Goal: Information Seeking & Learning: Learn about a topic

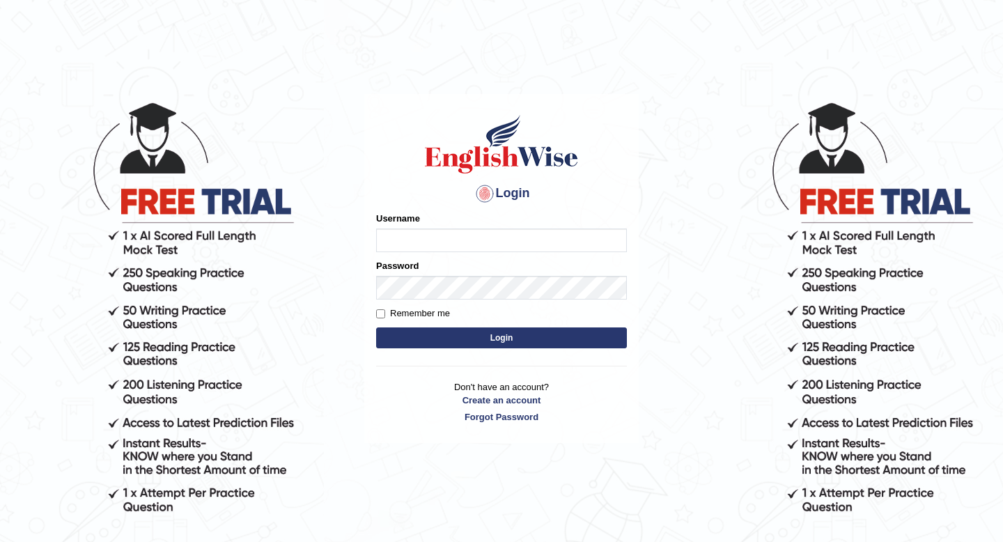
type input "Spmedi"
click at [435, 342] on button "Login" at bounding box center [501, 337] width 251 height 21
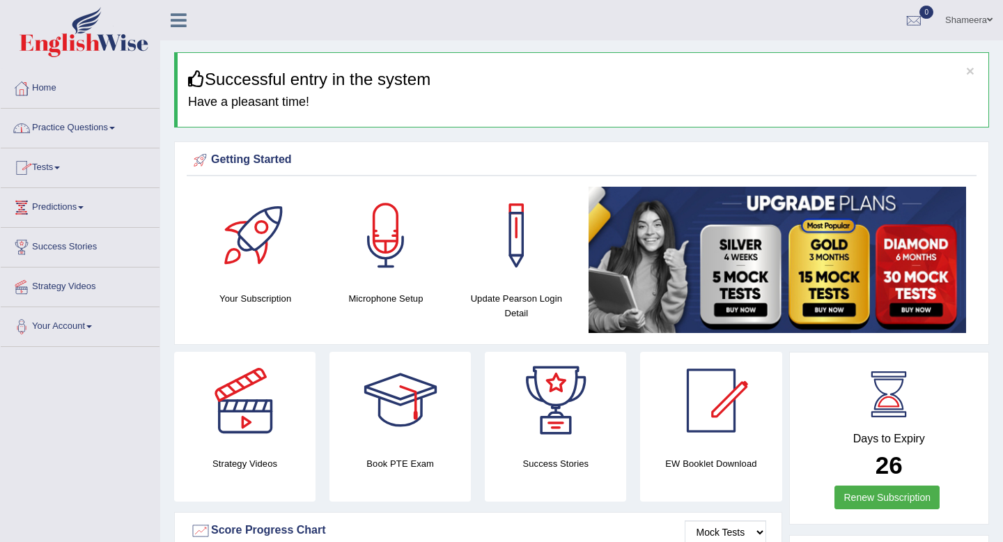
click at [115, 127] on span at bounding box center [112, 128] width 6 height 3
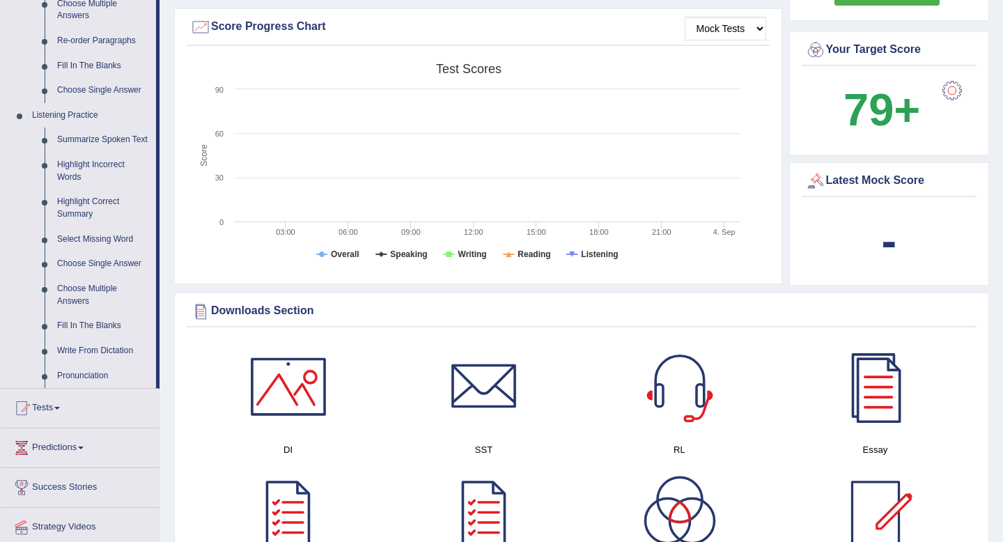
scroll to position [494, 0]
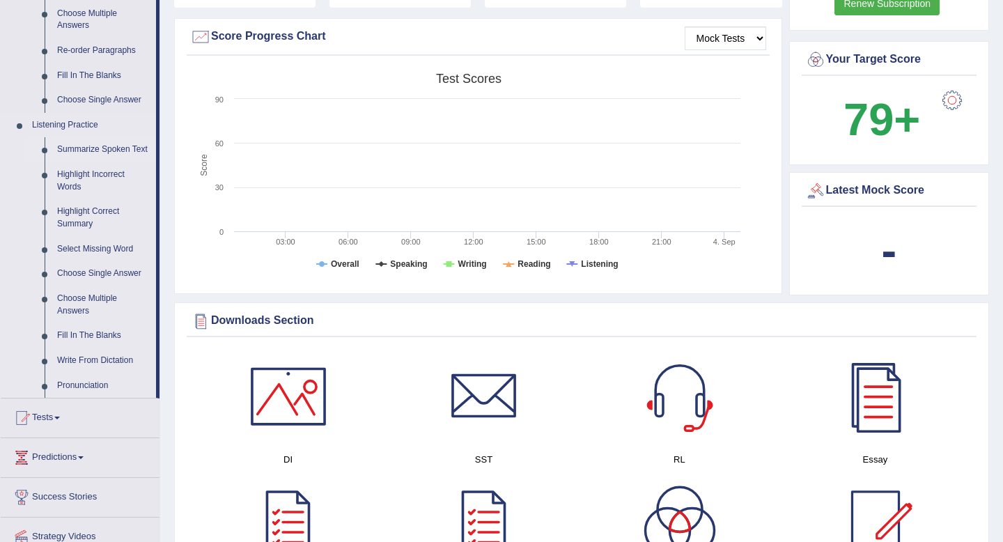
click at [106, 153] on link "Summarize Spoken Text" at bounding box center [103, 149] width 105 height 25
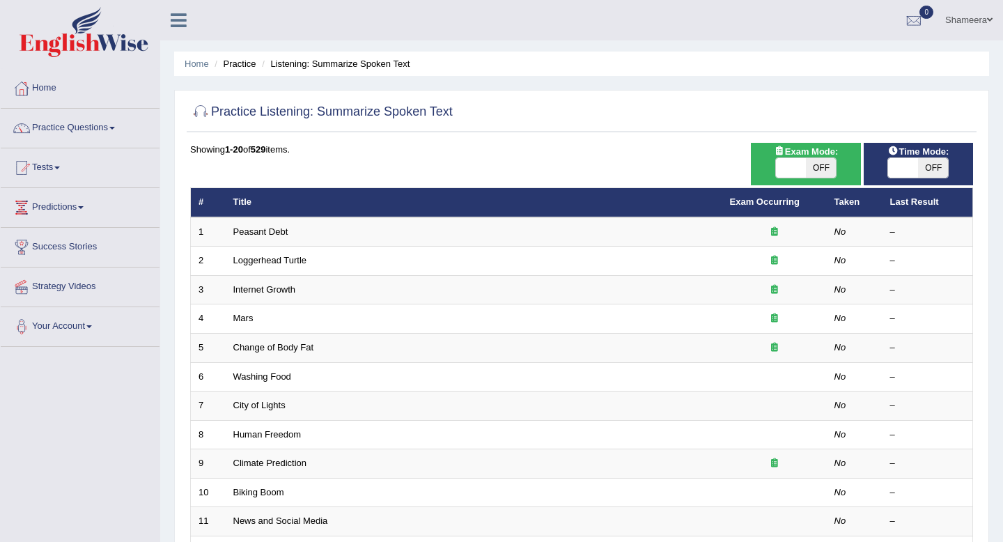
click at [797, 169] on span at bounding box center [791, 168] width 30 height 20
checkbox input "true"
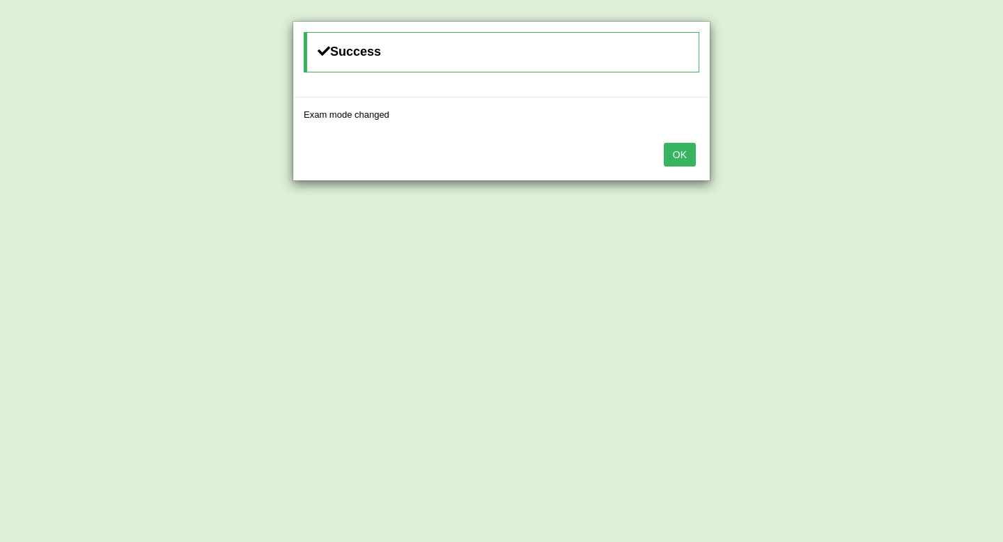
click at [674, 154] on button "OK" at bounding box center [680, 155] width 32 height 24
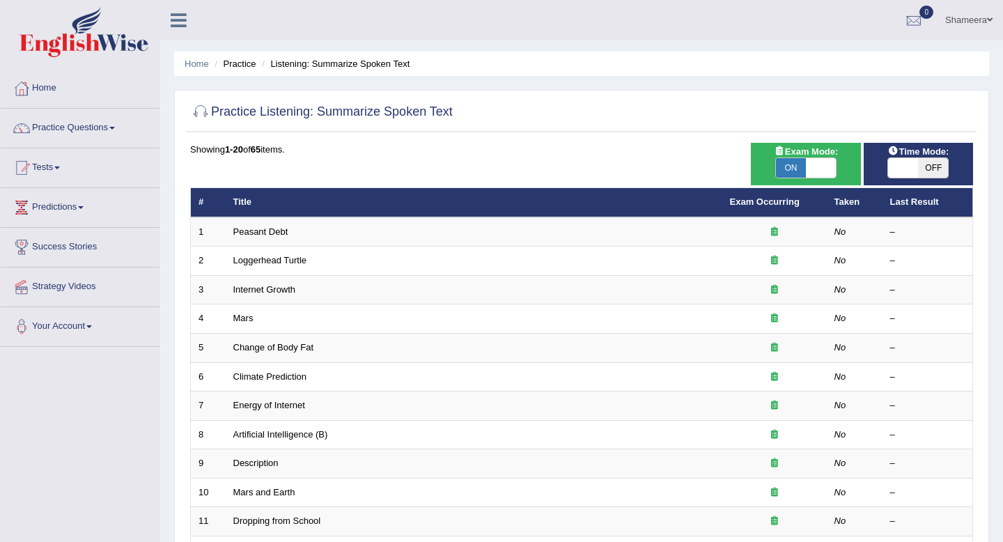
click at [907, 174] on span at bounding box center [903, 168] width 30 height 20
checkbox input "true"
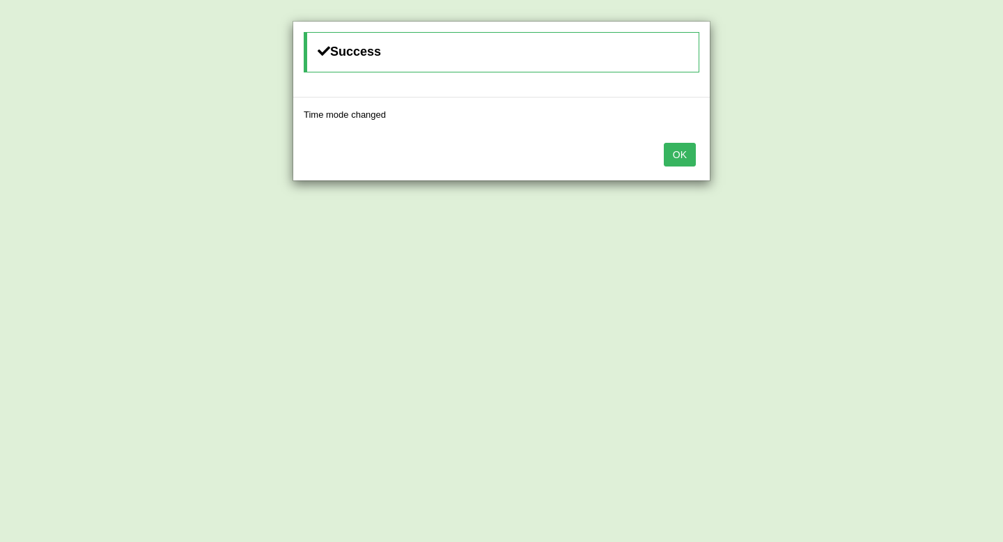
click at [682, 159] on button "OK" at bounding box center [680, 155] width 32 height 24
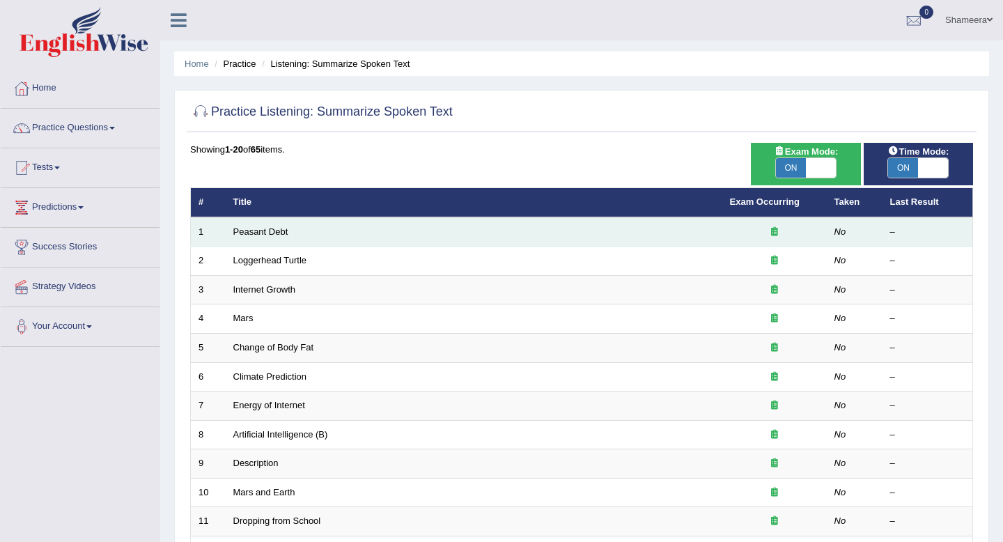
click at [668, 226] on td "Peasant Debt" at bounding box center [474, 231] width 497 height 29
click at [287, 240] on td "Peasant Debt" at bounding box center [474, 231] width 497 height 29
click at [246, 233] on link "Peasant Debt" at bounding box center [260, 231] width 55 height 10
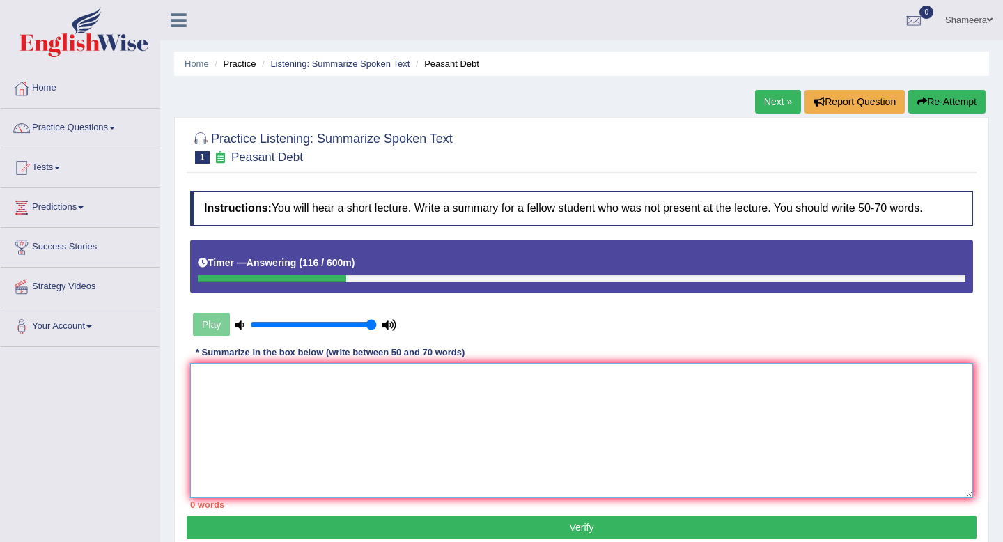
click at [309, 394] on textarea at bounding box center [581, 430] width 783 height 135
click at [50, 82] on link "Home" at bounding box center [80, 86] width 159 height 35
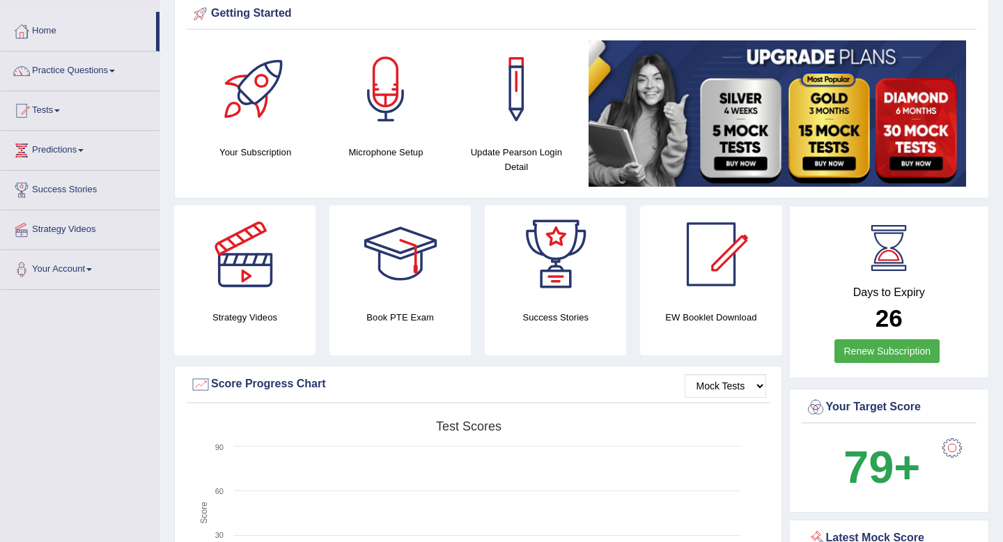
scroll to position [59, 0]
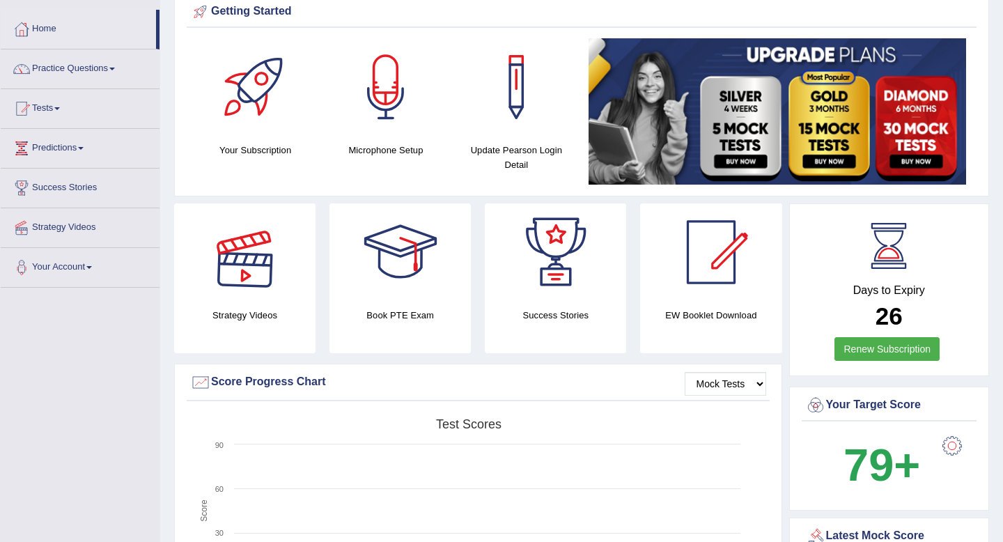
click at [260, 274] on div at bounding box center [245, 252] width 98 height 98
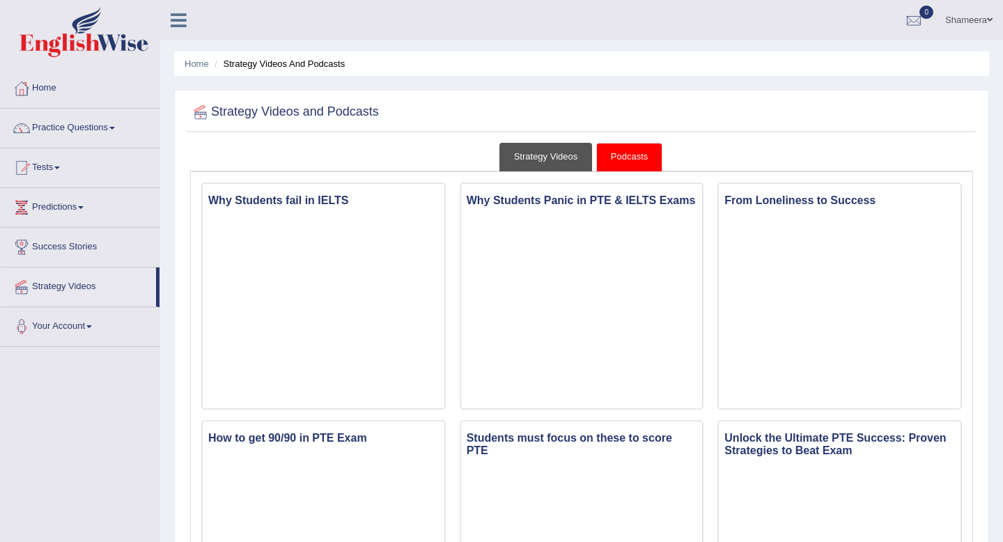
click at [524, 156] on link "Strategy Videos" at bounding box center [545, 157] width 93 height 29
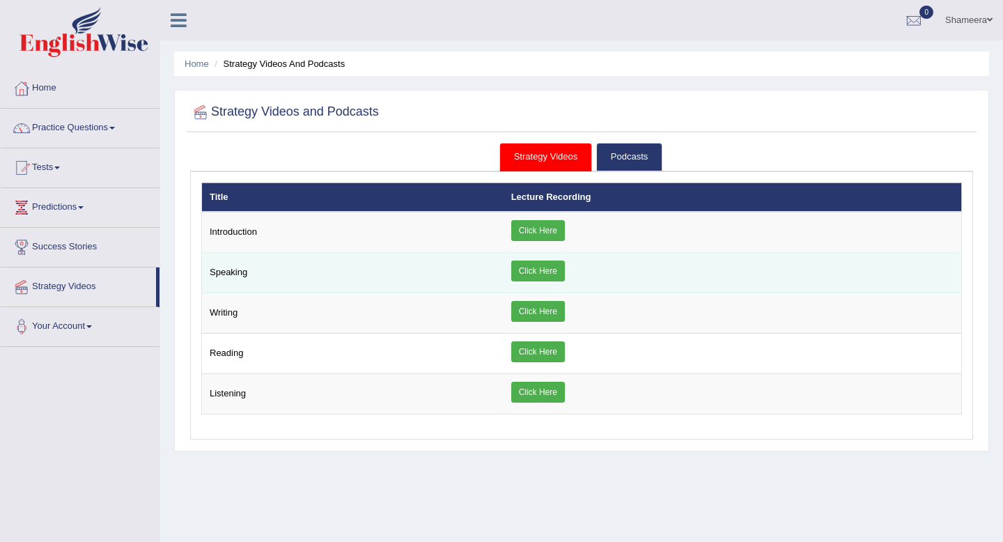
click at [538, 269] on link "Click Here" at bounding box center [538, 270] width 54 height 21
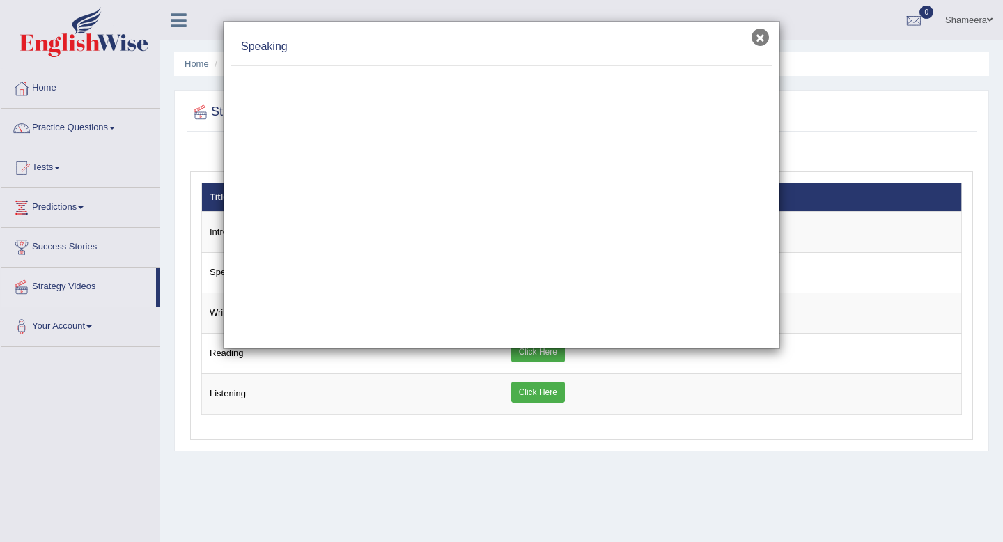
click at [757, 41] on button "×" at bounding box center [760, 37] width 17 height 17
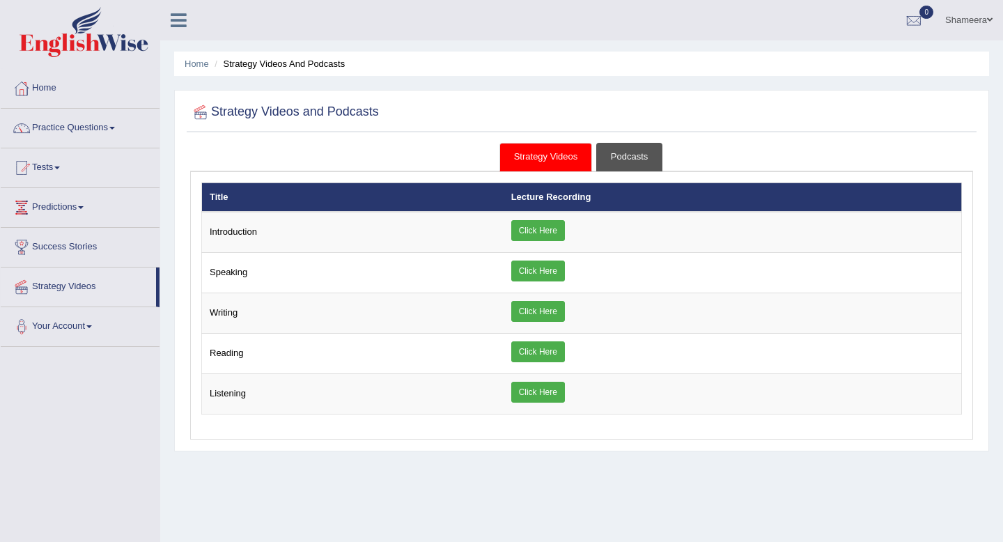
click at [628, 170] on link "Podcasts" at bounding box center [629, 157] width 66 height 29
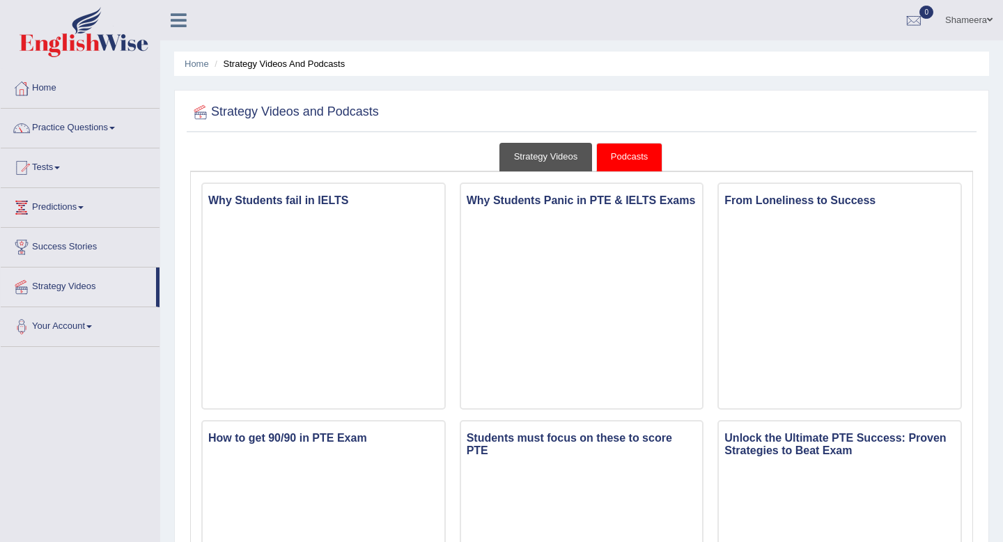
click at [550, 155] on link "Strategy Videos" at bounding box center [545, 157] width 93 height 29
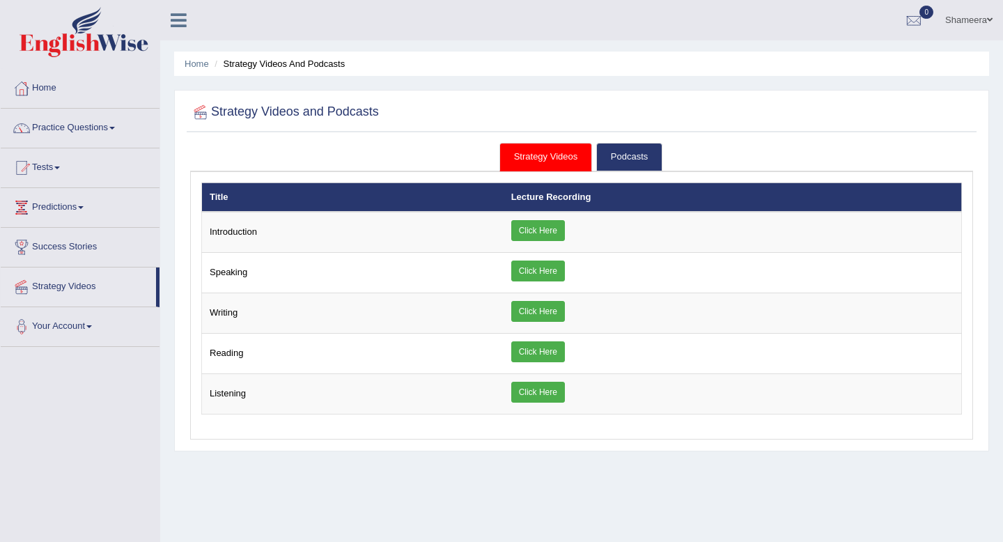
click at [552, 198] on th "Lecture Recording" at bounding box center [733, 196] width 458 height 29
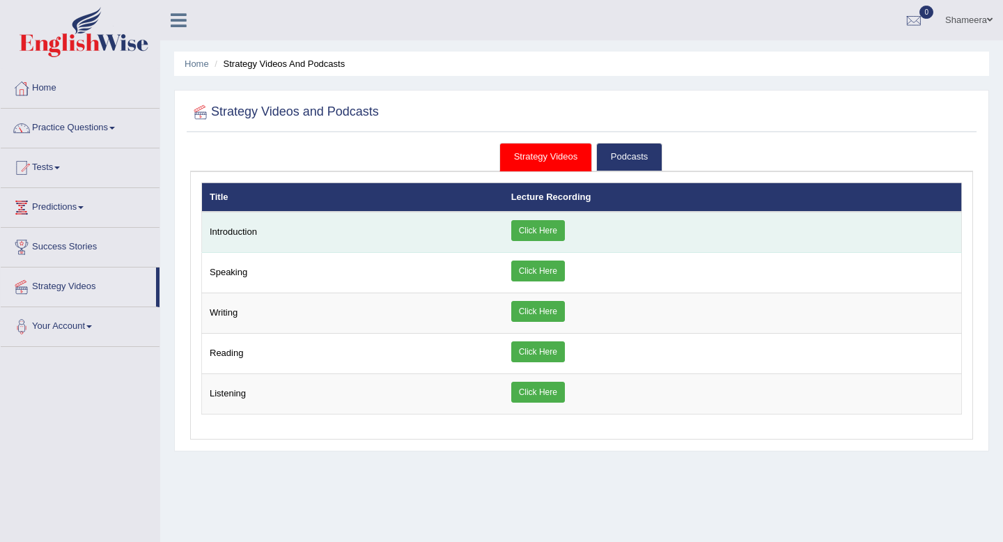
click at [545, 231] on link "Click Here" at bounding box center [538, 230] width 54 height 21
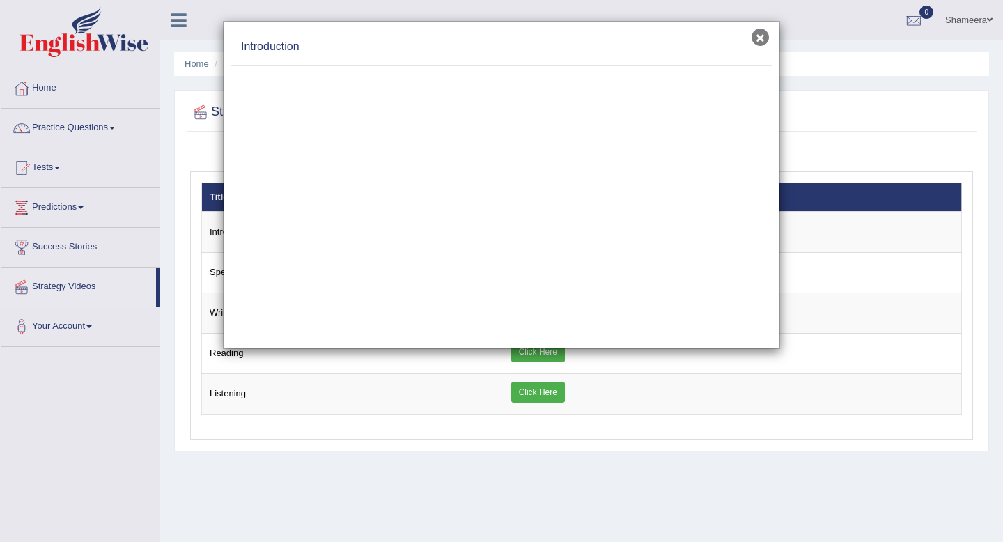
click at [763, 38] on button "×" at bounding box center [760, 37] width 17 height 17
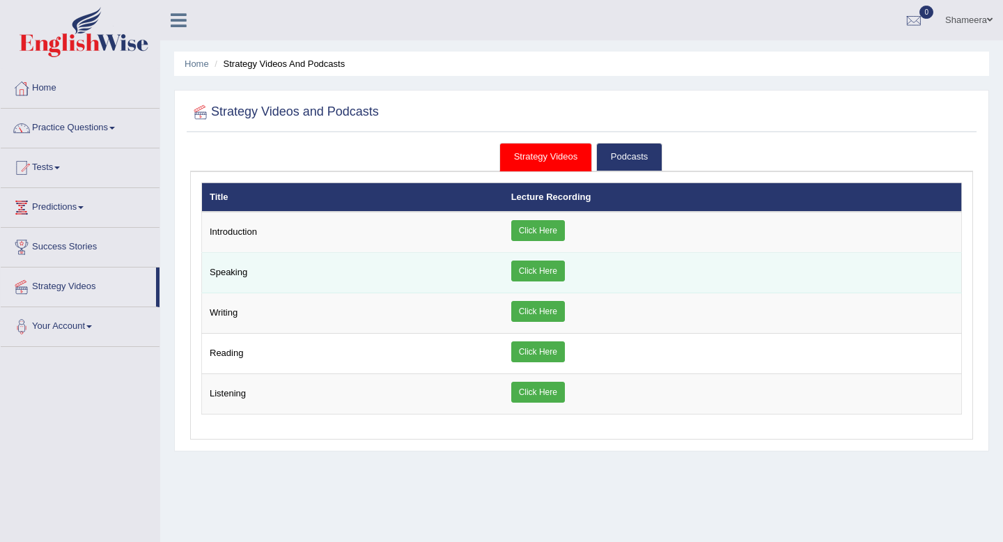
click at [556, 272] on link "Click Here" at bounding box center [538, 270] width 54 height 21
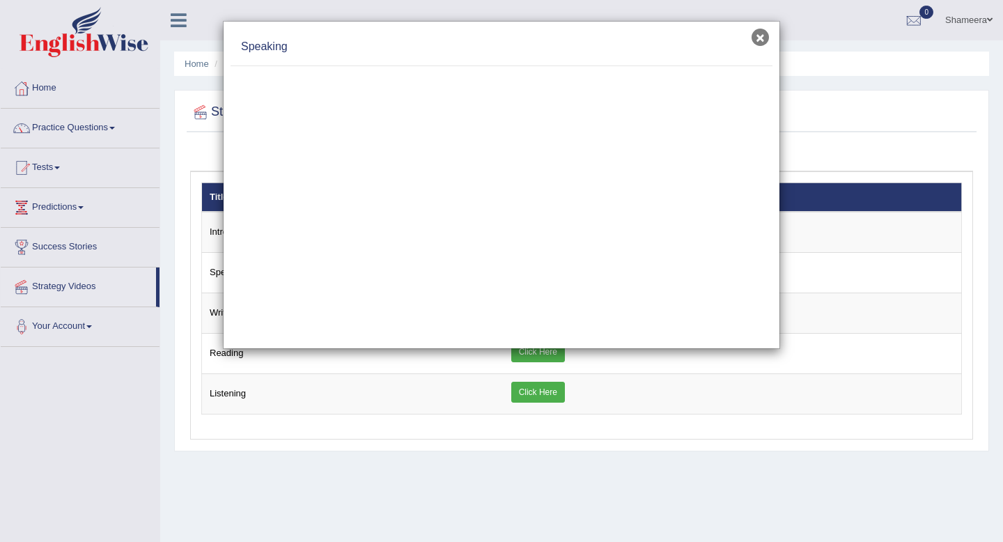
click at [760, 39] on button "×" at bounding box center [760, 37] width 17 height 17
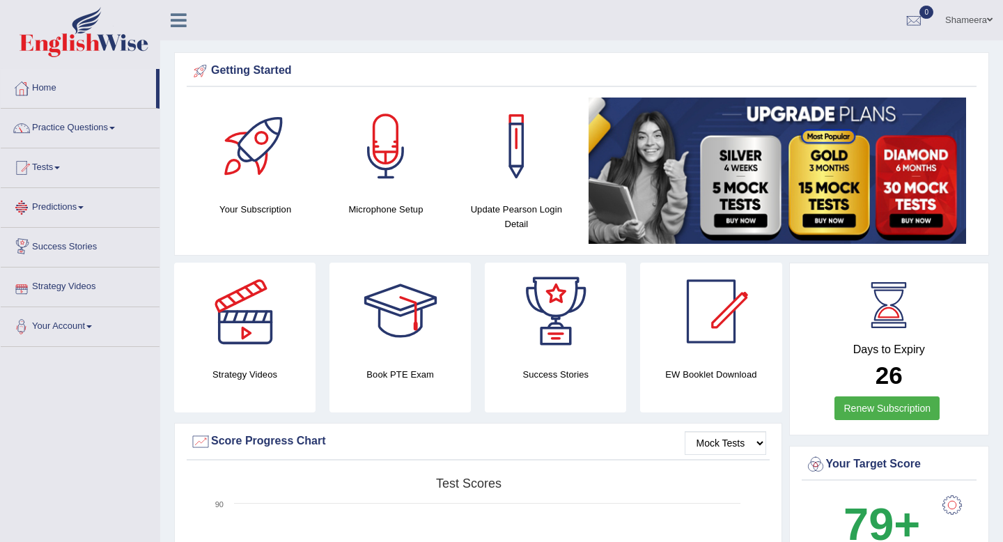
click at [89, 212] on link "Predictions" at bounding box center [80, 205] width 159 height 35
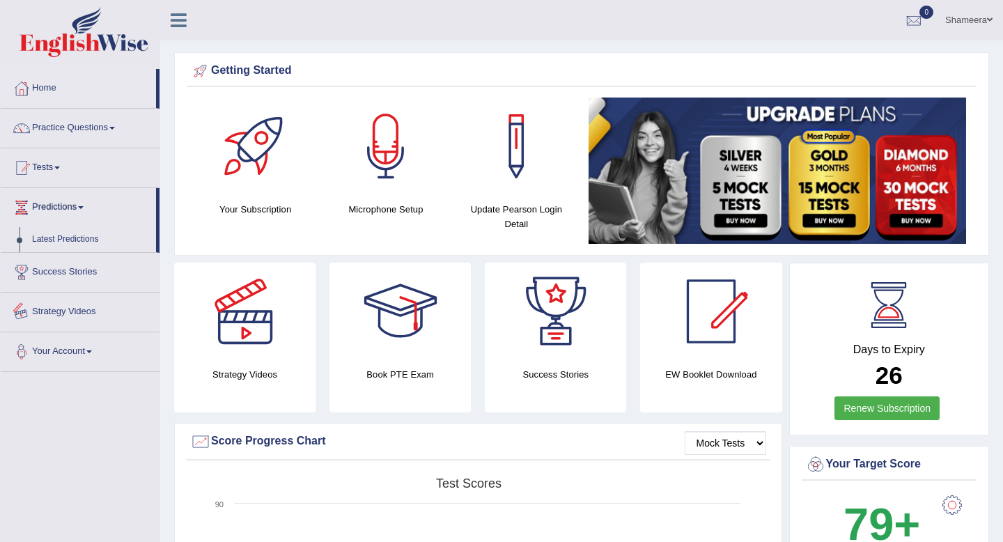
click at [95, 361] on link "Your Account" at bounding box center [80, 349] width 159 height 35
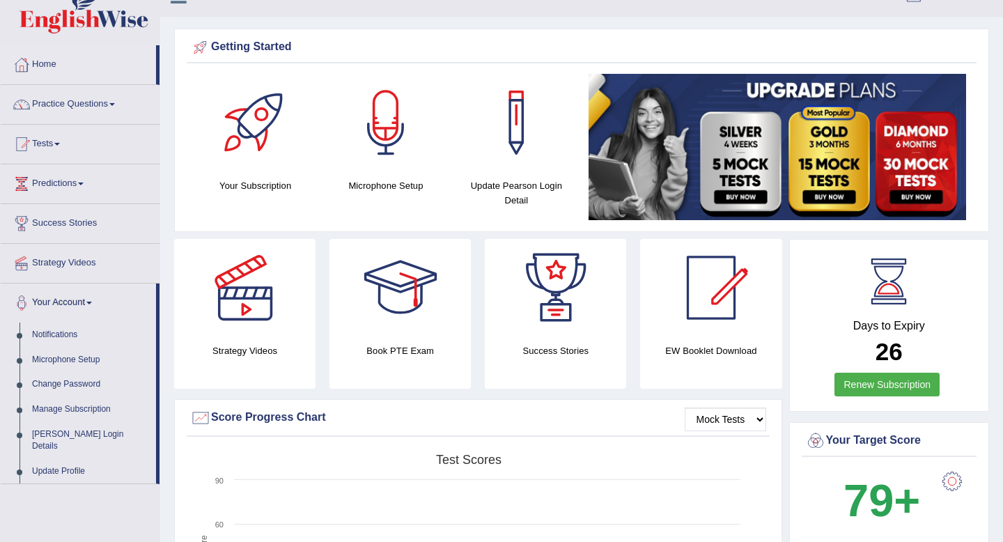
scroll to position [25, 0]
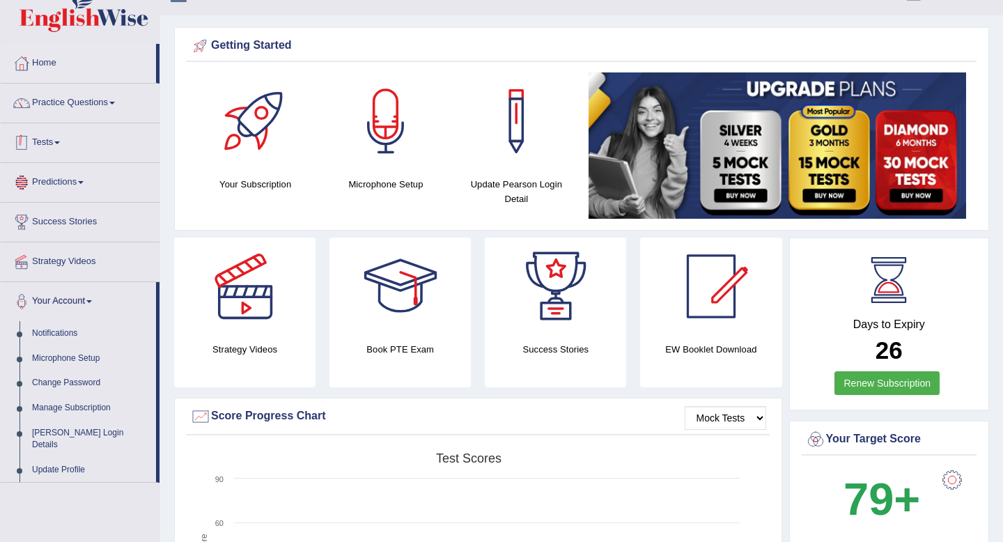
click at [59, 148] on link "Tests" at bounding box center [80, 140] width 159 height 35
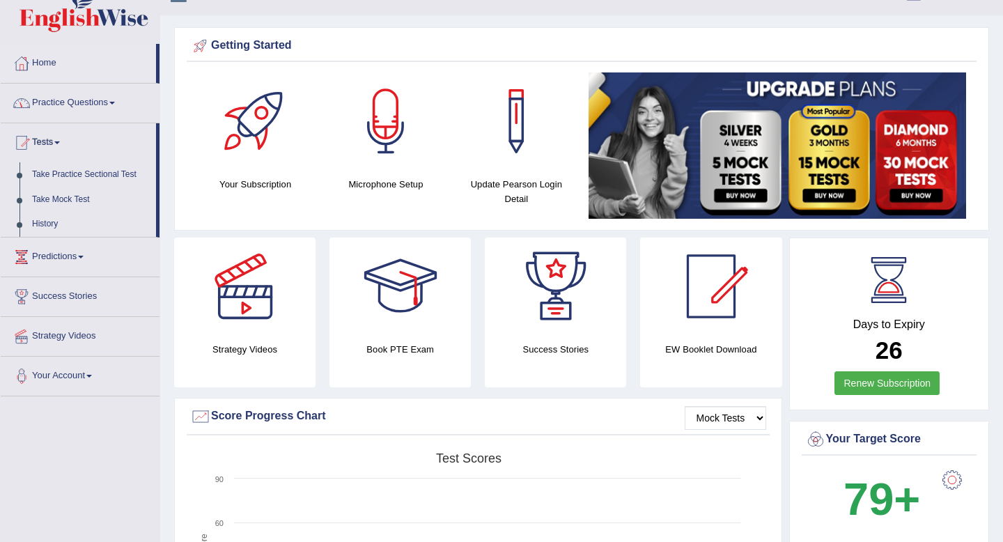
click at [74, 109] on link "Practice Questions" at bounding box center [80, 101] width 159 height 35
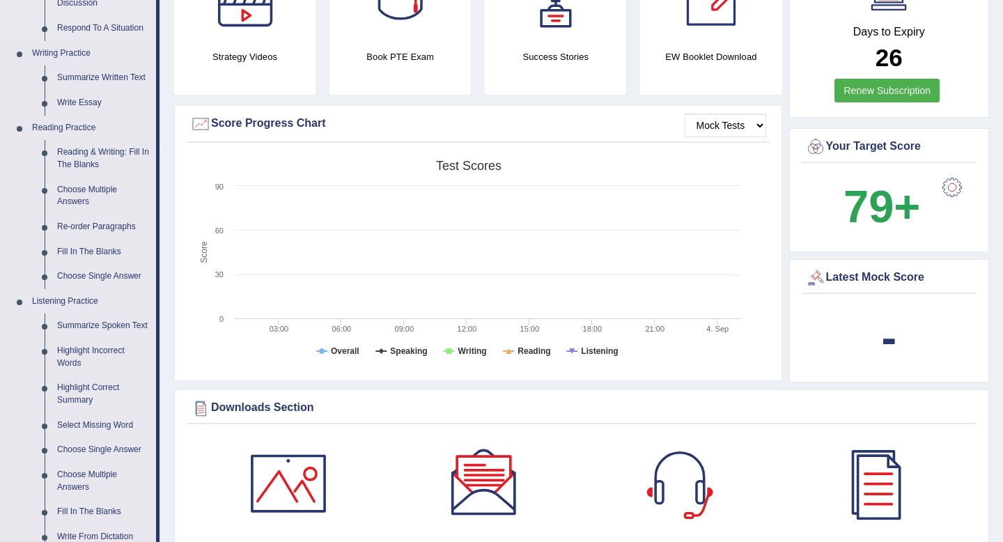
scroll to position [324, 0]
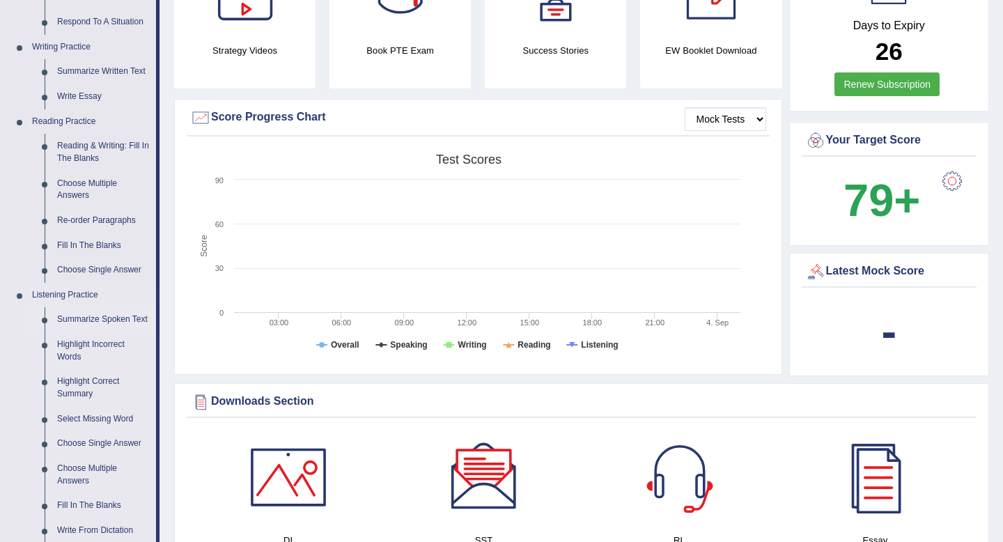
click at [86, 320] on link "Summarize Spoken Text" at bounding box center [103, 319] width 105 height 25
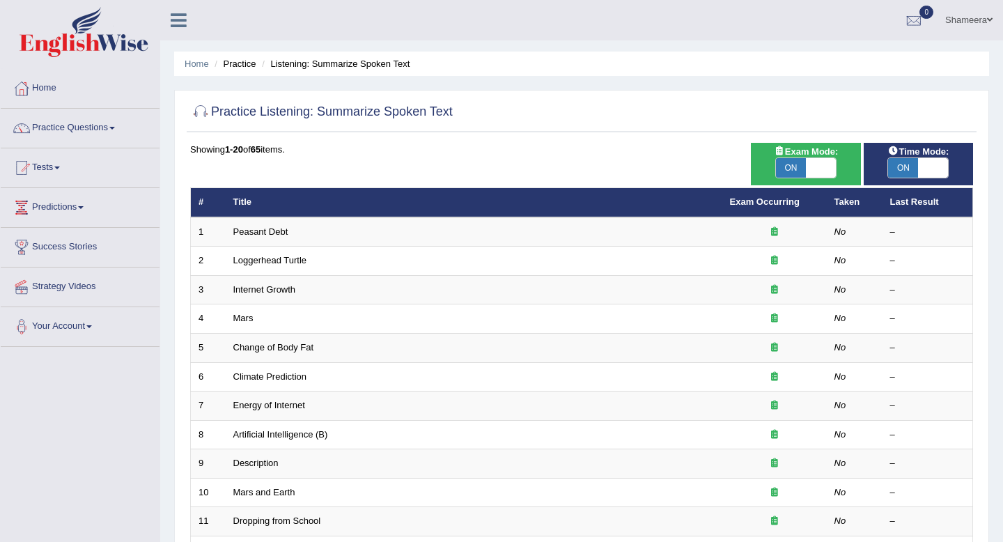
click at [176, 17] on icon at bounding box center [179, 20] width 16 height 18
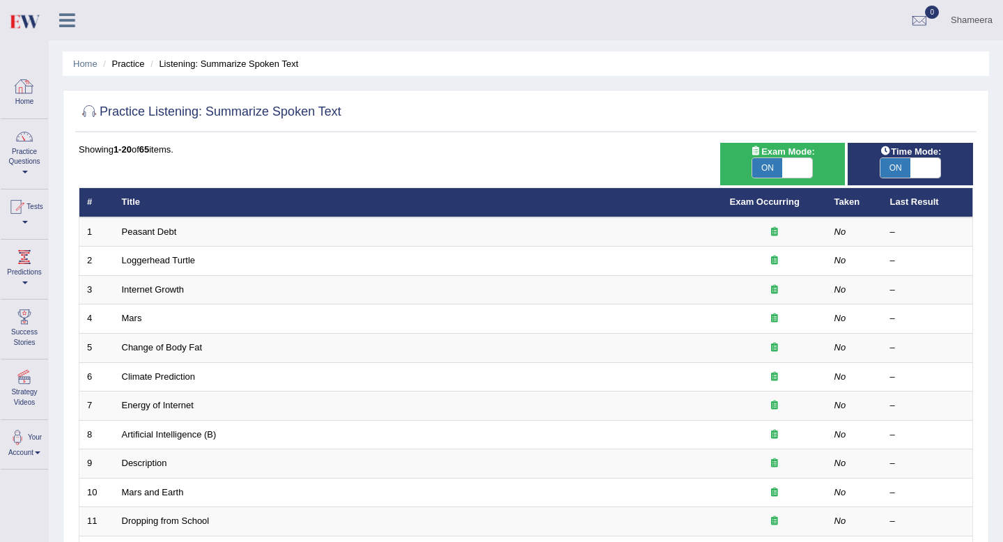
click at [72, 24] on icon at bounding box center [67, 20] width 16 height 18
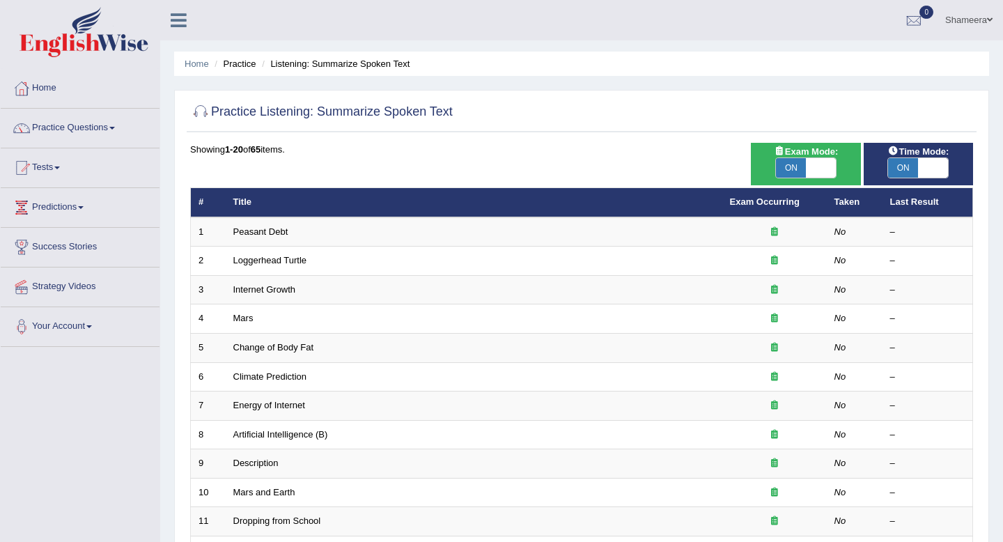
click at [65, 92] on link "Home" at bounding box center [80, 86] width 159 height 35
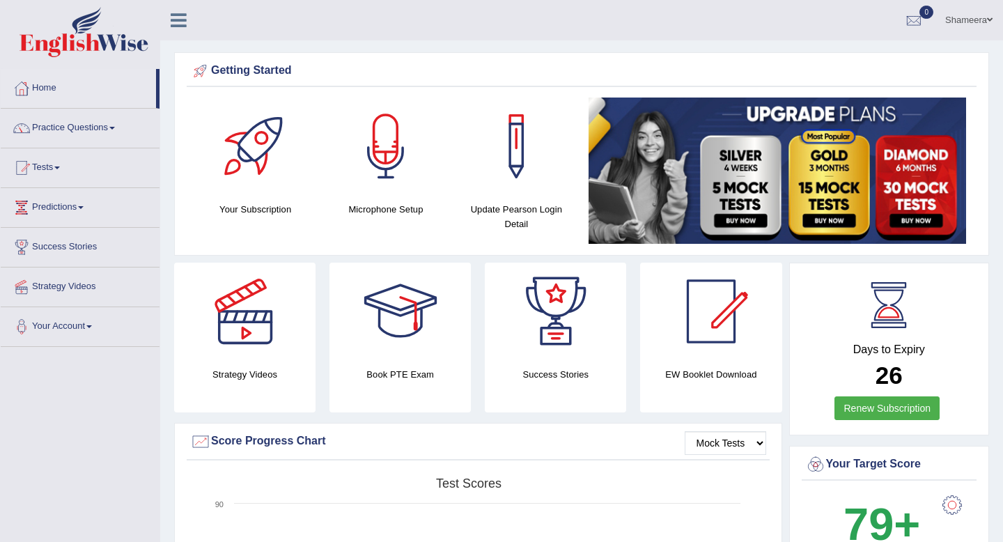
click at [260, 148] on div at bounding box center [256, 147] width 98 height 98
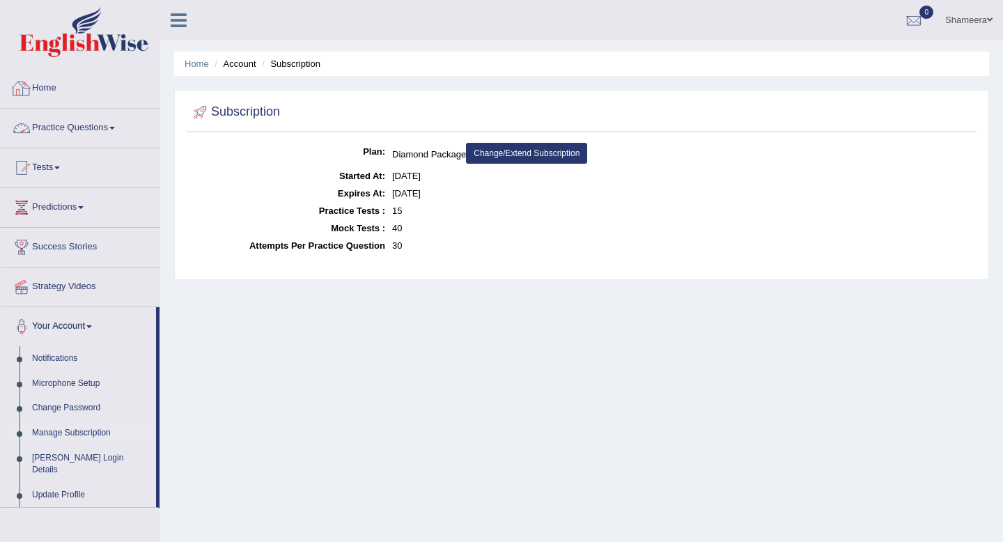
click at [77, 89] on link "Home" at bounding box center [80, 86] width 159 height 35
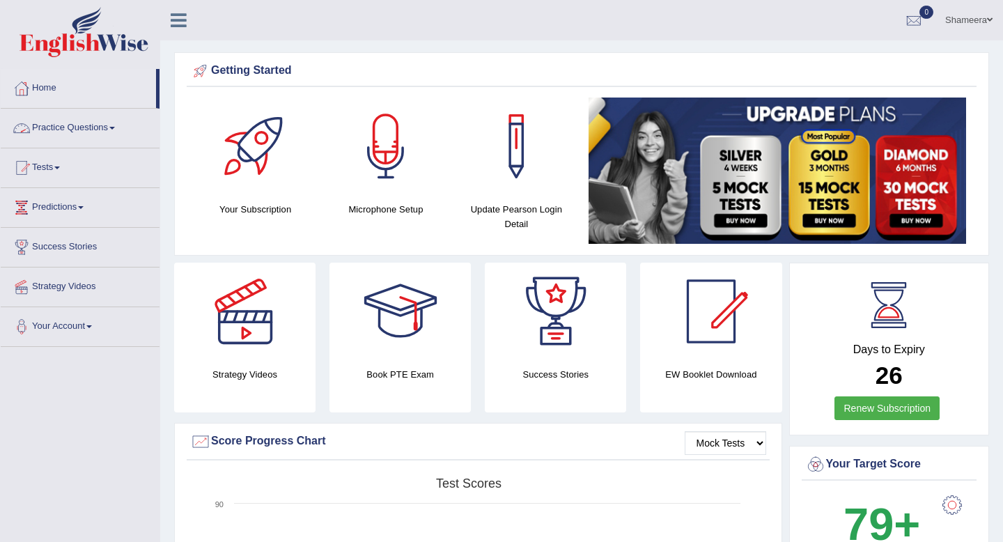
click at [123, 136] on link "Practice Questions" at bounding box center [80, 126] width 159 height 35
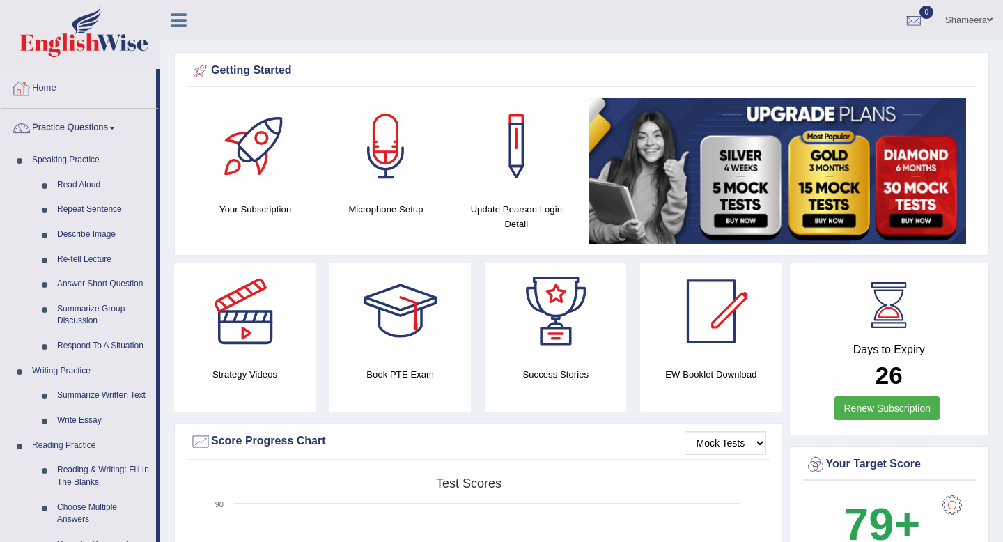
click at [96, 98] on link "Home" at bounding box center [78, 86] width 155 height 35
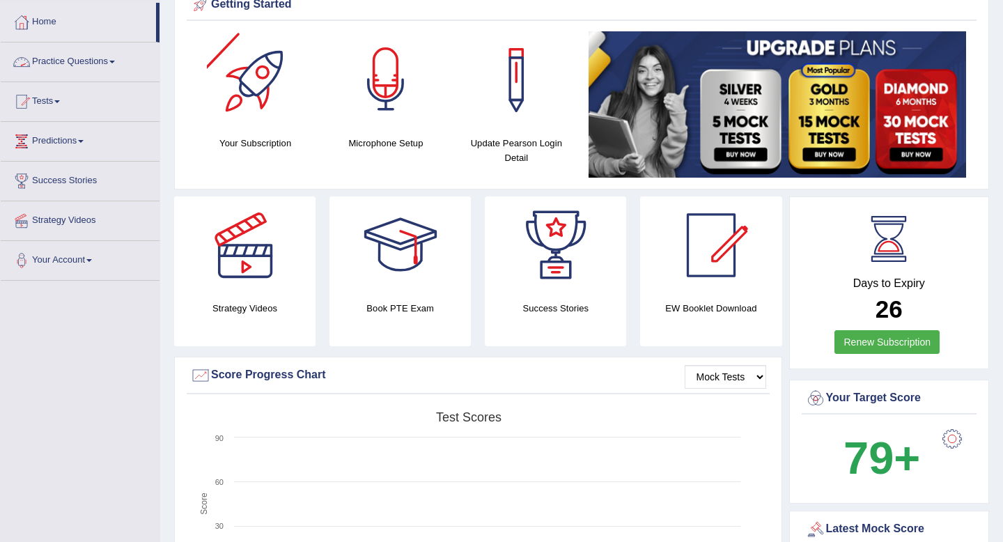
scroll to position [68, 0]
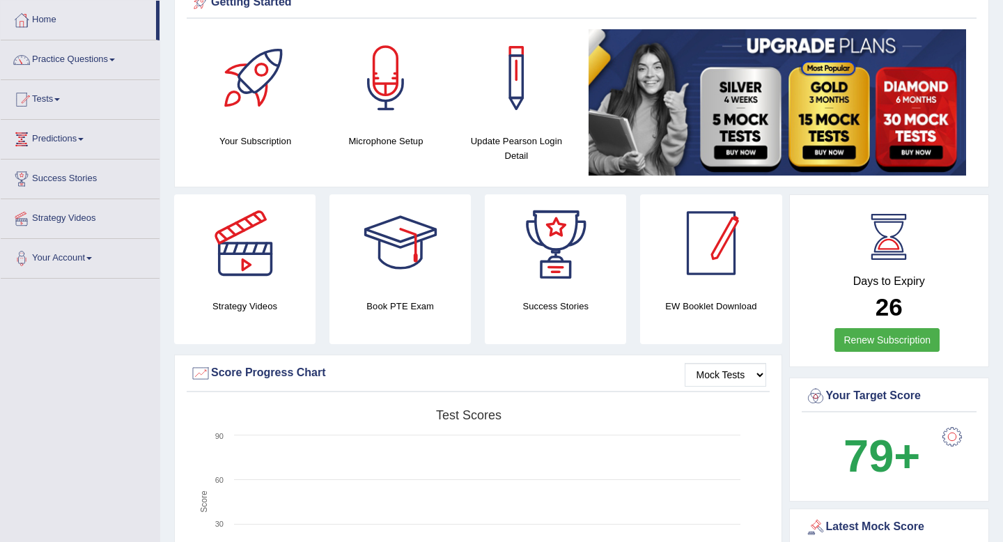
click at [715, 263] on div at bounding box center [711, 243] width 98 height 98
click at [85, 47] on link "Practice Questions" at bounding box center [80, 57] width 159 height 35
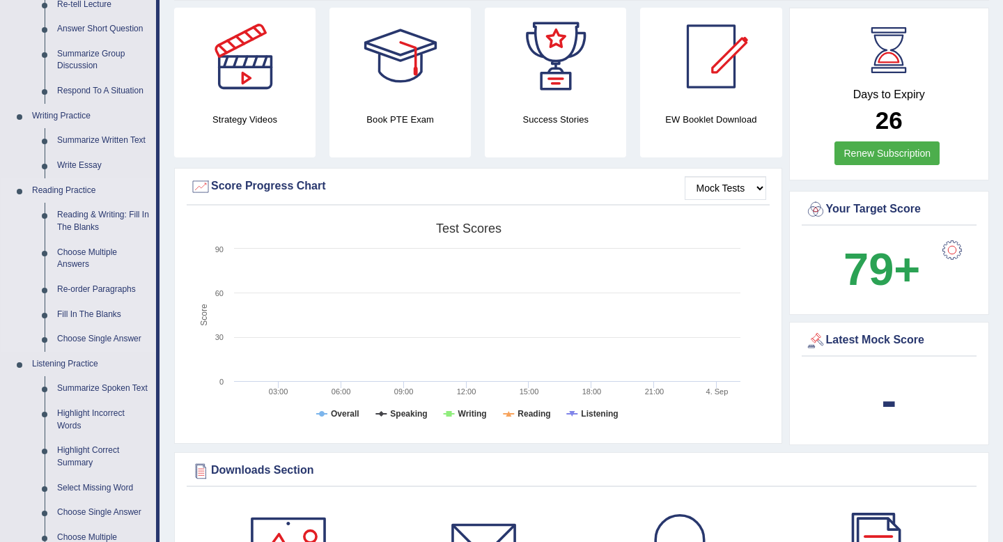
scroll to position [256, 0]
click at [107, 386] on link "Summarize Spoken Text" at bounding box center [103, 387] width 105 height 25
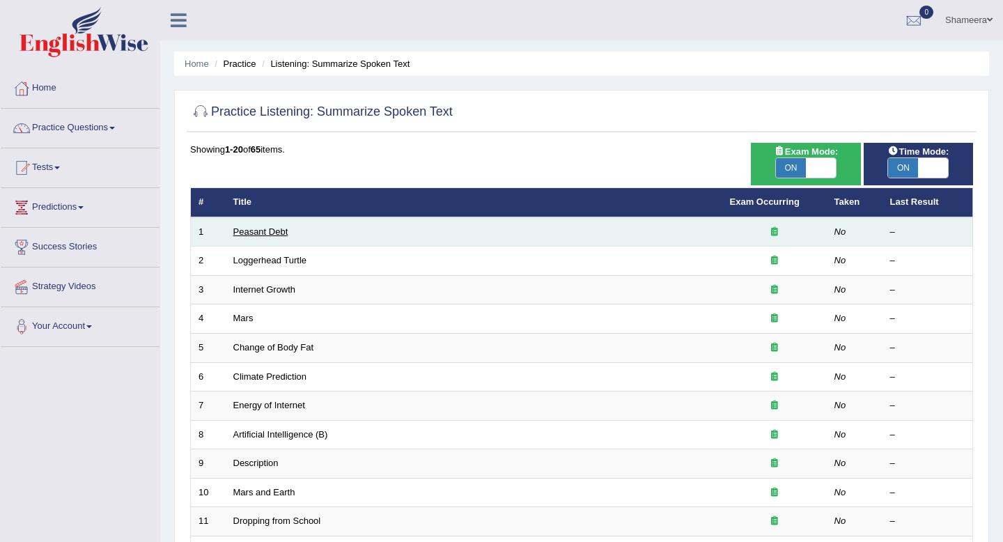
click at [273, 234] on link "Peasant Debt" at bounding box center [260, 231] width 55 height 10
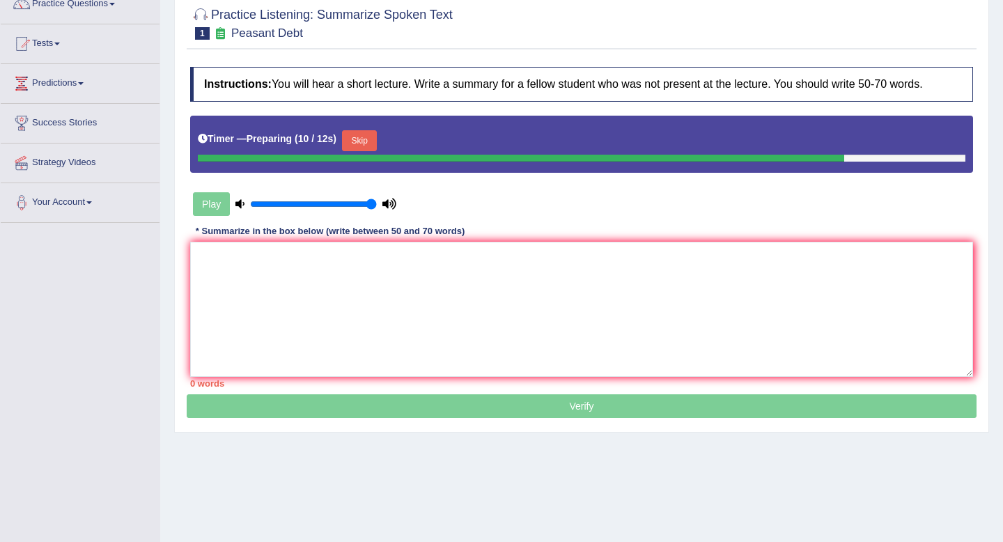
scroll to position [109, 0]
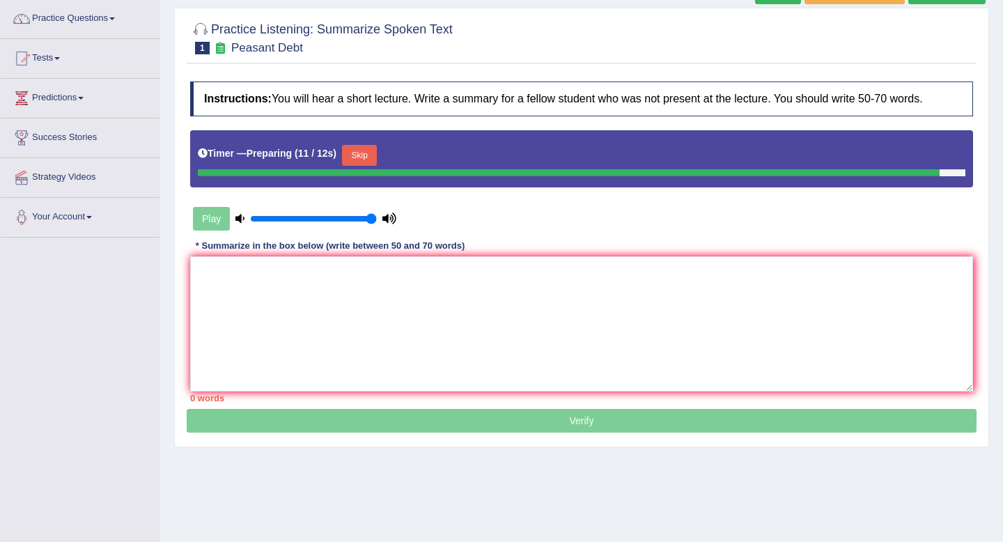
click at [361, 157] on button "Skip" at bounding box center [359, 155] width 35 height 21
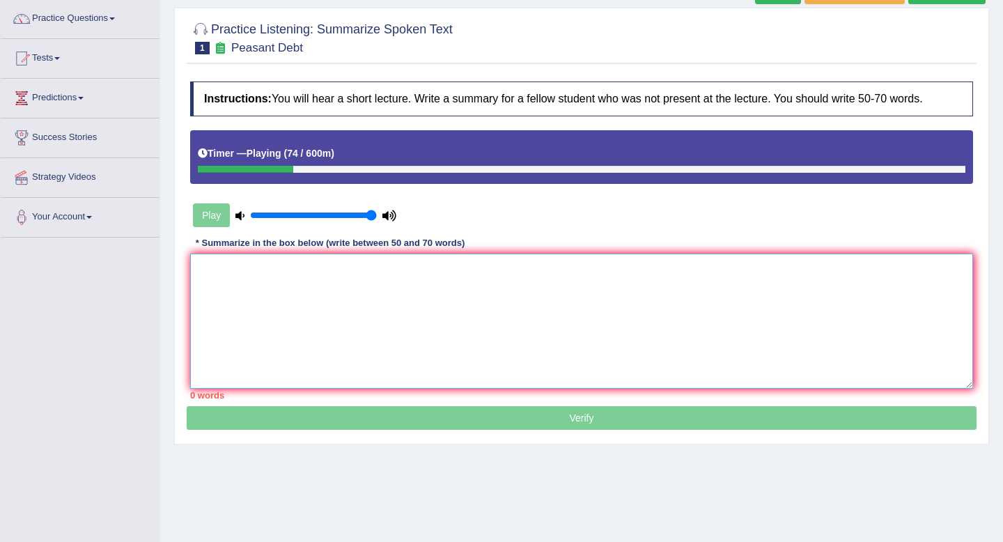
click at [269, 279] on textarea at bounding box center [581, 321] width 783 height 135
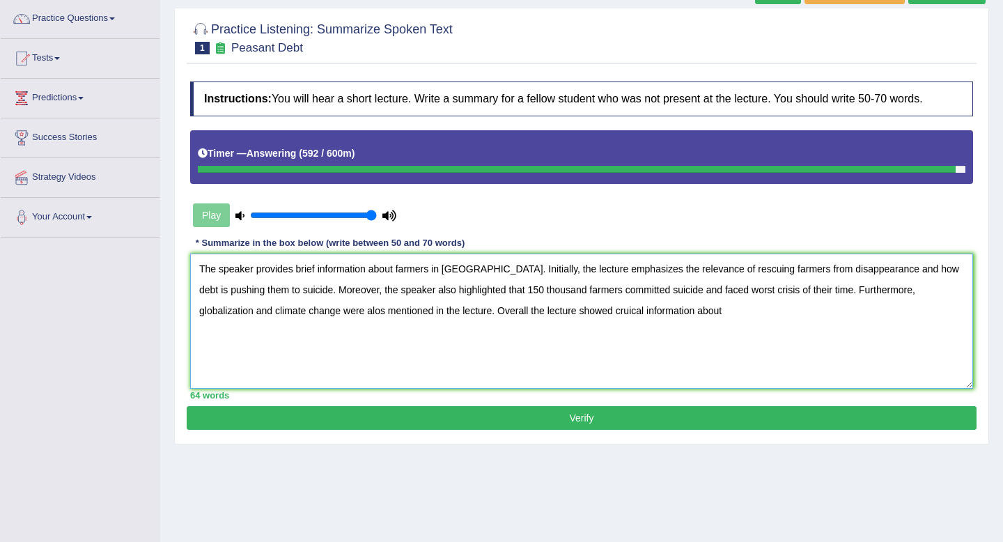
type textarea "The speaker provides brief information about farmers in India. Initially, the l…"
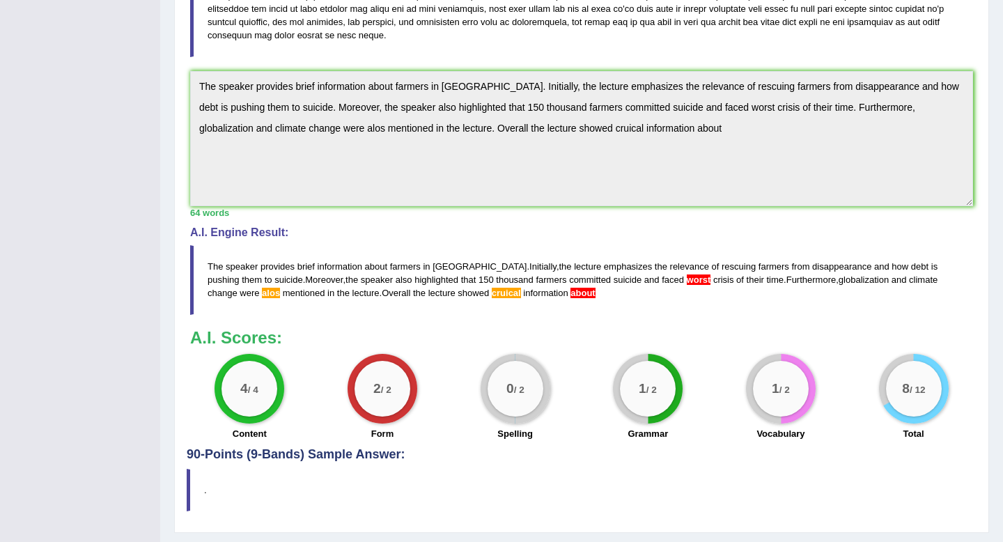
scroll to position [484, 0]
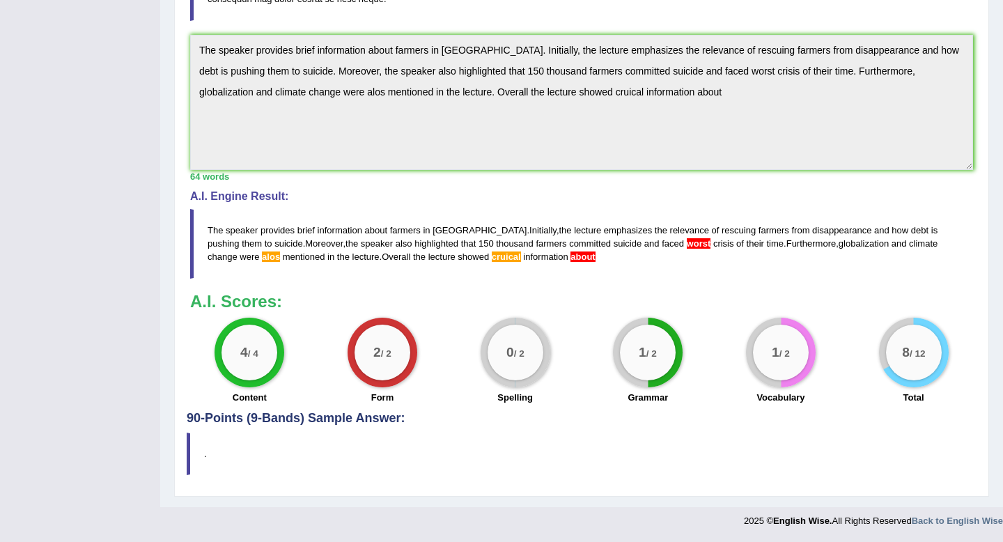
click at [687, 244] on span "worst" at bounding box center [699, 243] width 24 height 10
click at [492, 259] on span "cruical" at bounding box center [506, 256] width 29 height 10
click at [570, 258] on span "about" at bounding box center [582, 256] width 24 height 10
click at [687, 238] on span "worst" at bounding box center [699, 243] width 24 height 10
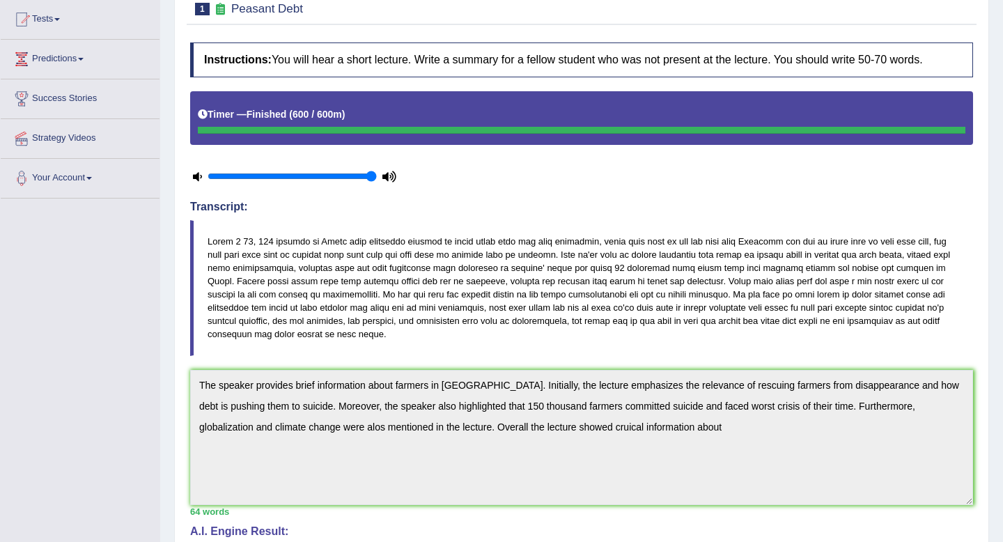
scroll to position [0, 0]
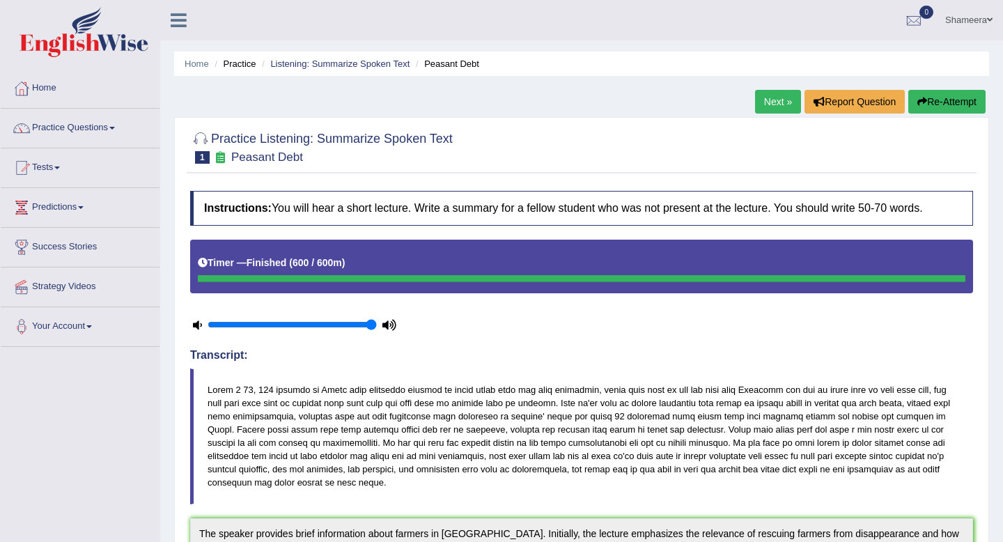
click at [938, 103] on button "Re-Attempt" at bounding box center [946, 102] width 77 height 24
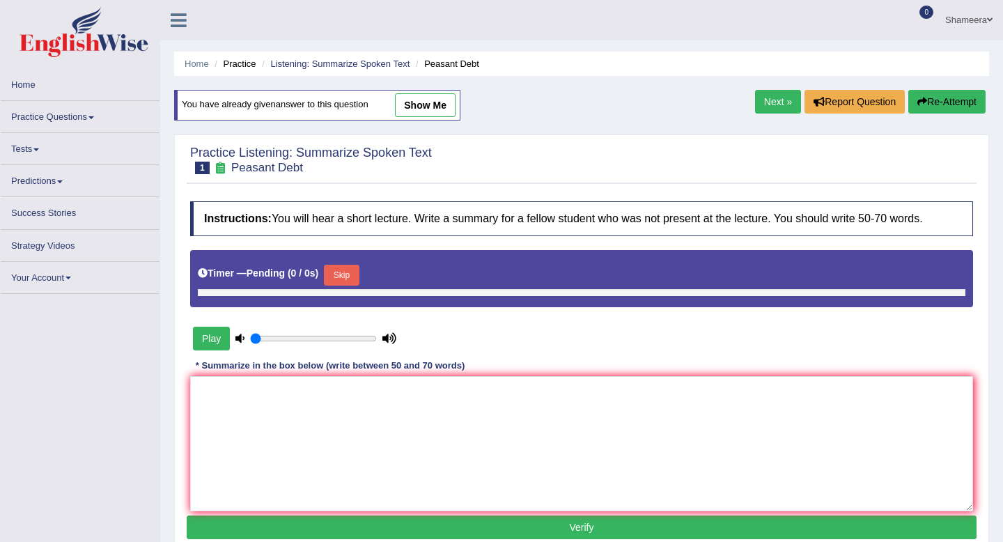
type input "1"
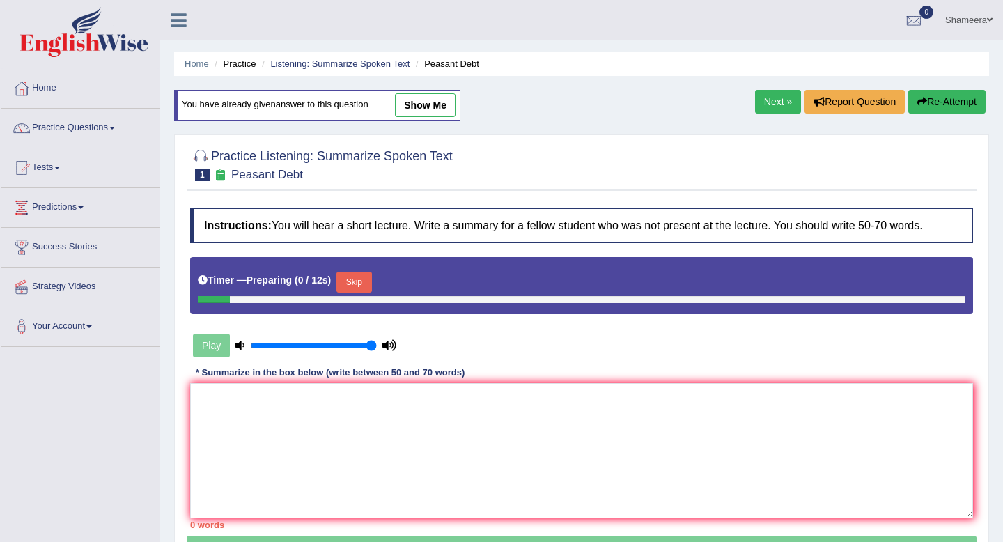
click at [356, 282] on button "Skip" at bounding box center [353, 282] width 35 height 21
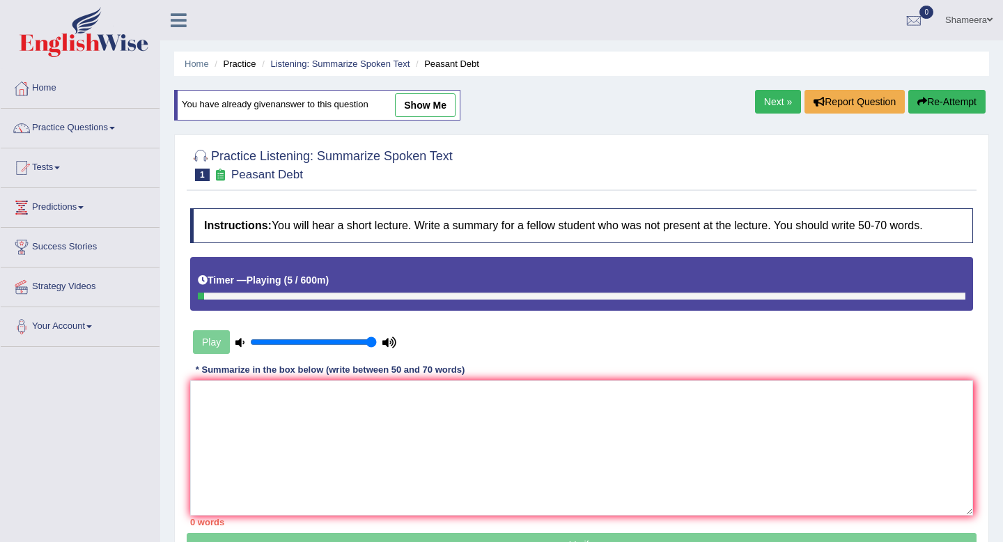
click at [946, 99] on button "Re-Attempt" at bounding box center [946, 102] width 77 height 24
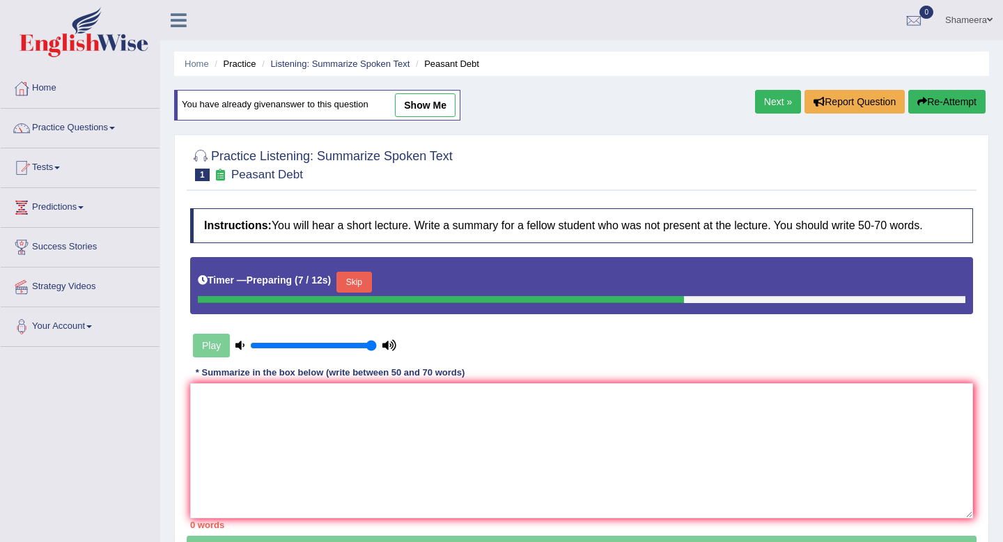
click at [352, 281] on button "Skip" at bounding box center [353, 282] width 35 height 21
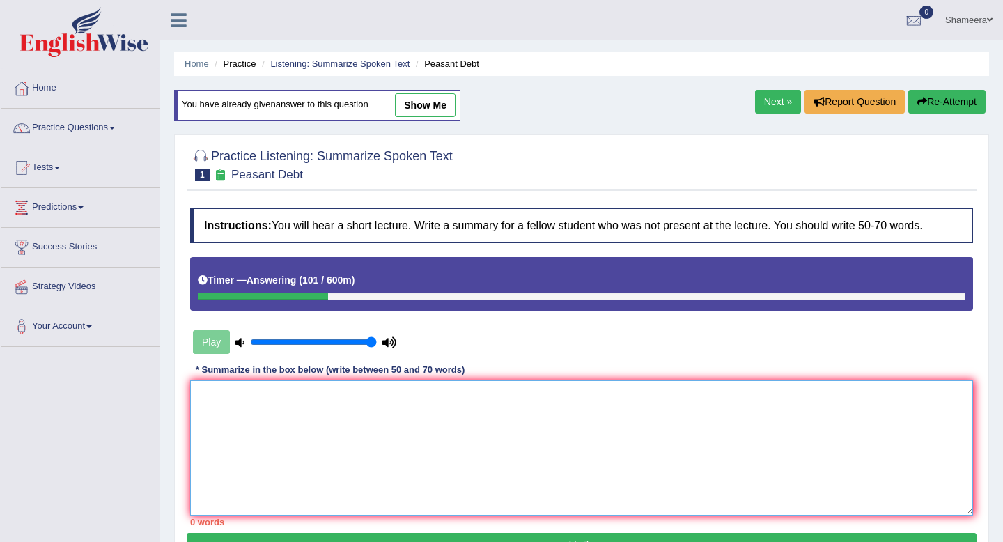
click at [319, 442] on textarea at bounding box center [581, 447] width 783 height 135
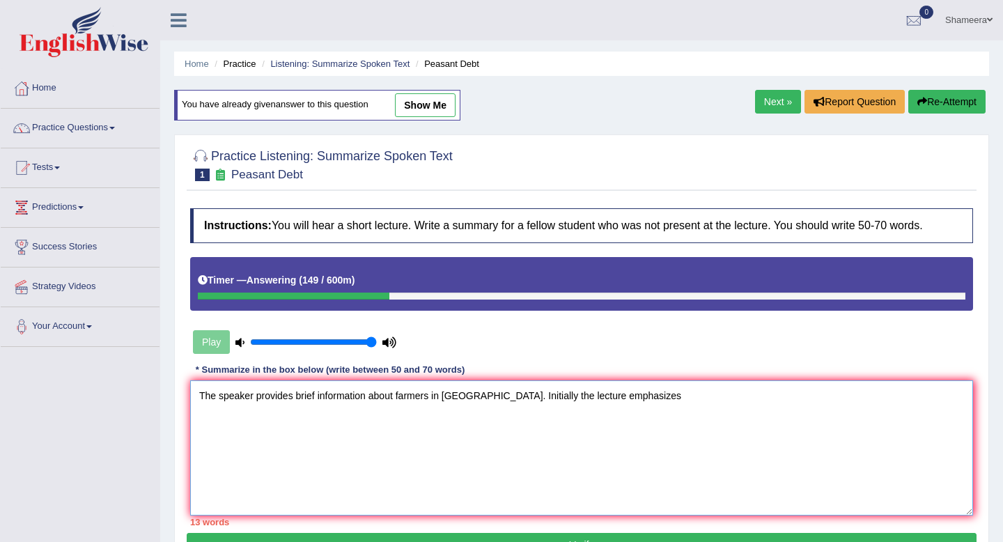
click at [498, 398] on textarea "The speaker provides brief information about farmers in India. Initially the le…" at bounding box center [581, 447] width 783 height 135
click at [637, 392] on textarea "The speaker provides brief information about farmers in India. Initially, the l…" at bounding box center [581, 447] width 783 height 135
click at [706, 396] on textarea "The speaker provides brief information about farmers in India. Initially, the l…" at bounding box center [581, 447] width 783 height 135
click at [836, 394] on textarea "The speaker provides brief information about farmers in India. Initially, the l…" at bounding box center [581, 447] width 783 height 135
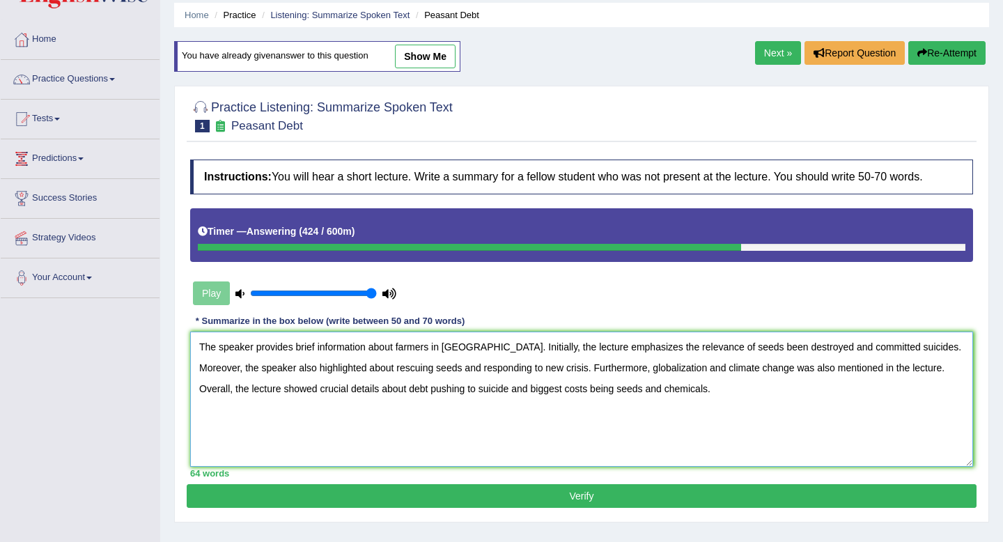
scroll to position [51, 0]
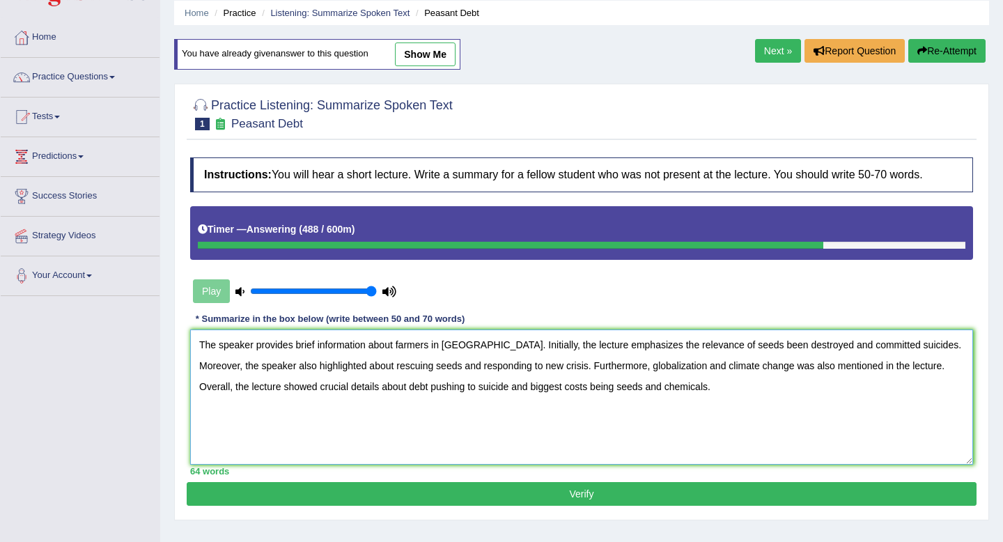
drag, startPoint x: 678, startPoint y: 384, endPoint x: 481, endPoint y: 382, distance: 197.1
click at [481, 382] on textarea "The speaker provides brief information about farmers in India. Initially, the l…" at bounding box center [581, 396] width 783 height 135
type textarea "The speaker provides brief information about farmers in India. Initially, the l…"
click at [523, 494] on button "Verify" at bounding box center [582, 494] width 790 height 24
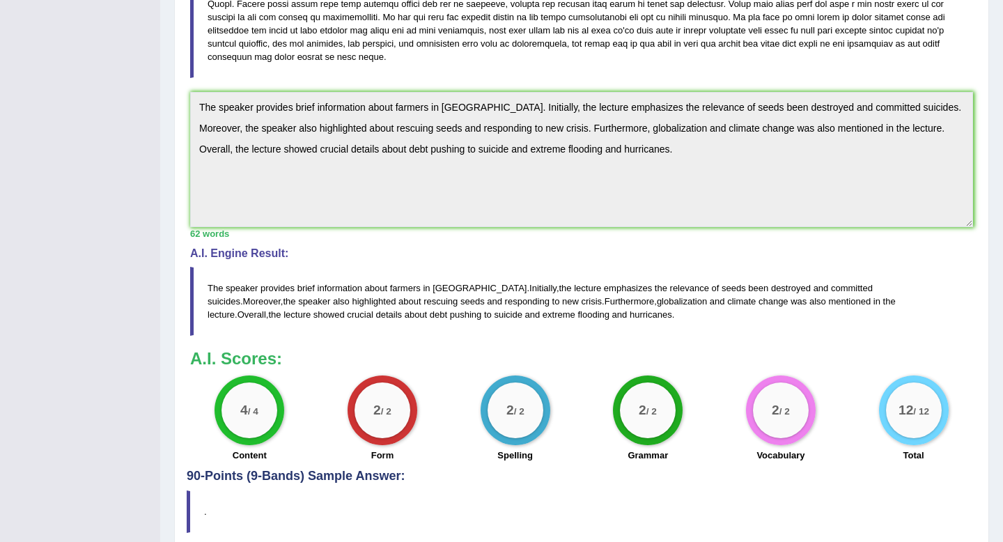
scroll to position [0, 0]
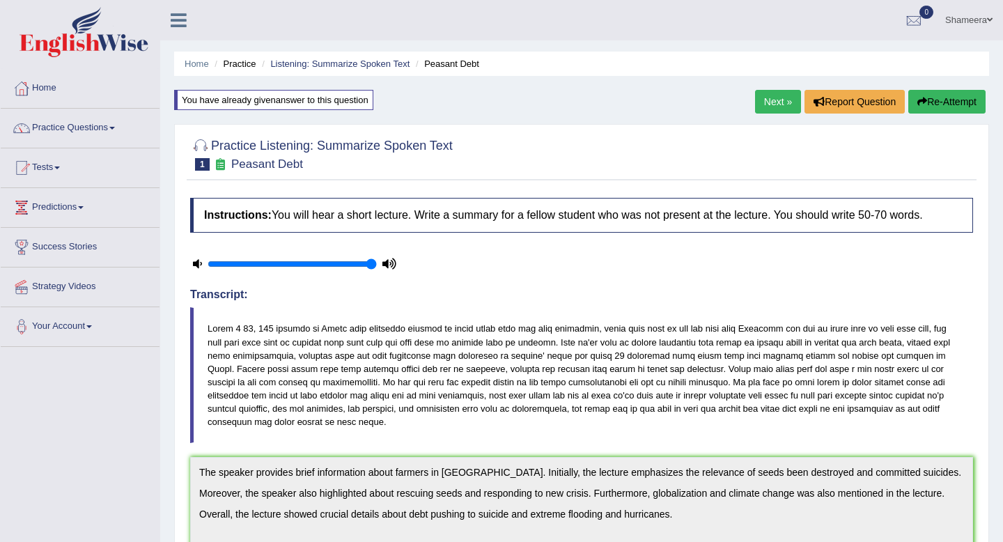
click at [755, 104] on link "Next »" at bounding box center [778, 102] width 46 height 24
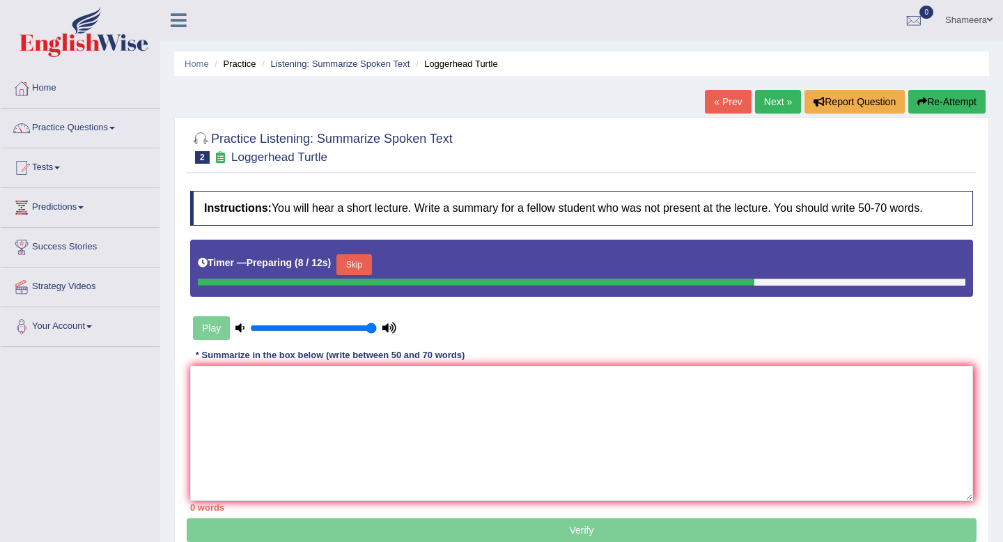
click at [369, 266] on button "Skip" at bounding box center [353, 264] width 35 height 21
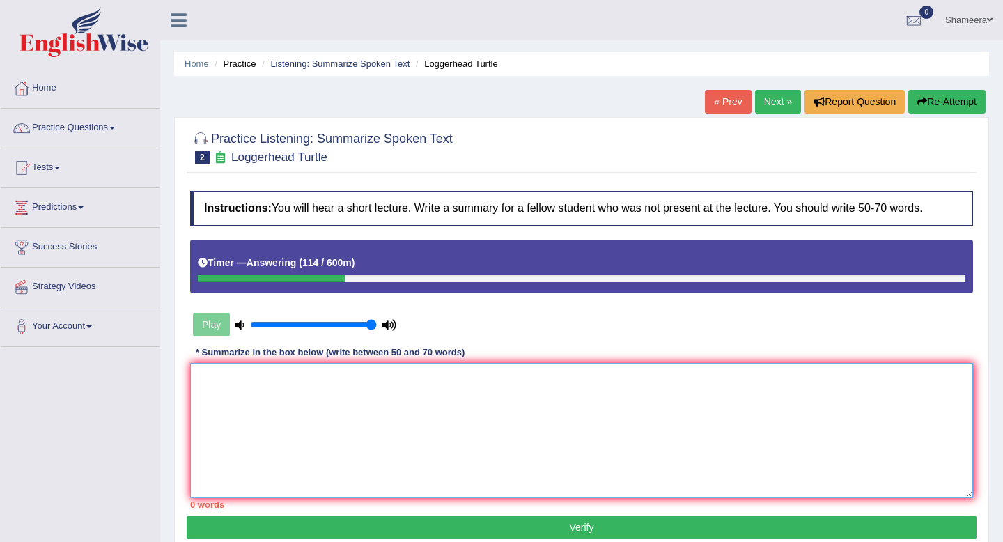
click at [291, 382] on textarea at bounding box center [581, 430] width 783 height 135
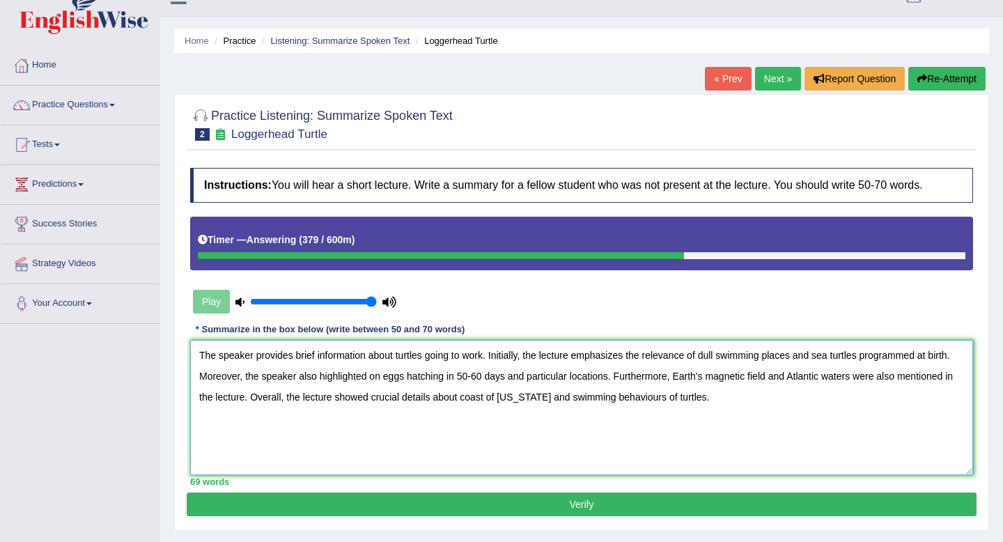
scroll to position [27, 0]
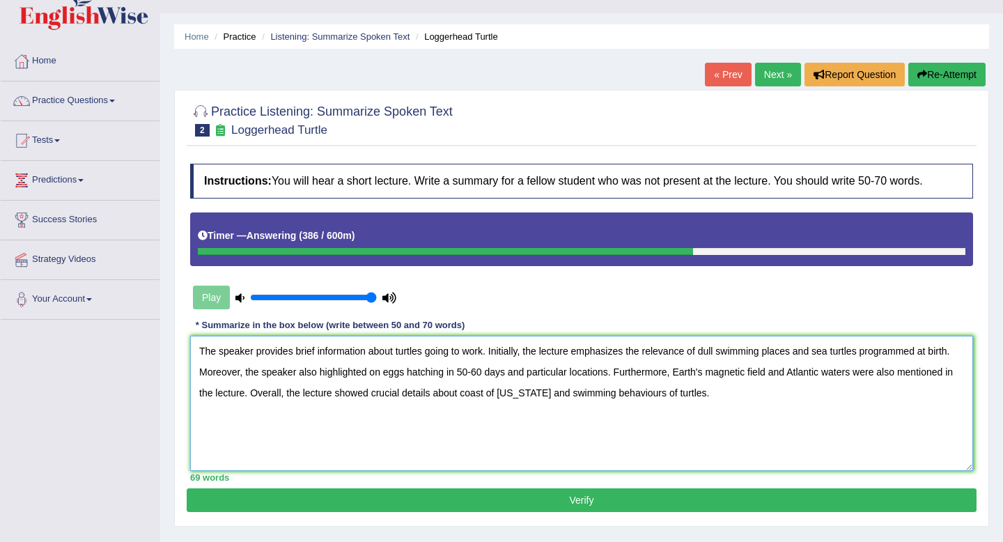
click at [717, 352] on textarea "The speaker provides brief information about turtles going to work. Initially, …" at bounding box center [581, 403] width 783 height 135
click at [921, 350] on textarea "The speaker provides brief information about turtles going to work. Initially, …" at bounding box center [581, 403] width 783 height 135
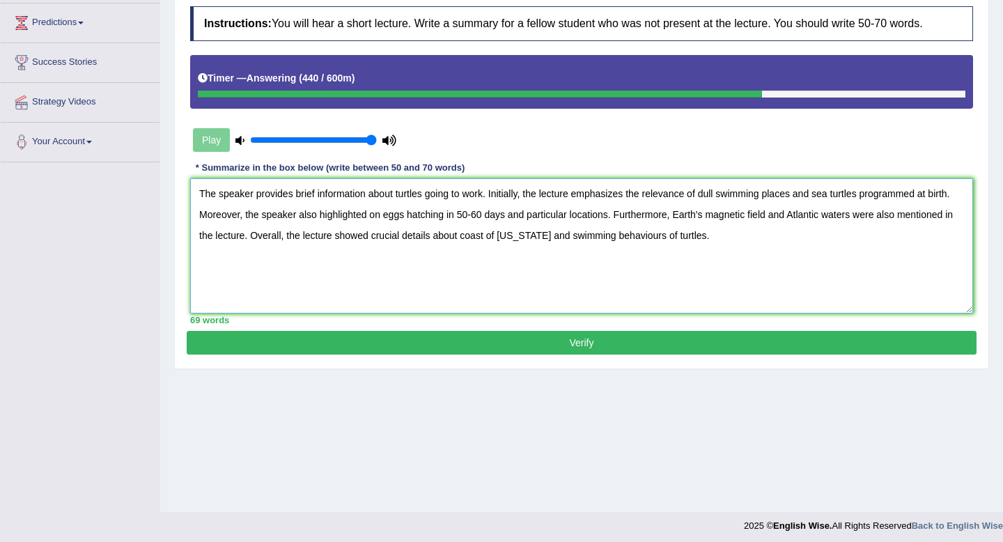
scroll to position [189, 0]
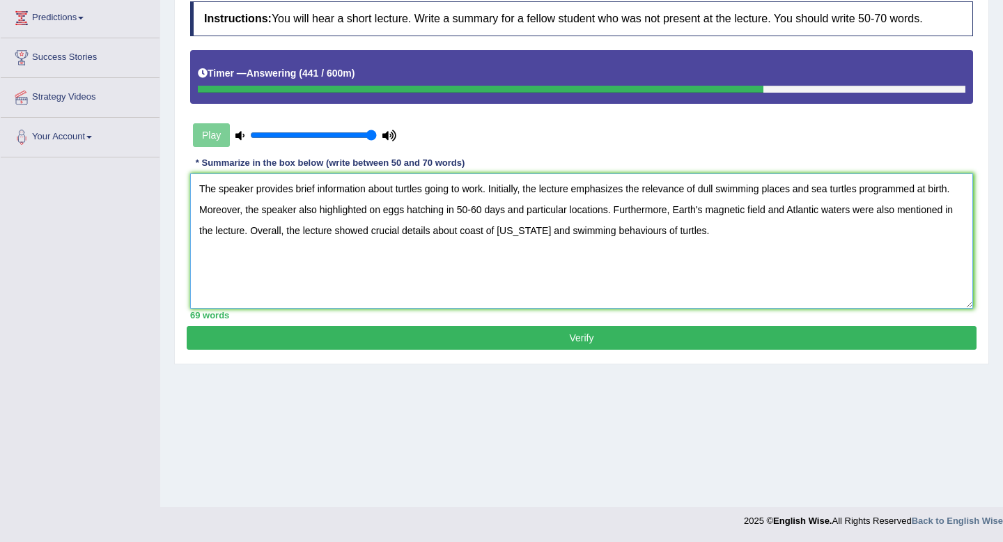
type textarea "The speaker provides brief information about turtles going to work. Initially, …"
click at [584, 328] on button "Verify" at bounding box center [582, 338] width 790 height 24
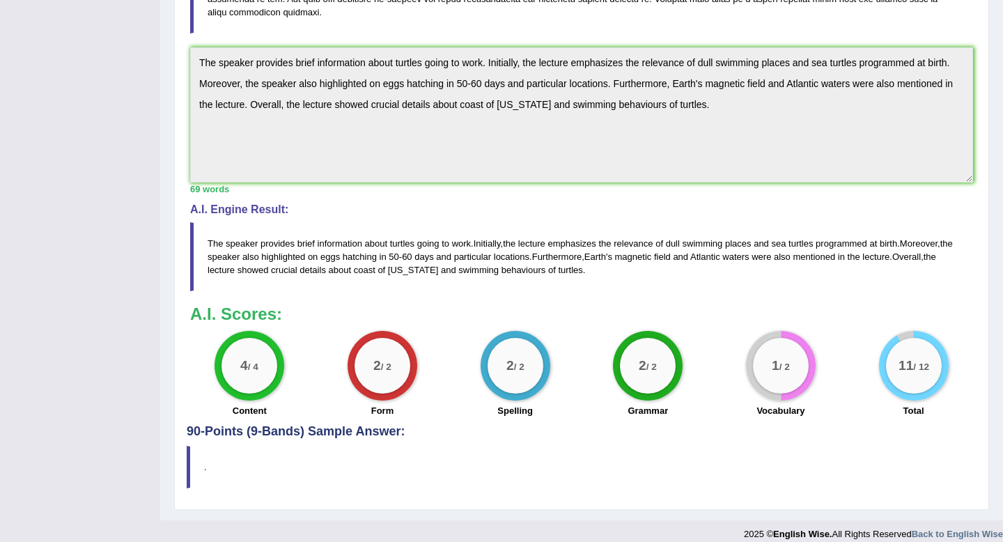
scroll to position [321, 0]
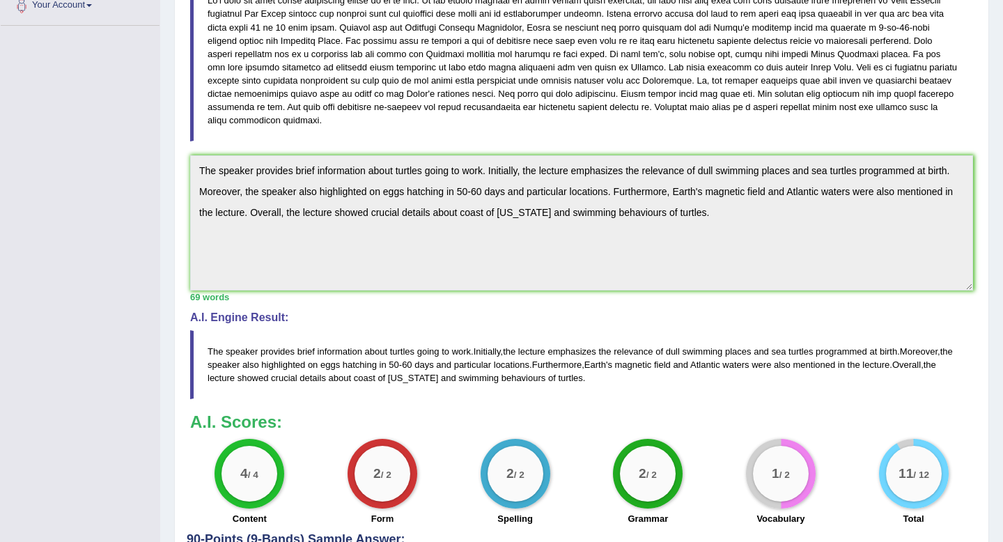
click at [766, 451] on div "1 / 2" at bounding box center [781, 474] width 56 height 56
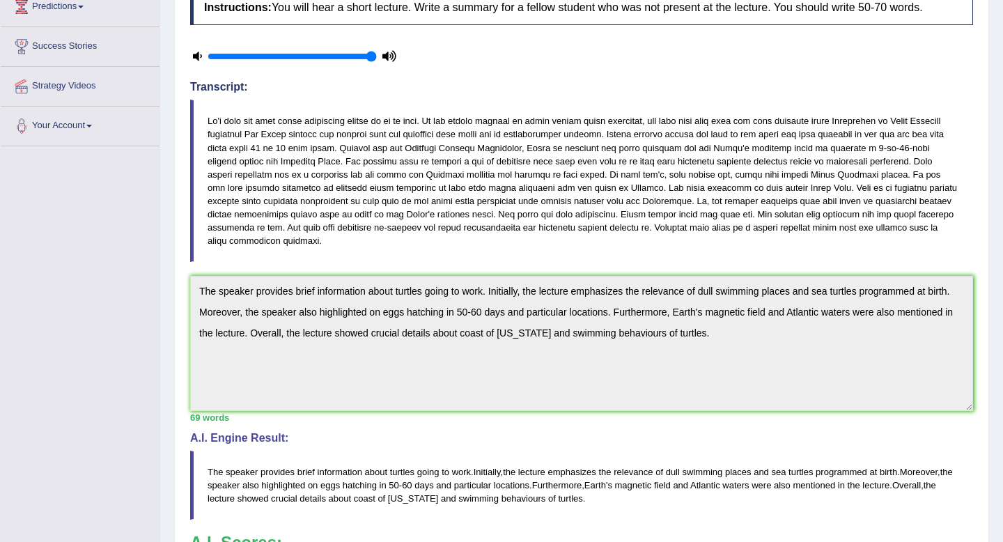
scroll to position [429, 0]
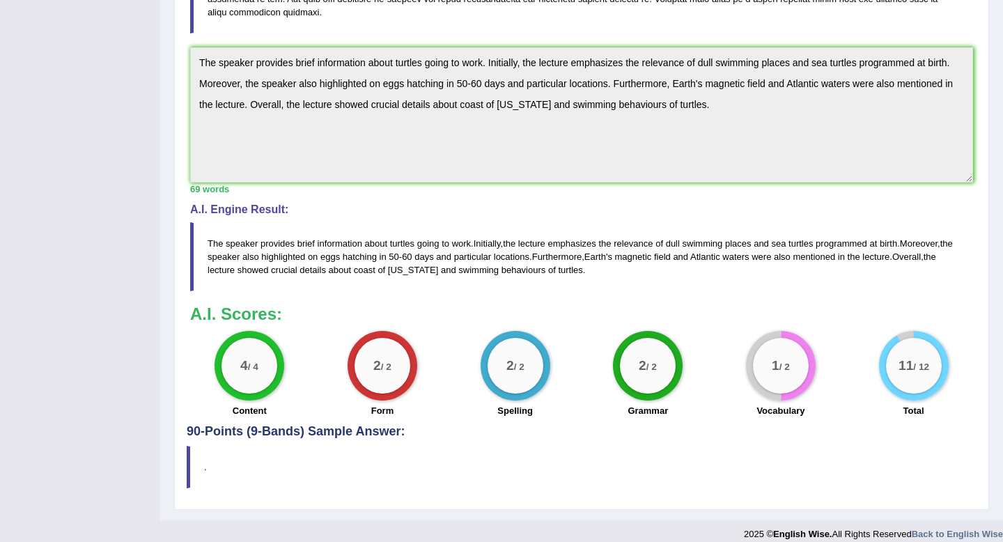
click at [233, 304] on b "A.I. Scores:" at bounding box center [236, 313] width 92 height 19
click at [254, 369] on div "4 / 4" at bounding box center [249, 366] width 56 height 56
click at [270, 416] on h4 "90-Points (9-Bands) Sample Answer:" at bounding box center [582, 94] width 790 height 687
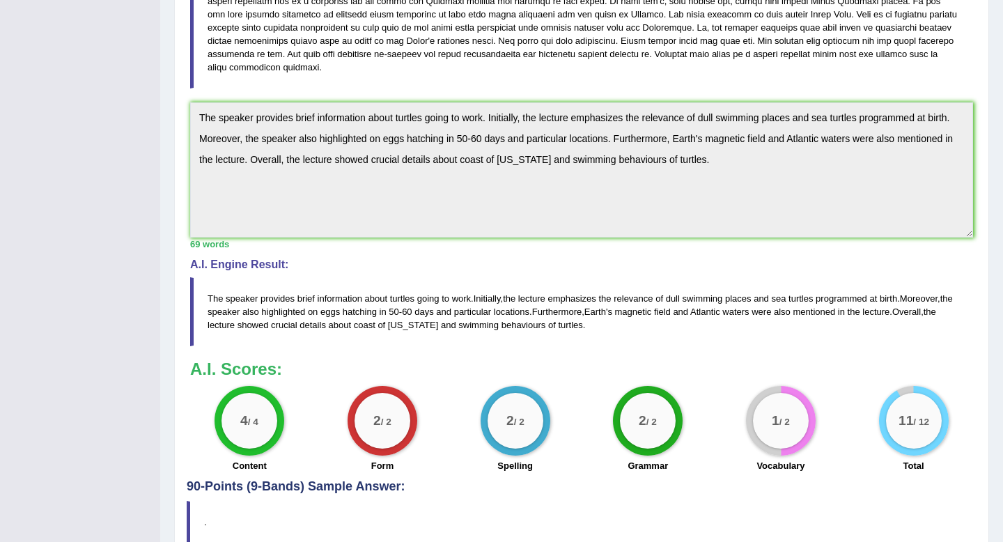
scroll to position [355, 0]
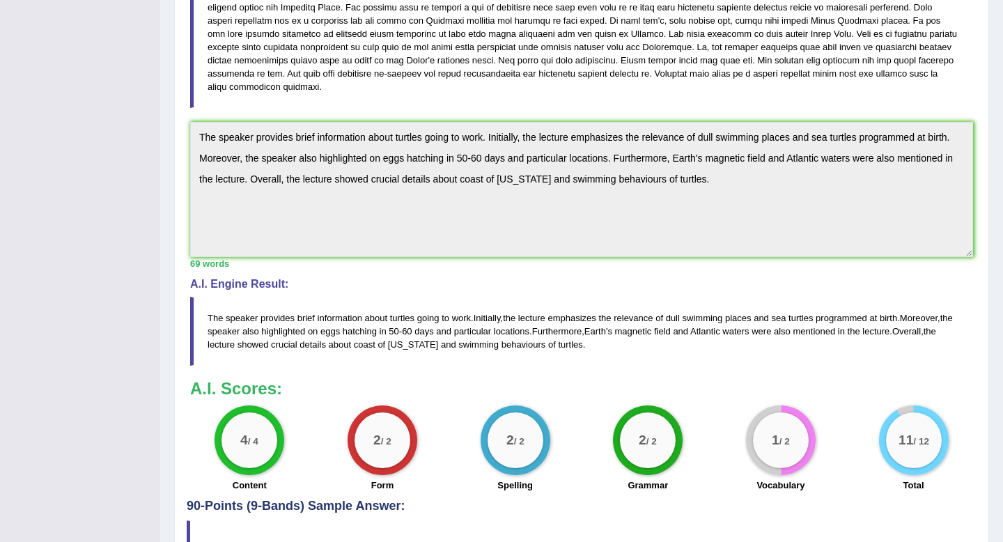
click at [250, 297] on blockquote "The speaker provides brief information about turtles going to work . Initially …" at bounding box center [581, 331] width 783 height 69
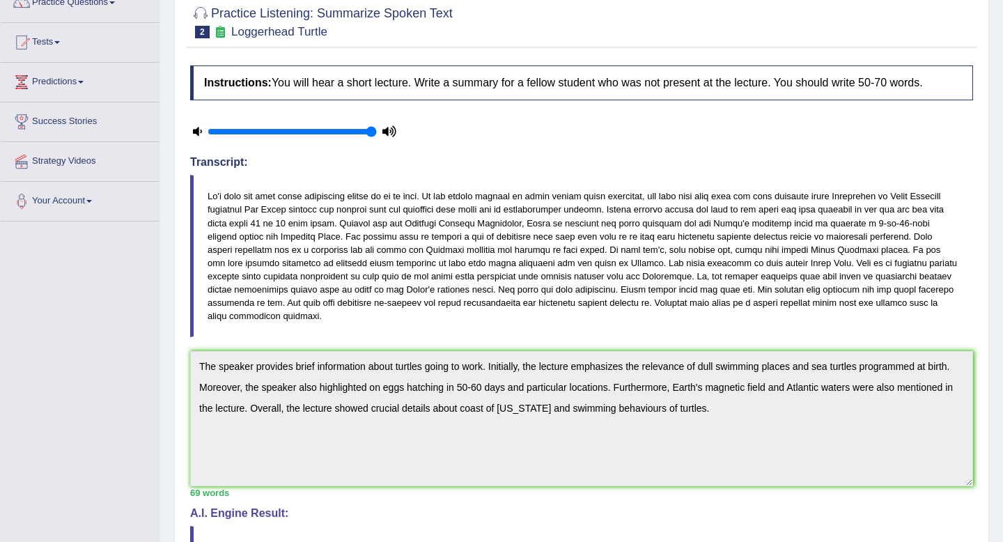
scroll to position [0, 0]
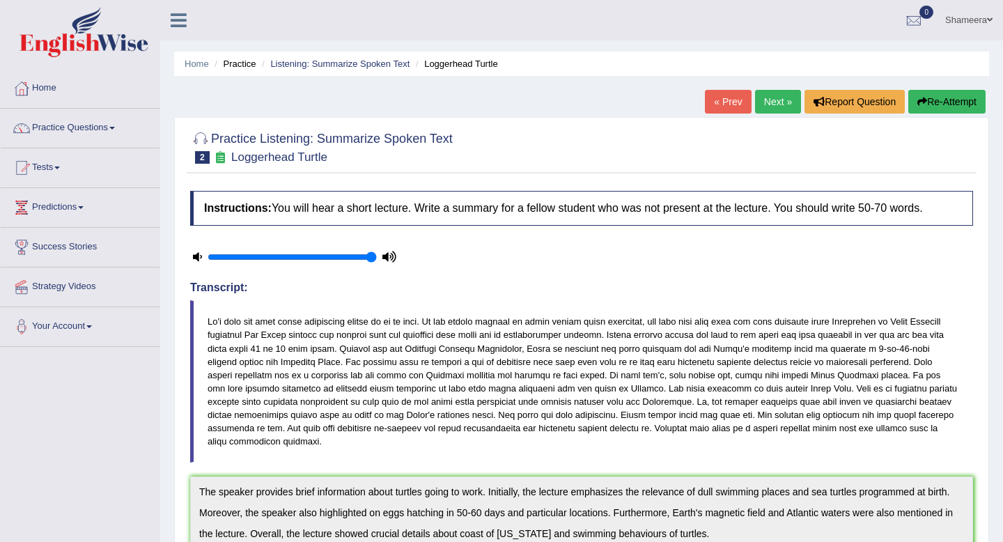
click at [770, 107] on link "Next »" at bounding box center [778, 102] width 46 height 24
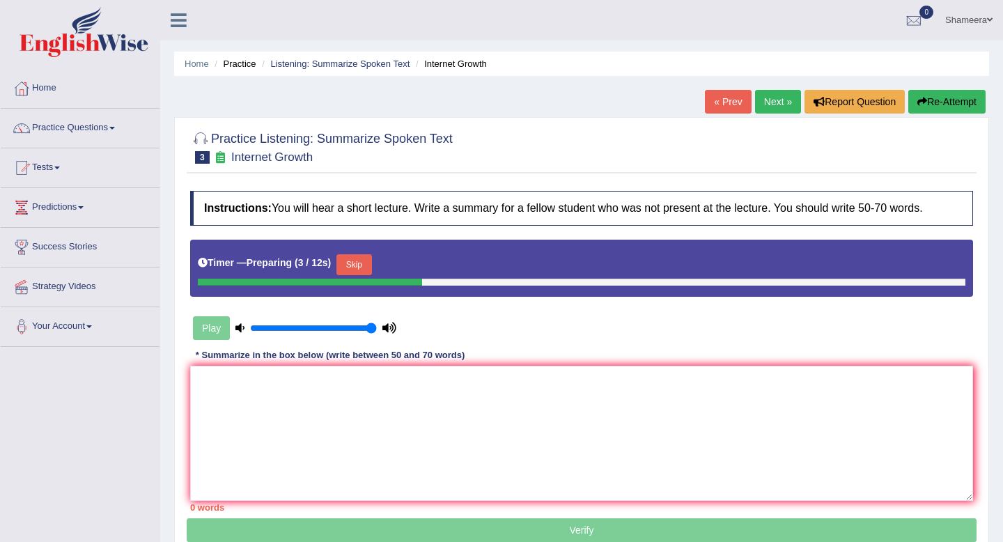
click at [371, 269] on button "Skip" at bounding box center [353, 264] width 35 height 21
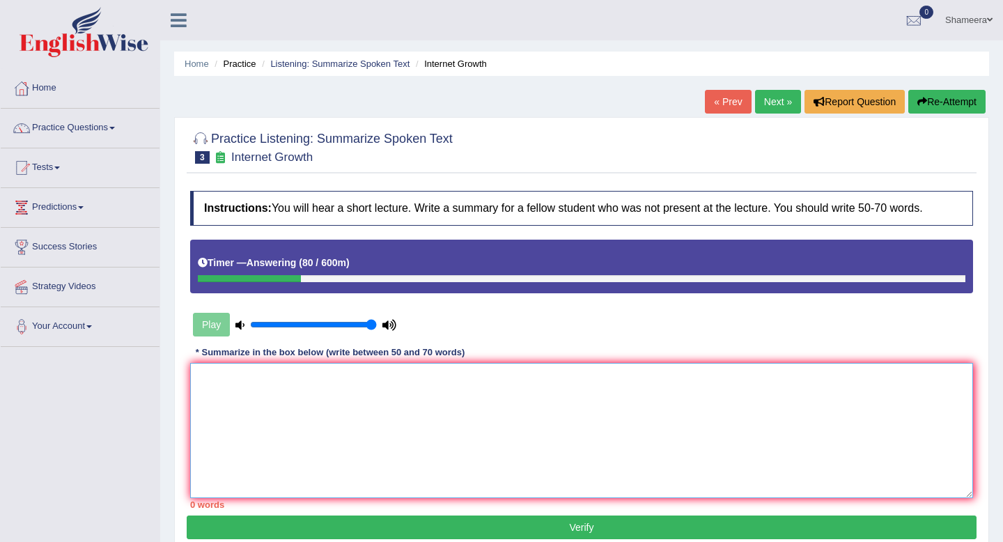
click at [297, 397] on textarea at bounding box center [581, 430] width 783 height 135
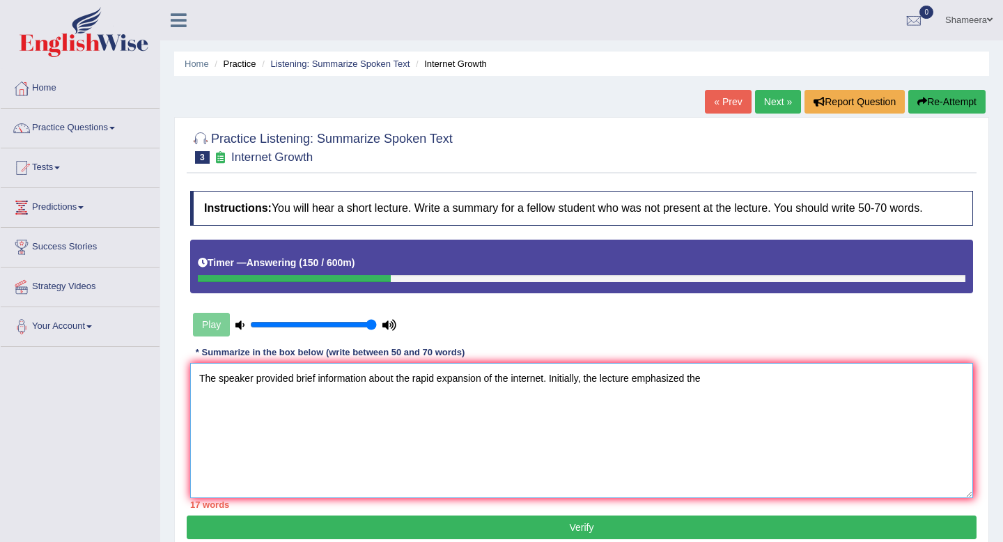
click at [684, 377] on textarea "The speaker provided brief information about the rapid expansion of the interne…" at bounding box center [581, 430] width 783 height 135
click at [690, 378] on textarea "The speaker provided brief information about the rapid expansion of the interne…" at bounding box center [581, 430] width 783 height 135
click at [731, 382] on textarea "The speaker provided brief information about the rapid expansion of the interne…" at bounding box center [581, 430] width 783 height 135
drag, startPoint x: 241, startPoint y: 402, endPoint x: 198, endPoint y: 402, distance: 43.2
click at [198, 402] on textarea "The speaker provided brief information about the rapid expansion of the interne…" at bounding box center [581, 430] width 783 height 135
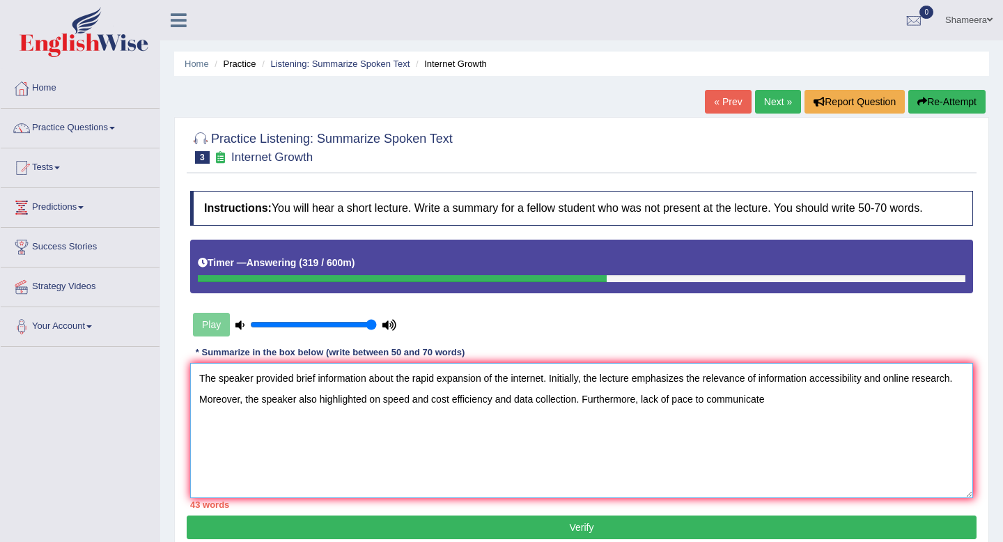
click at [711, 403] on textarea "The speaker provided brief information about the rapid expansion of the interne…" at bounding box center [581, 430] width 783 height 135
click at [792, 405] on textarea "The speaker provided brief information about the rapid expansion of the interne…" at bounding box center [581, 430] width 783 height 135
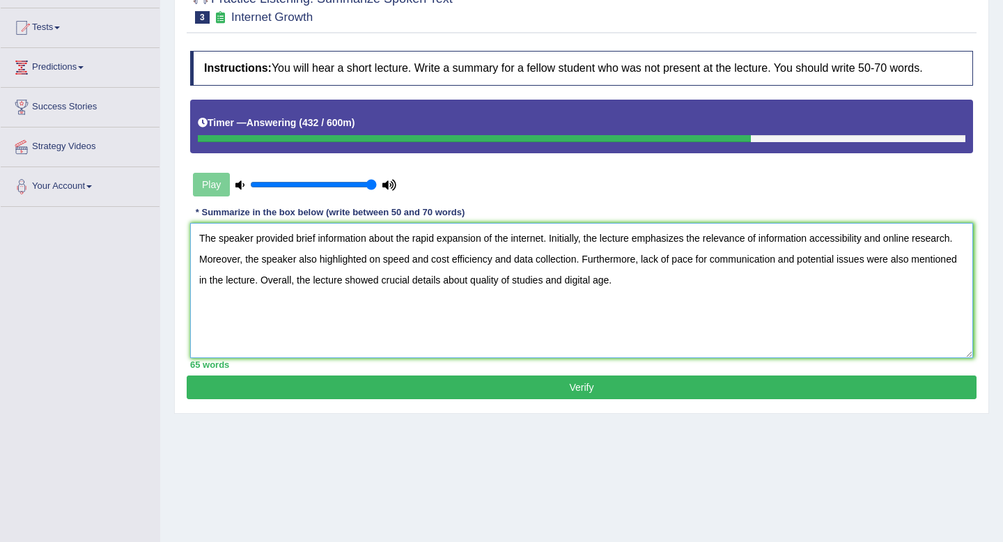
scroll to position [189, 0]
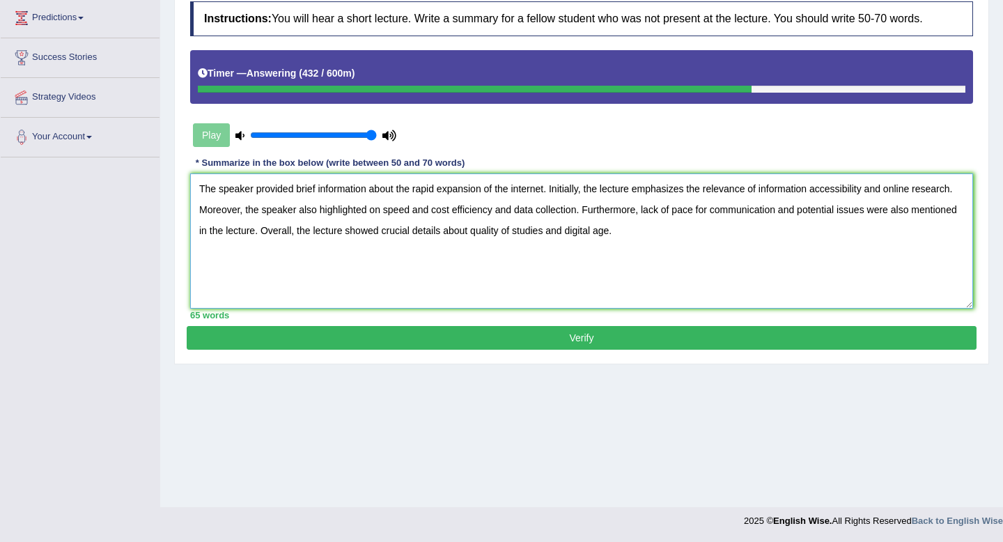
type textarea "The speaker provided brief information about the rapid expansion of the interne…"
click at [654, 332] on button "Verify" at bounding box center [582, 338] width 790 height 24
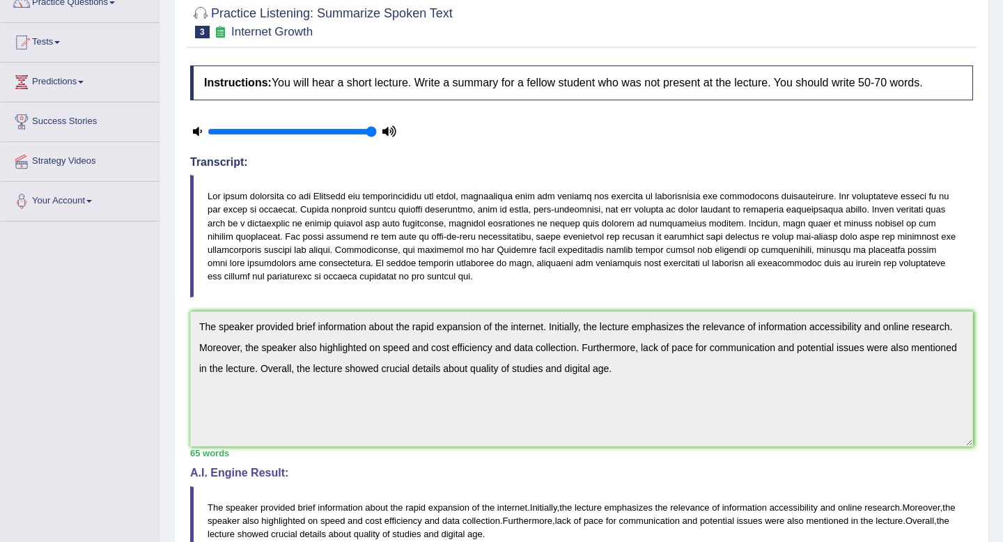
scroll to position [0, 0]
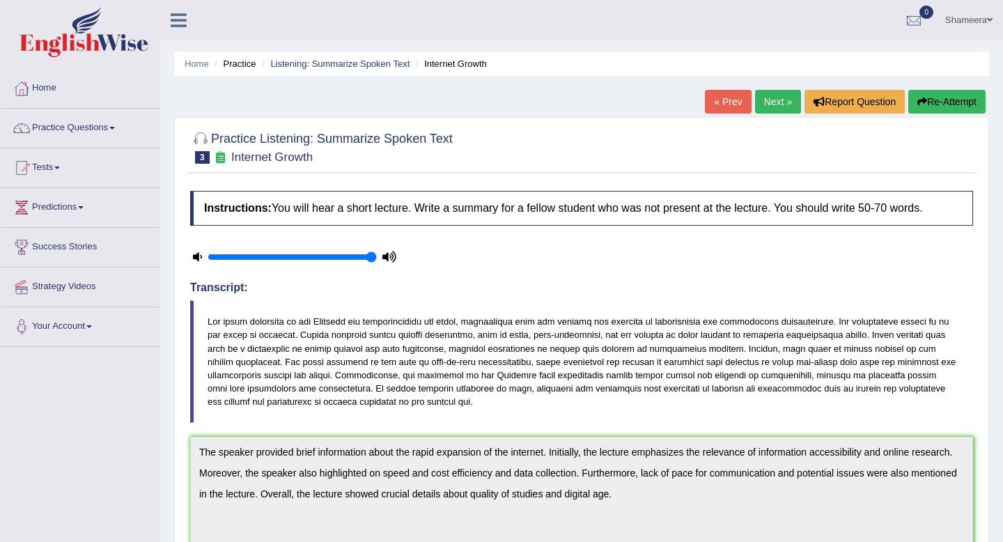
click at [774, 102] on link "Next »" at bounding box center [778, 102] width 46 height 24
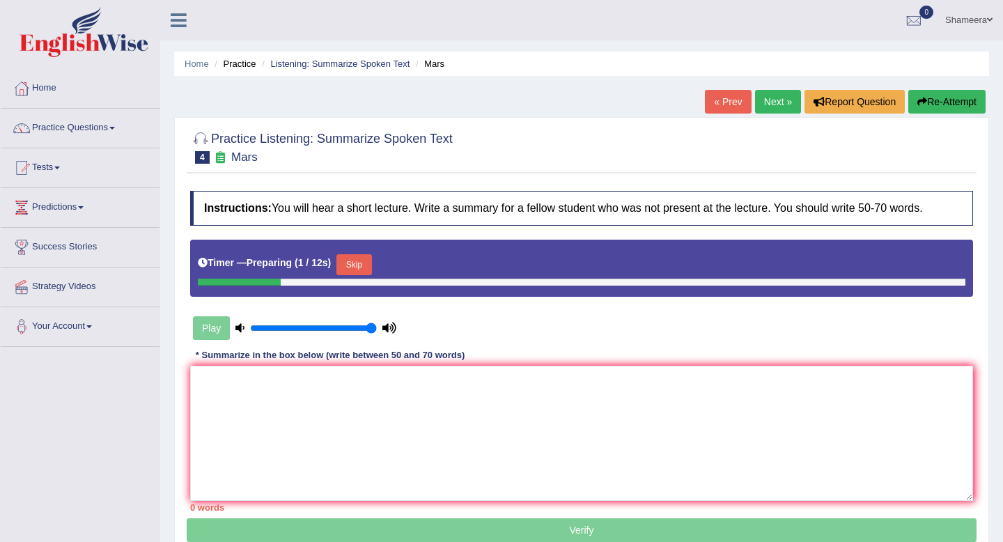
click at [361, 266] on button "Skip" at bounding box center [353, 264] width 35 height 21
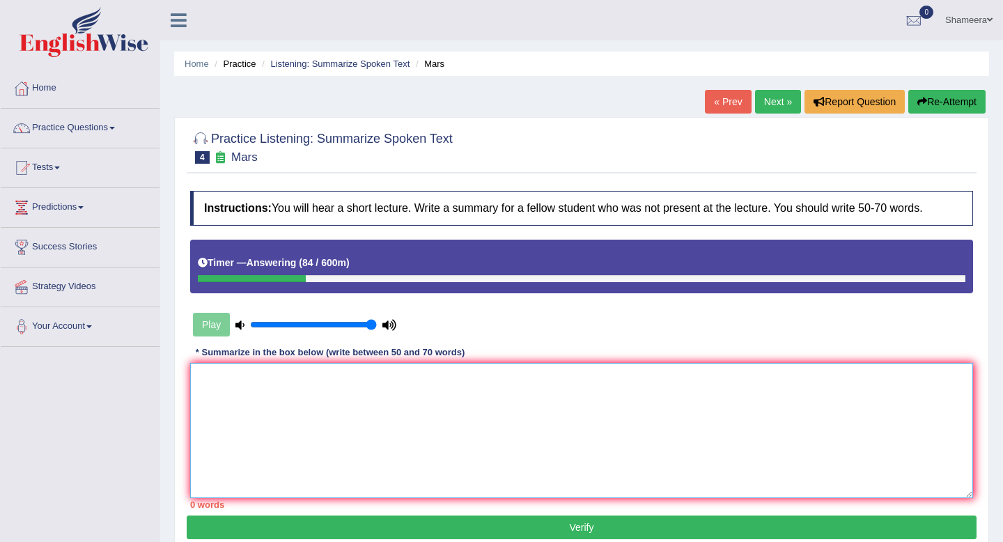
click at [279, 389] on textarea at bounding box center [581, 430] width 783 height 135
click at [399, 380] on textarea "The speaker provides bried information about Mars planet" at bounding box center [581, 430] width 783 height 135
click at [495, 384] on textarea "The speaker provides bried information about the Mars planet" at bounding box center [581, 430] width 783 height 135
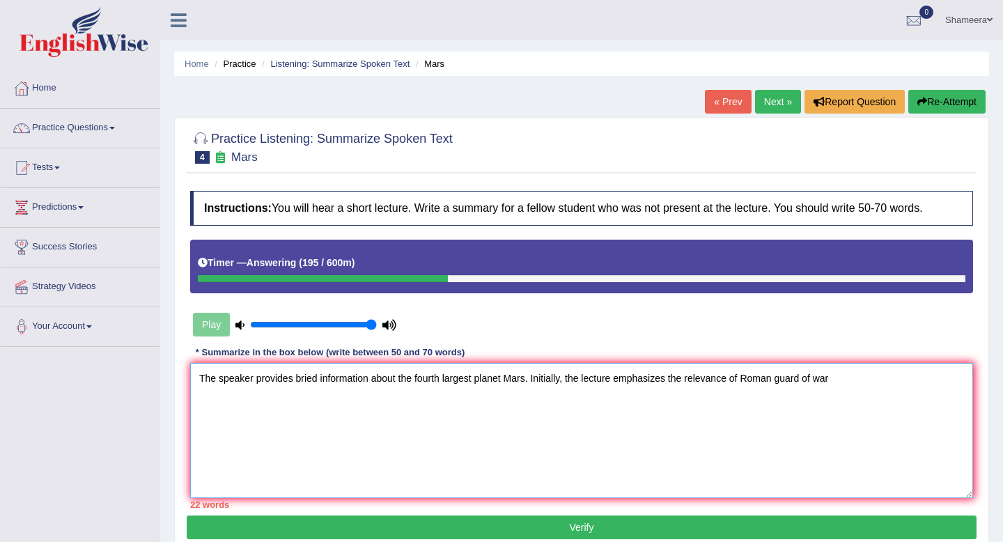
click at [781, 380] on textarea "The speaker provides bried information about the fourth largest planet Mars. In…" at bounding box center [581, 430] width 783 height 135
click at [812, 378] on textarea "The speaker provides bried information about the fourth largest planet Mars. In…" at bounding box center [581, 430] width 783 height 135
click at [865, 381] on textarea "The speaker provides bried information about the fourth largest planet Mars. In…" at bounding box center [581, 430] width 783 height 135
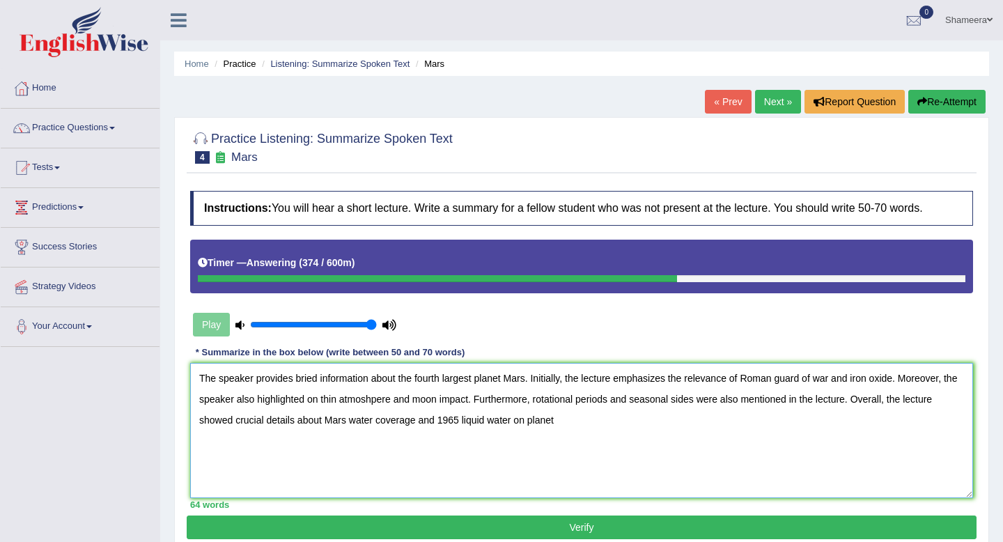
click at [531, 418] on textarea "The speaker provides bried information about the fourth largest planet Mars. In…" at bounding box center [581, 430] width 783 height 135
click at [582, 419] on textarea "The speaker provides bried information about the fourth largest planet Mars. In…" at bounding box center [581, 430] width 783 height 135
click at [316, 376] on textarea "The speaker provides bried information about the fourth largest planet Mars. In…" at bounding box center [581, 430] width 783 height 135
click at [857, 377] on textarea "The speaker provides brief information about the fourth largest planet Mars. In…" at bounding box center [581, 430] width 783 height 135
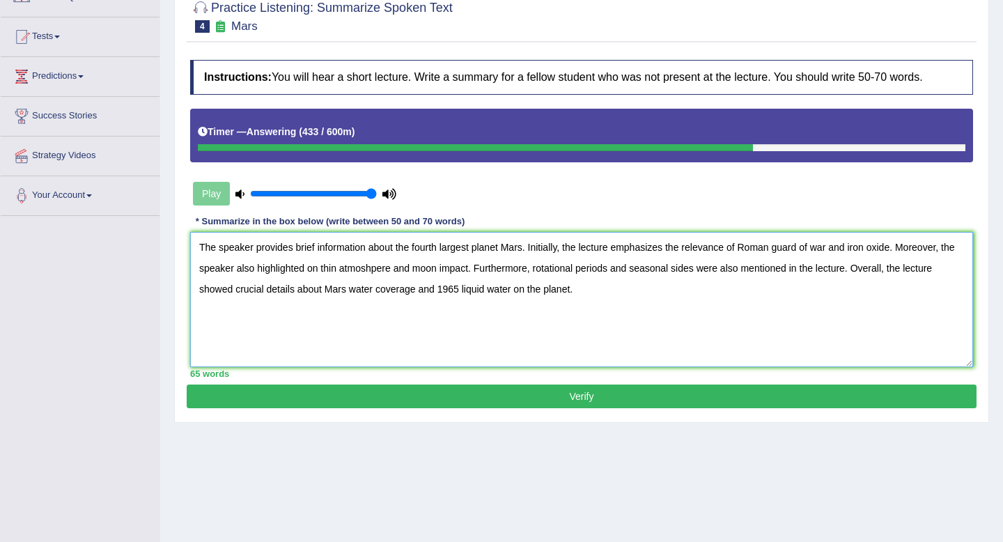
scroll to position [159, 0]
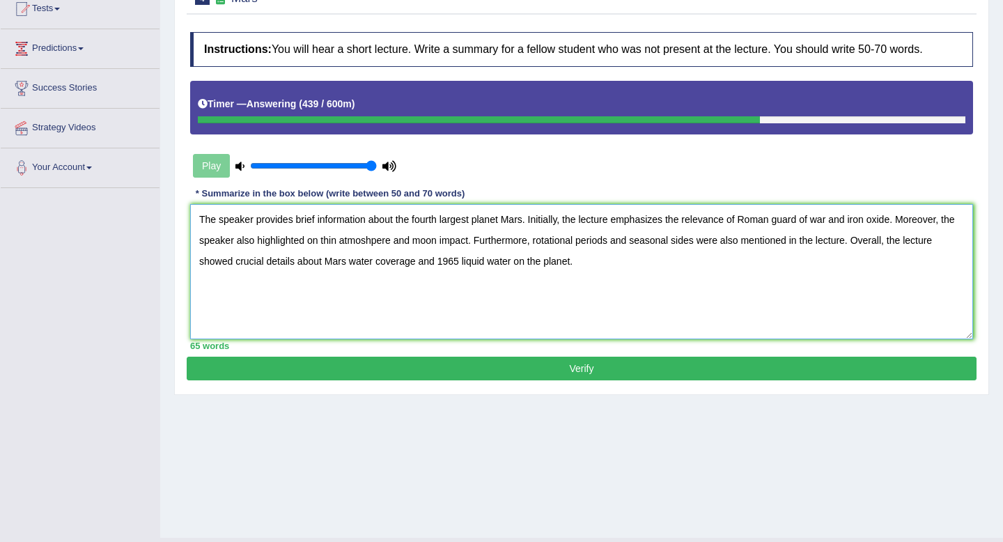
type textarea "The speaker provides brief information about the fourth largest planet Mars. In…"
click at [706, 372] on button "Verify" at bounding box center [582, 369] width 790 height 24
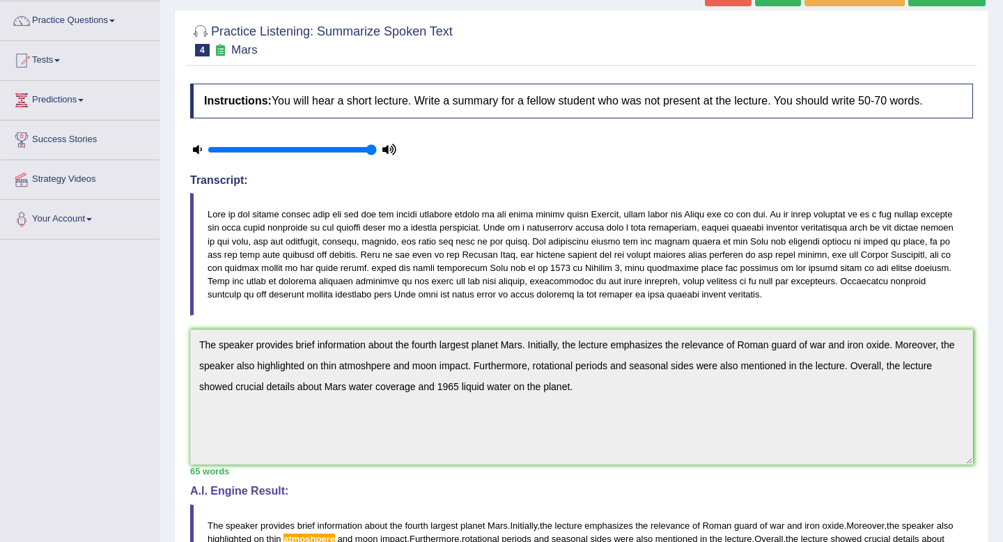
scroll to position [0, 0]
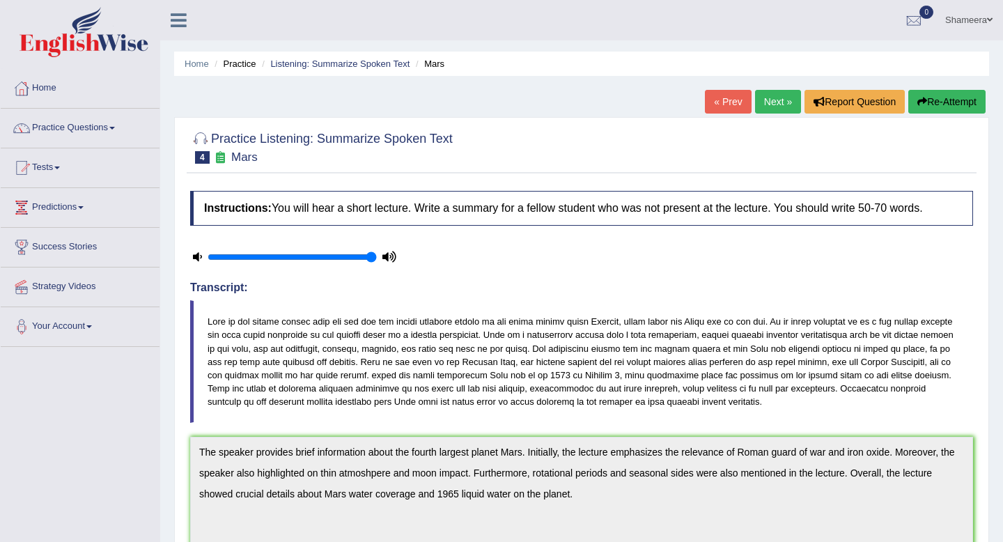
click at [780, 102] on link "Next »" at bounding box center [778, 102] width 46 height 24
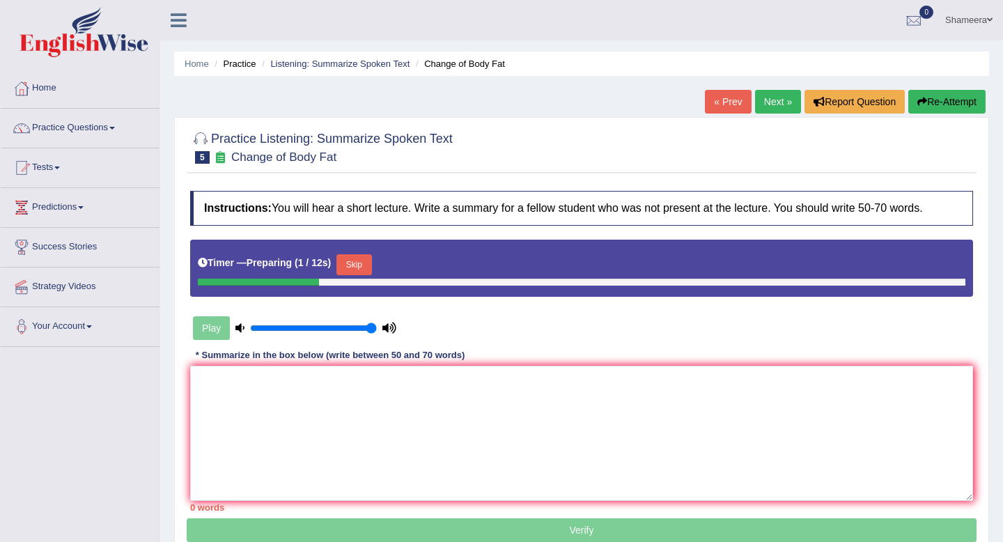
click at [663, 42] on div "Home Practice Listening: Summarize Spoken Text Change of Body Fat « Prev Next »…" at bounding box center [581, 348] width 843 height 696
click at [359, 267] on button "Skip" at bounding box center [353, 264] width 35 height 21
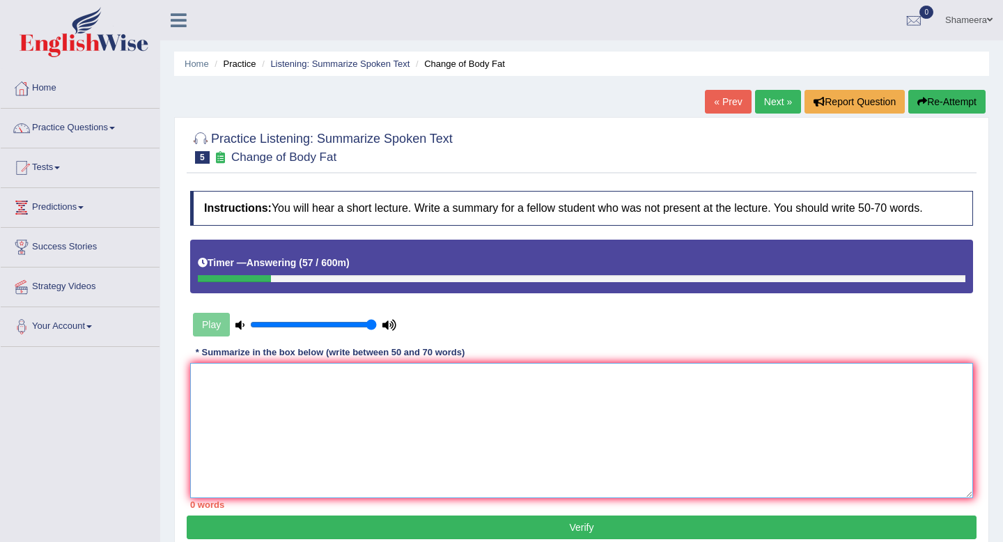
click at [309, 398] on textarea at bounding box center [581, 430] width 783 height 135
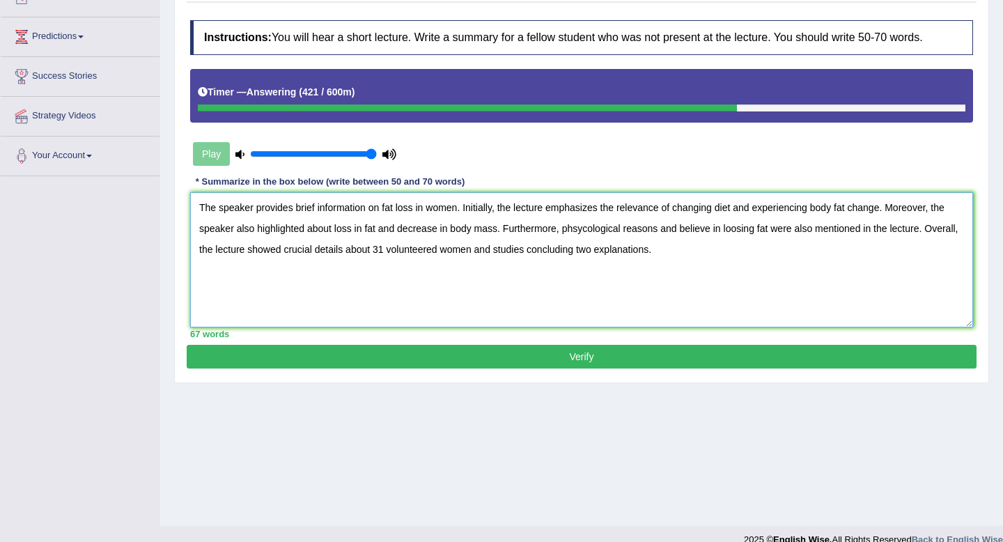
scroll to position [173, 0]
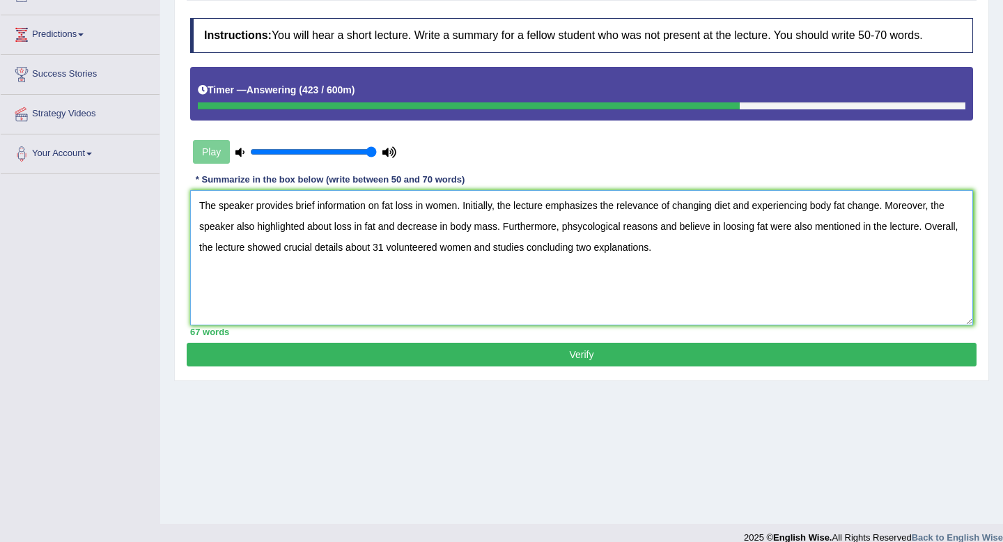
type textarea "The speaker provides brief information on fat loss in women. Initially, the lec…"
click at [586, 357] on button "Verify" at bounding box center [582, 355] width 790 height 24
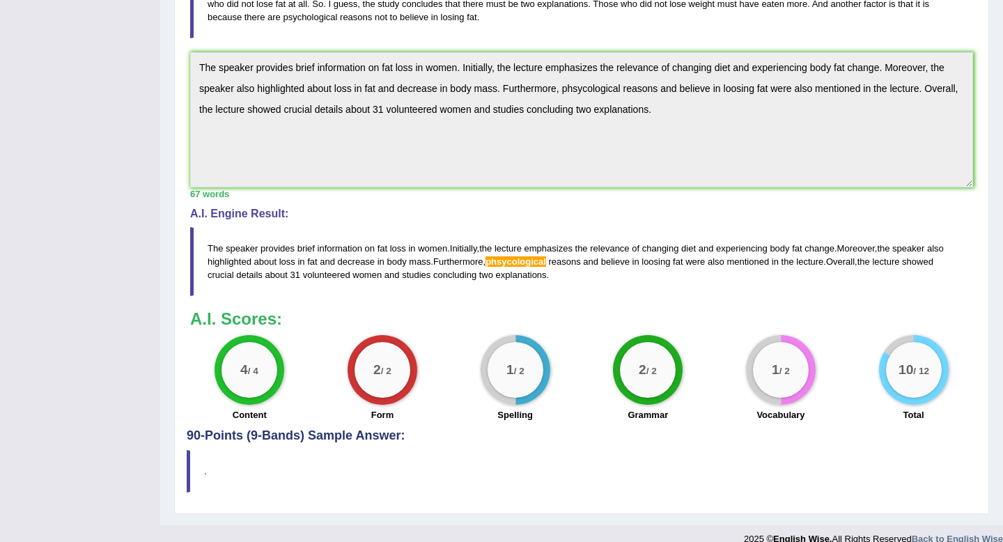
scroll to position [376, 0]
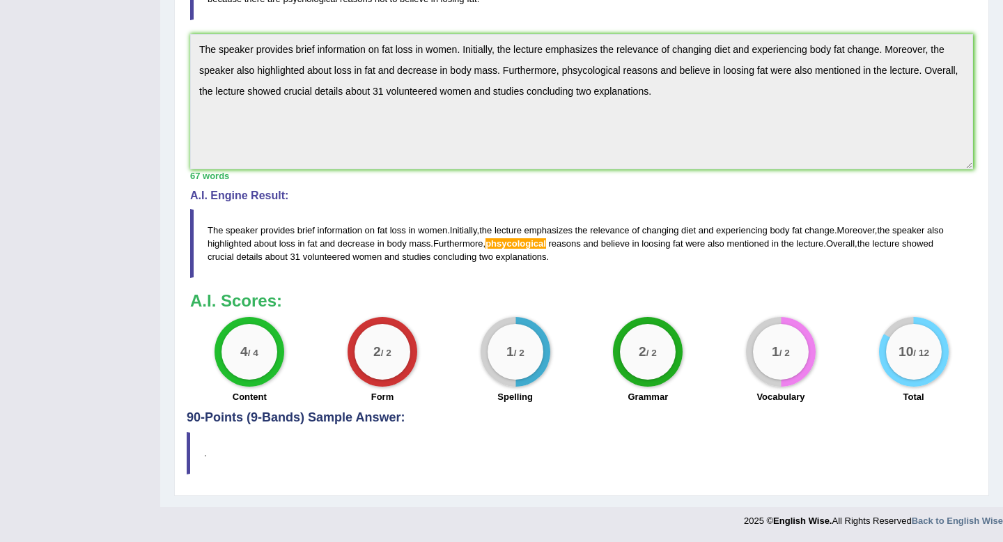
click at [546, 245] on span "phsycological" at bounding box center [515, 243] width 61 height 10
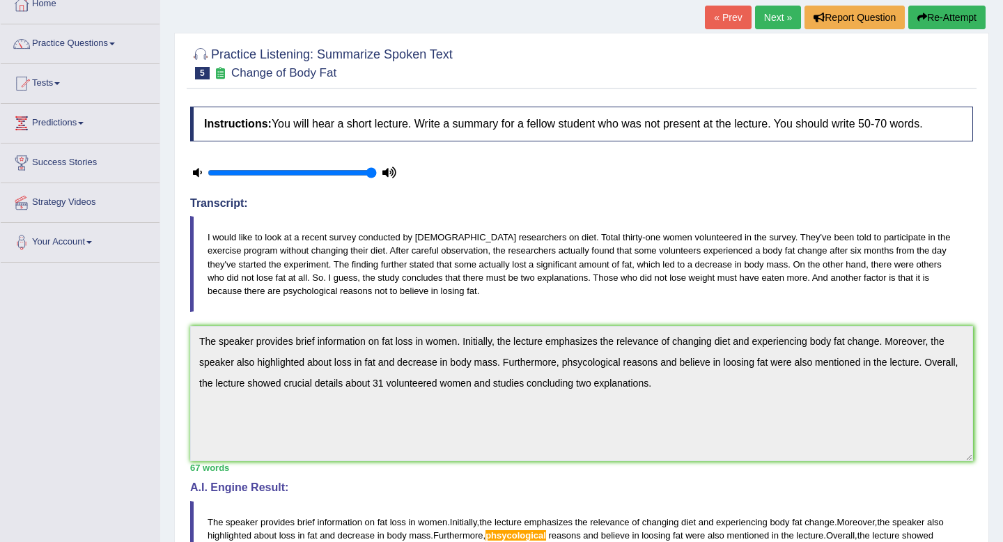
scroll to position [0, 0]
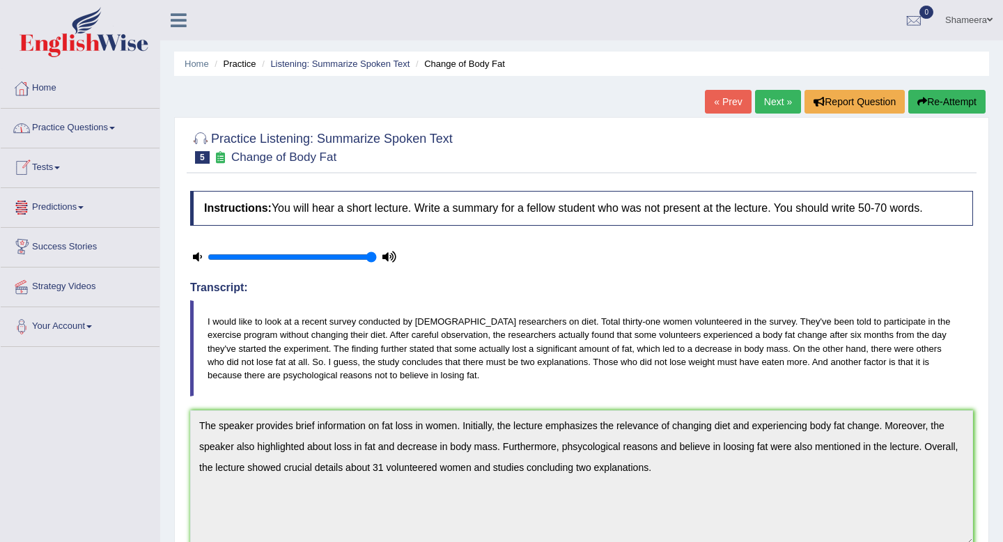
click at [93, 126] on link "Practice Questions" at bounding box center [80, 126] width 159 height 35
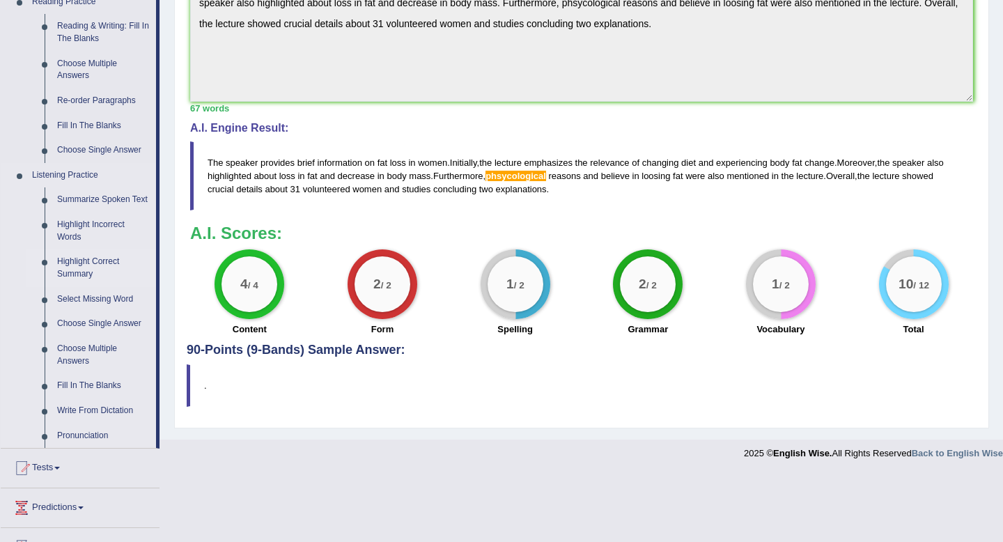
scroll to position [436, 0]
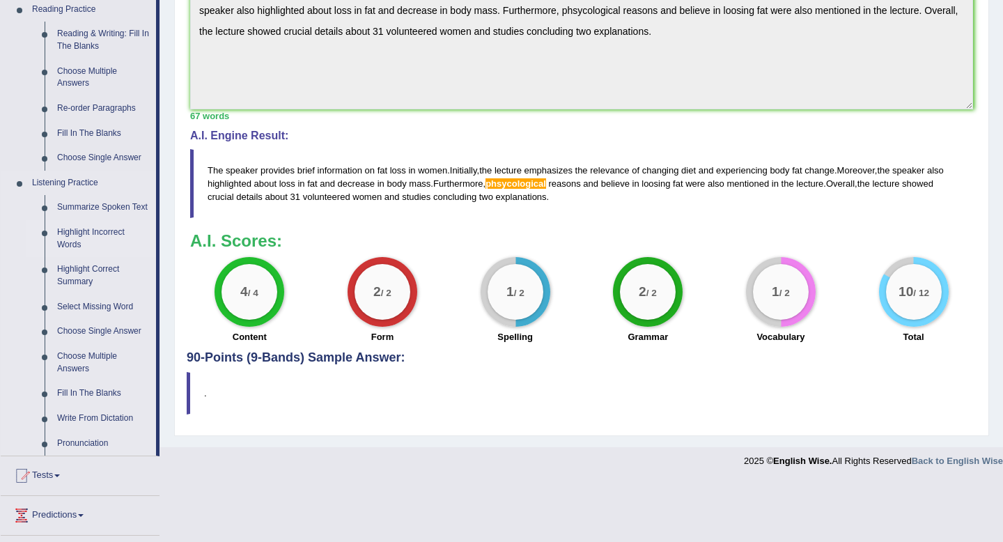
click at [80, 240] on link "Highlight Incorrect Words" at bounding box center [103, 238] width 105 height 37
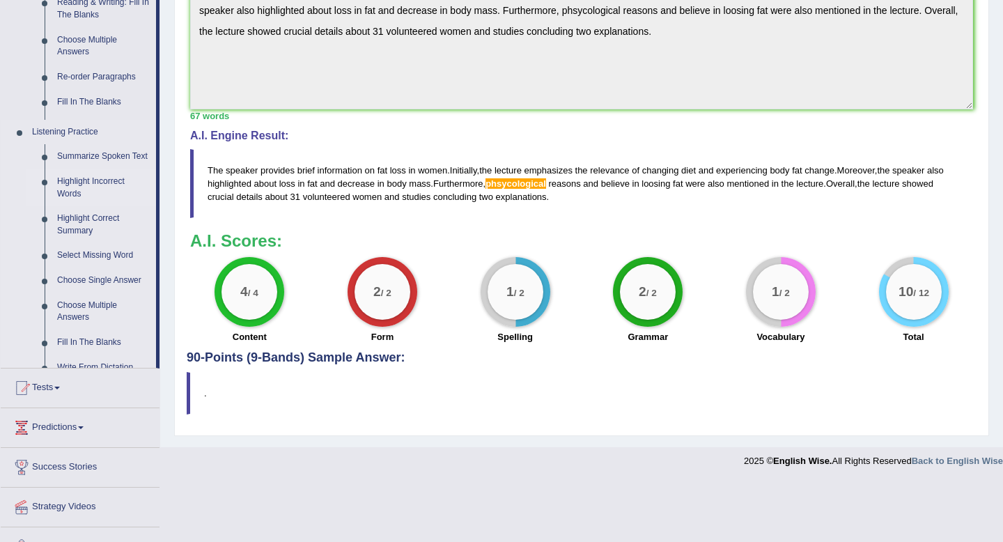
scroll to position [376, 0]
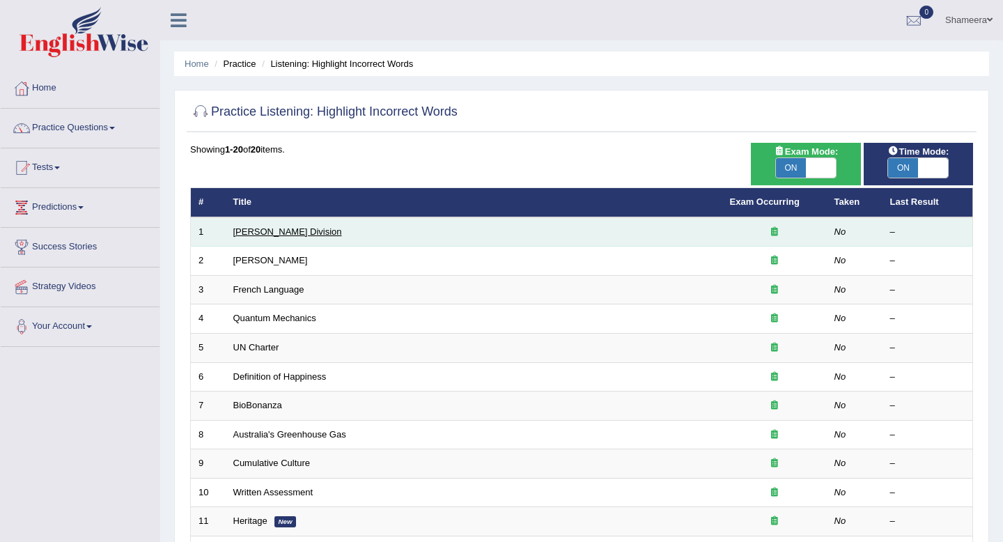
click at [240, 236] on link "[PERSON_NAME] Division" at bounding box center [287, 231] width 109 height 10
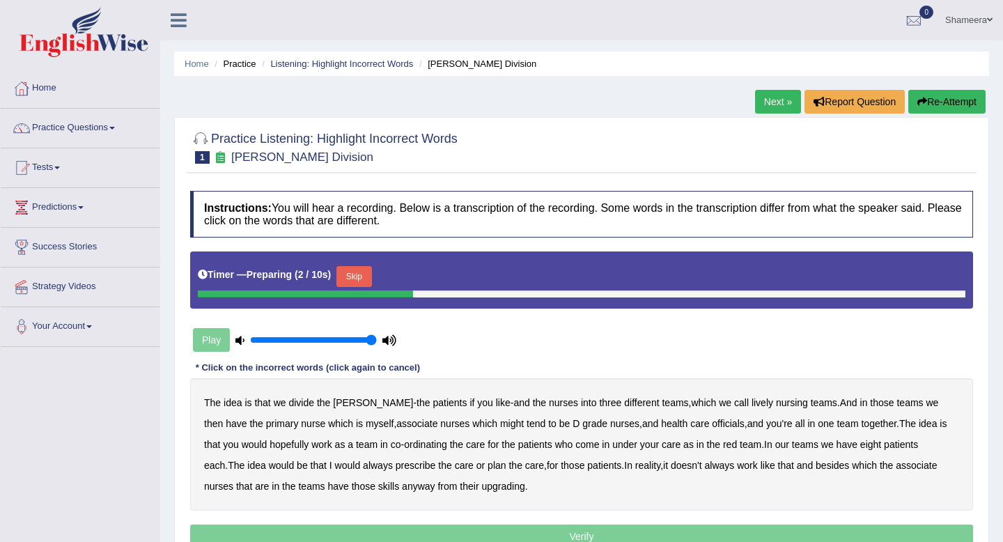
click at [361, 270] on button "Skip" at bounding box center [353, 276] width 35 height 21
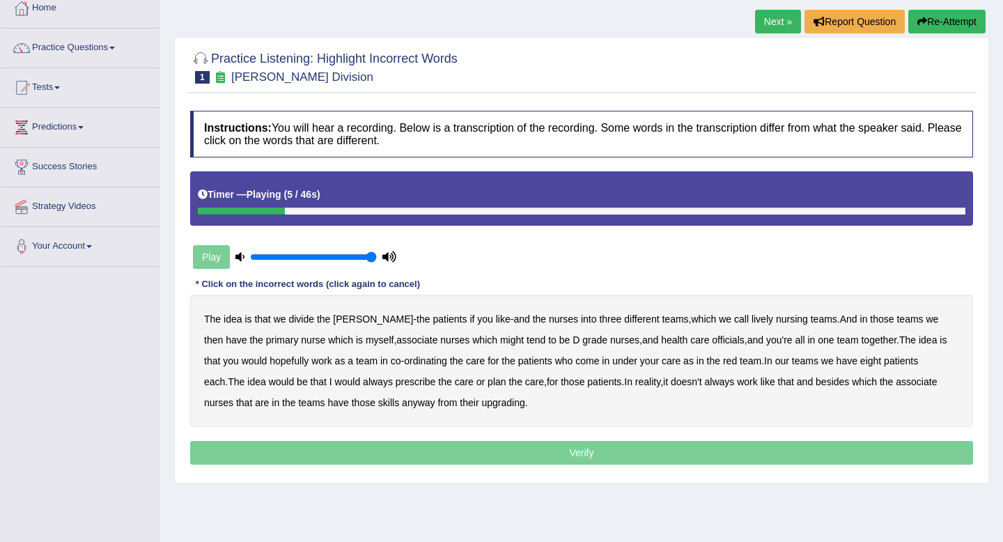
scroll to position [74, 0]
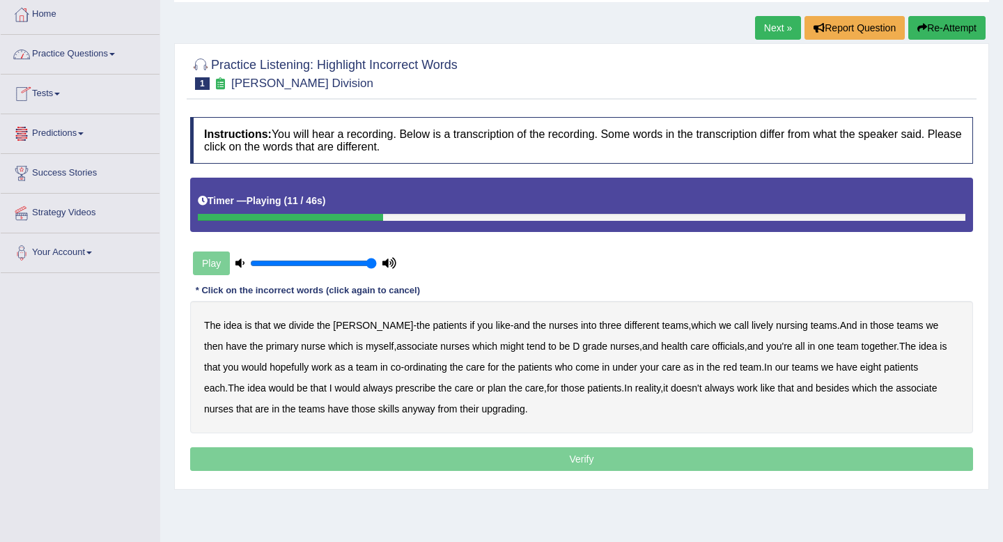
click at [108, 62] on link "Practice Questions" at bounding box center [80, 52] width 159 height 35
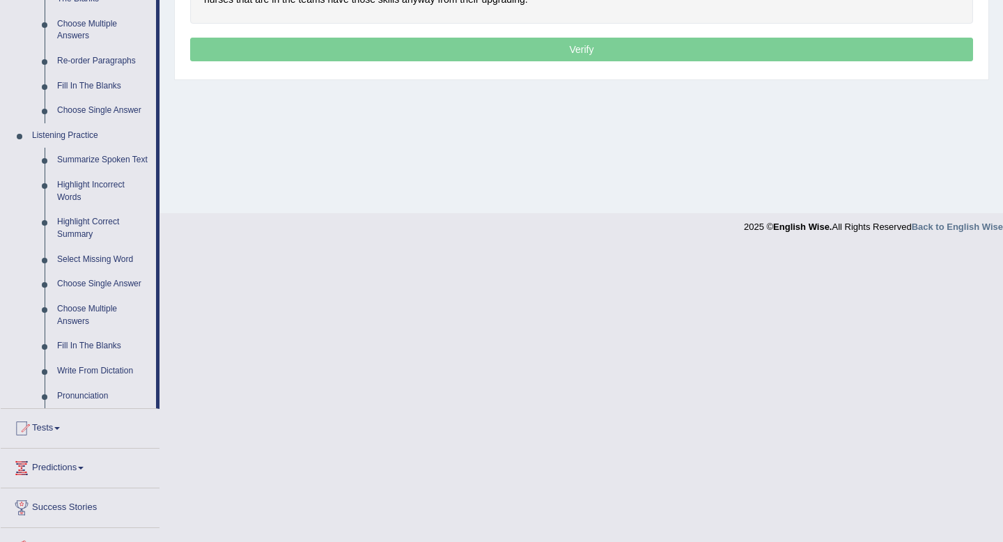
scroll to position [480, 0]
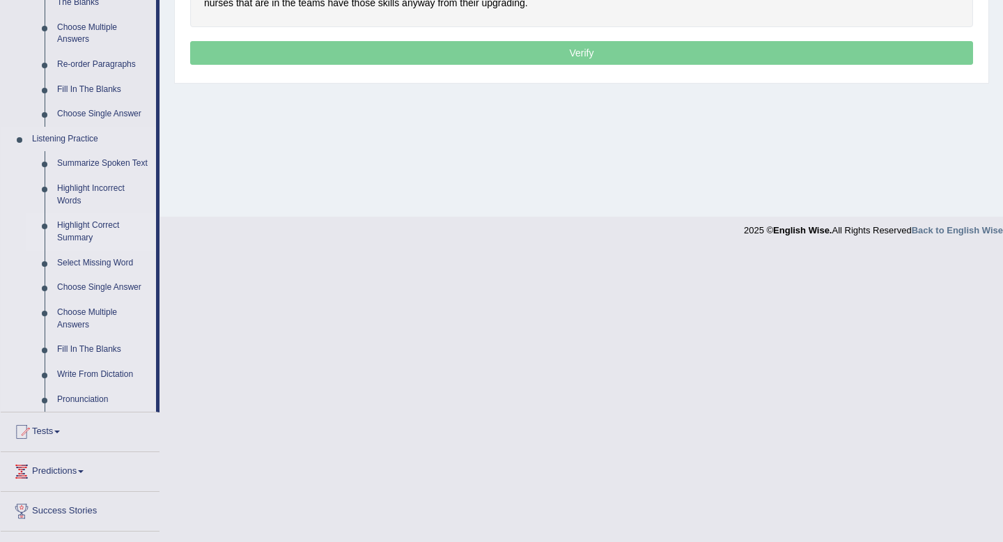
click at [111, 238] on link "Highlight Correct Summary" at bounding box center [103, 231] width 105 height 37
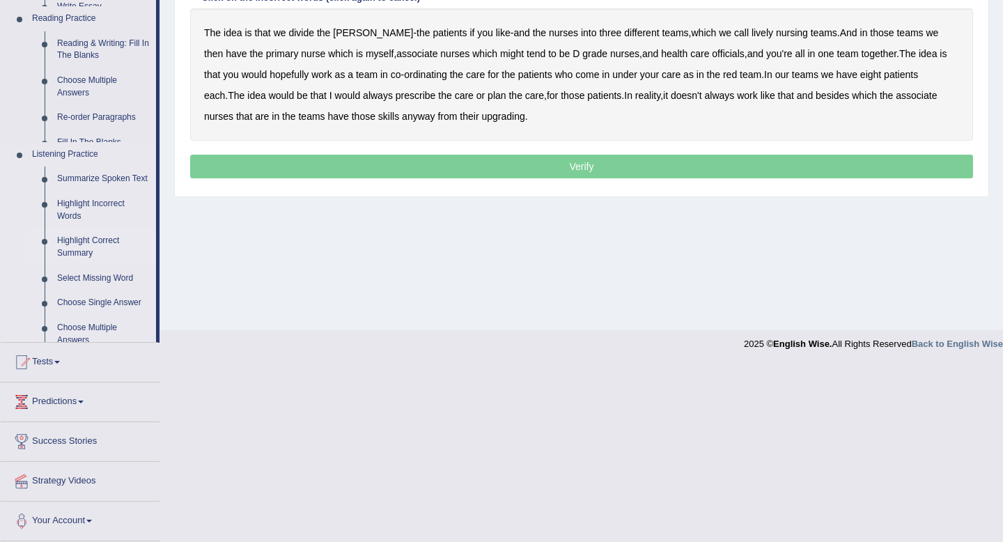
scroll to position [189, 0]
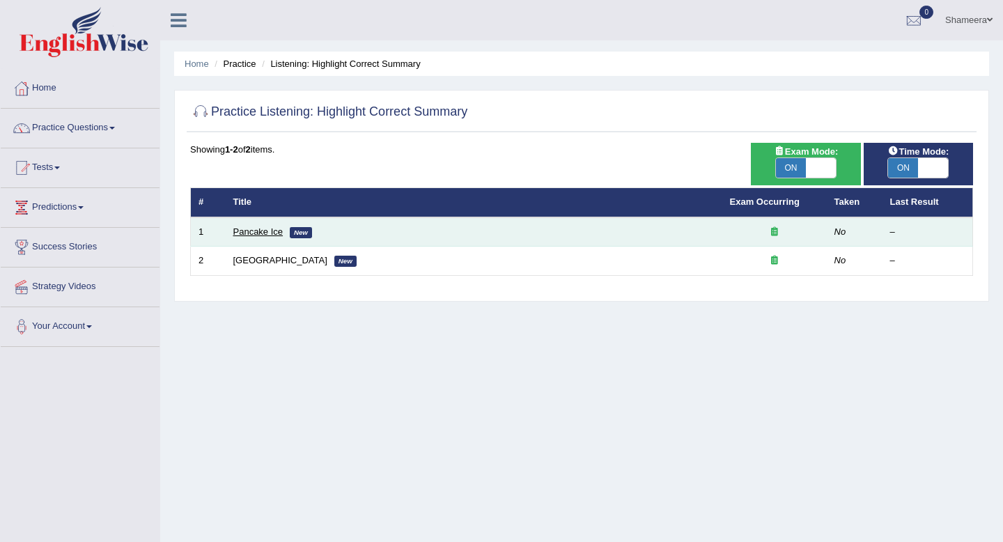
click at [249, 232] on link "Pancake Ice" at bounding box center [258, 231] width 50 height 10
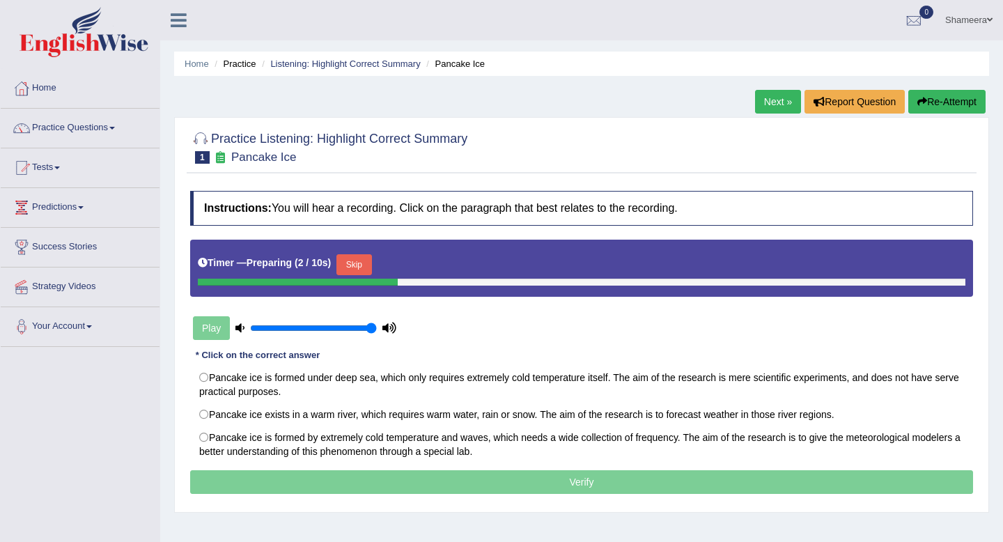
click at [761, 108] on link "Next »" at bounding box center [778, 102] width 46 height 24
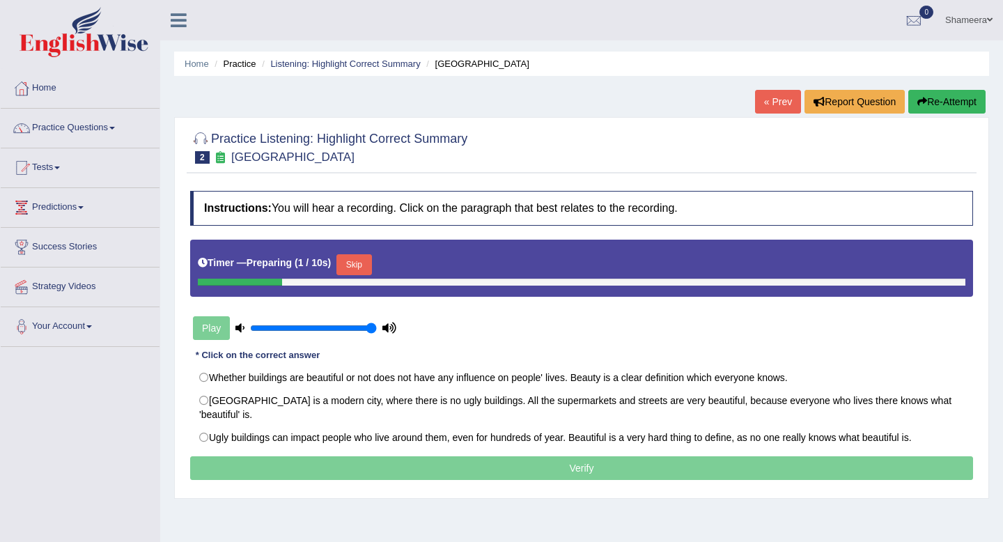
click at [761, 108] on link "« Prev" at bounding box center [778, 102] width 46 height 24
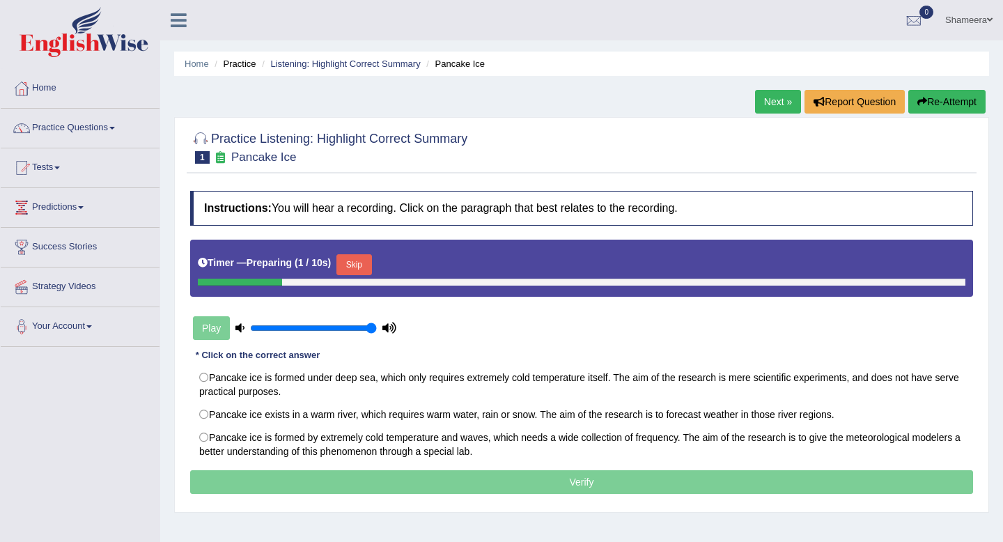
click at [761, 108] on link "Next »" at bounding box center [778, 102] width 46 height 24
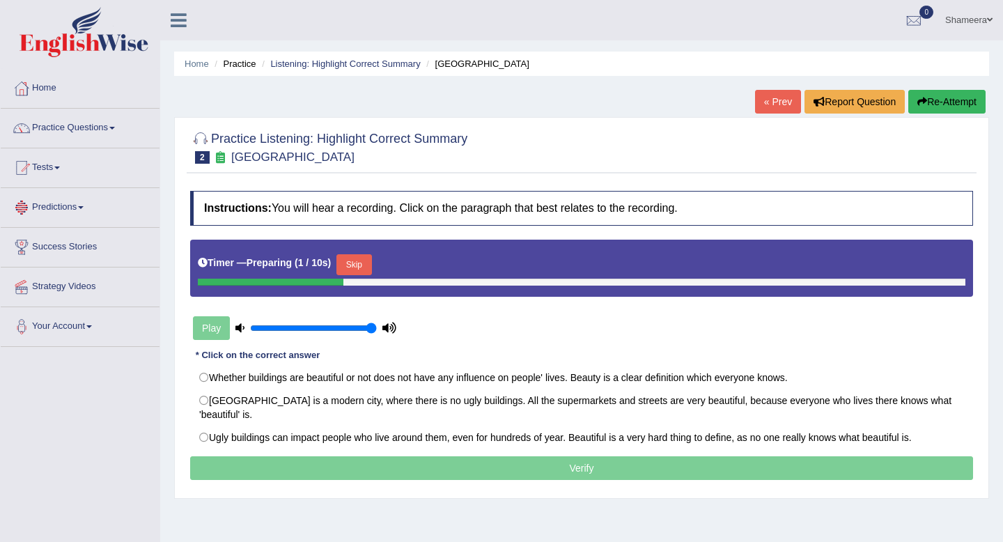
click at [105, 205] on link "Predictions" at bounding box center [80, 205] width 159 height 35
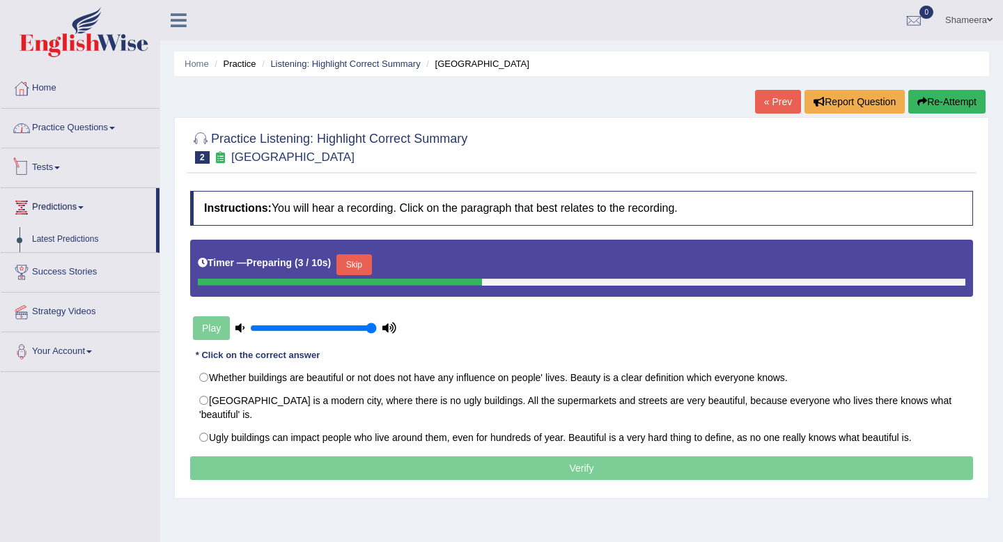
click at [115, 134] on link "Practice Questions" at bounding box center [80, 126] width 159 height 35
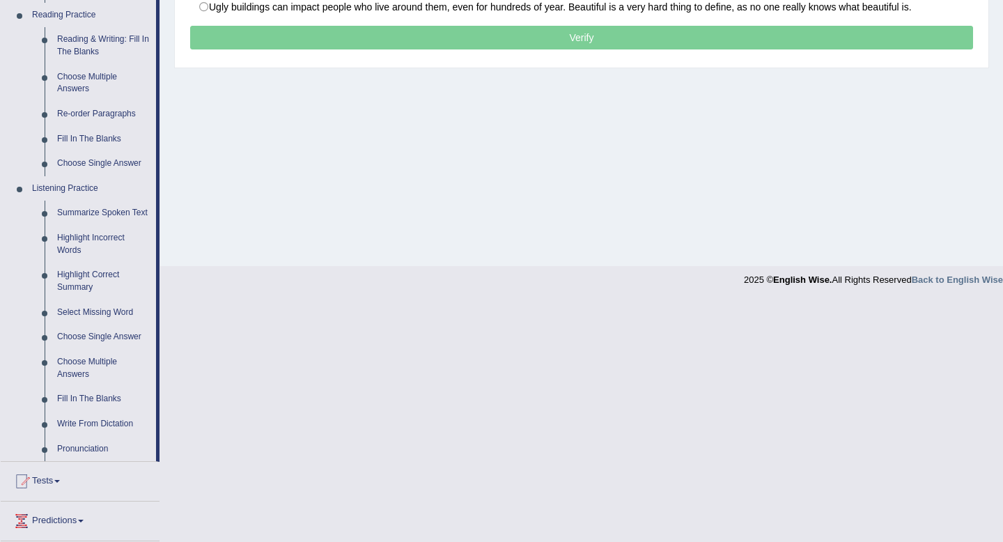
scroll to position [432, 0]
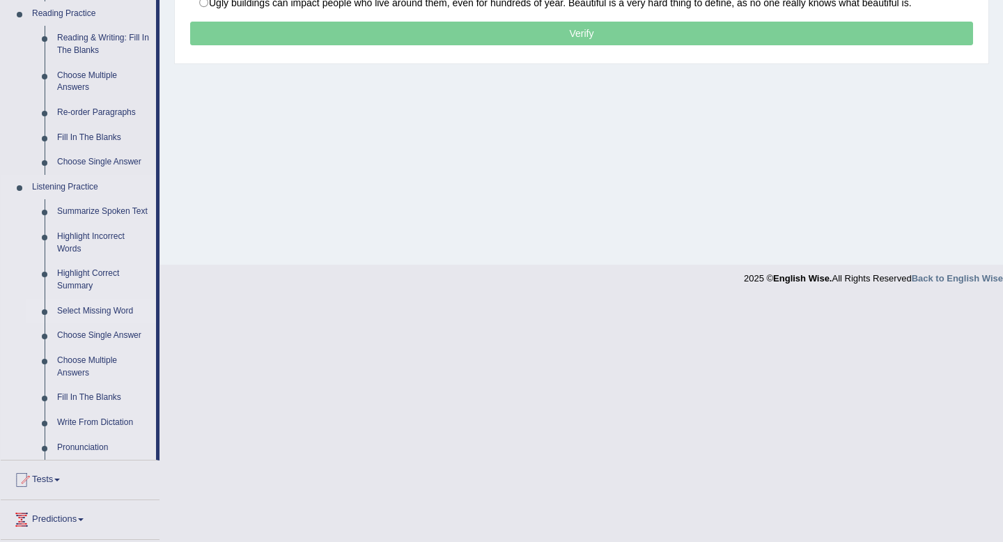
click at [102, 322] on link "Select Missing Word" at bounding box center [103, 311] width 105 height 25
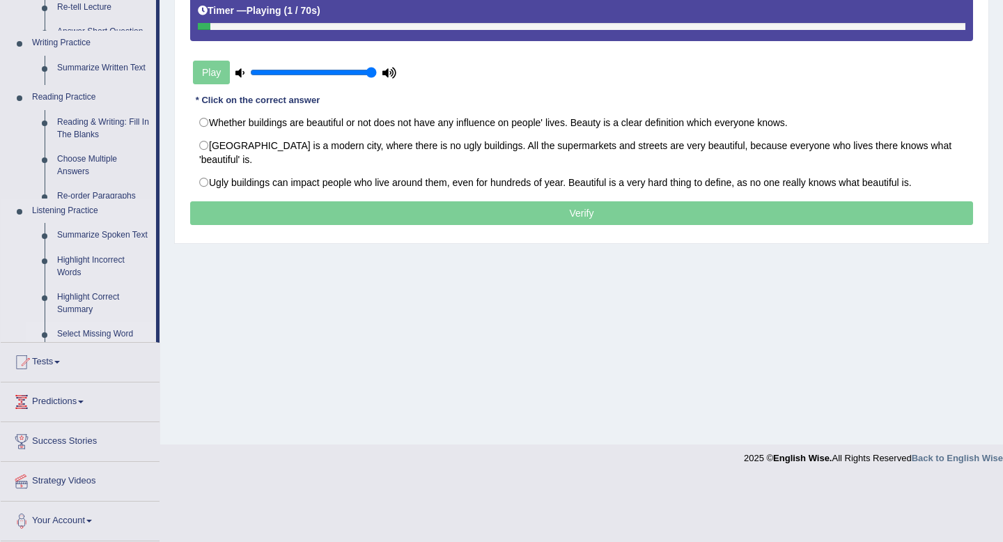
scroll to position [189, 0]
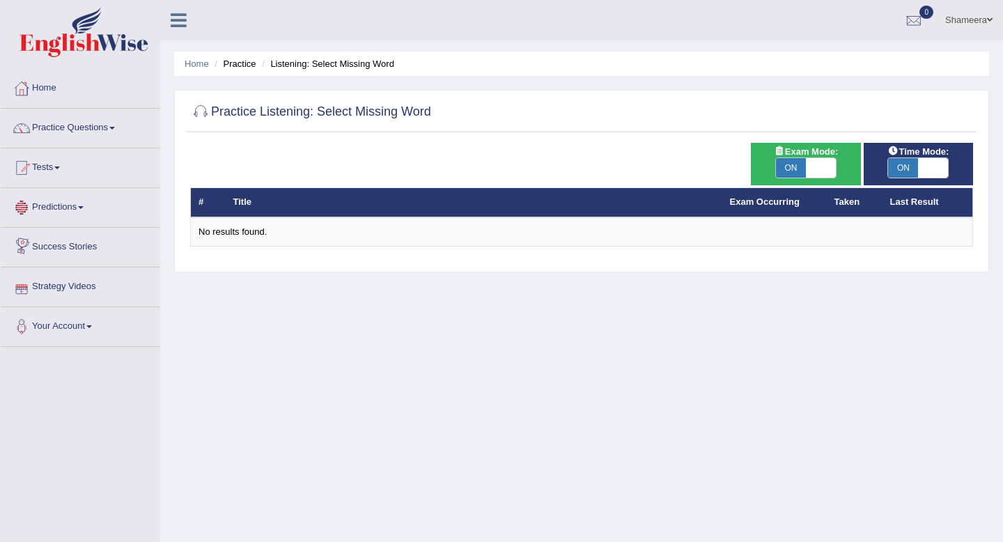
click at [86, 214] on link "Predictions" at bounding box center [80, 205] width 159 height 35
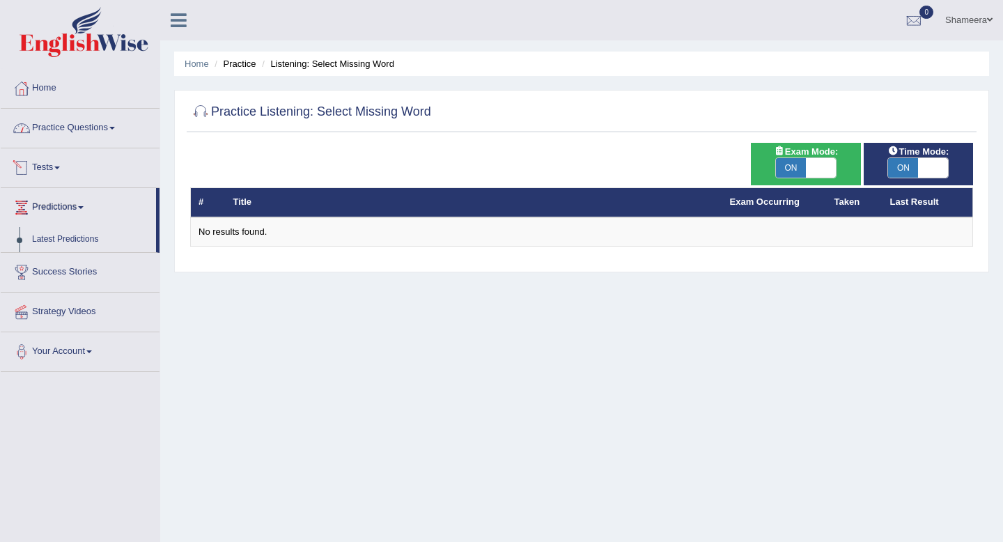
click at [104, 135] on link "Practice Questions" at bounding box center [80, 126] width 159 height 35
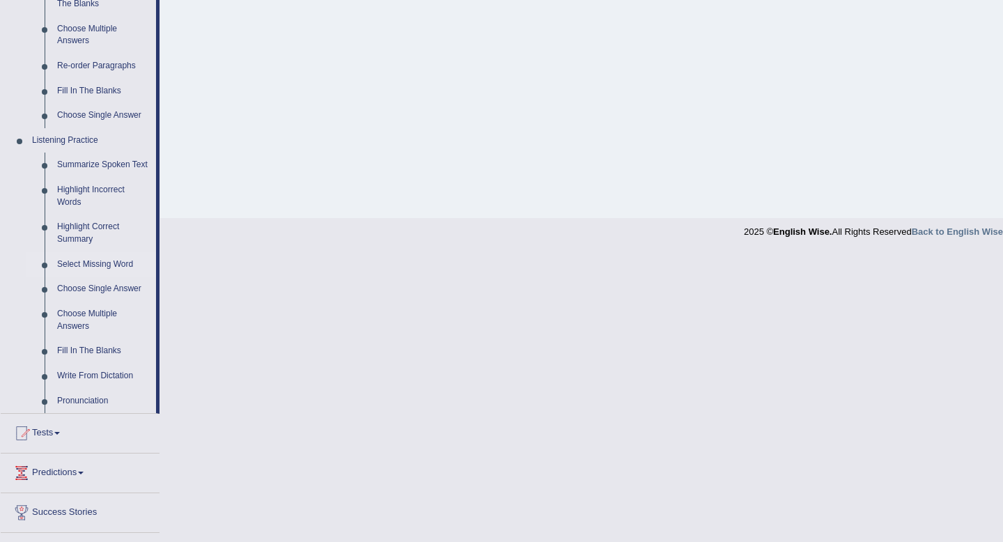
scroll to position [468, 0]
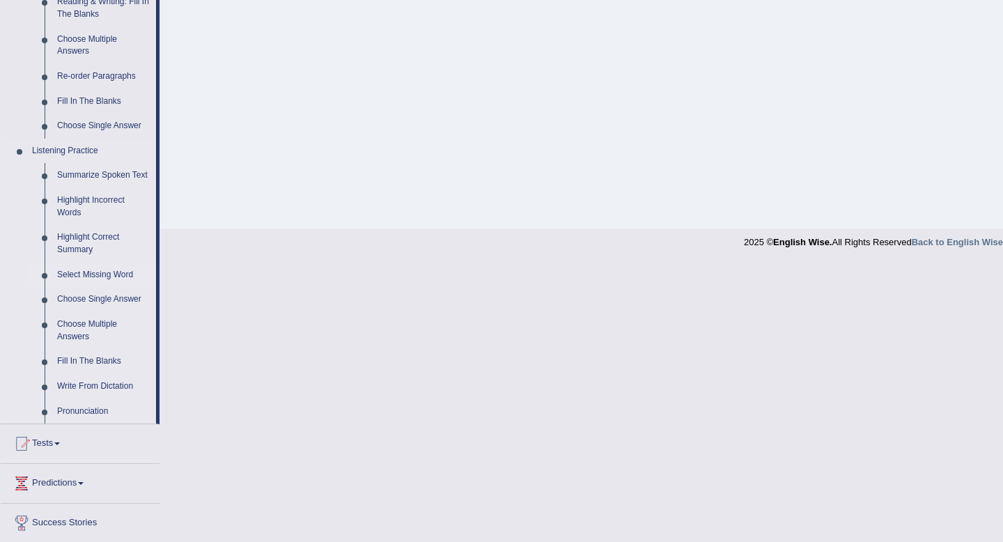
click at [77, 288] on link "Select Missing Word" at bounding box center [103, 275] width 105 height 25
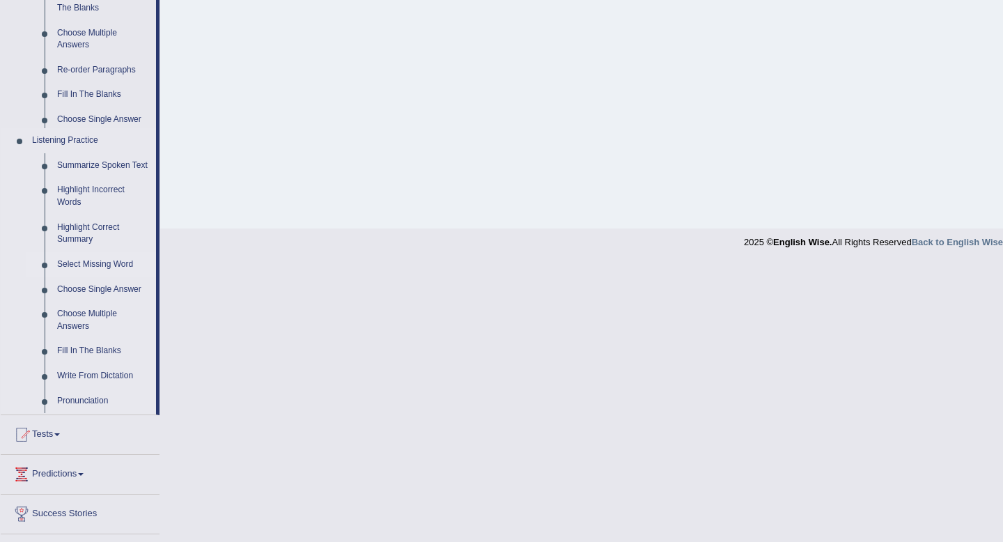
scroll to position [465, 0]
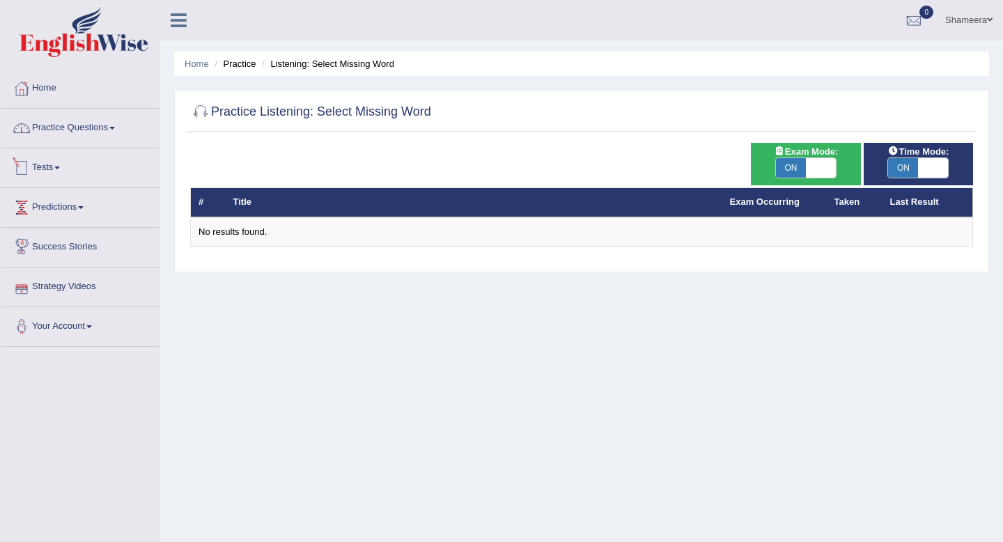
click at [103, 134] on link "Practice Questions" at bounding box center [80, 126] width 159 height 35
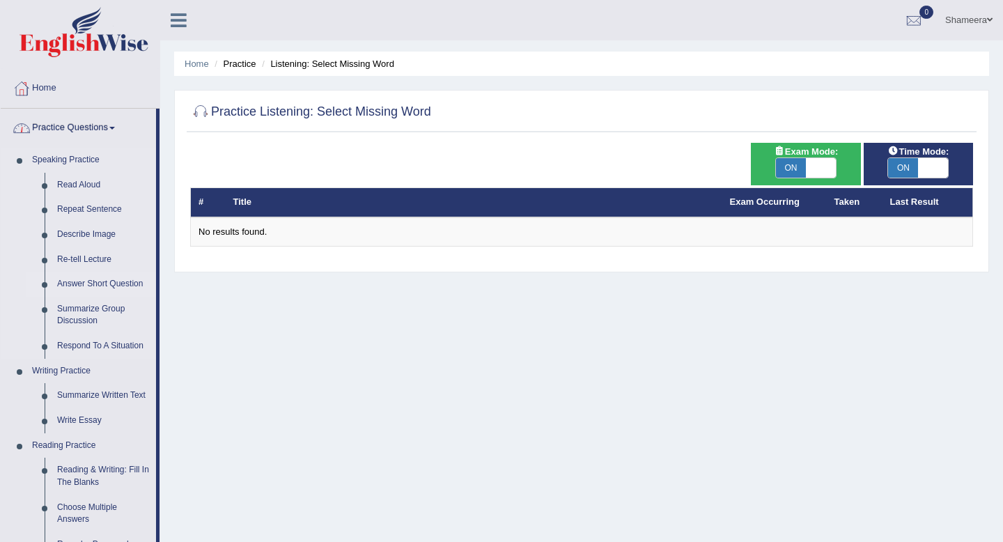
scroll to position [450, 0]
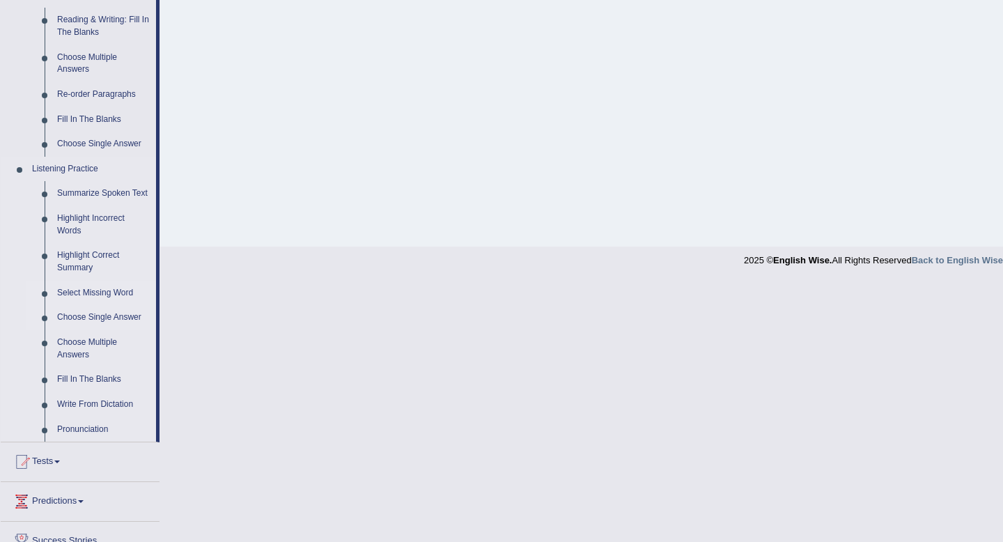
click at [97, 329] on link "Choose Single Answer" at bounding box center [103, 317] width 105 height 25
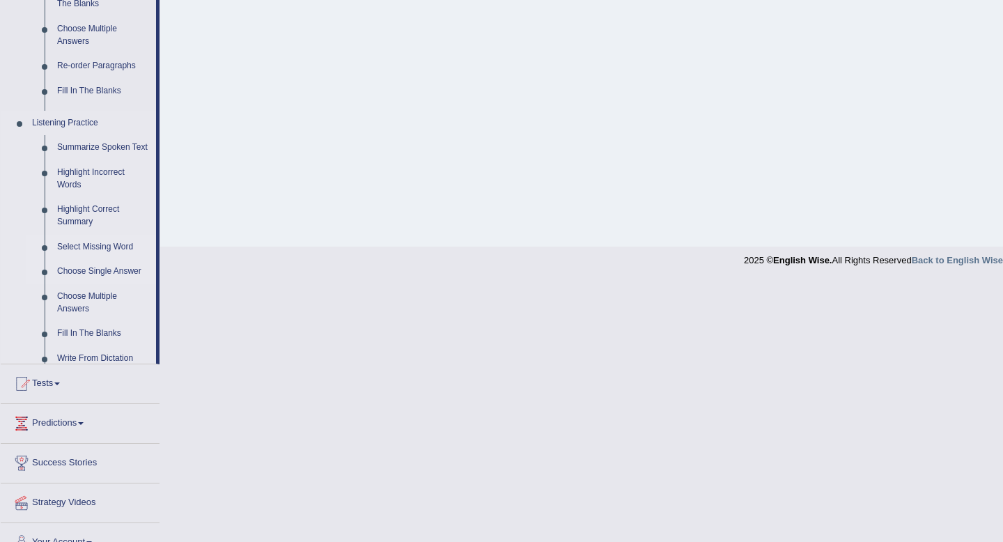
scroll to position [189, 0]
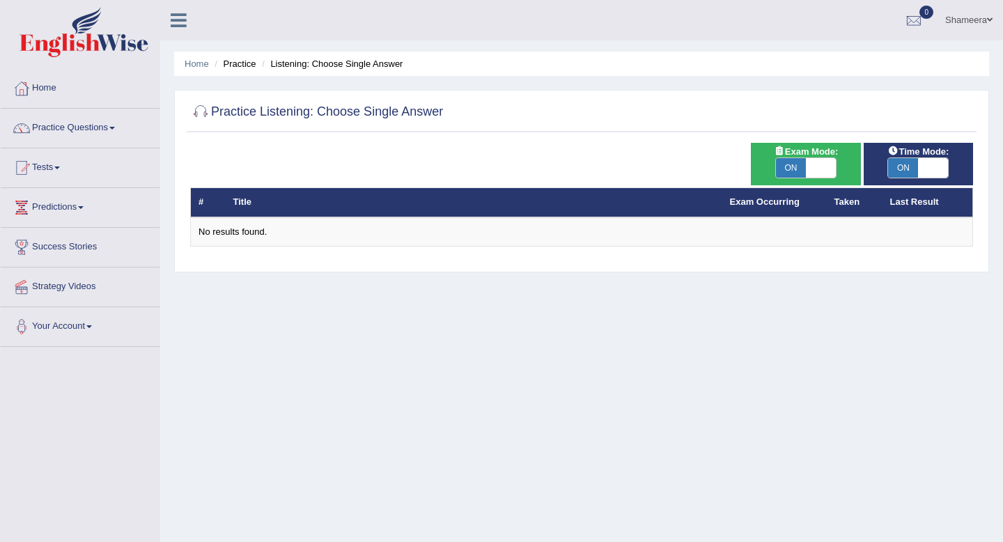
click at [97, 205] on link "Predictions" at bounding box center [80, 205] width 159 height 35
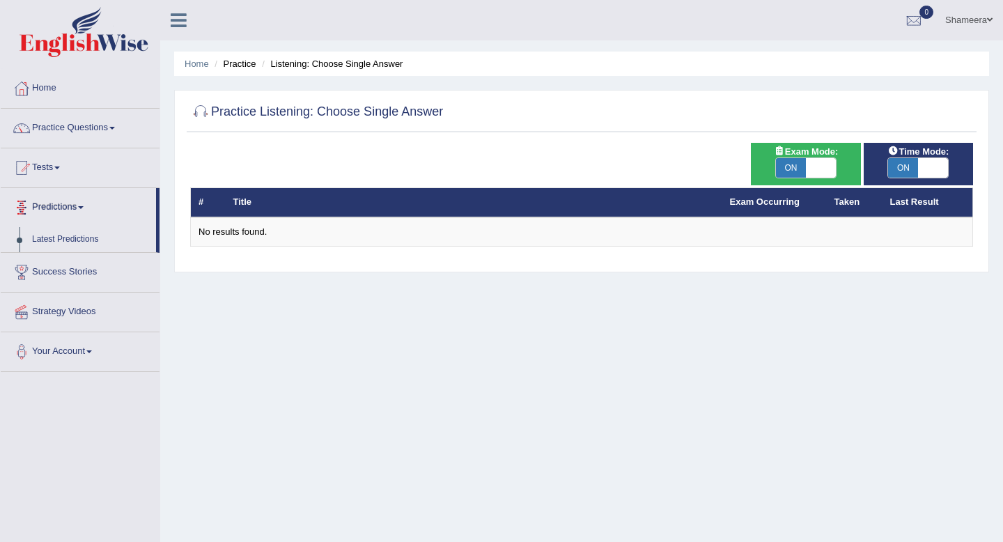
click at [84, 208] on link "Predictions" at bounding box center [78, 205] width 155 height 35
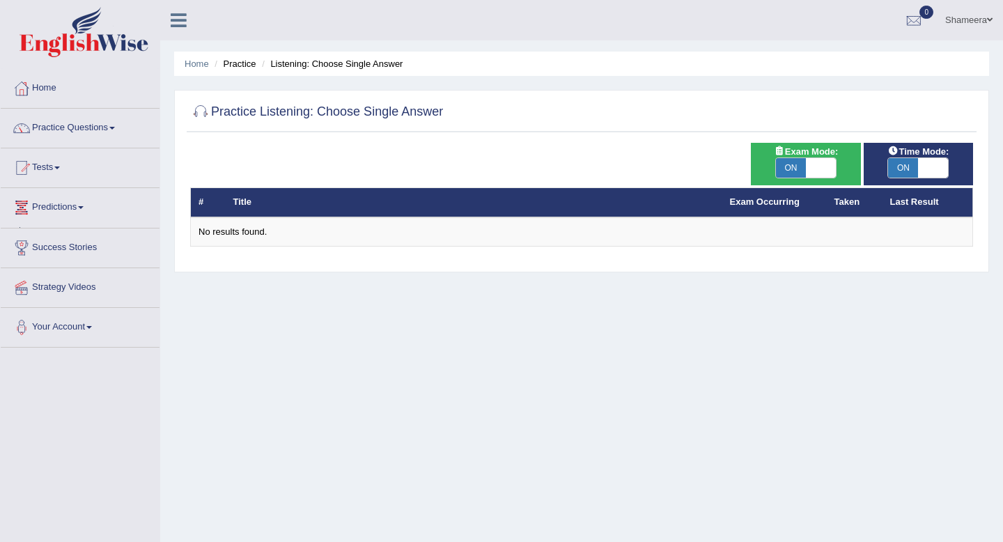
click at [84, 208] on link "Predictions" at bounding box center [80, 205] width 159 height 35
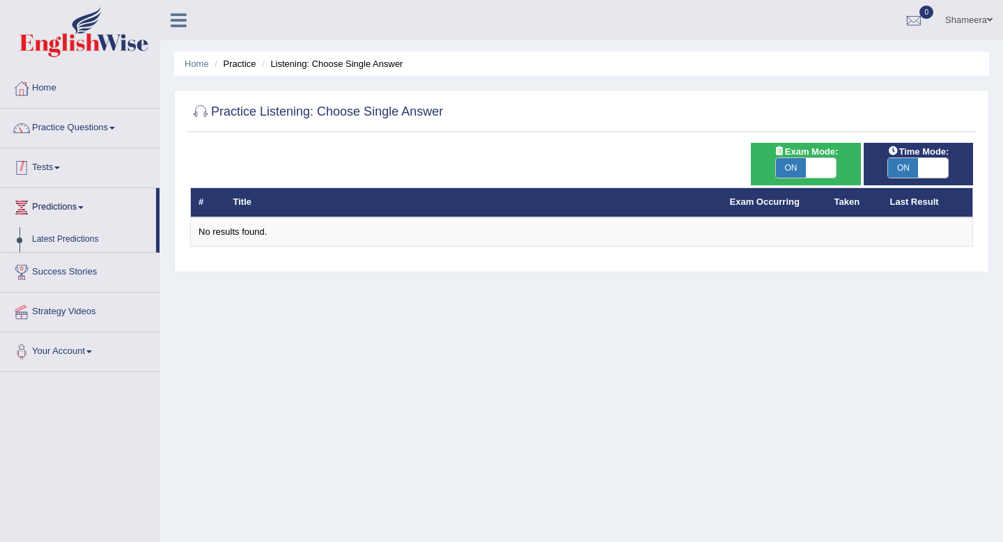
click at [69, 168] on link "Tests" at bounding box center [80, 165] width 159 height 35
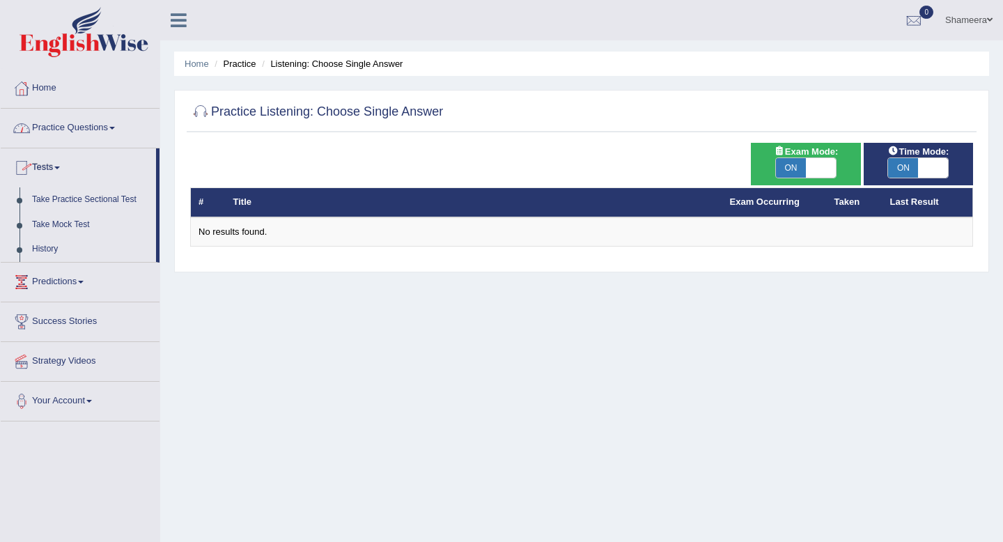
click at [97, 136] on link "Practice Questions" at bounding box center [80, 126] width 159 height 35
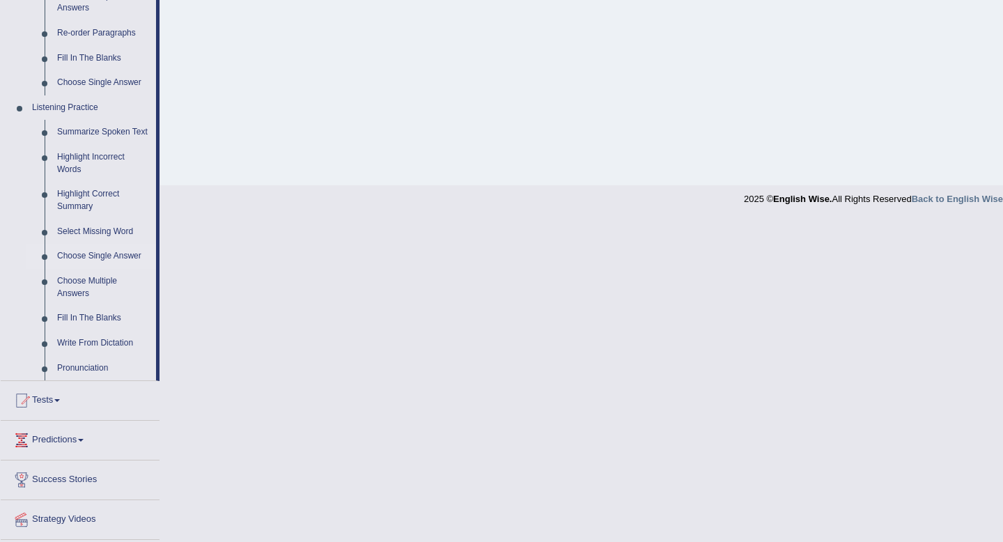
scroll to position [553, 0]
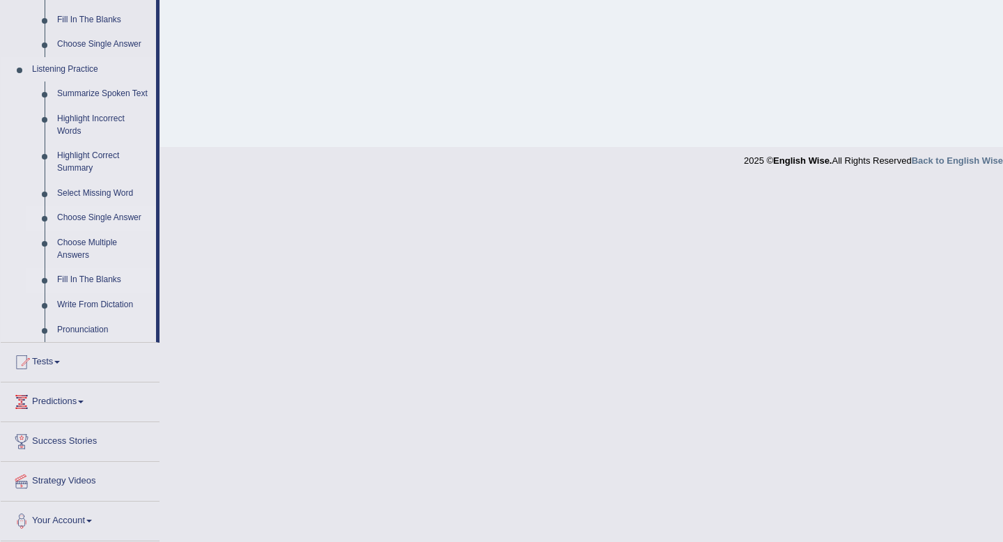
click at [79, 288] on link "Fill In The Blanks" at bounding box center [103, 279] width 105 height 25
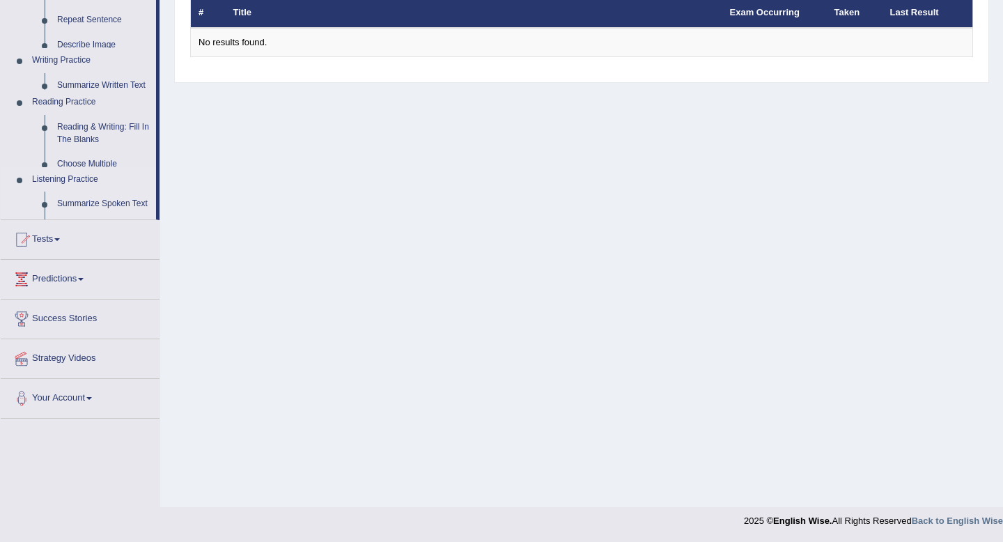
scroll to position [189, 0]
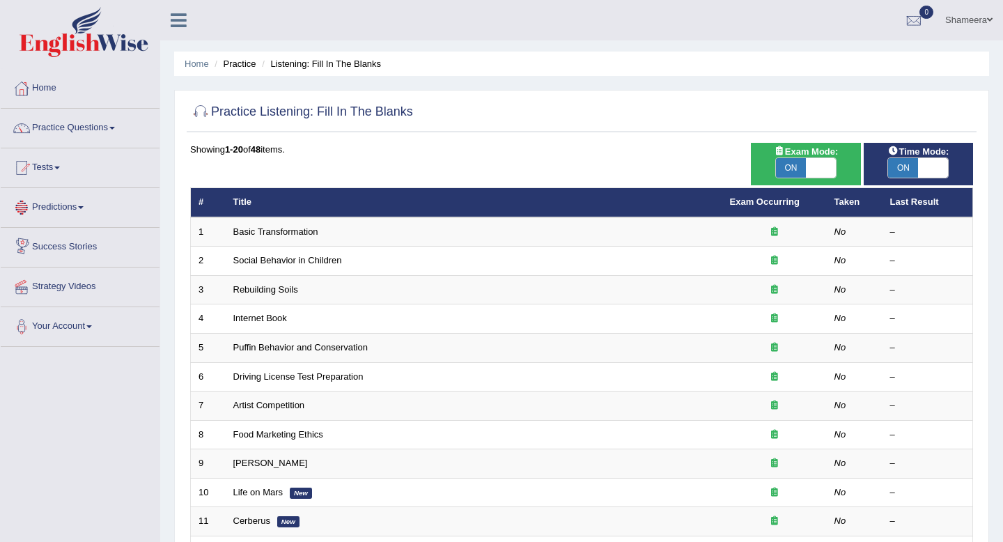
click at [75, 205] on link "Predictions" at bounding box center [80, 205] width 159 height 35
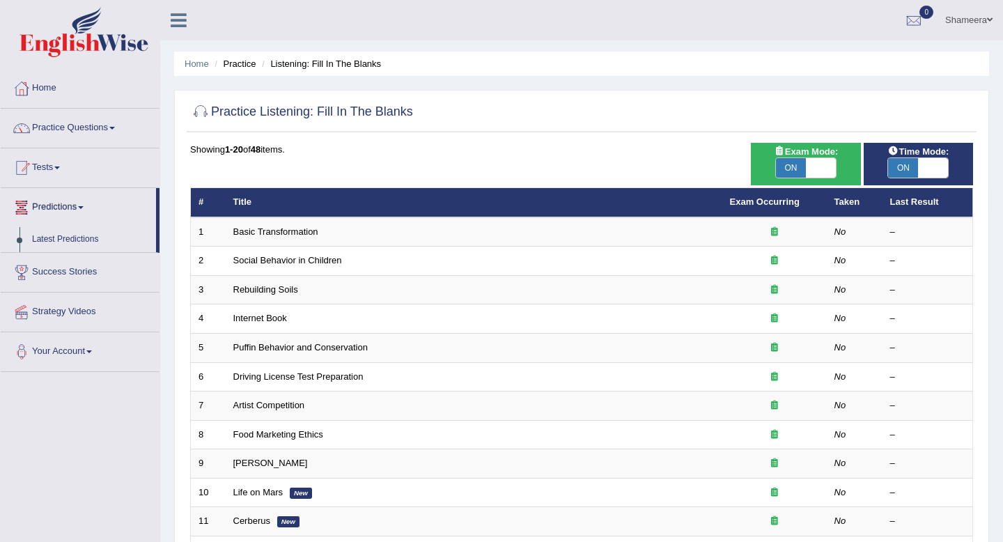
click at [76, 167] on link "Tests" at bounding box center [80, 165] width 159 height 35
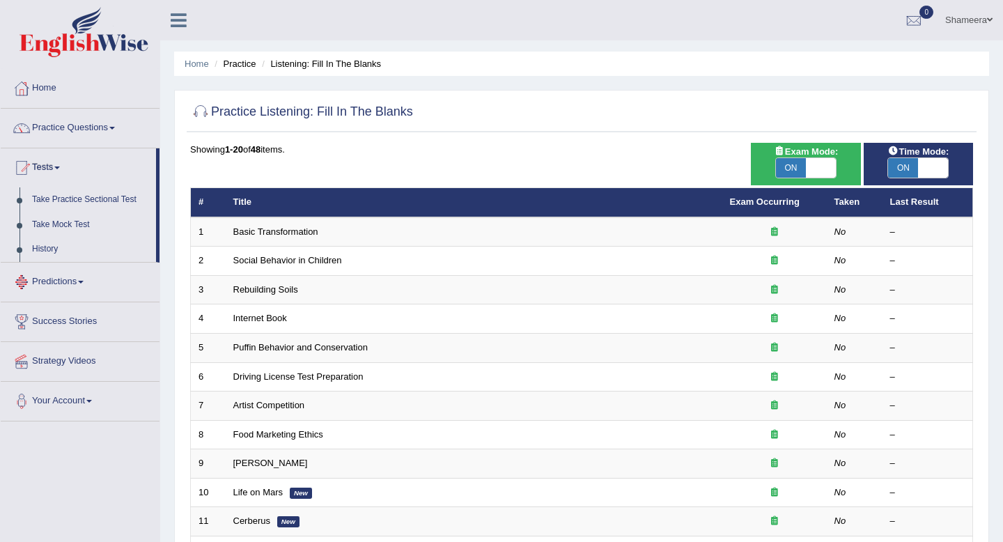
click at [73, 277] on link "Predictions" at bounding box center [80, 280] width 159 height 35
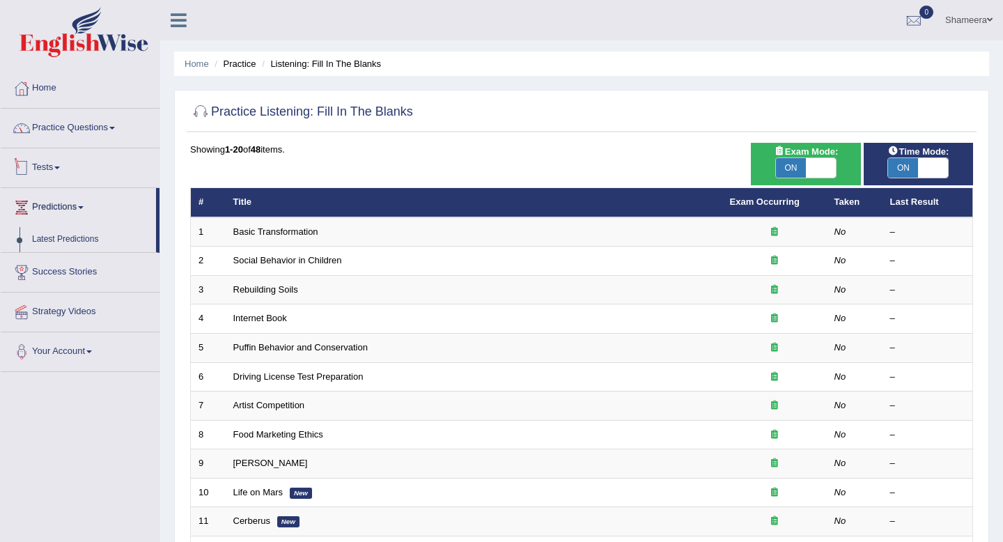
click at [107, 120] on link "Practice Questions" at bounding box center [80, 126] width 159 height 35
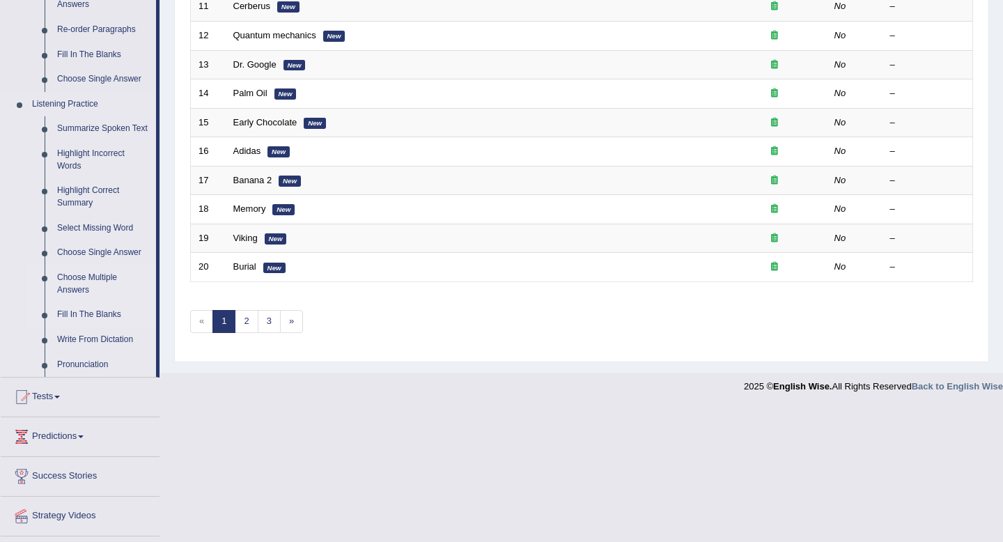
scroll to position [508, 0]
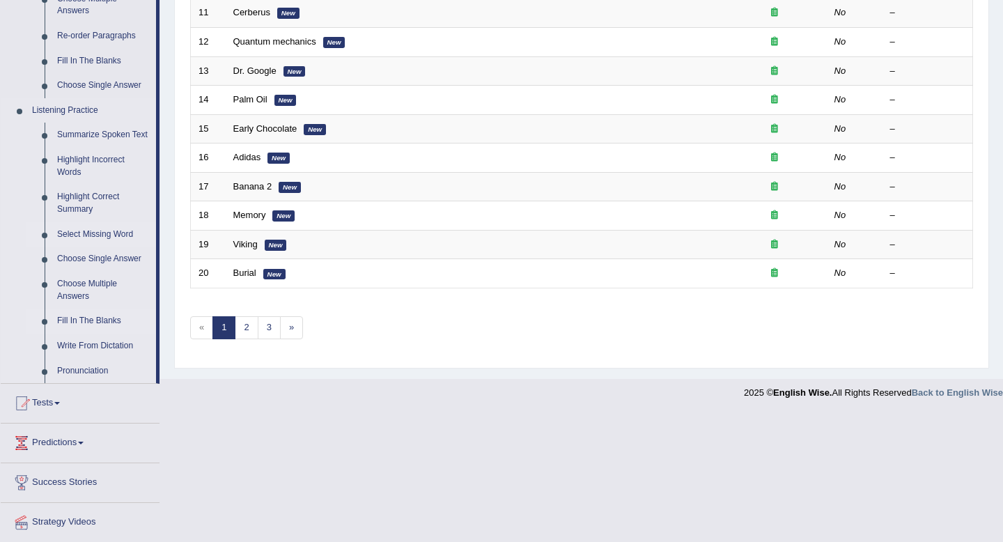
click at [101, 247] on link "Select Missing Word" at bounding box center [103, 234] width 105 height 25
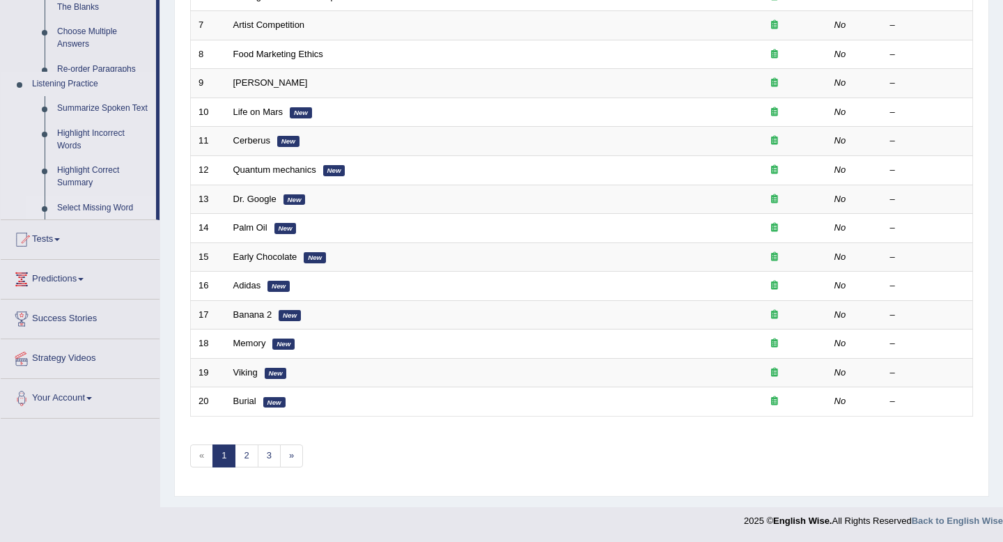
scroll to position [182, 0]
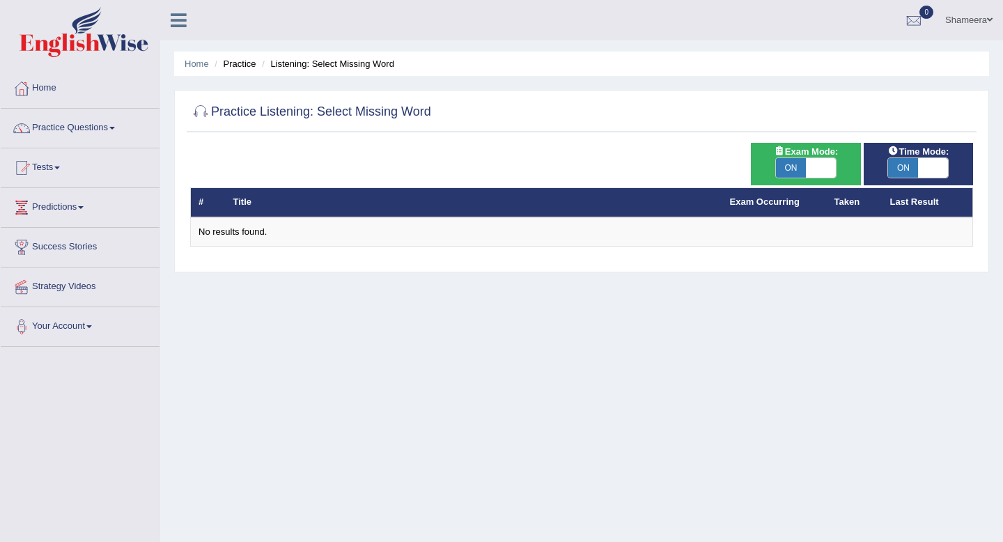
click at [101, 137] on link "Practice Questions" at bounding box center [80, 126] width 159 height 35
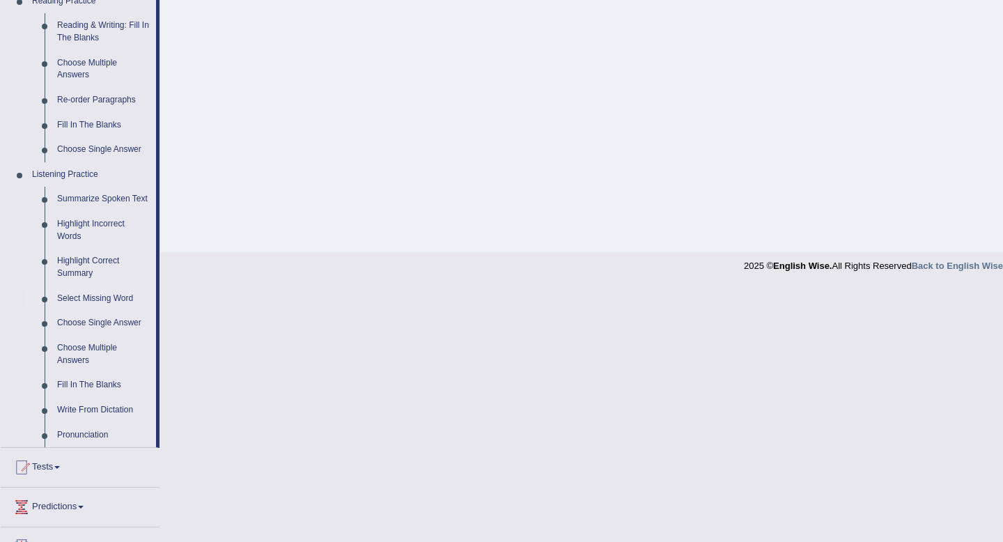
scroll to position [446, 0]
click at [94, 234] on link "Highlight Incorrect Words" at bounding box center [103, 228] width 105 height 37
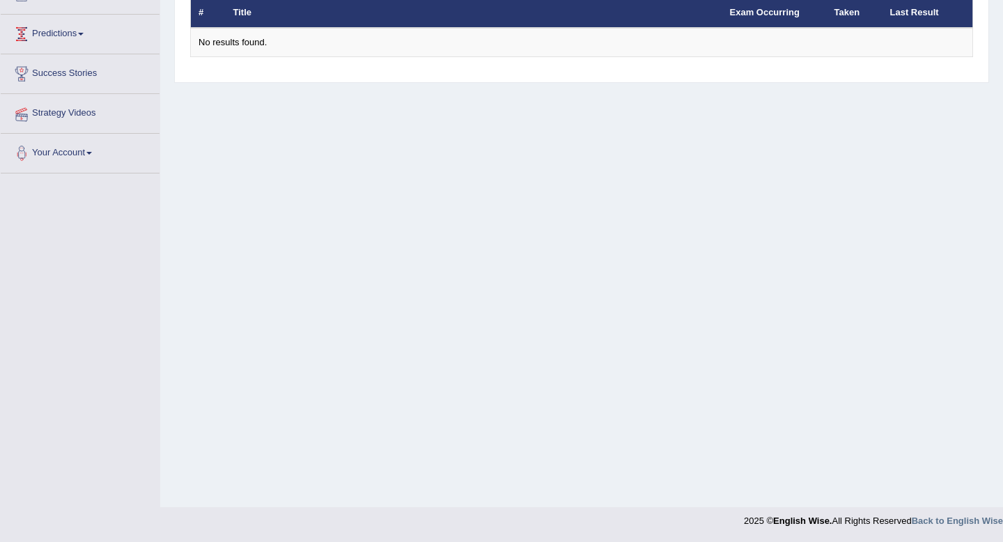
scroll to position [189, 0]
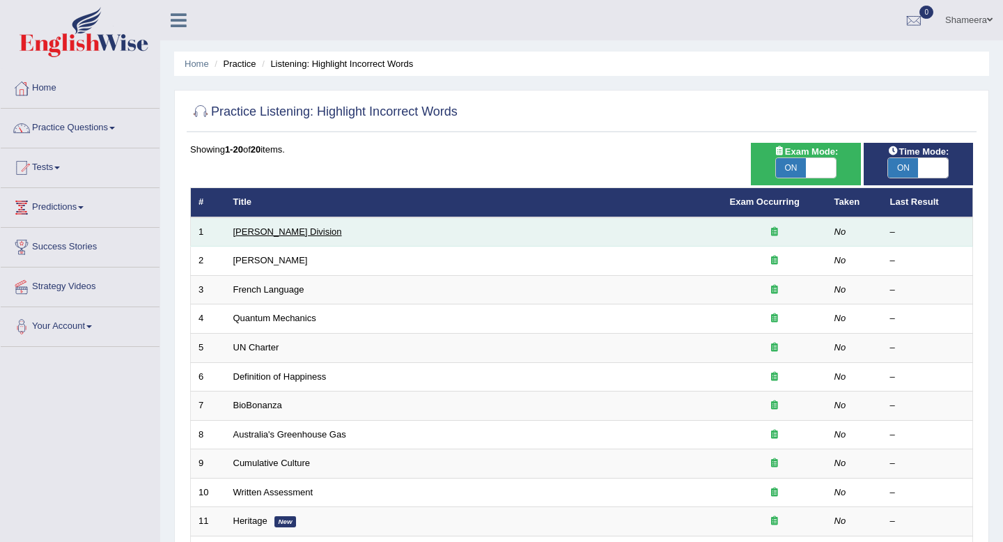
click at [273, 231] on link "[PERSON_NAME] Division" at bounding box center [287, 231] width 109 height 10
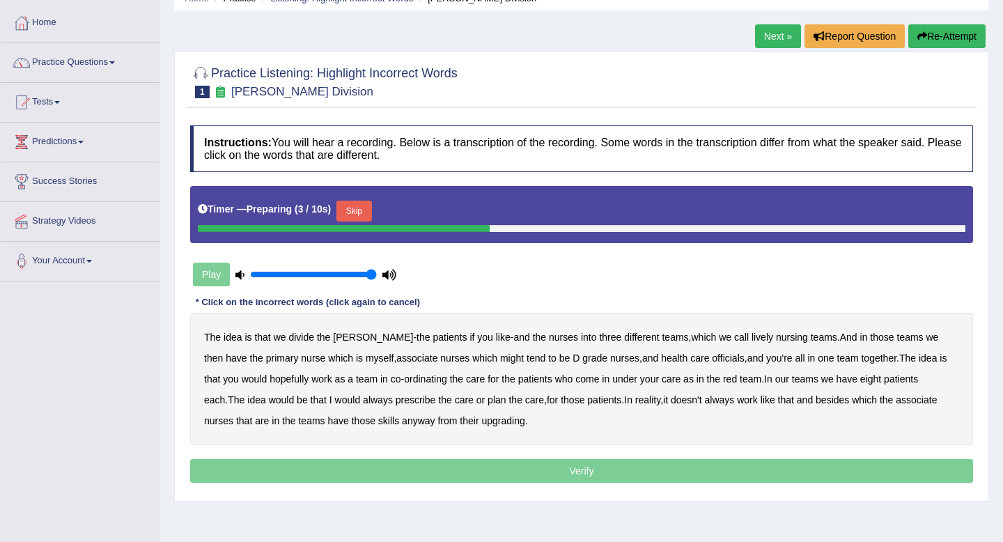
scroll to position [117, 0]
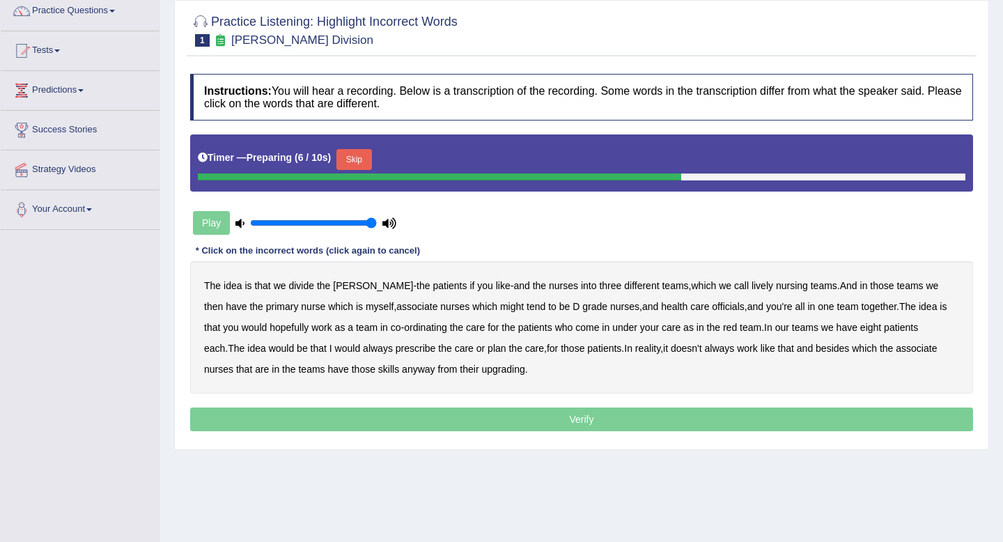
click at [365, 163] on button "Skip" at bounding box center [353, 159] width 35 height 21
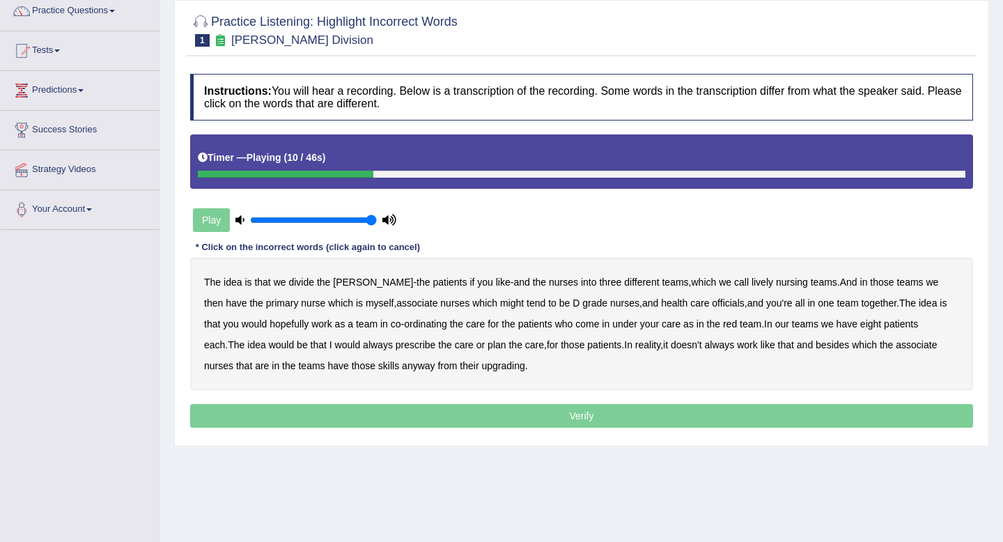
click at [752, 281] on b "lively" at bounding box center [763, 282] width 22 height 11
click at [500, 304] on b "might" at bounding box center [512, 302] width 24 height 11
click at [712, 301] on b "officials" at bounding box center [728, 302] width 32 height 11
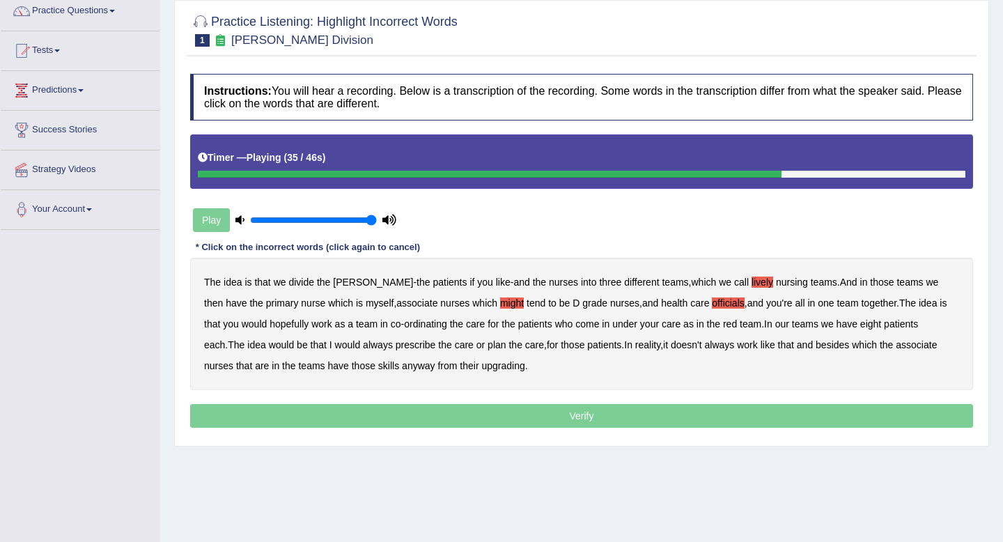
click at [363, 350] on b "always" at bounding box center [378, 344] width 30 height 11
click at [481, 371] on b "upgrading" at bounding box center [502, 365] width 43 height 11
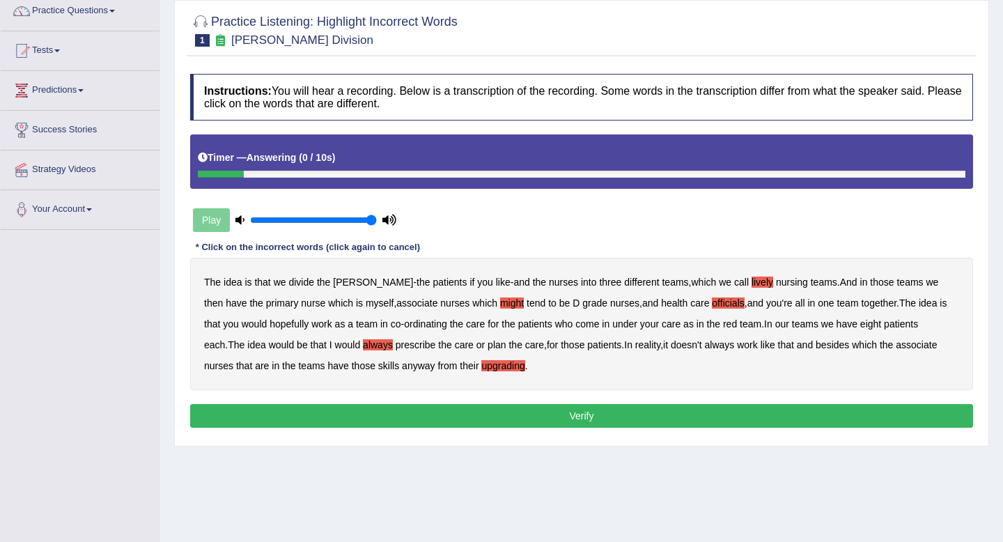
click at [458, 414] on button "Verify" at bounding box center [581, 416] width 783 height 24
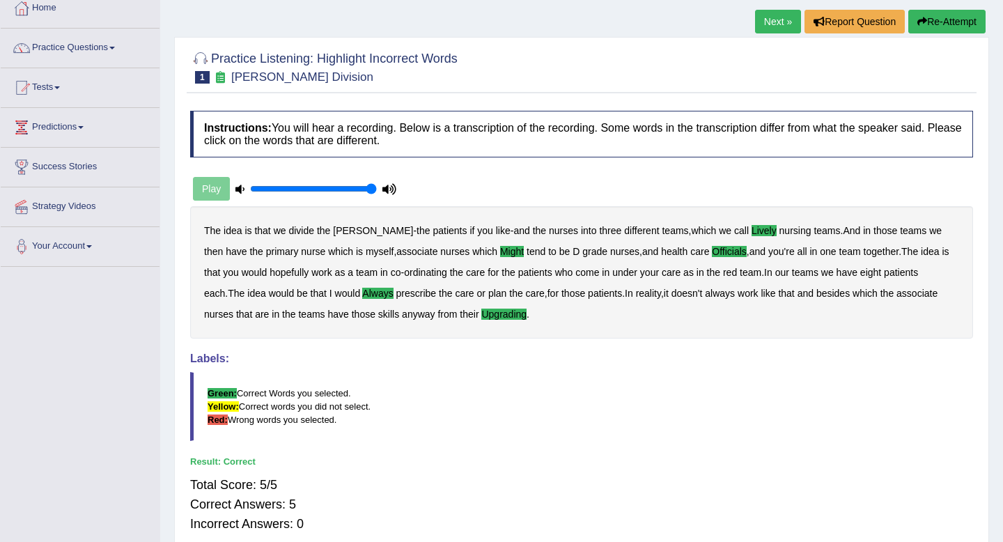
scroll to position [0, 0]
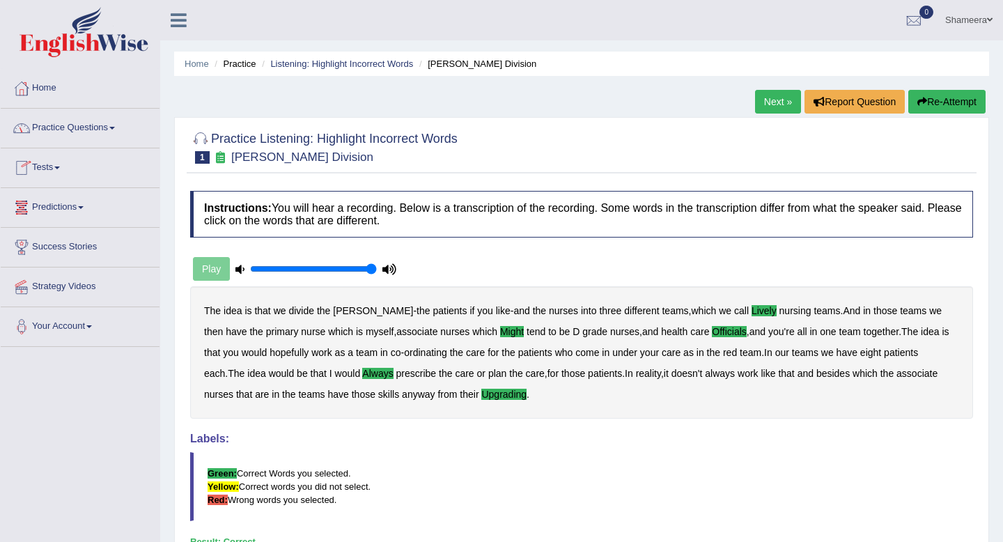
click at [93, 136] on link "Practice Questions" at bounding box center [80, 126] width 159 height 35
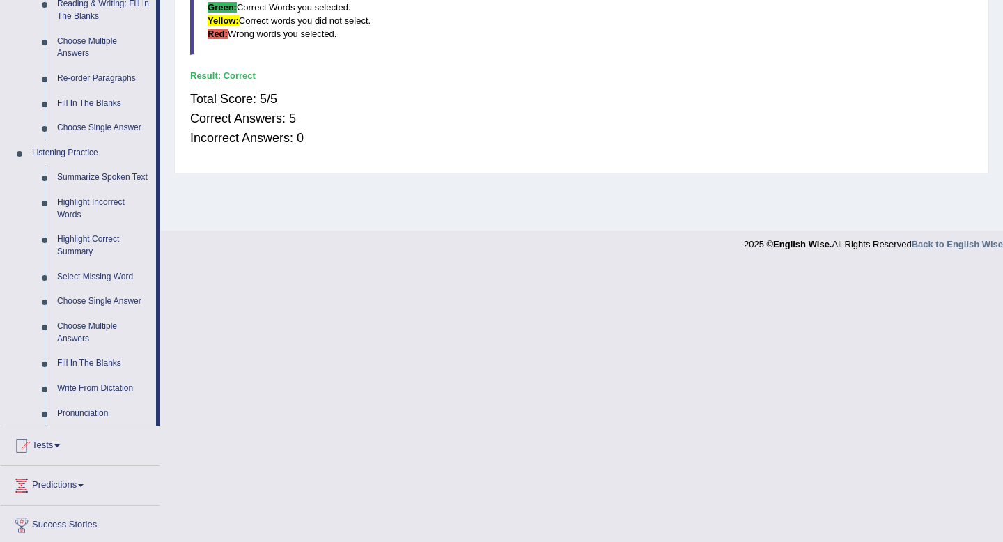
scroll to position [455, 0]
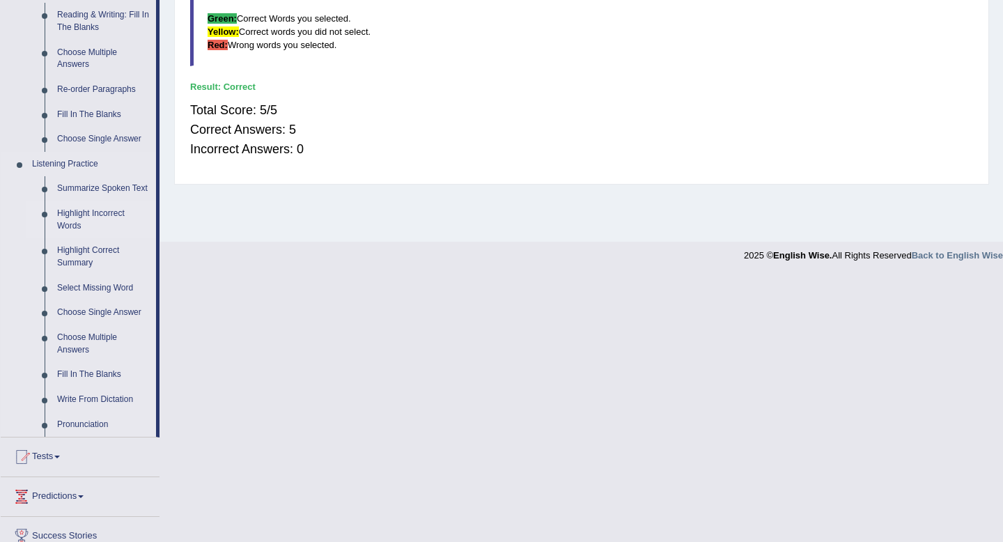
click at [107, 229] on link "Highlight Incorrect Words" at bounding box center [103, 219] width 105 height 37
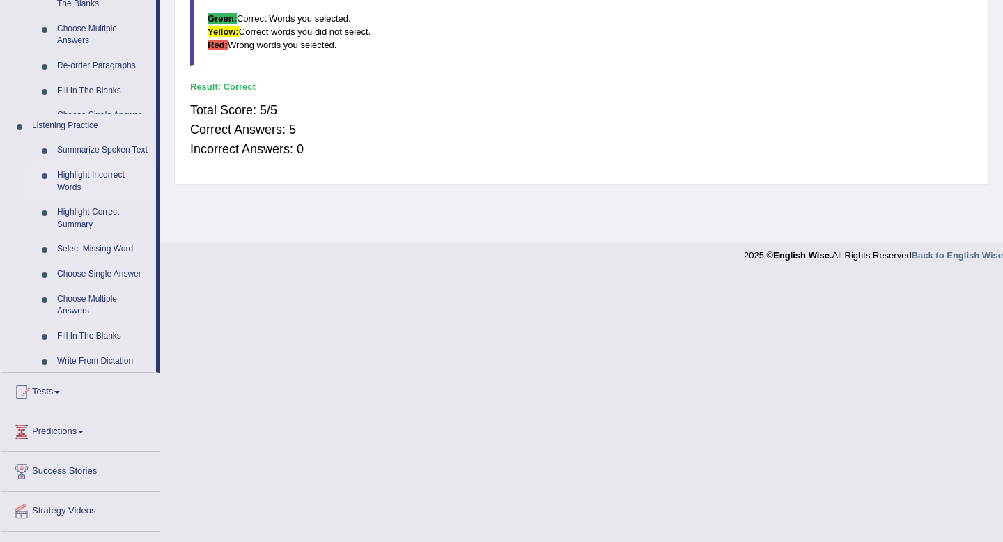
scroll to position [189, 0]
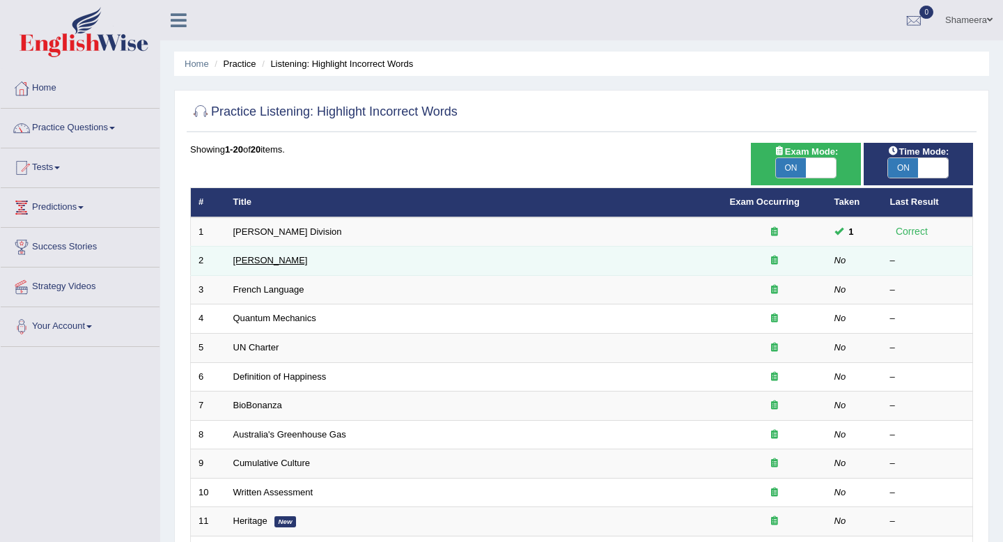
click at [272, 259] on link "Joseph Heller" at bounding box center [270, 260] width 75 height 10
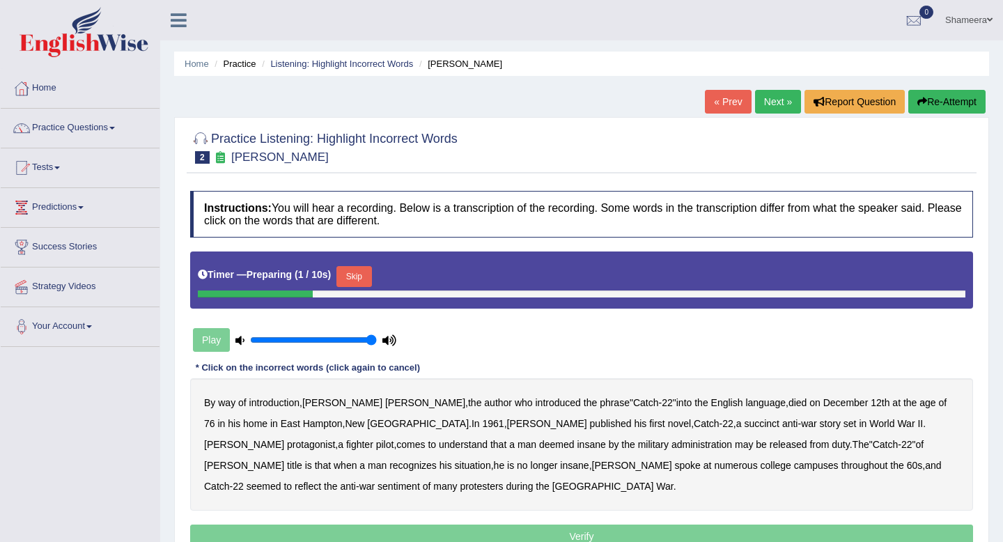
click at [358, 278] on button "Skip" at bounding box center [353, 276] width 35 height 21
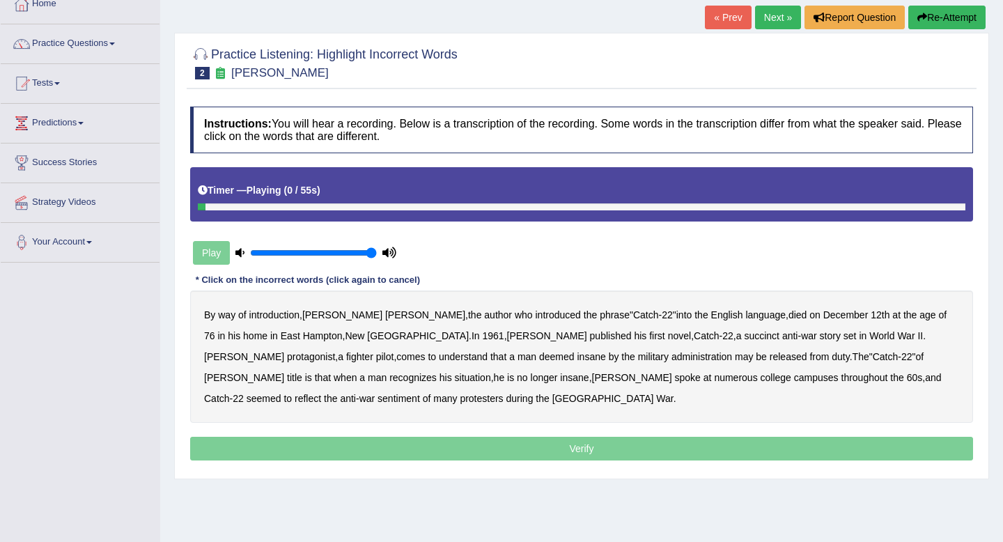
scroll to position [88, 0]
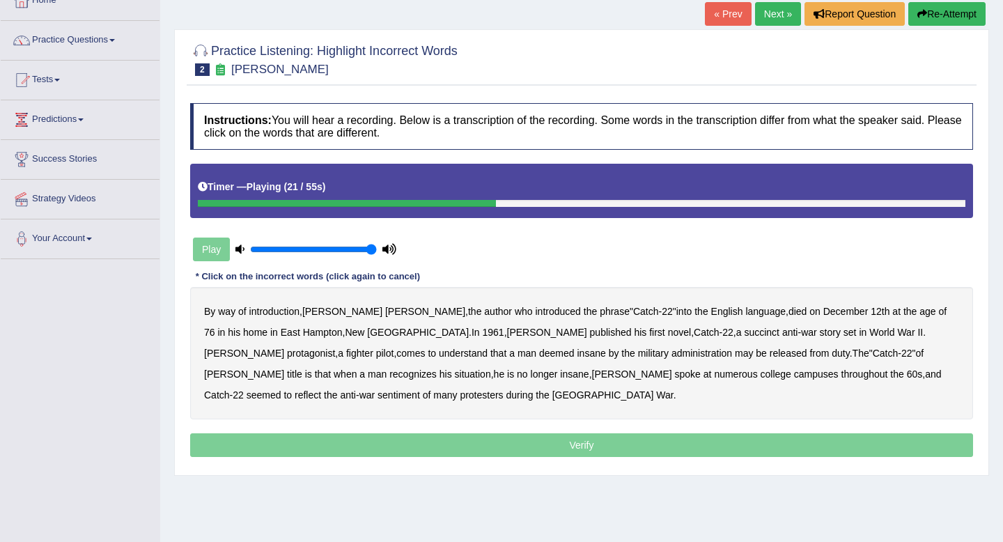
click at [744, 337] on b "succinct" at bounding box center [762, 332] width 36 height 11
click at [475, 360] on div "By way of introduction , Joseph Heller , the author who introduced the phrase "…" at bounding box center [581, 353] width 783 height 132
click at [671, 355] on b "administration" at bounding box center [701, 353] width 61 height 11
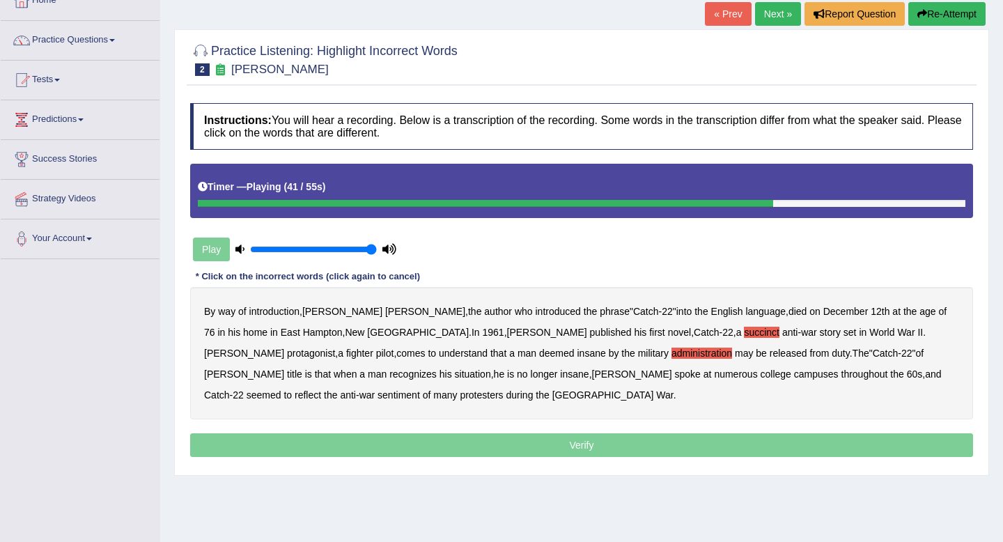
click at [491, 368] on b "situation" at bounding box center [473, 373] width 36 height 11
click at [321, 389] on b "reflect" at bounding box center [308, 394] width 26 height 11
click at [545, 446] on p "Verify" at bounding box center [581, 445] width 783 height 24
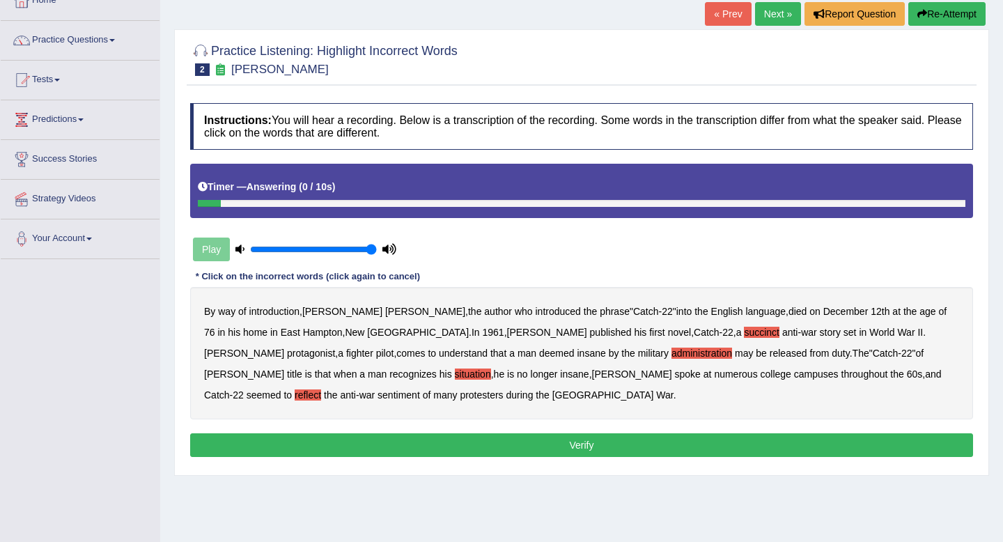
click at [552, 446] on button "Verify" at bounding box center [581, 445] width 783 height 24
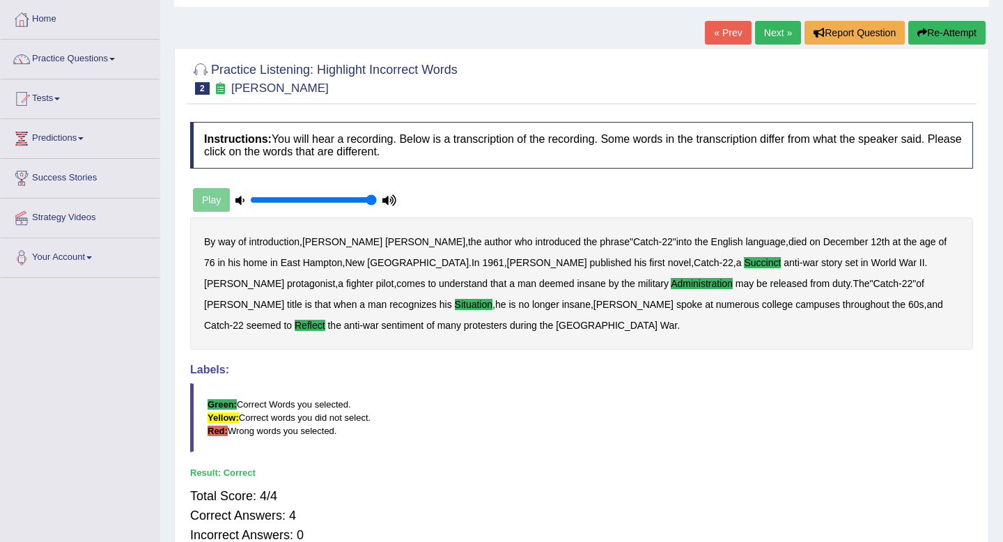
scroll to position [64, 0]
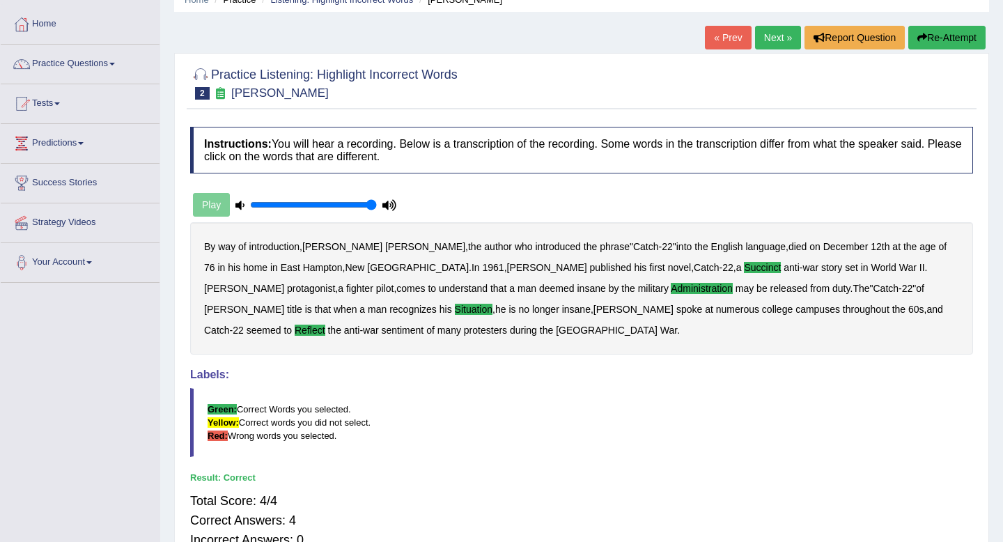
click at [770, 35] on link "Next »" at bounding box center [778, 38] width 46 height 24
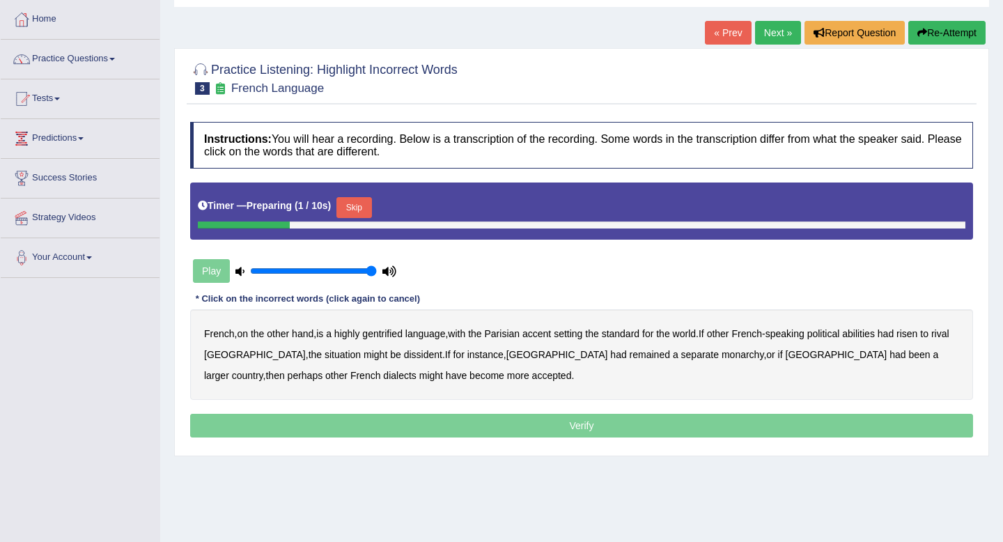
scroll to position [72, 0]
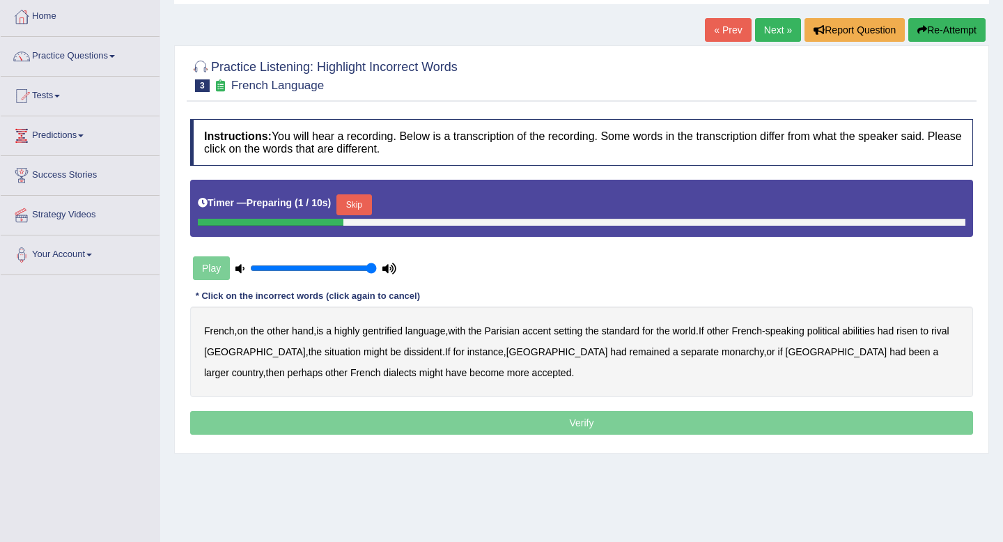
click at [366, 208] on button "Skip" at bounding box center [353, 204] width 35 height 21
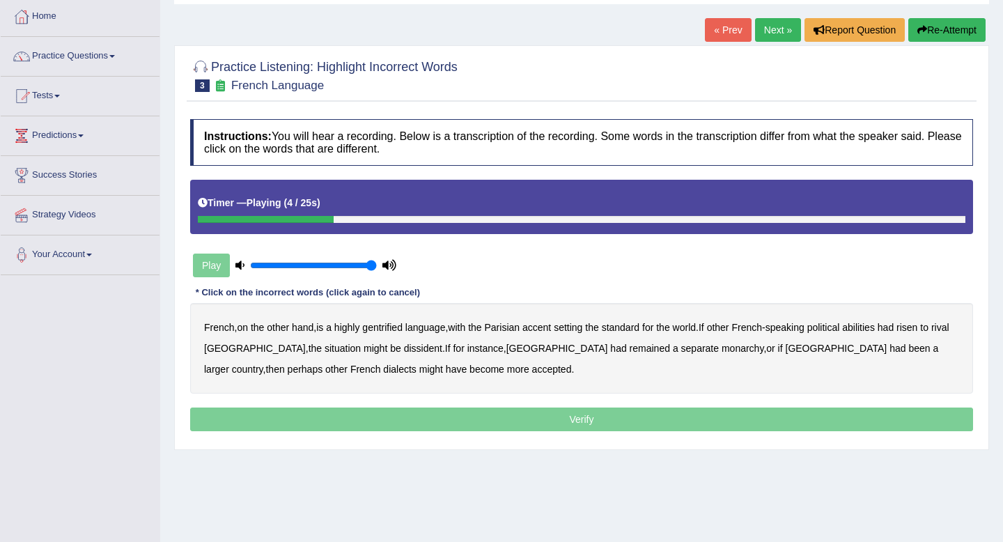
click at [377, 327] on b "gentrified" at bounding box center [382, 327] width 40 height 11
click at [866, 325] on b "abilities" at bounding box center [858, 327] width 33 height 11
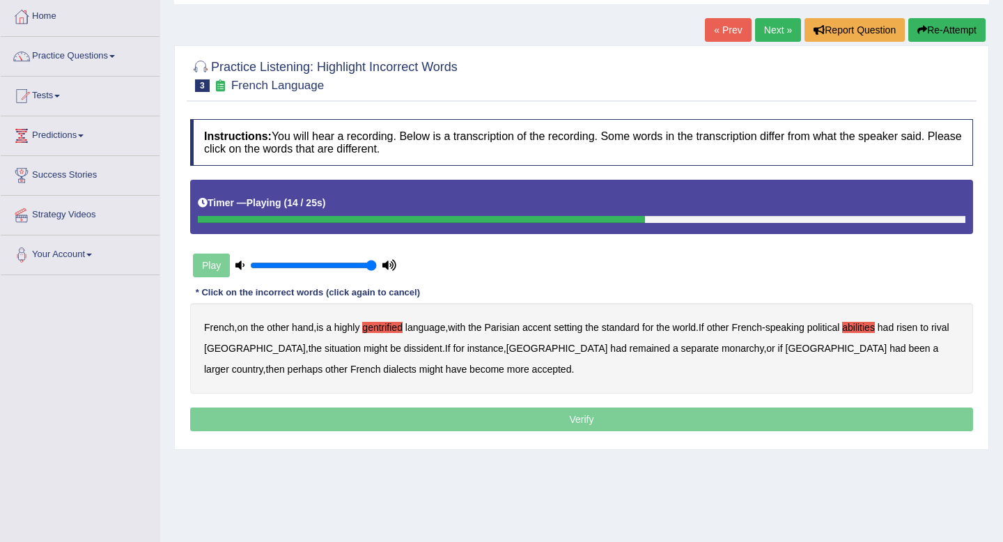
click at [404, 354] on b "dissident" at bounding box center [423, 348] width 38 height 11
click at [722, 348] on b "monarchy" at bounding box center [743, 348] width 42 height 11
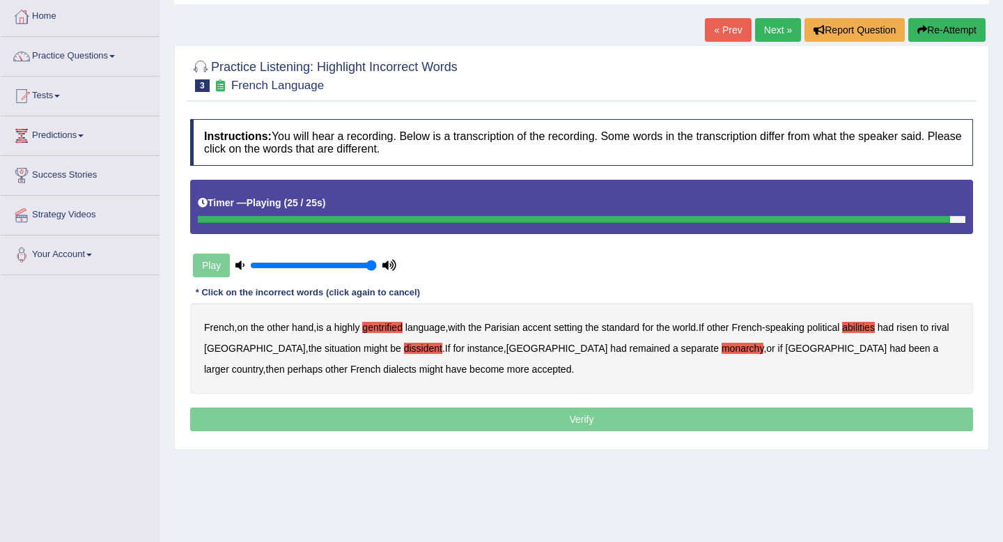
click at [362, 418] on p "Verify" at bounding box center [581, 419] width 783 height 24
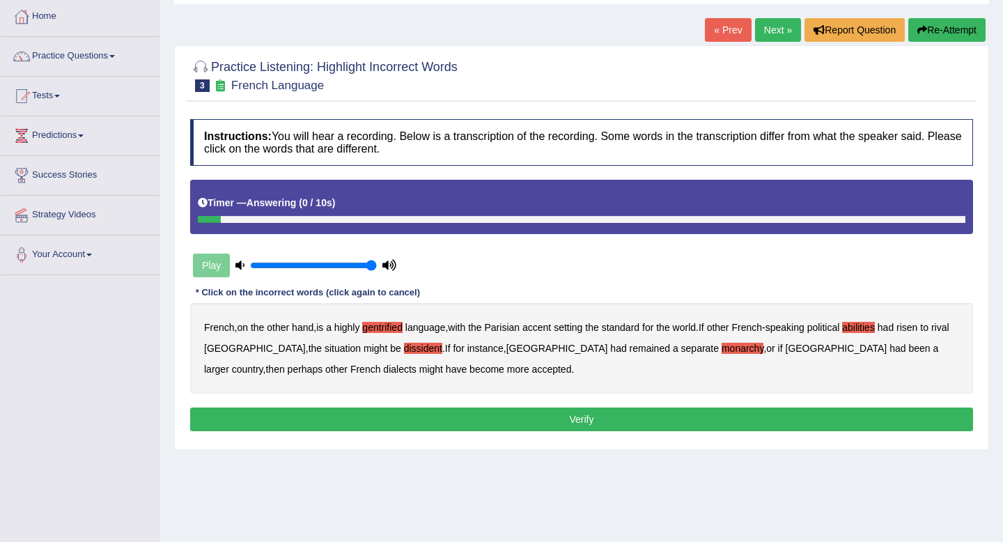
click at [382, 419] on button "Verify" at bounding box center [581, 419] width 783 height 24
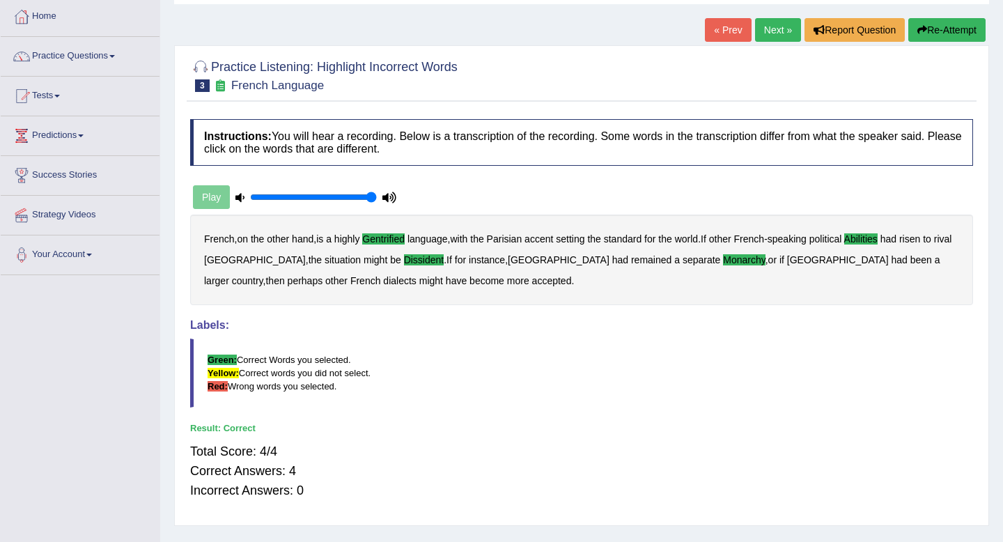
scroll to position [0, 0]
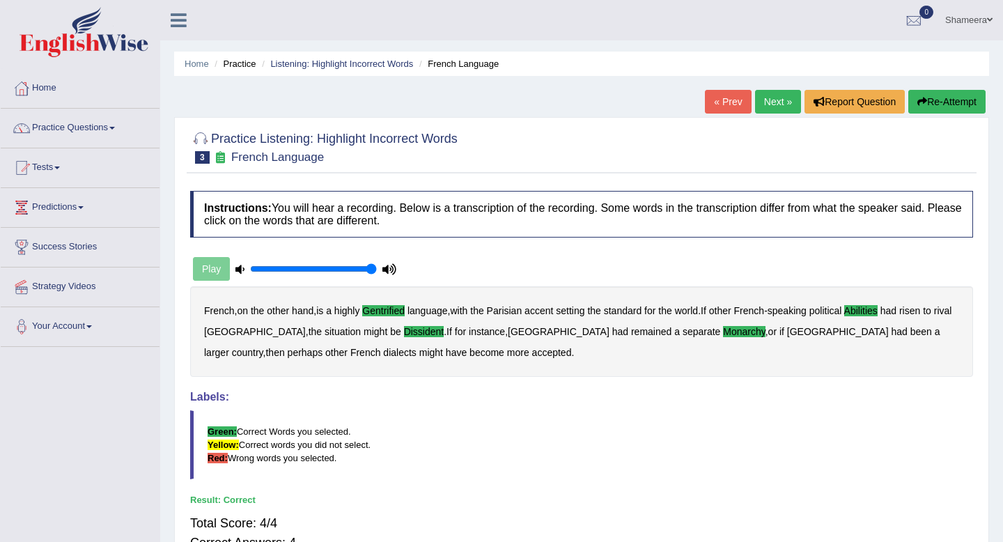
click at [768, 104] on link "Next »" at bounding box center [778, 102] width 46 height 24
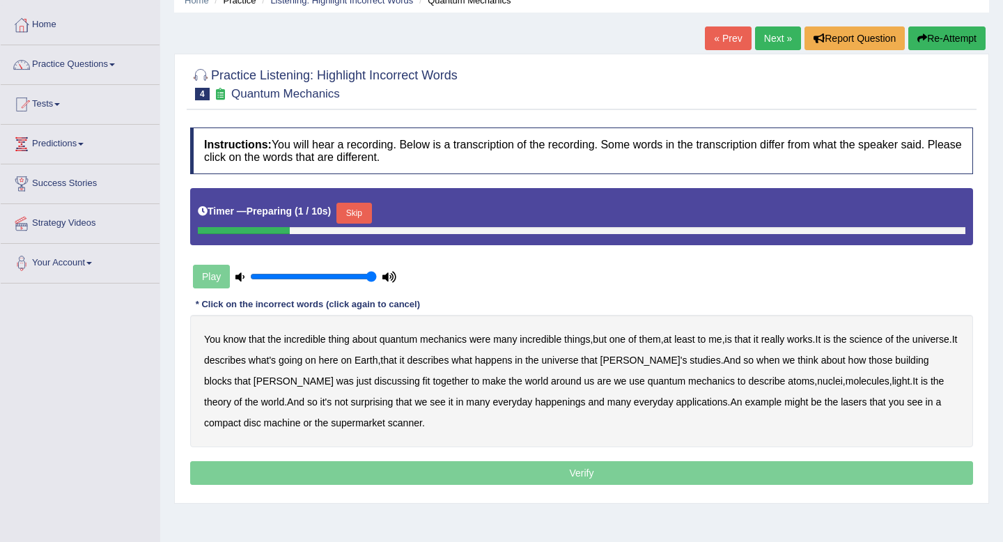
scroll to position [64, 0]
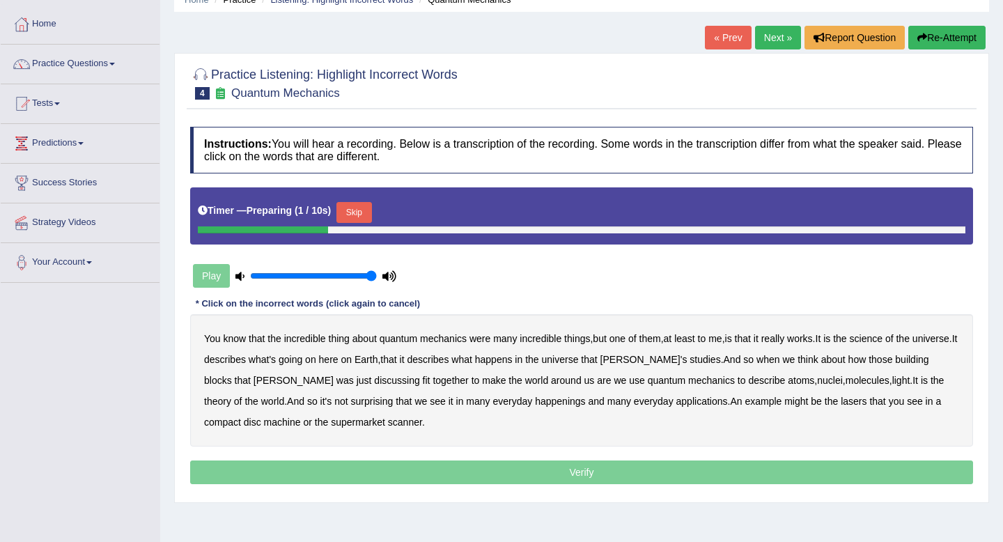
click at [366, 211] on button "Skip" at bounding box center [353, 212] width 35 height 21
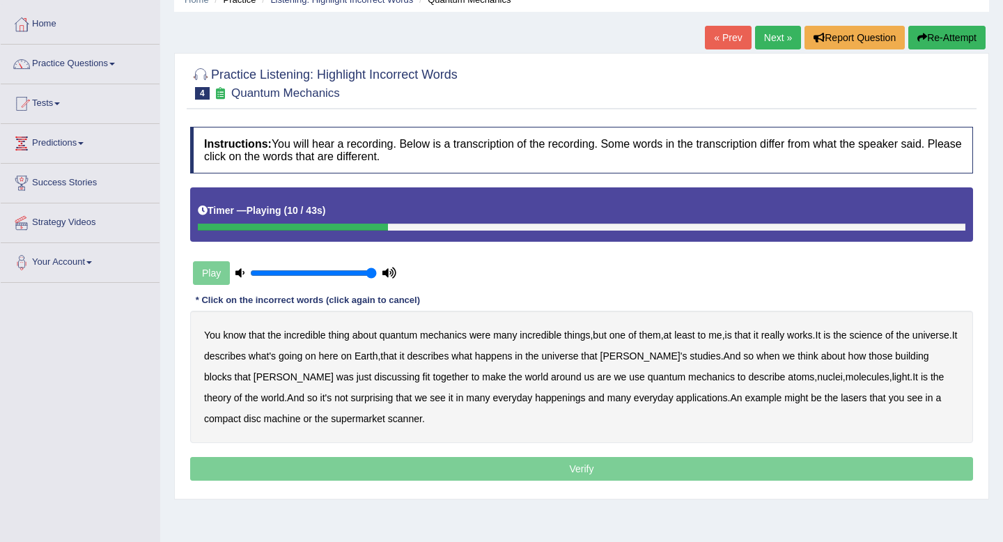
click at [882, 334] on b "science" at bounding box center [866, 334] width 33 height 11
click at [374, 379] on b "discussing" at bounding box center [396, 376] width 45 height 11
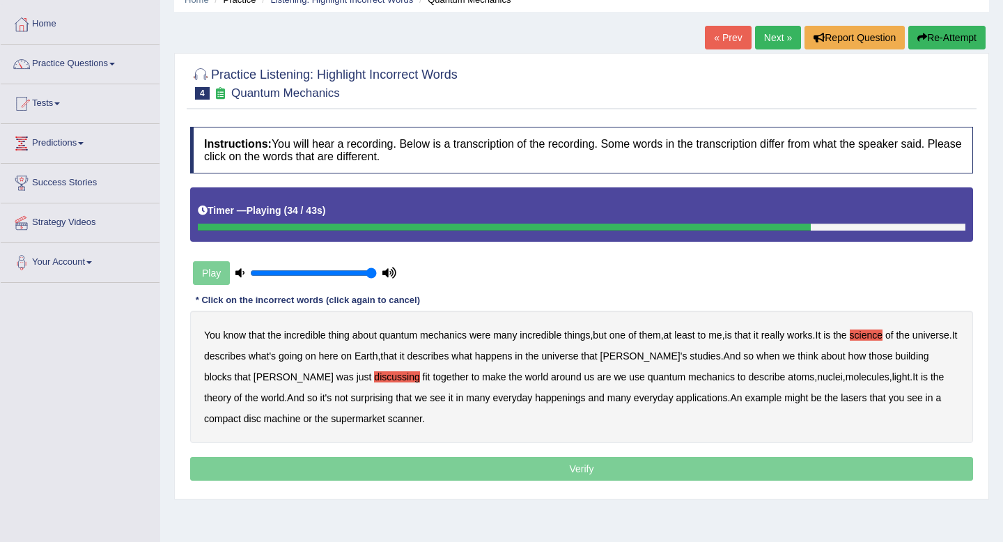
click at [535, 402] on b "happenings" at bounding box center [560, 397] width 50 height 11
click at [264, 416] on b "machine" at bounding box center [282, 418] width 37 height 11
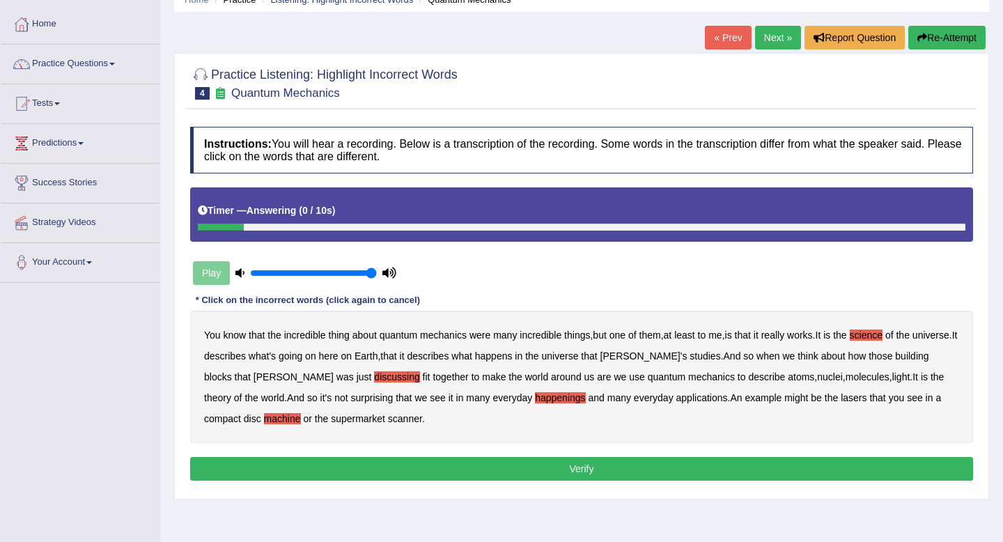
click at [428, 461] on button "Verify" at bounding box center [581, 469] width 783 height 24
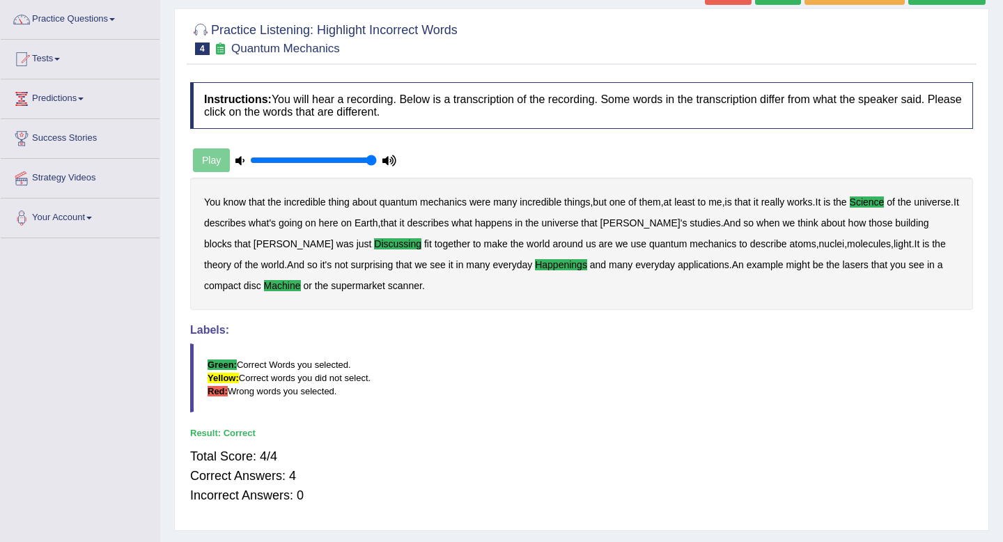
scroll to position [73, 0]
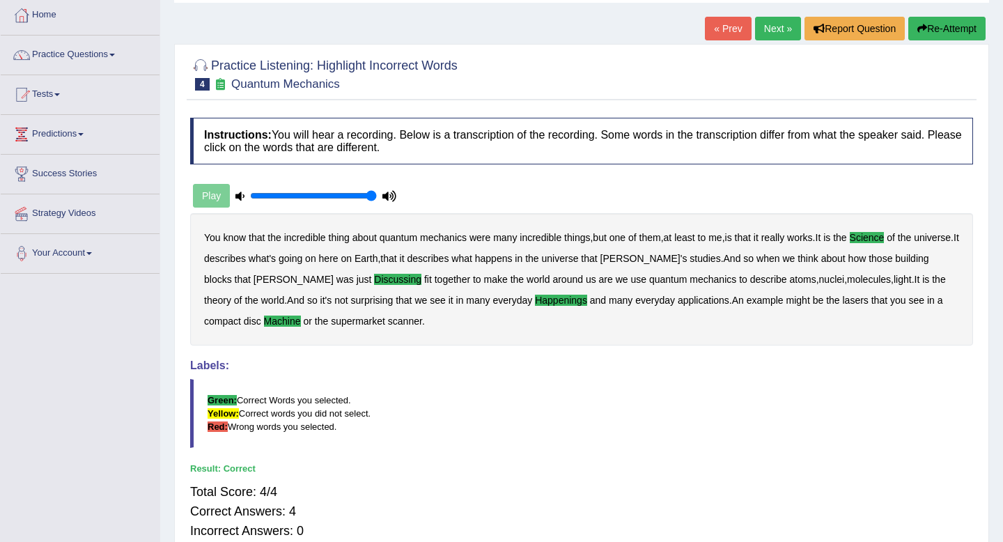
click at [774, 35] on link "Next »" at bounding box center [778, 29] width 46 height 24
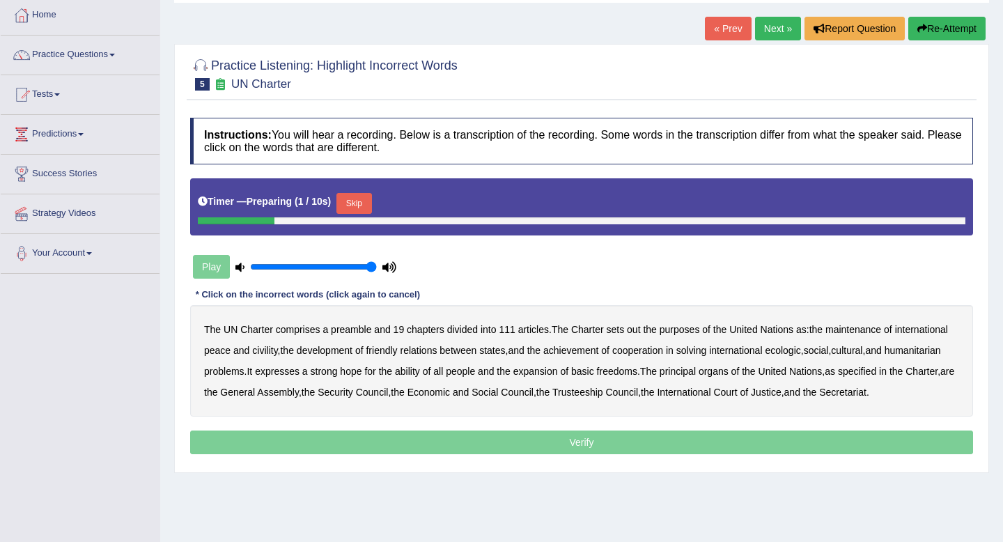
scroll to position [118, 0]
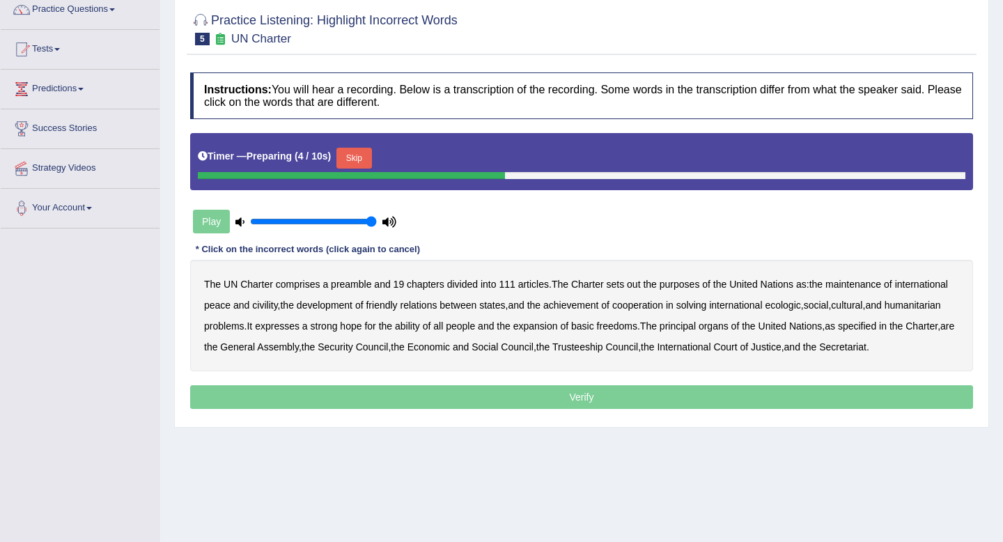
click at [362, 157] on button "Skip" at bounding box center [353, 158] width 35 height 21
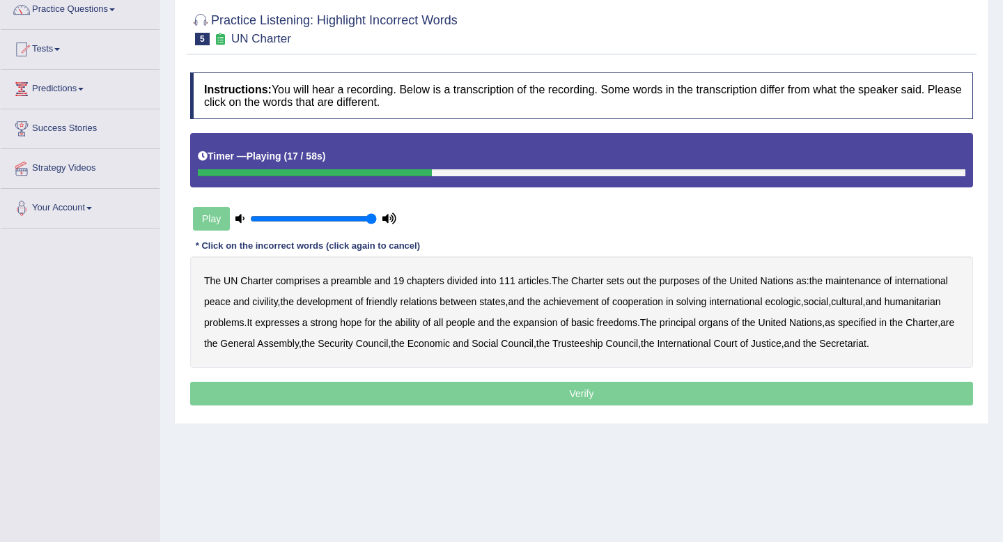
click at [277, 304] on b "civility" at bounding box center [264, 301] width 25 height 11
click at [800, 302] on b "ecologic" at bounding box center [783, 301] width 36 height 11
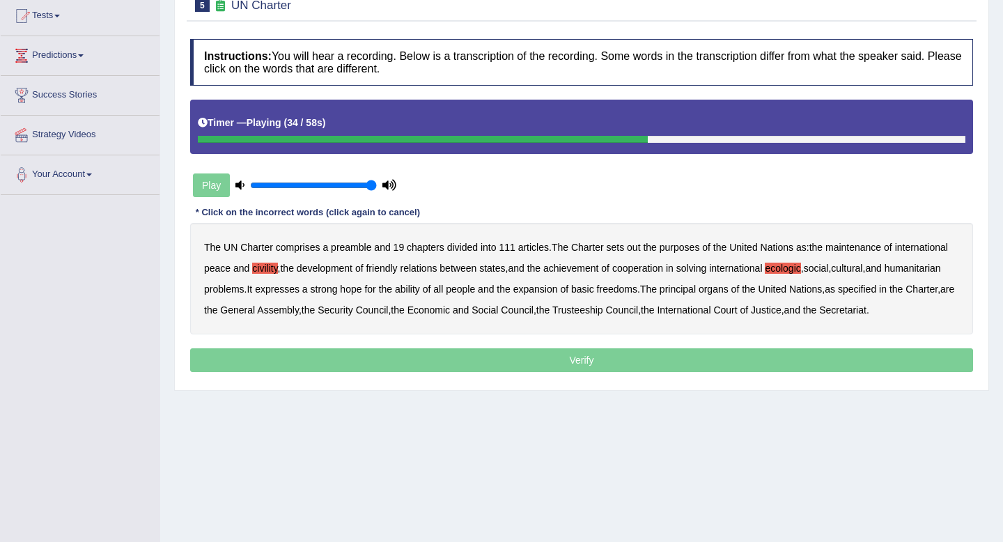
click at [420, 294] on b "ability" at bounding box center [407, 288] width 25 height 11
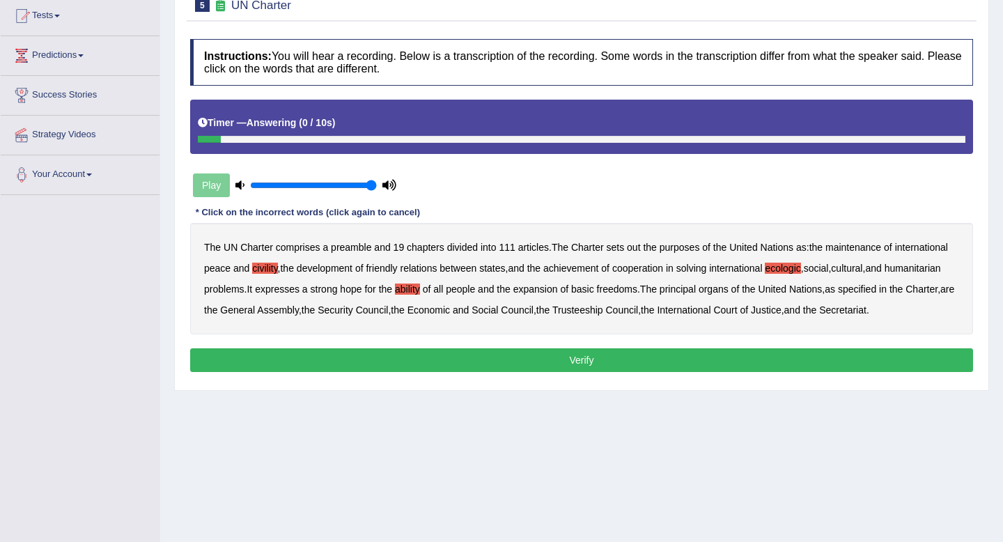
click at [476, 372] on button "Verify" at bounding box center [581, 360] width 783 height 24
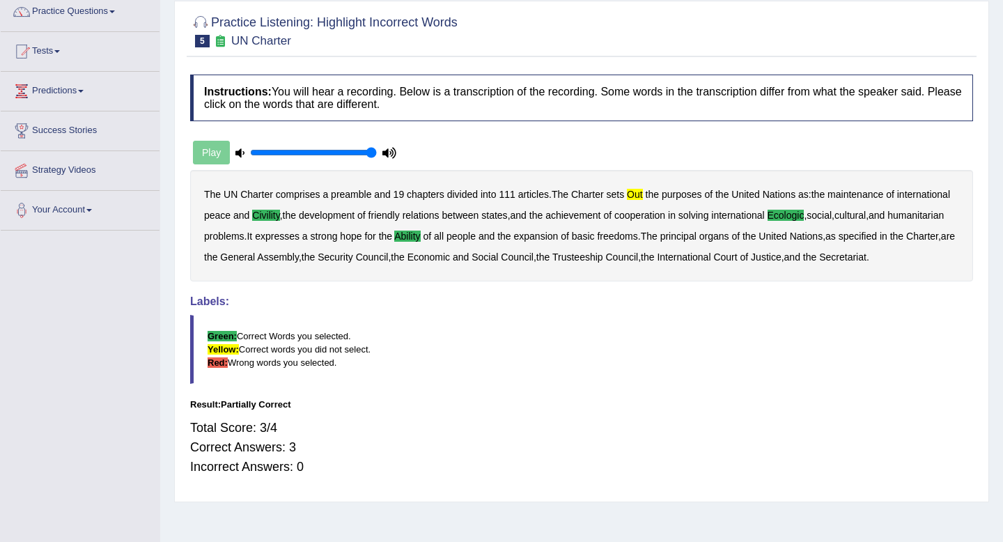
scroll to position [115, 0]
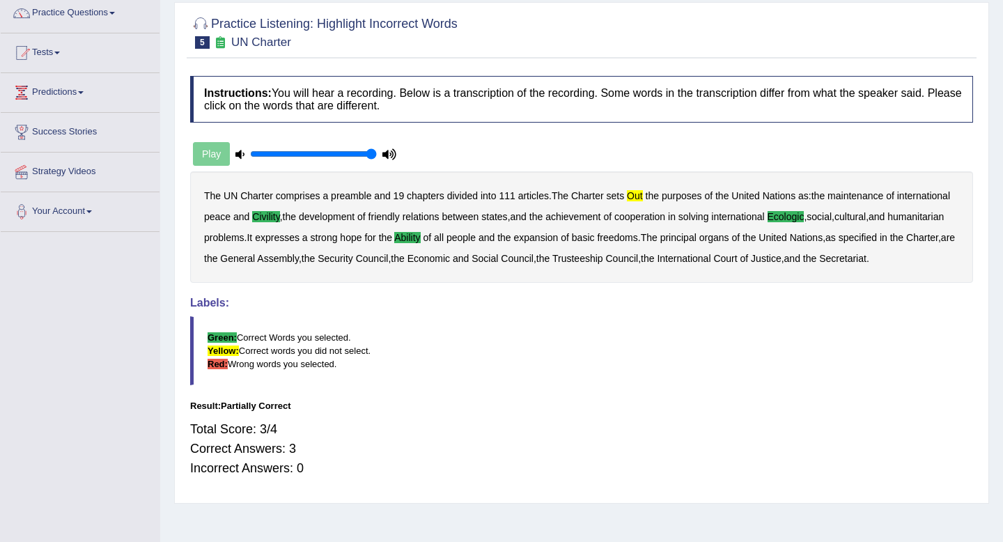
click at [217, 158] on div "Play" at bounding box center [294, 154] width 209 height 35
click at [217, 155] on div "Play" at bounding box center [294, 154] width 209 height 35
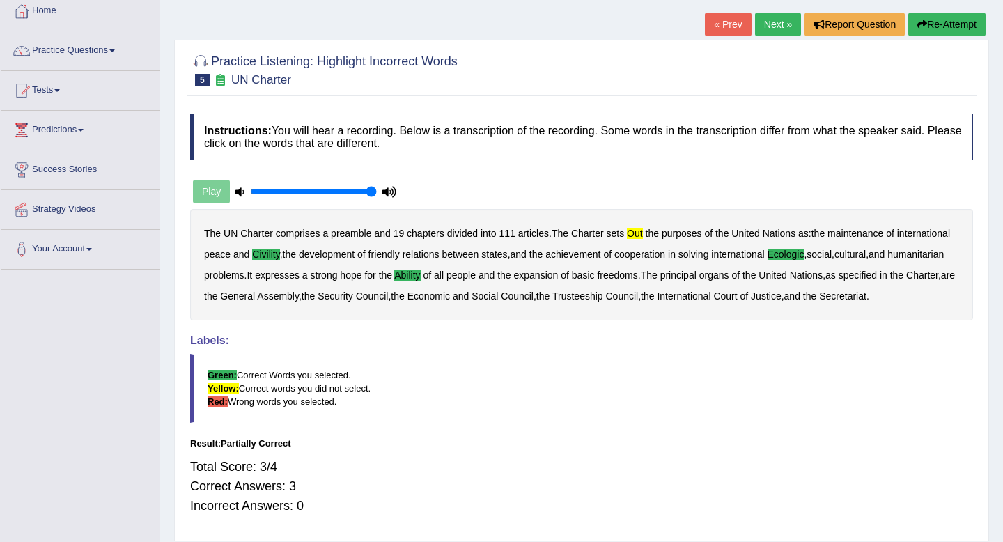
scroll to position [77, 0]
click at [921, 24] on icon "button" at bounding box center [922, 25] width 10 height 10
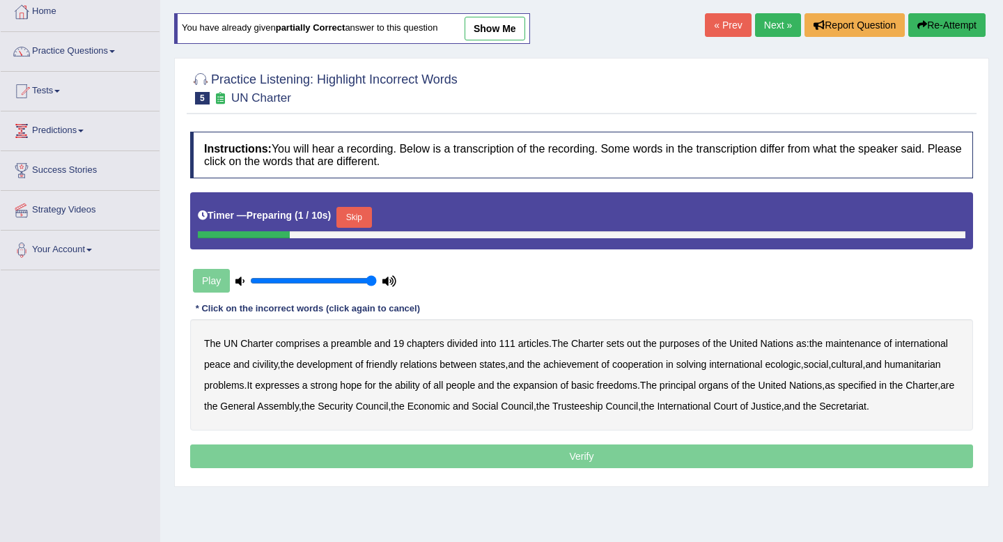
click at [367, 217] on button "Skip" at bounding box center [353, 217] width 35 height 21
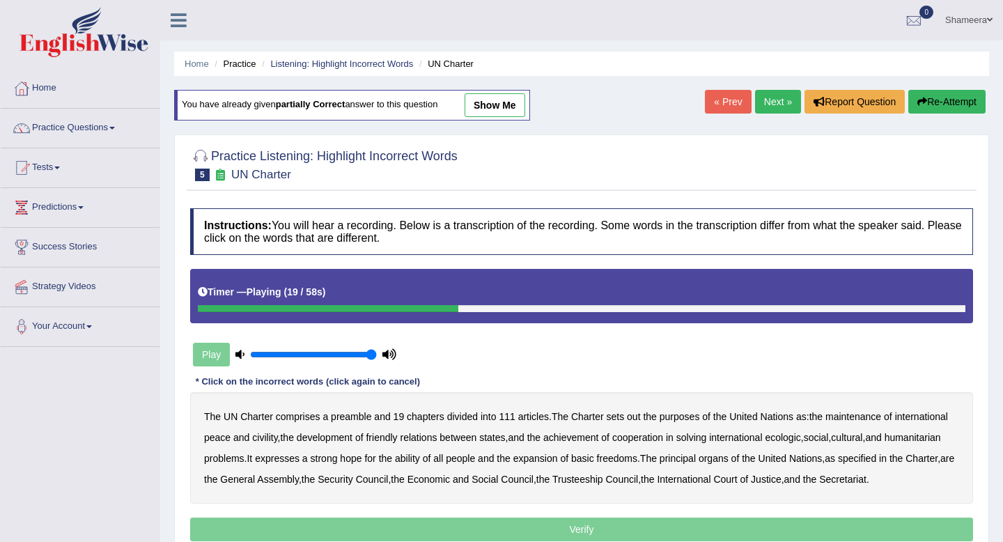
click at [774, 97] on link "Next »" at bounding box center [778, 102] width 46 height 24
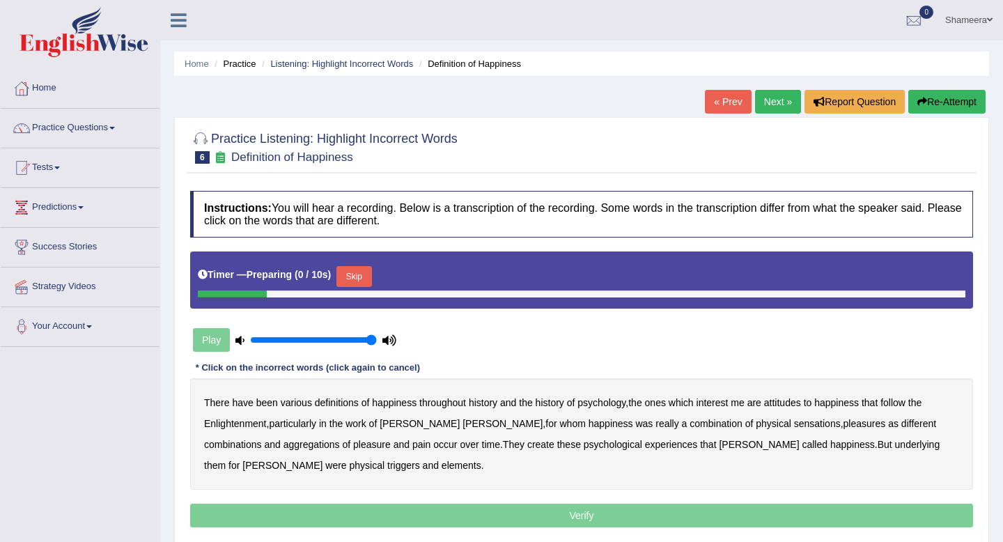
scroll to position [68, 0]
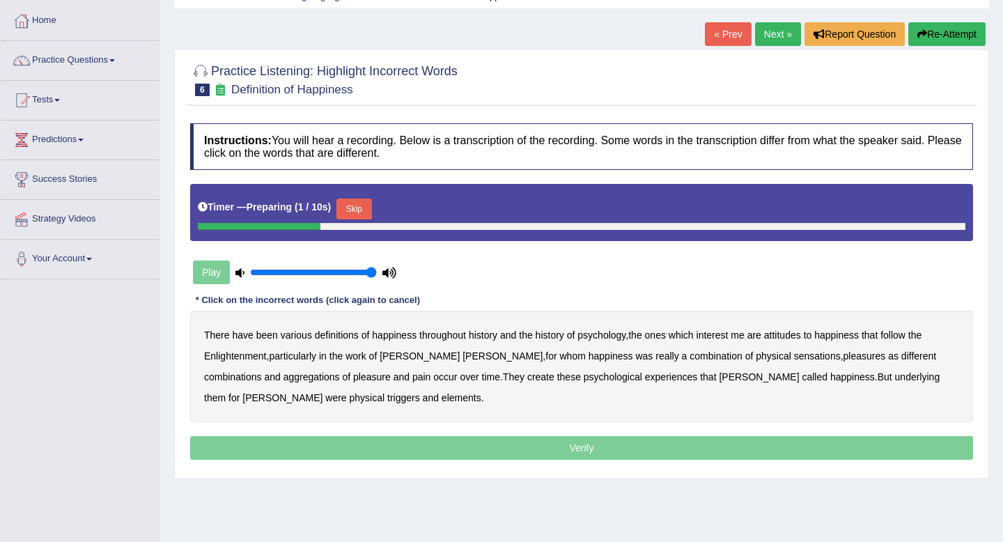
click at [356, 198] on button "Skip" at bounding box center [353, 208] width 35 height 21
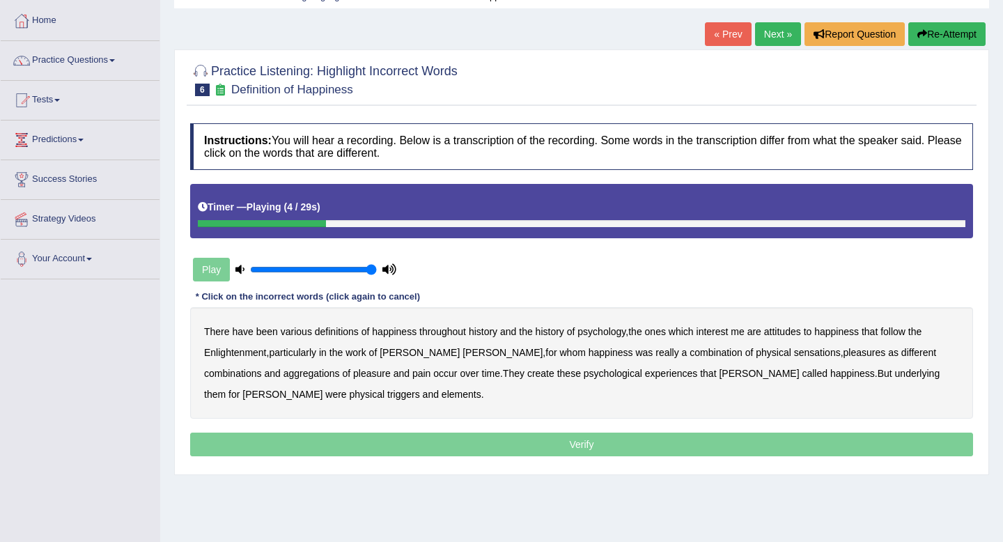
click at [603, 327] on b "psychology" at bounding box center [601, 331] width 48 height 11
click at [793, 330] on b "attitudes" at bounding box center [782, 331] width 37 height 11
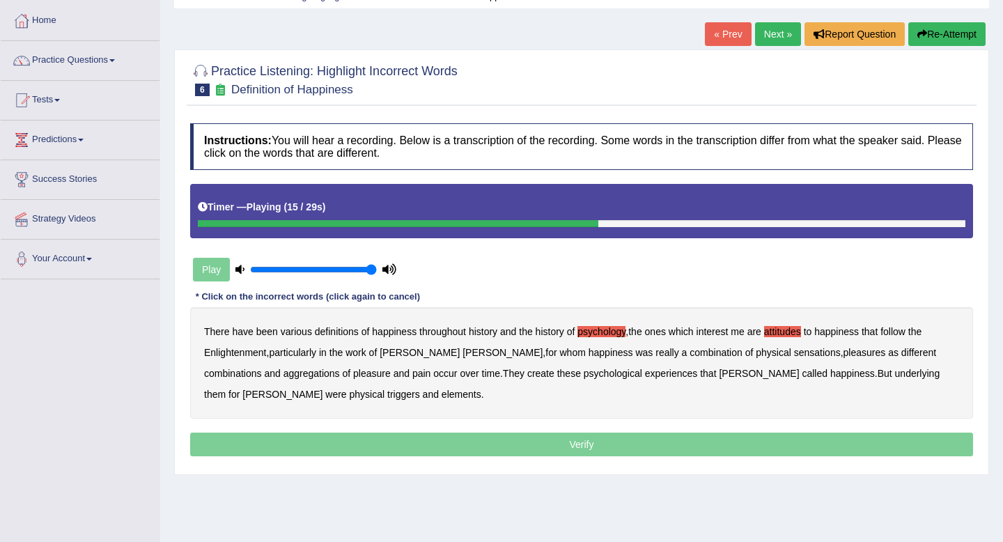
click at [794, 352] on b "sensations" at bounding box center [817, 352] width 47 height 11
click at [527, 376] on b "create" at bounding box center [540, 373] width 27 height 11
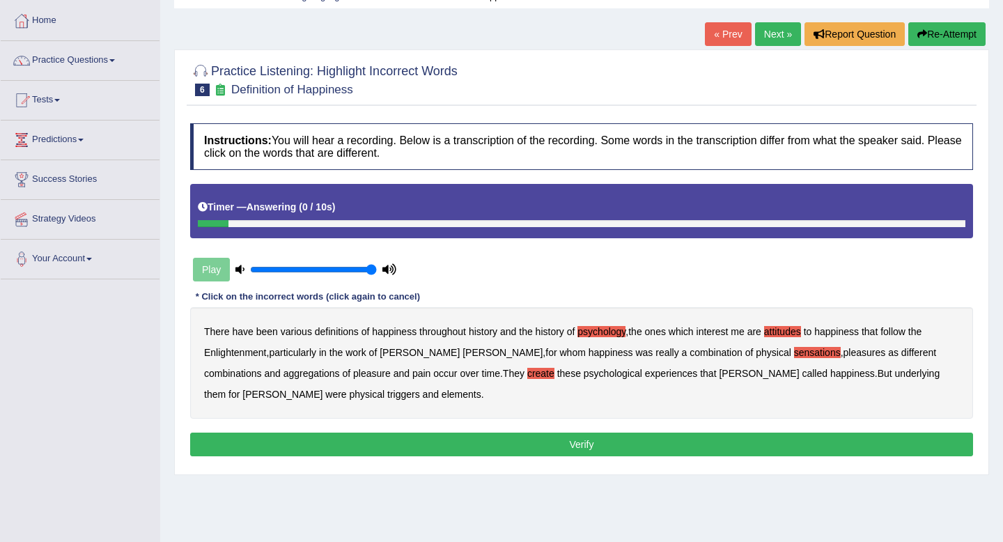
click at [442, 394] on b "elements" at bounding box center [462, 394] width 40 height 11
click at [410, 439] on button "Verify" at bounding box center [581, 445] width 783 height 24
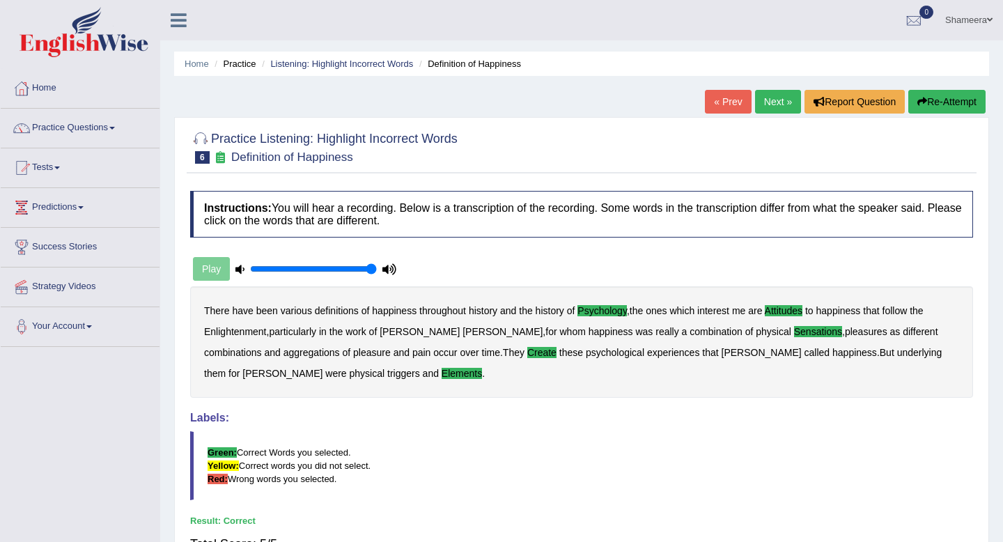
scroll to position [1, 0]
click at [777, 98] on link "Next »" at bounding box center [778, 101] width 46 height 24
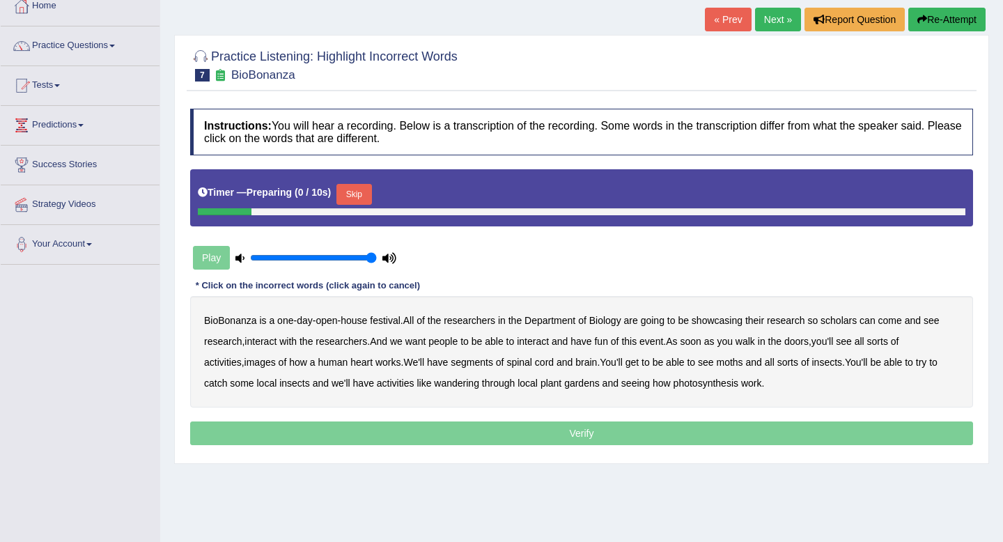
scroll to position [100, 0]
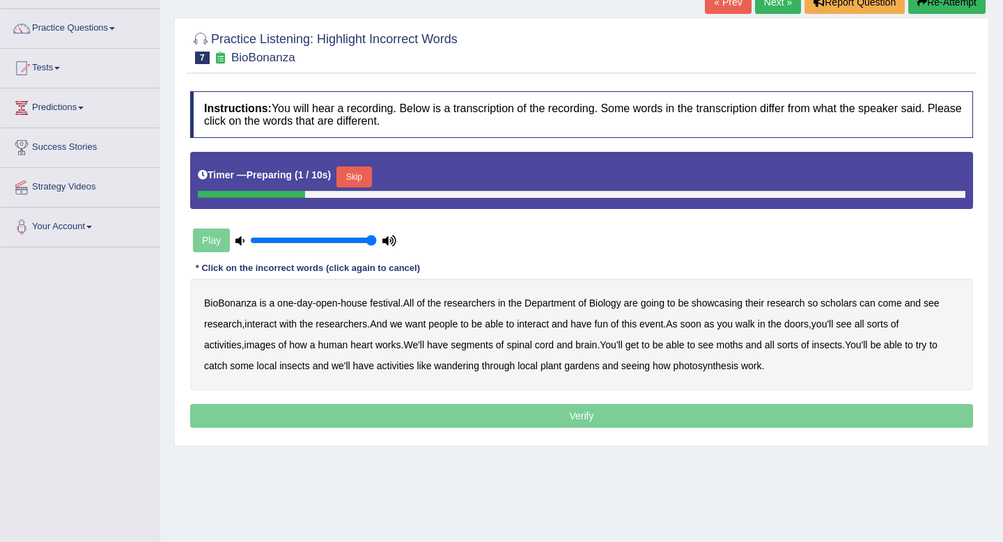
click at [363, 177] on button "Skip" at bounding box center [353, 176] width 35 height 21
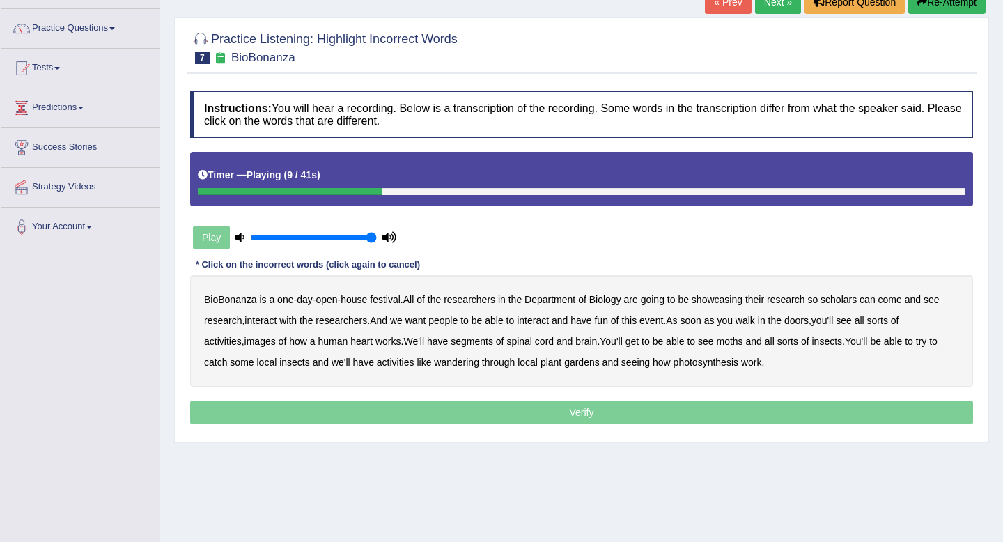
click at [839, 299] on b "scholars" at bounding box center [838, 299] width 36 height 11
click at [266, 341] on b "images" at bounding box center [259, 341] width 31 height 11
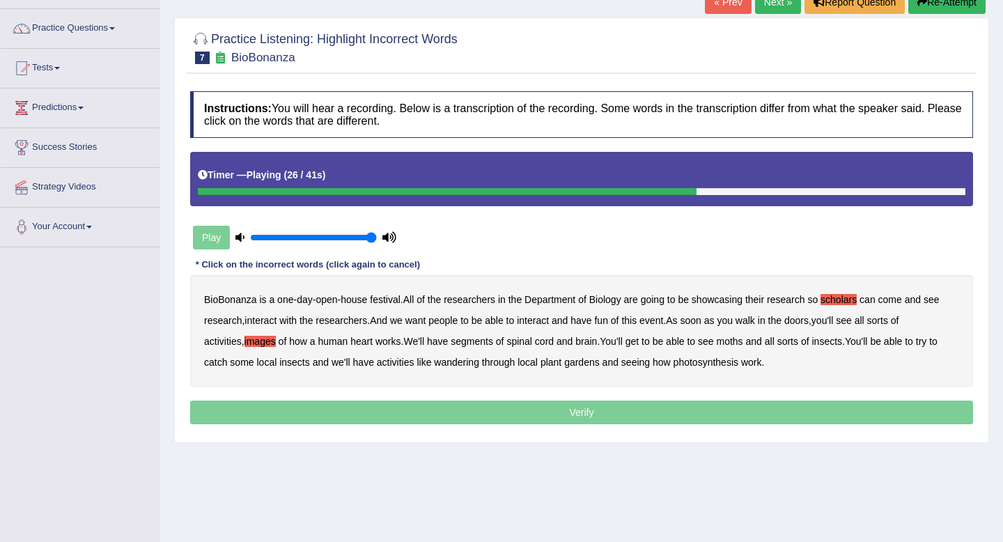
click at [483, 341] on b "segments" at bounding box center [472, 341] width 42 height 11
click at [757, 332] on div "BioBonanza is a one - day - open - house festival . All of the researchers in t…" at bounding box center [581, 330] width 783 height 111
click at [743, 339] on b "moths" at bounding box center [730, 341] width 26 height 11
click at [468, 364] on b "wandering" at bounding box center [456, 362] width 45 height 11
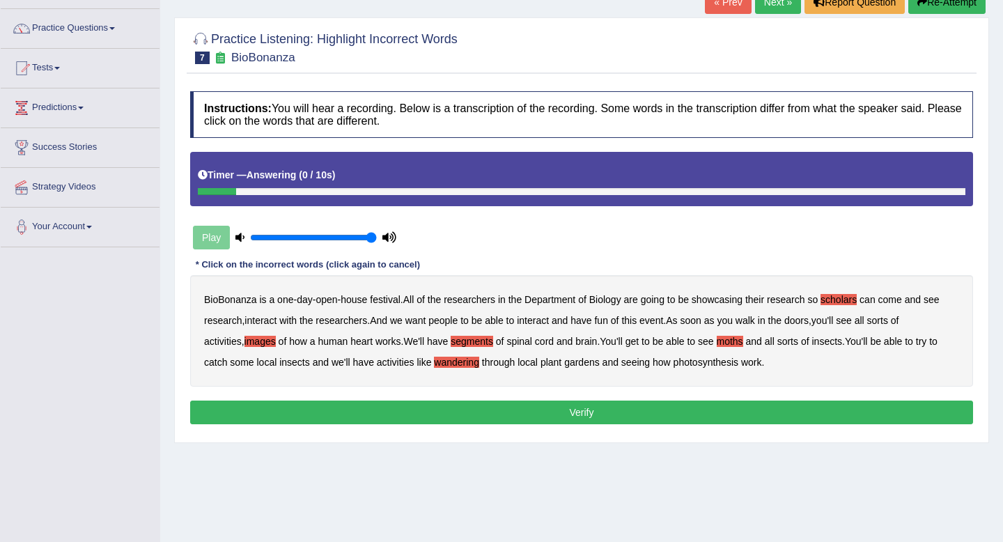
click at [664, 410] on button "Verify" at bounding box center [581, 412] width 783 height 24
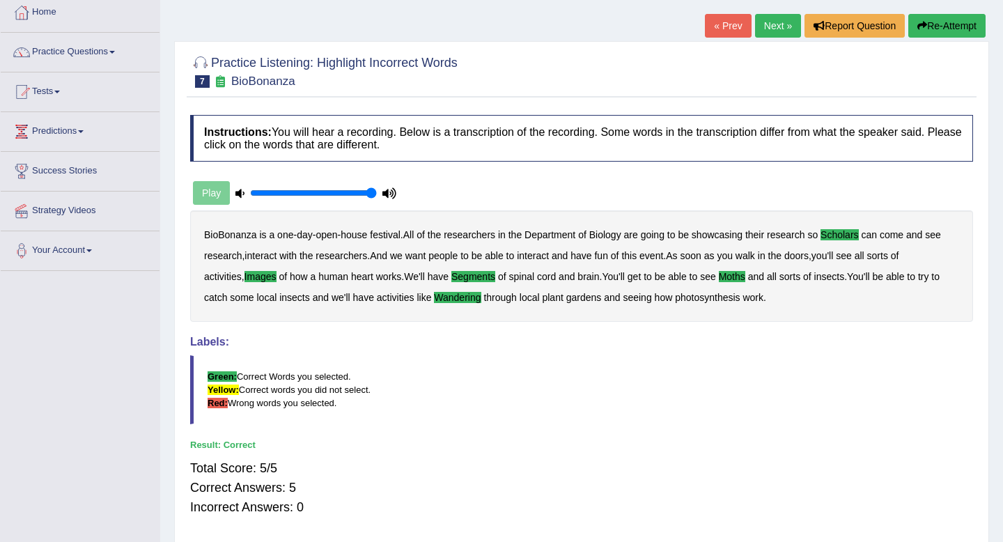
scroll to position [62, 0]
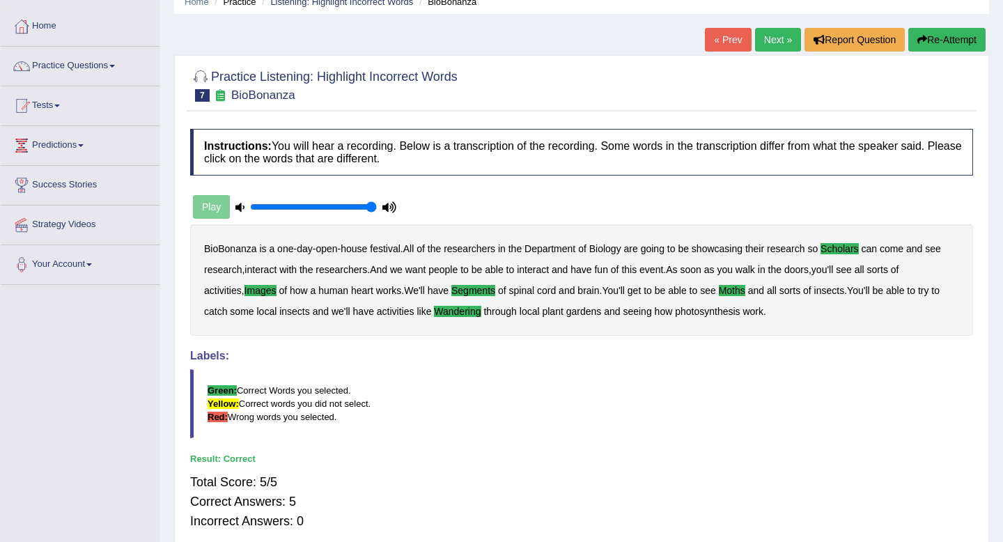
click at [774, 33] on link "Next »" at bounding box center [778, 40] width 46 height 24
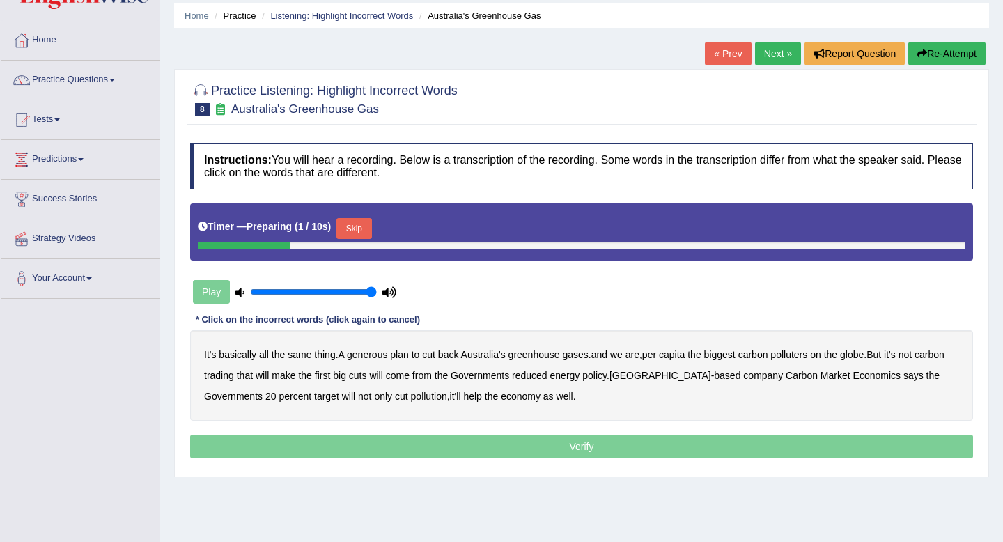
scroll to position [65, 0]
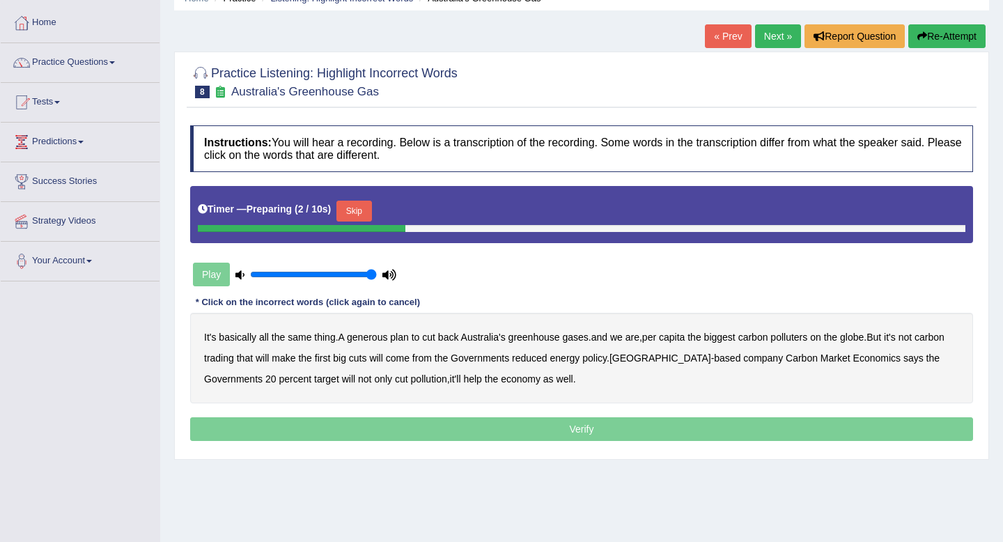
click at [361, 200] on div "Timer — Preparing ( 2 / 10s ) Skip" at bounding box center [582, 211] width 768 height 28
click at [361, 208] on button "Skip" at bounding box center [353, 211] width 35 height 21
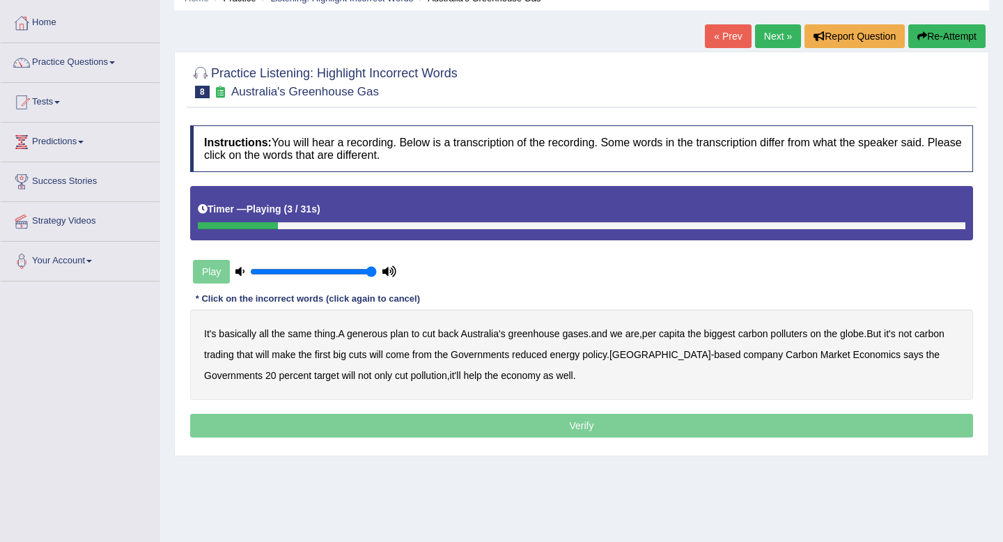
click at [377, 337] on b "generous" at bounding box center [367, 333] width 40 height 11
click at [864, 338] on b "globe" at bounding box center [852, 333] width 24 height 11
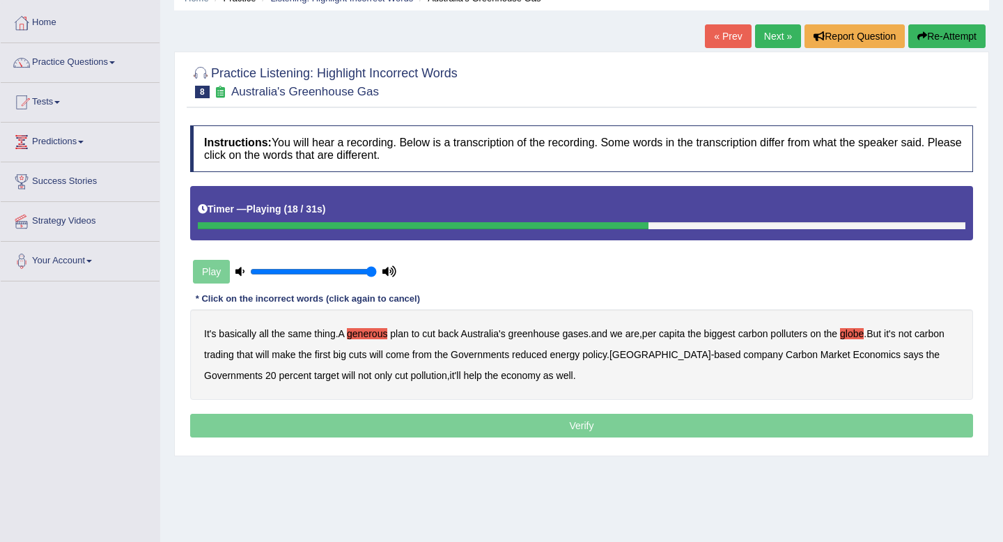
click at [504, 355] on b "Governments" at bounding box center [480, 354] width 59 height 11
click at [719, 352] on b "based" at bounding box center [727, 354] width 26 height 11
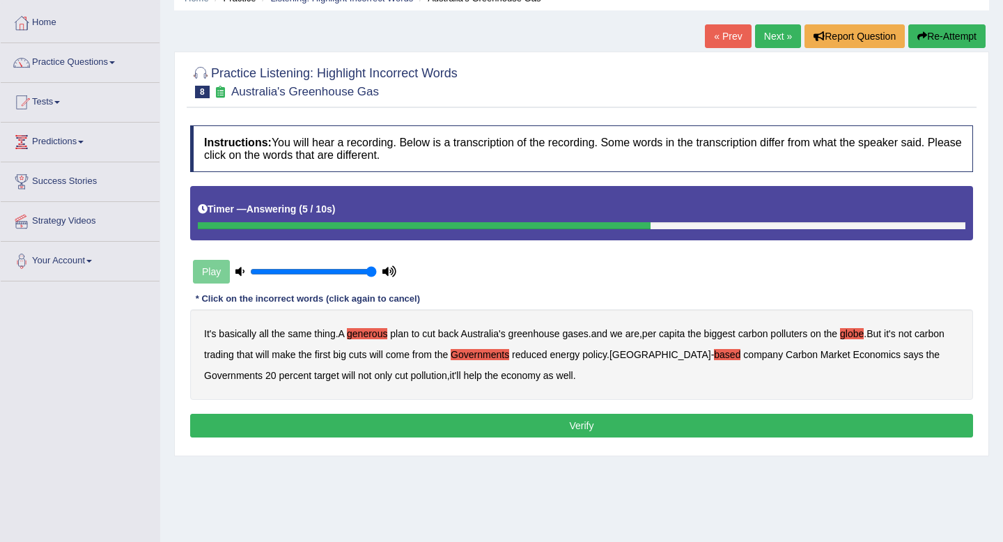
click at [926, 35] on button "Re-Attempt" at bounding box center [946, 36] width 77 height 24
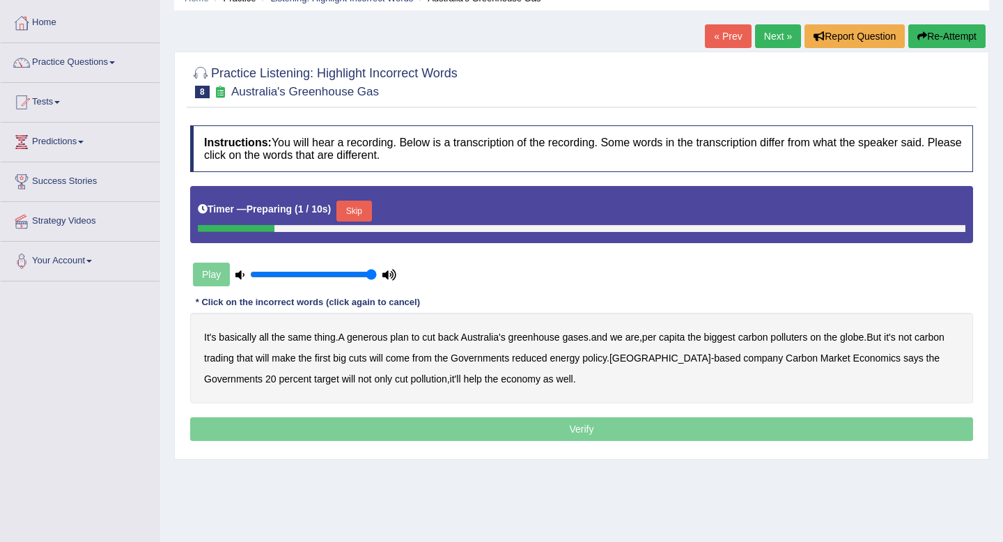
click at [352, 208] on button "Skip" at bounding box center [353, 211] width 35 height 21
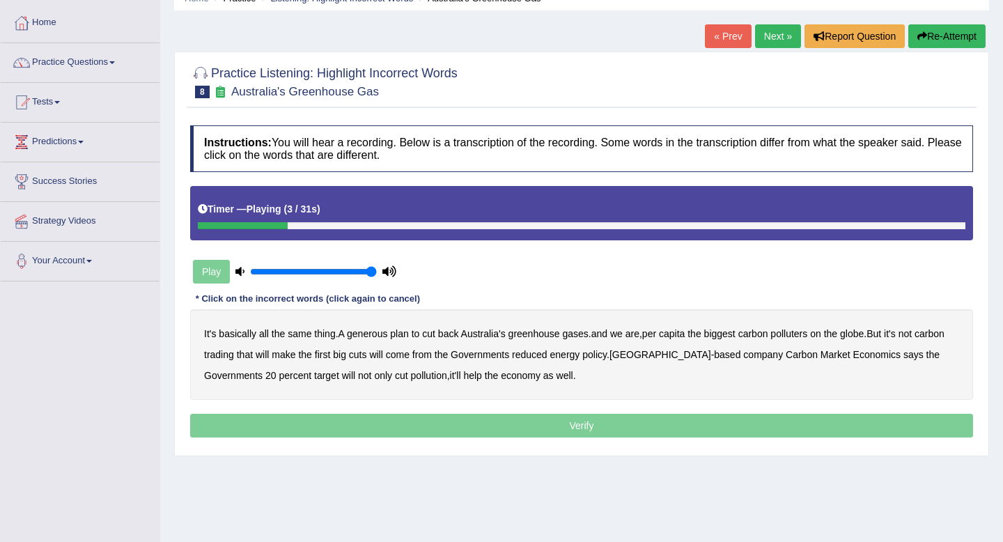
click at [364, 335] on b "generous" at bounding box center [367, 333] width 40 height 11
click at [864, 330] on b "globe" at bounding box center [852, 333] width 24 height 11
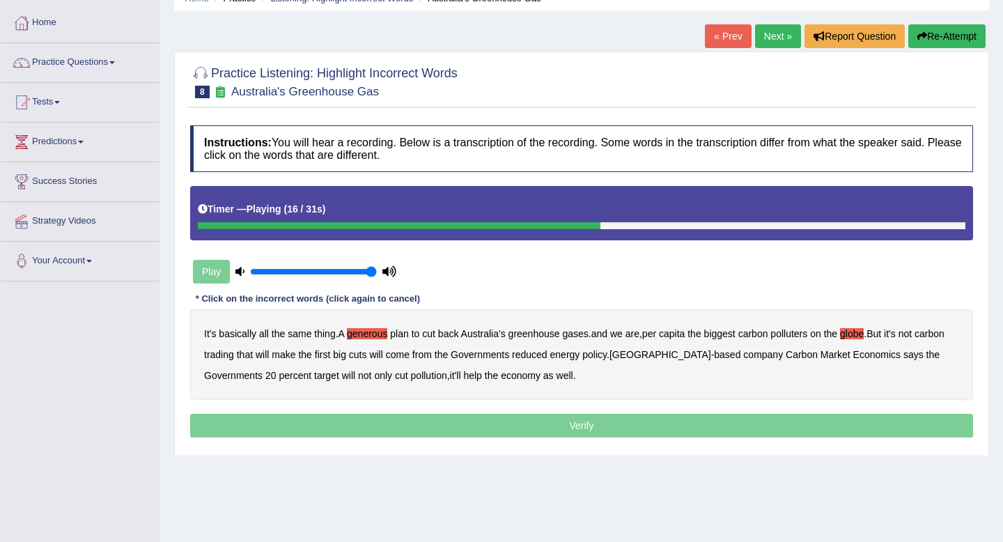
click at [382, 357] on b "will" at bounding box center [375, 354] width 13 height 11
click at [931, 31] on button "Re-Attempt" at bounding box center [946, 36] width 77 height 24
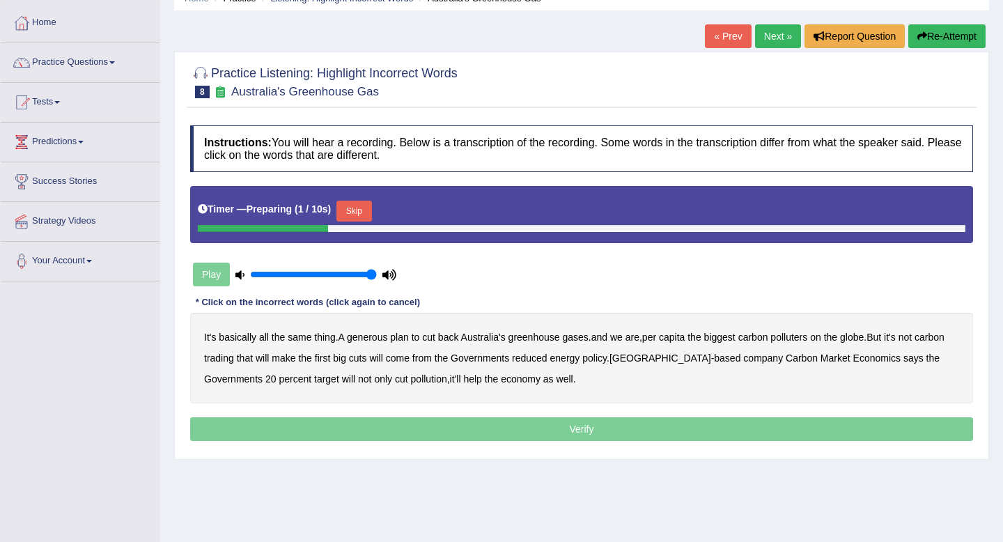
click at [362, 215] on button "Skip" at bounding box center [353, 211] width 35 height 21
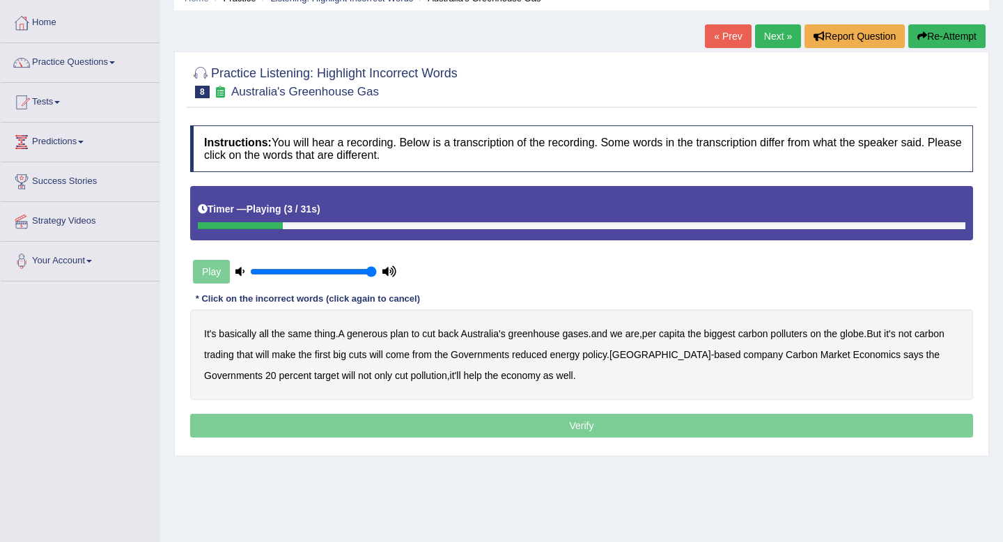
click at [387, 335] on b "generous" at bounding box center [367, 333] width 40 height 11
click at [864, 335] on b "globe" at bounding box center [852, 333] width 24 height 11
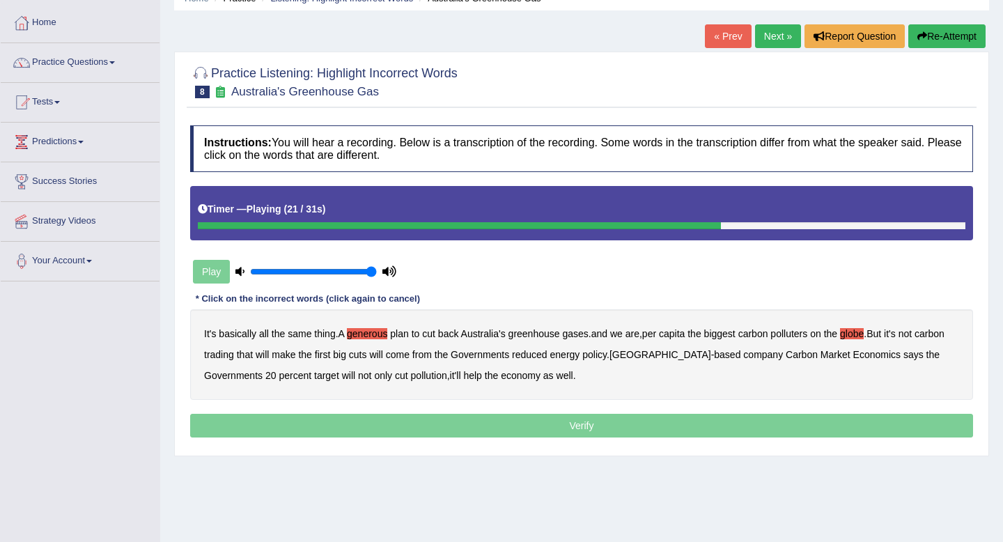
click at [547, 357] on b "reduced" at bounding box center [530, 354] width 36 height 11
click at [607, 356] on b "policy" at bounding box center [594, 354] width 24 height 11
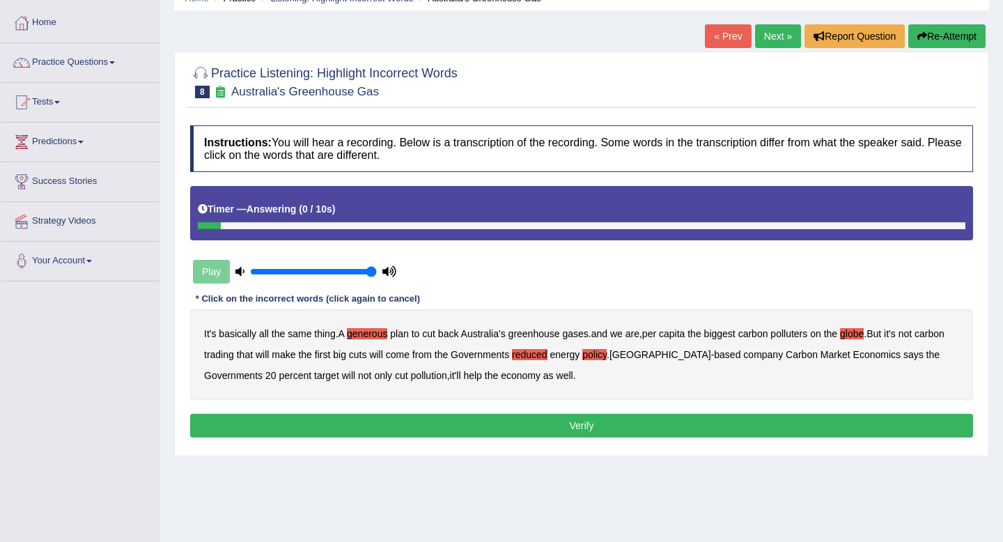
click at [527, 418] on button "Verify" at bounding box center [581, 426] width 783 height 24
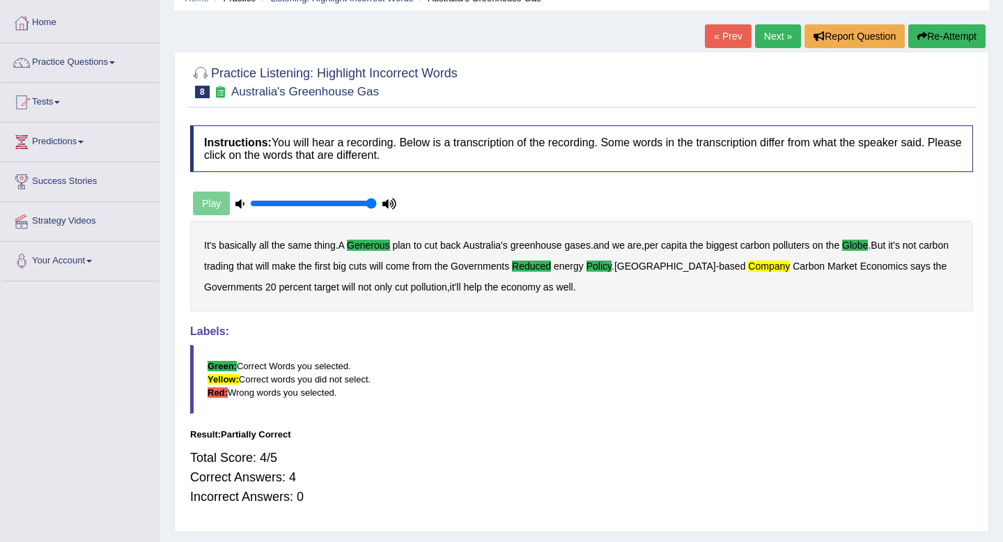
click at [963, 37] on button "Re-Attempt" at bounding box center [946, 36] width 77 height 24
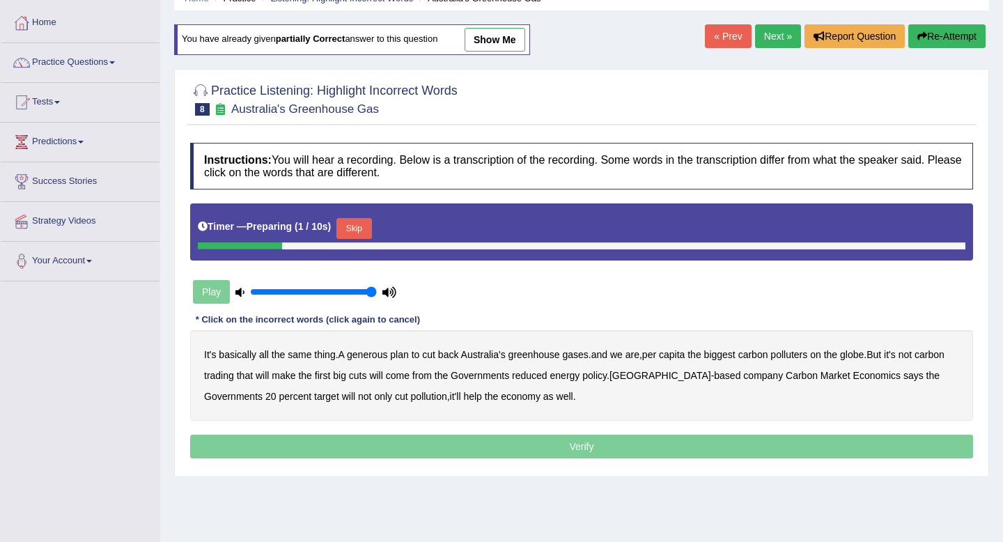
click at [349, 228] on button "Skip" at bounding box center [353, 228] width 35 height 21
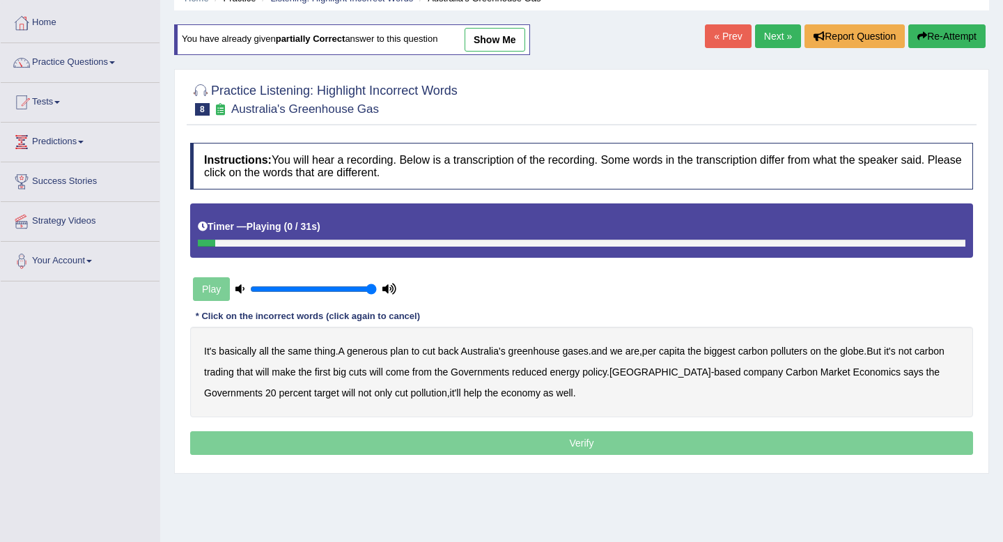
click at [446, 242] on div at bounding box center [582, 243] width 768 height 7
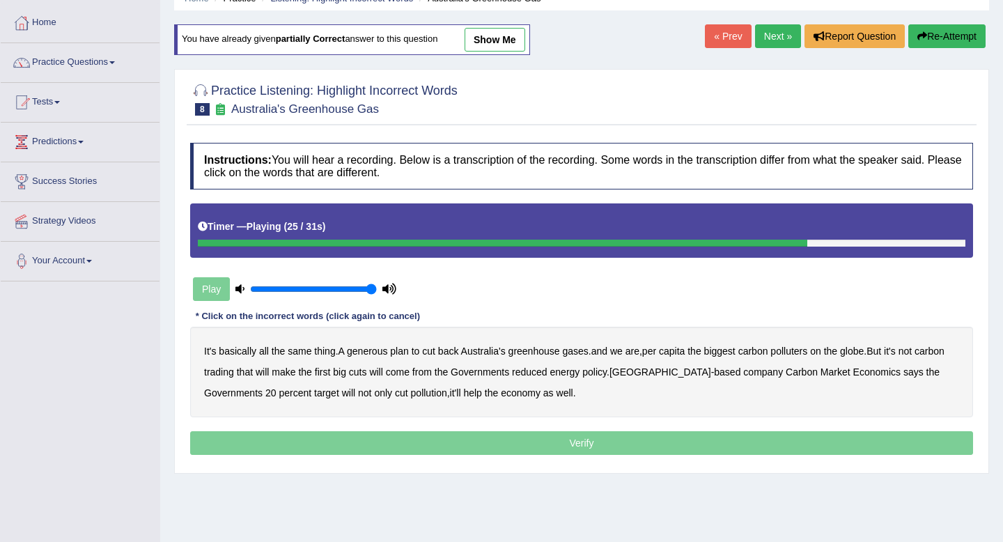
scroll to position [29, 0]
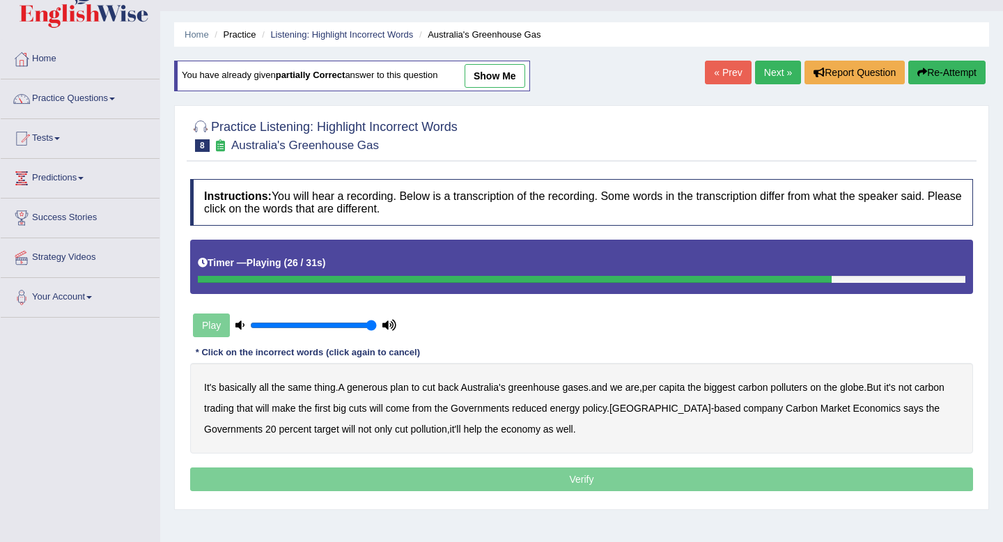
click at [770, 75] on link "Next »" at bounding box center [778, 73] width 46 height 24
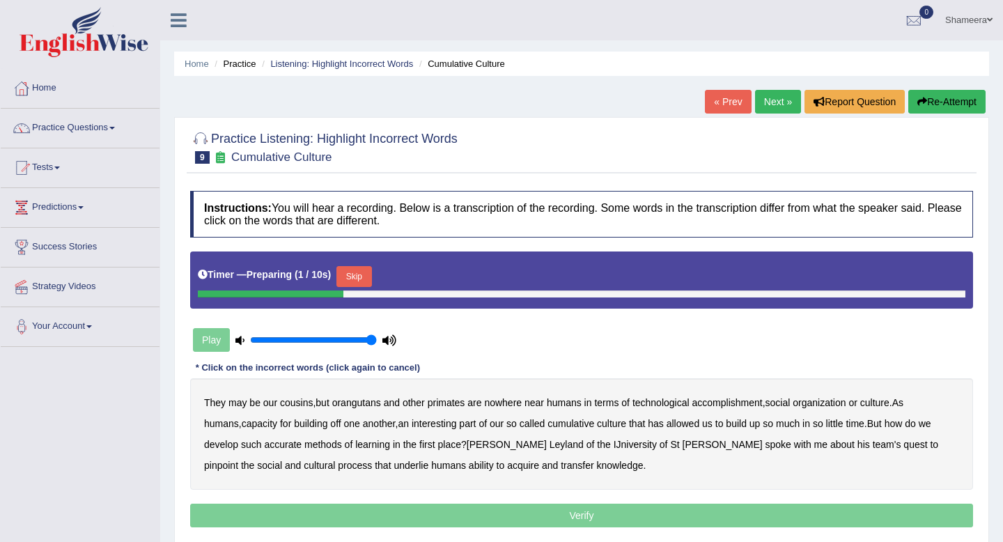
click at [356, 276] on button "Skip" at bounding box center [353, 276] width 35 height 21
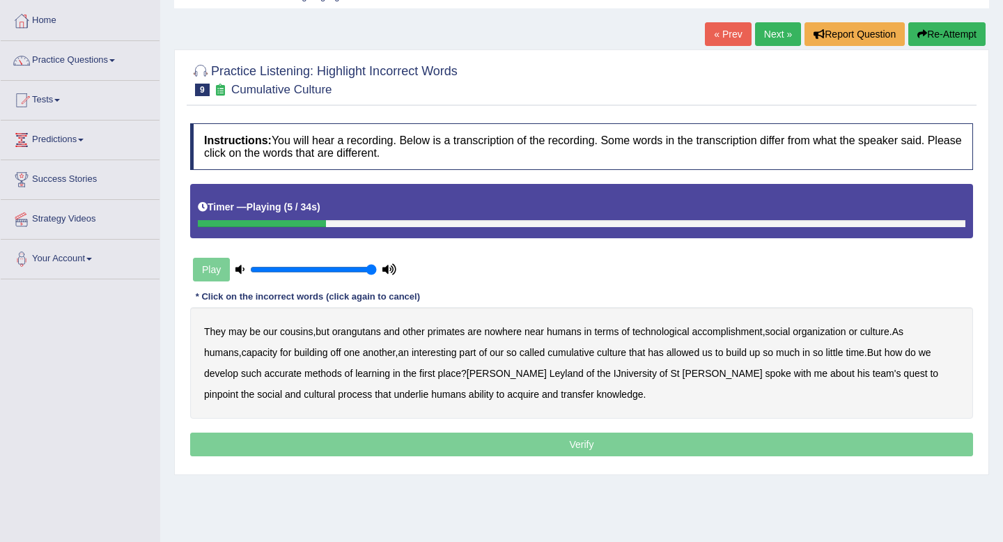
scroll to position [72, 0]
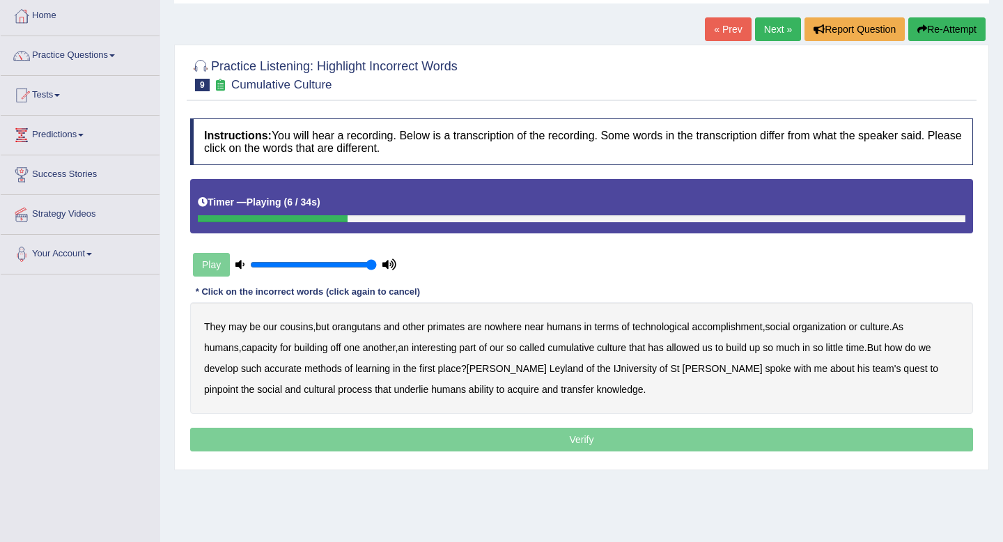
click at [726, 327] on b "accomplishment" at bounding box center [727, 326] width 70 height 11
click at [412, 349] on b "interesting" at bounding box center [434, 347] width 45 height 11
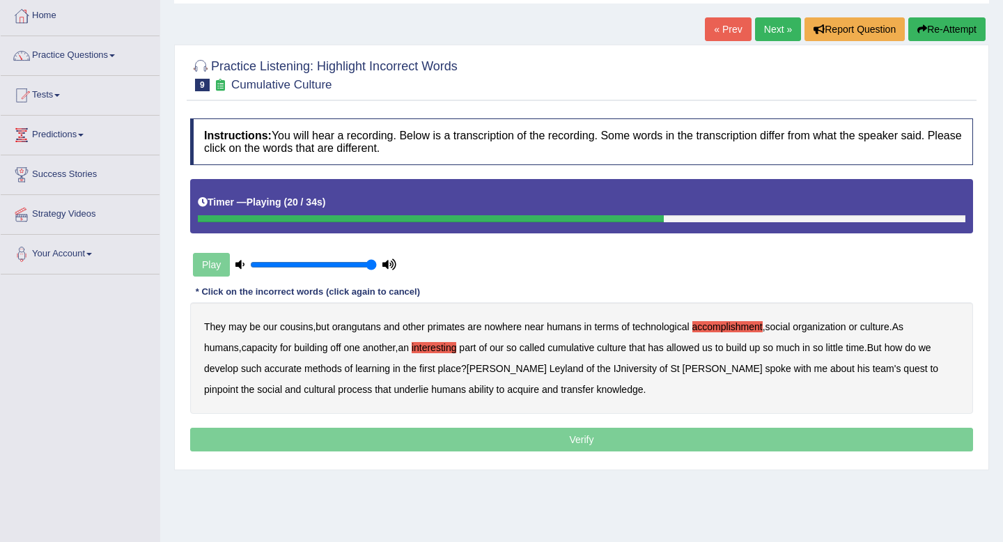
click at [264, 371] on b "accurate" at bounding box center [283, 368] width 38 height 11
click at [335, 384] on b "cultural" at bounding box center [319, 389] width 31 height 11
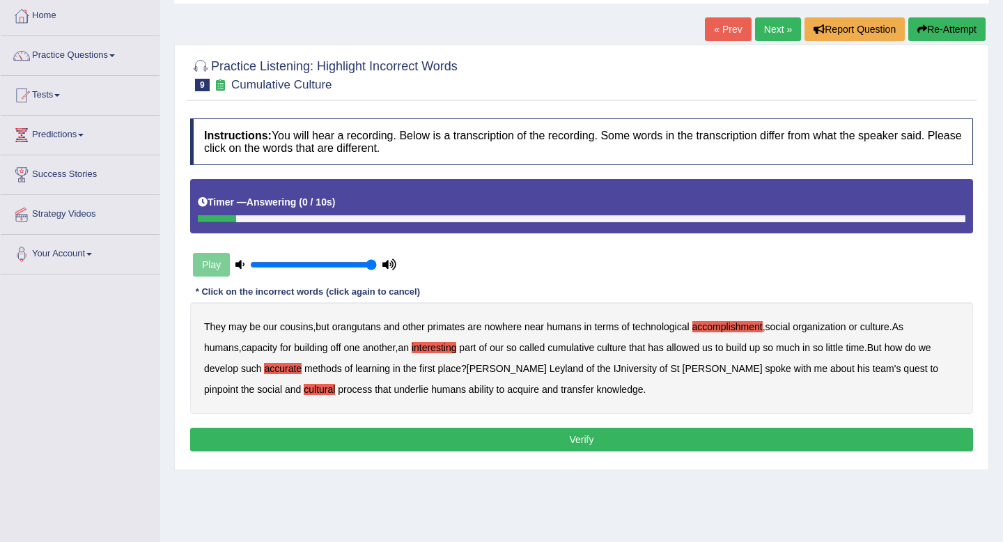
click at [449, 432] on button "Verify" at bounding box center [581, 440] width 783 height 24
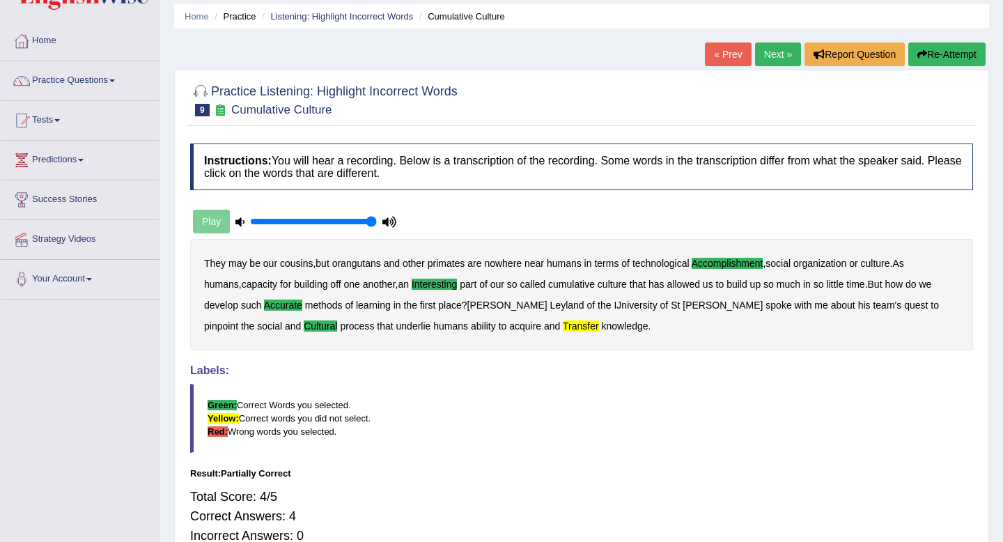
scroll to position [0, 0]
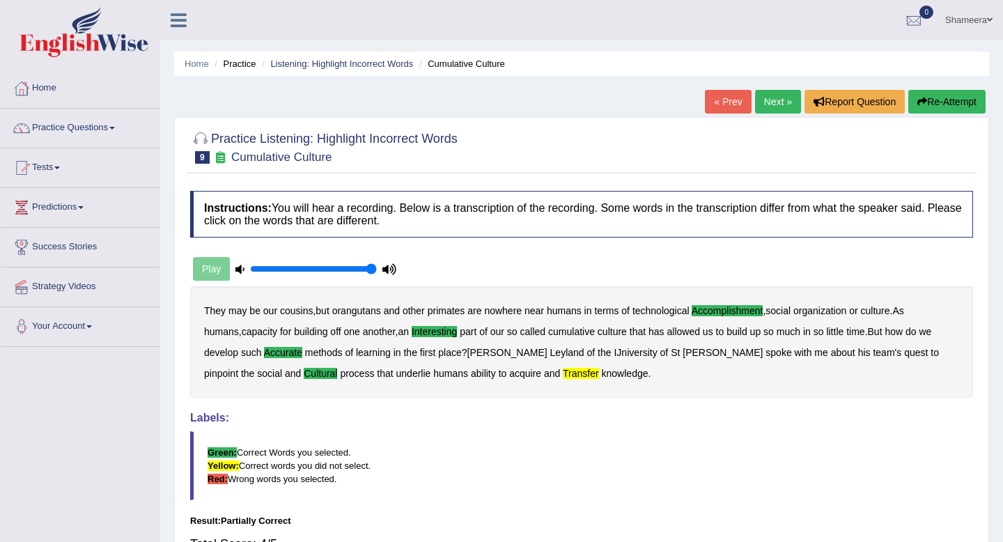
click at [777, 108] on link "Next »" at bounding box center [778, 102] width 46 height 24
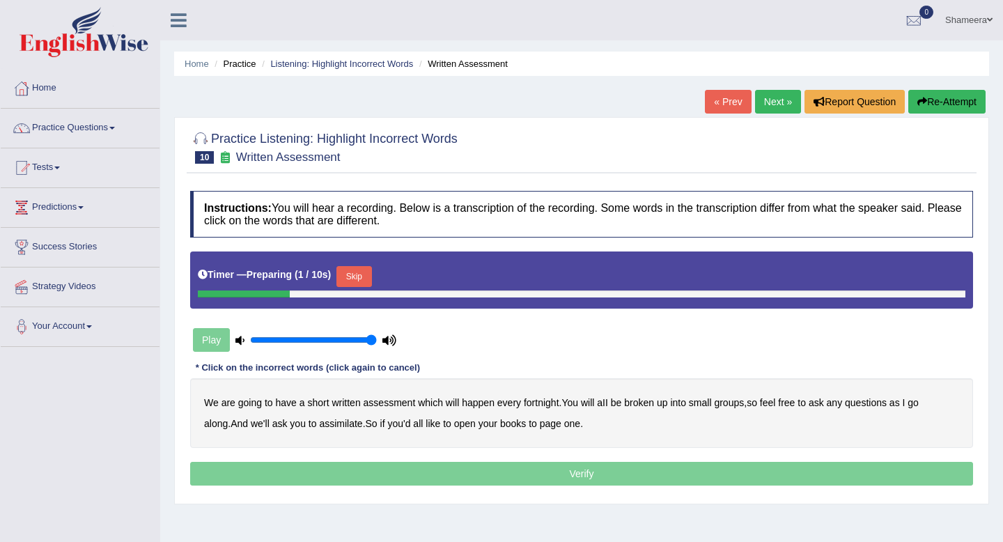
click at [366, 276] on button "Skip" at bounding box center [353, 276] width 35 height 21
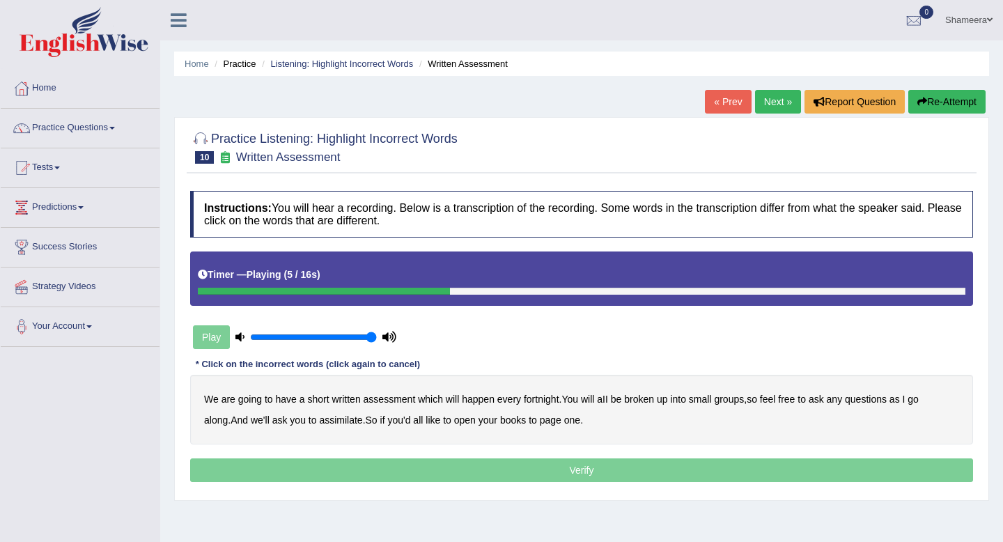
click at [651, 403] on b "broken" at bounding box center [639, 399] width 30 height 11
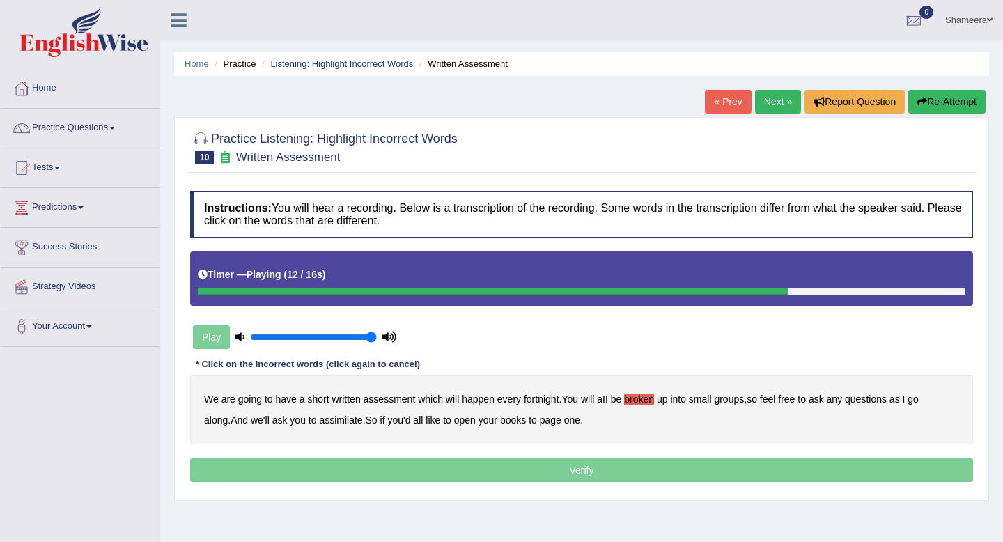
click at [319, 423] on b "assimilate" at bounding box center [340, 419] width 43 height 11
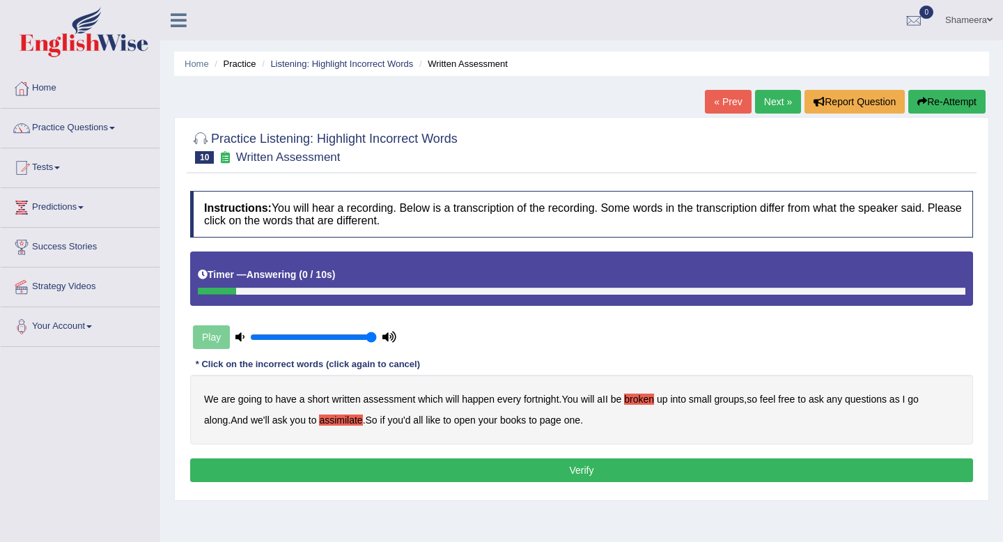
click at [554, 470] on button "Verify" at bounding box center [581, 470] width 783 height 24
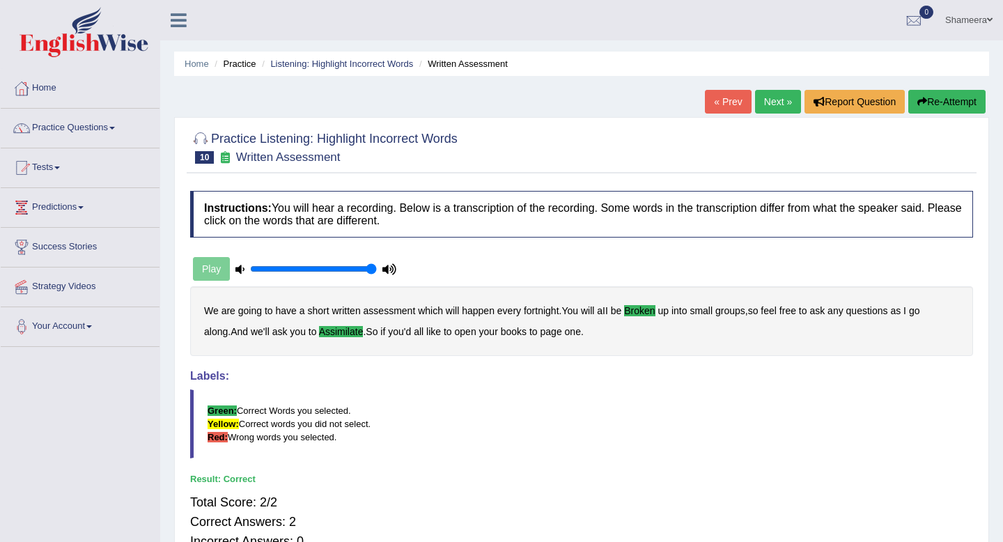
click at [767, 99] on link "Next »" at bounding box center [778, 102] width 46 height 24
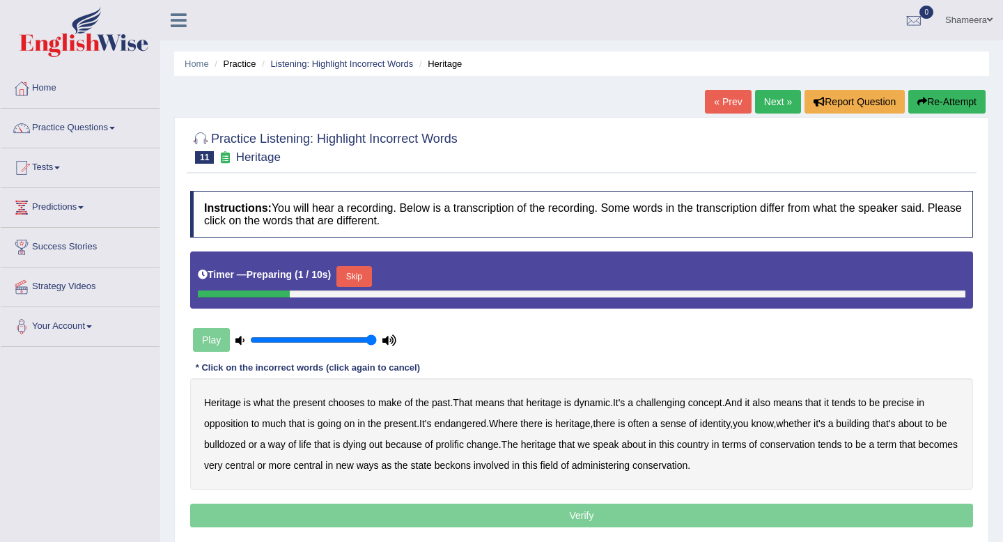
scroll to position [71, 0]
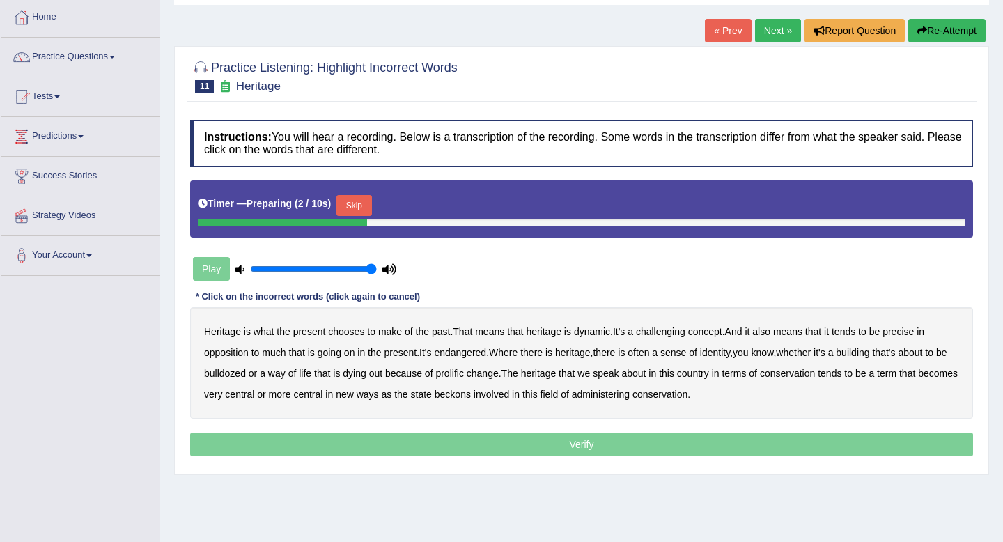
click at [359, 207] on button "Skip" at bounding box center [353, 205] width 35 height 21
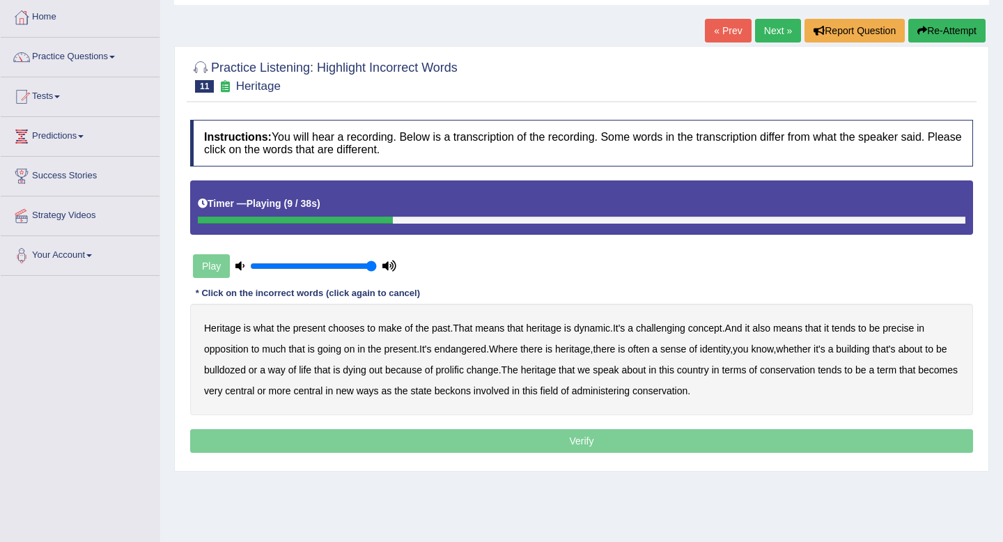
click at [664, 332] on b "challenging" at bounding box center [660, 327] width 49 height 11
click at [914, 325] on b "precise" at bounding box center [897, 327] width 31 height 11
click at [730, 348] on b "identity" at bounding box center [715, 348] width 30 height 11
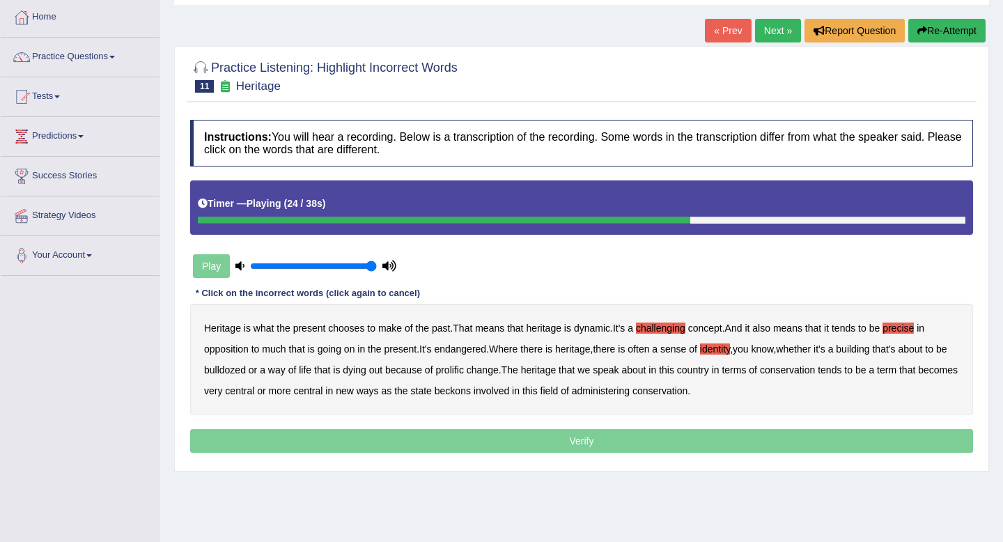
click at [463, 371] on b "prolific" at bounding box center [449, 369] width 28 height 11
click at [254, 393] on b "central" at bounding box center [239, 390] width 29 height 11
click at [471, 393] on b "beckons" at bounding box center [453, 390] width 36 height 11
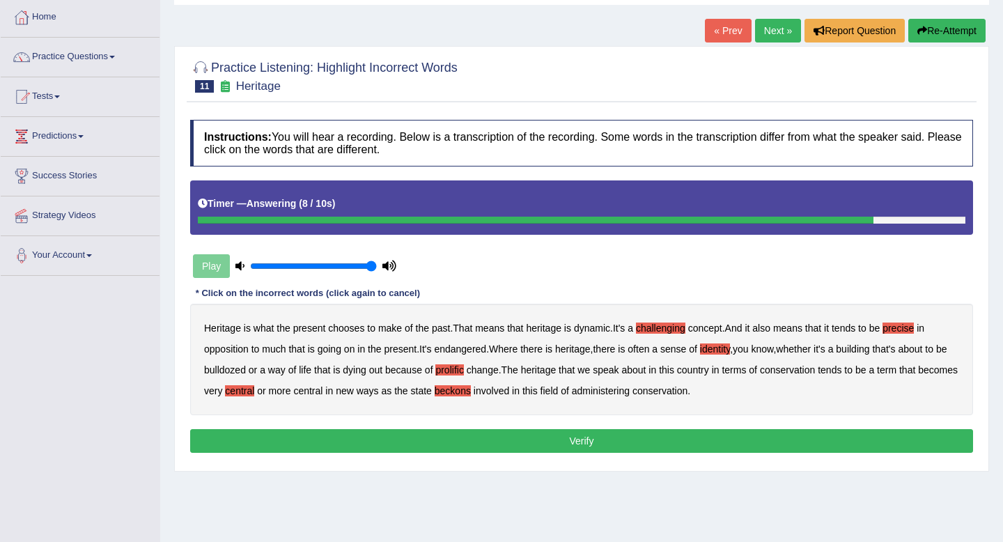
click at [613, 438] on button "Verify" at bounding box center [581, 441] width 783 height 24
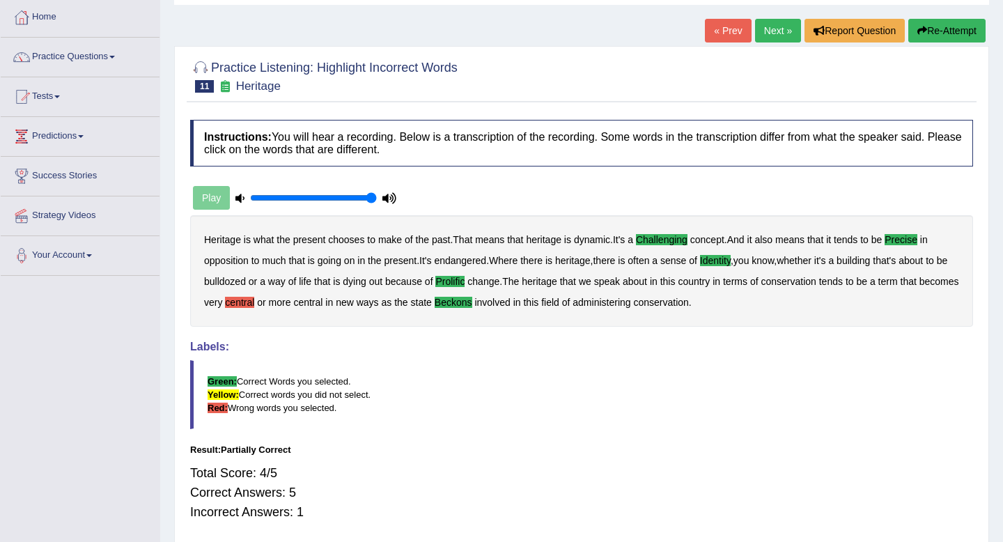
click at [950, 35] on button "Re-Attempt" at bounding box center [946, 31] width 77 height 24
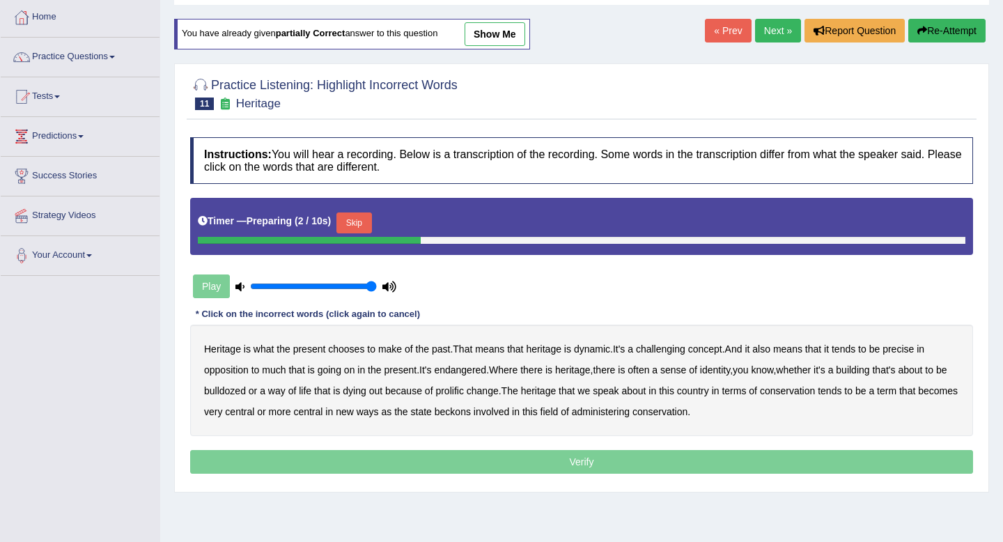
click at [371, 231] on button "Skip" at bounding box center [353, 222] width 35 height 21
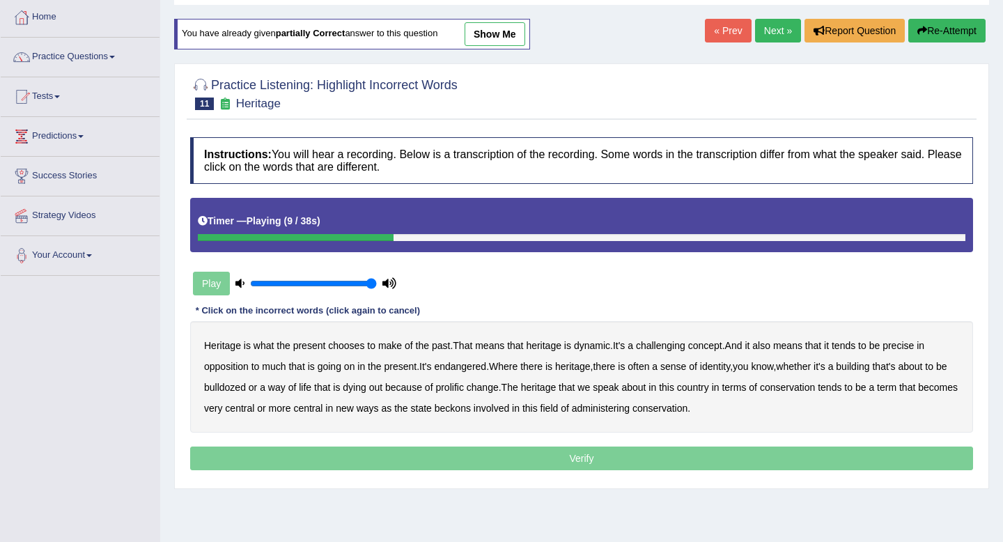
click at [685, 348] on b "challenging" at bounding box center [660, 345] width 49 height 11
click at [903, 343] on b "precise" at bounding box center [897, 345] width 31 height 11
click at [720, 369] on b "identity" at bounding box center [715, 366] width 30 height 11
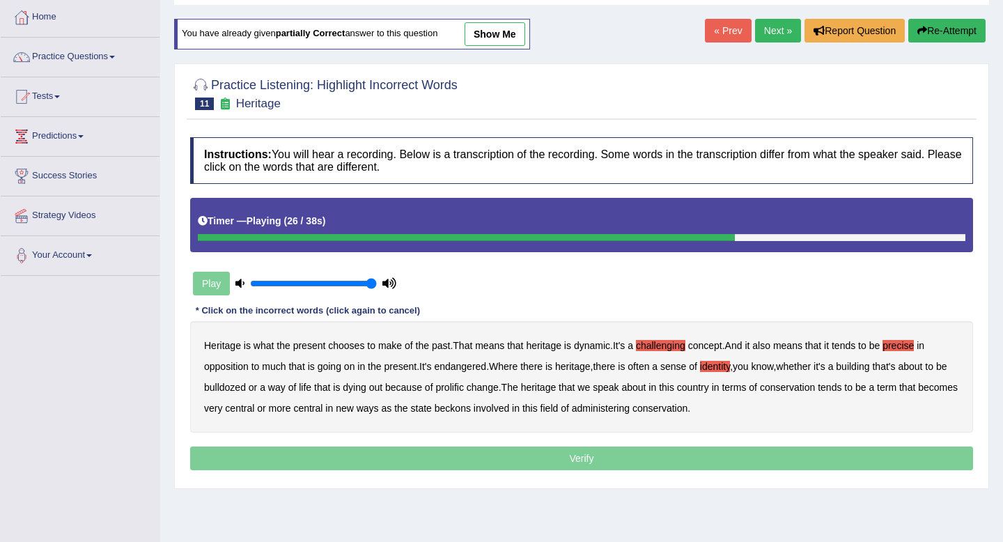
click at [463, 388] on b "prolific" at bounding box center [449, 387] width 28 height 11
click at [471, 412] on b "beckons" at bounding box center [453, 408] width 36 height 11
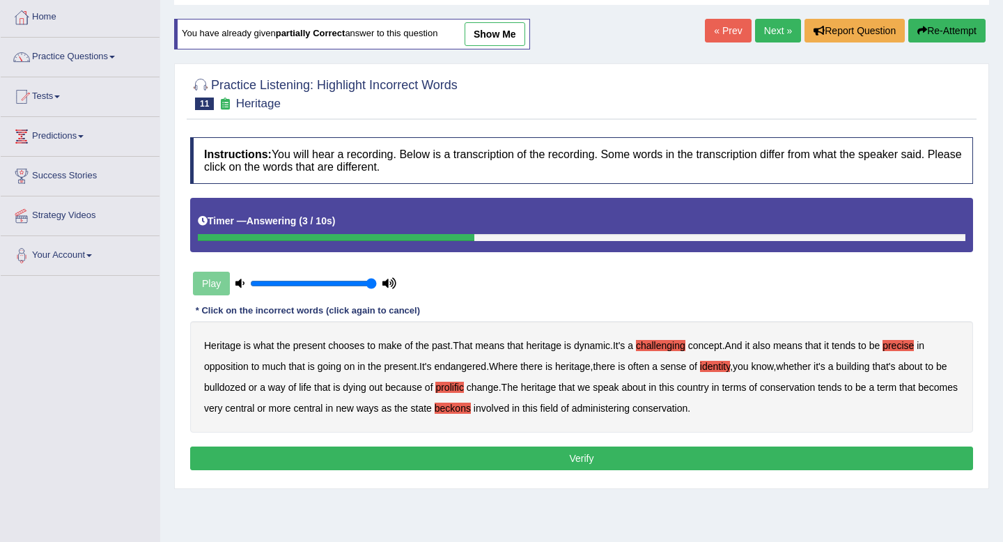
click at [550, 456] on button "Verify" at bounding box center [581, 458] width 783 height 24
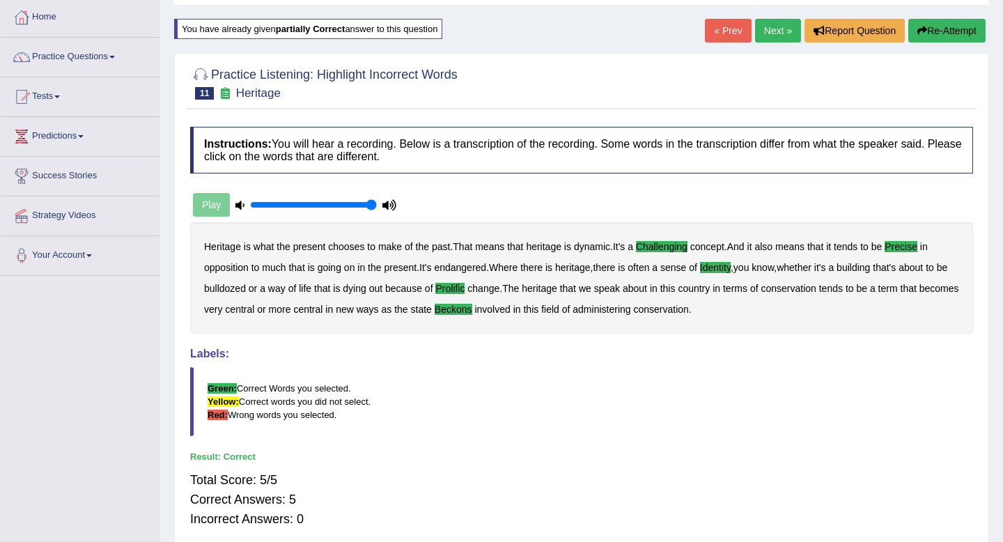
scroll to position [25, 0]
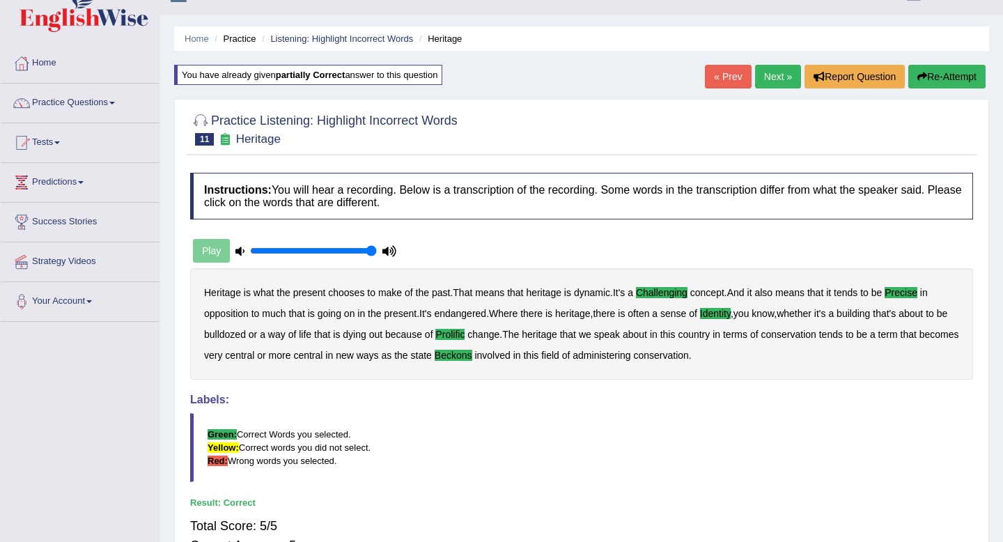
click at [958, 83] on button "Re-Attempt" at bounding box center [946, 77] width 77 height 24
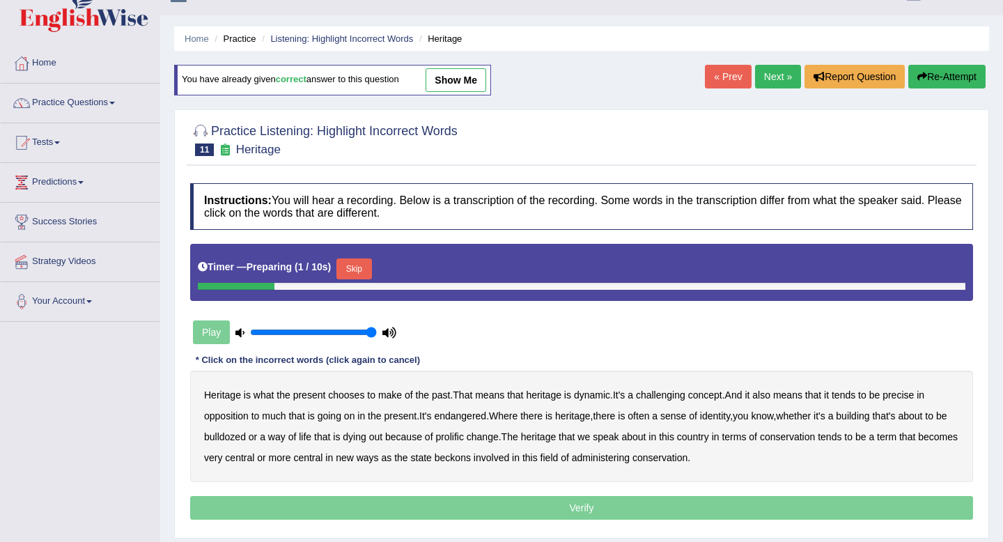
click at [371, 260] on button "Skip" at bounding box center [353, 268] width 35 height 21
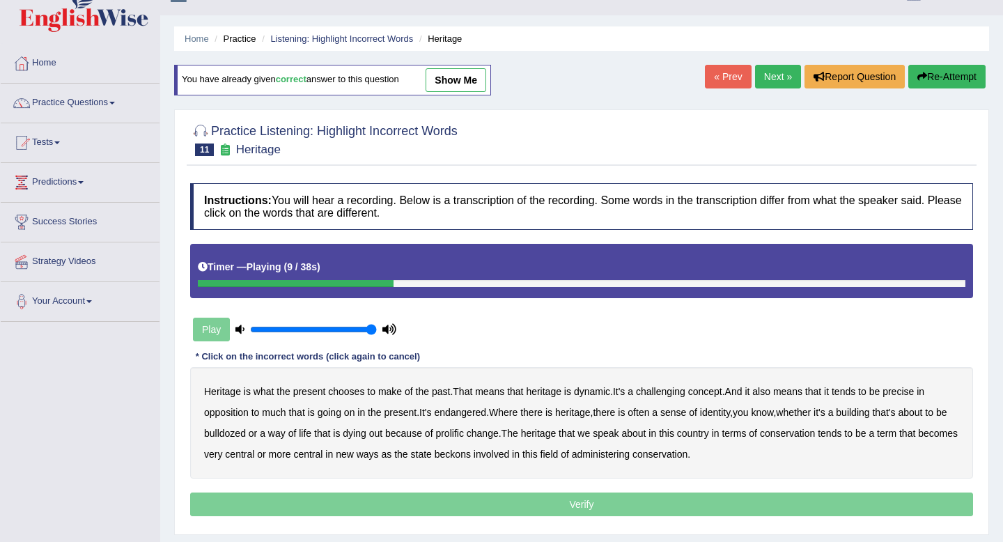
click at [657, 394] on b "challenging" at bounding box center [660, 391] width 49 height 11
click at [908, 387] on b "precise" at bounding box center [897, 391] width 31 height 11
click at [730, 412] on b "identity" at bounding box center [715, 412] width 30 height 11
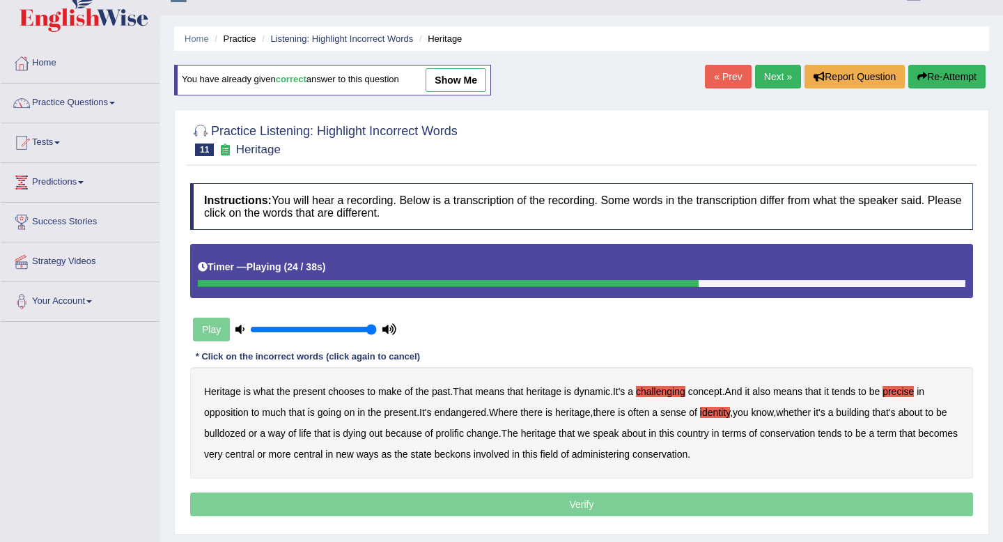
click at [463, 432] on b "prolific" at bounding box center [449, 433] width 28 height 11
click at [471, 457] on b "beckons" at bounding box center [453, 454] width 36 height 11
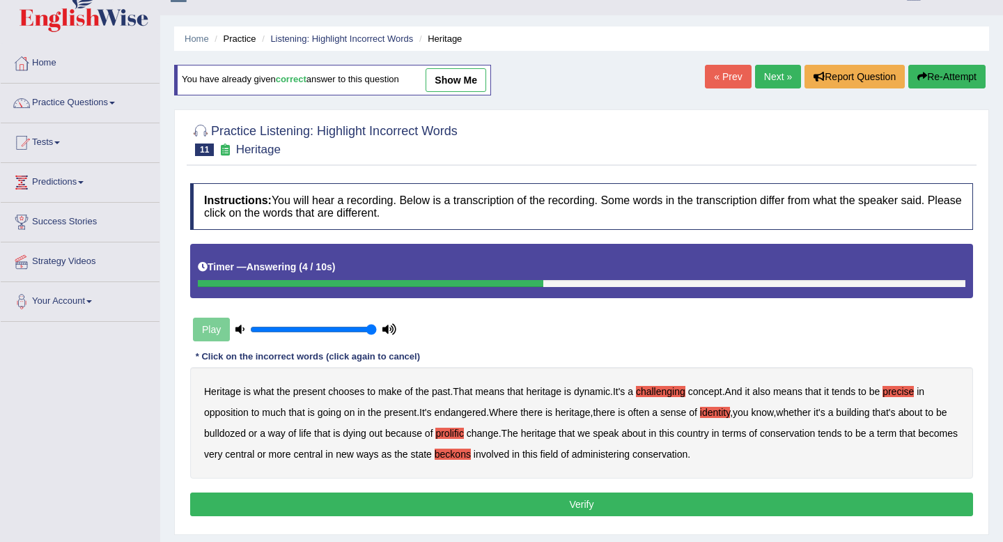
click at [774, 79] on link "Next »" at bounding box center [778, 77] width 46 height 24
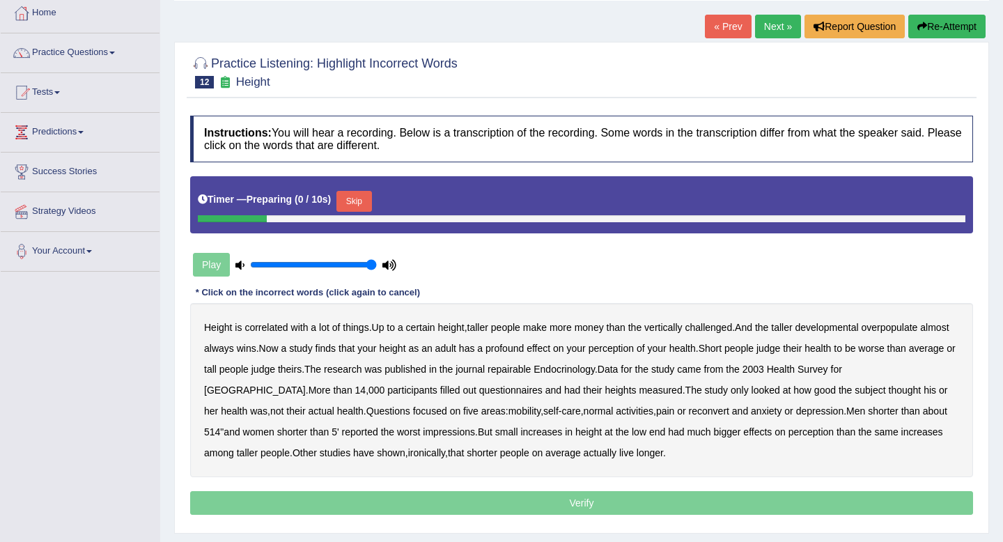
scroll to position [91, 0]
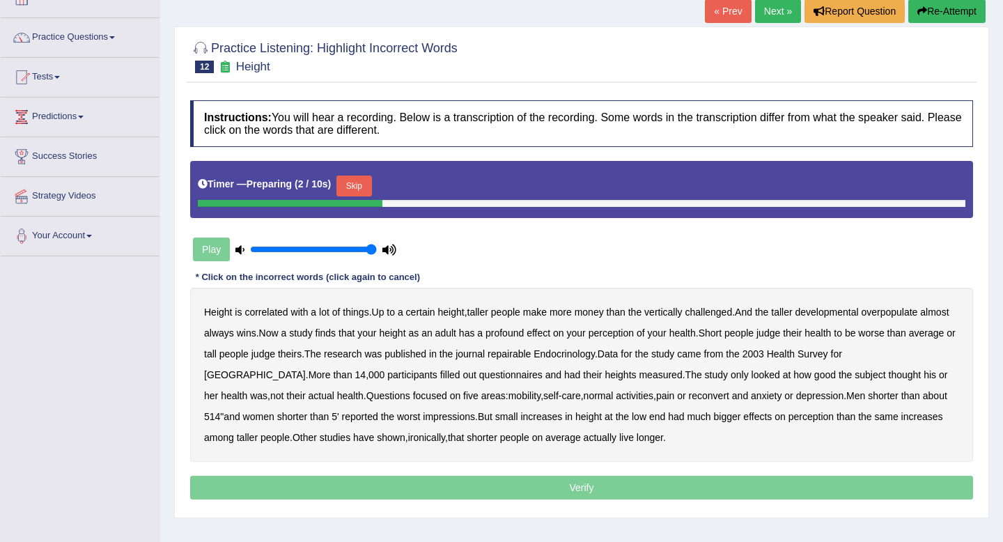
click at [361, 188] on button "Skip" at bounding box center [353, 186] width 35 height 21
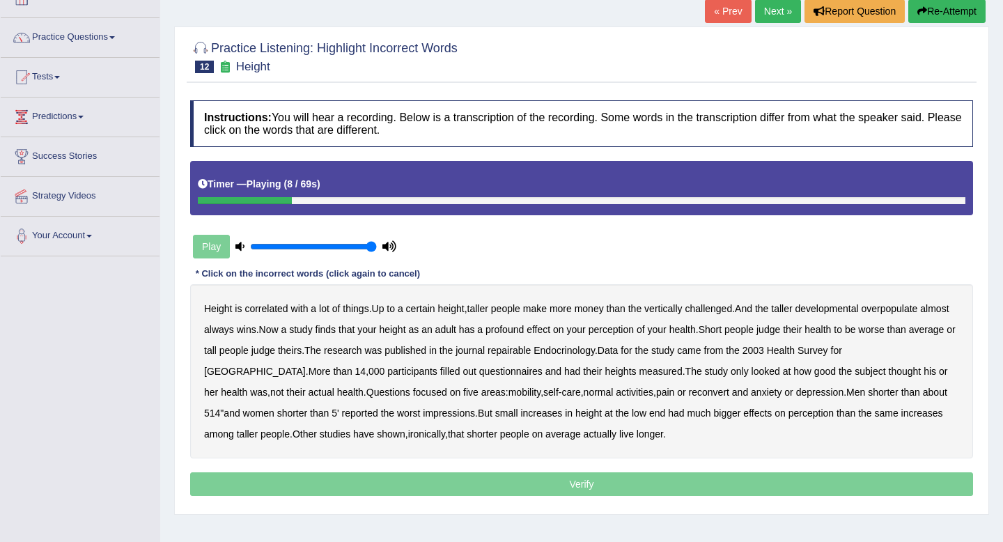
click at [842, 306] on b "developmental" at bounding box center [826, 308] width 63 height 11
click at [914, 311] on b "overpopulate" at bounding box center [889, 308] width 56 height 11
click at [531, 354] on b "repairable" at bounding box center [509, 350] width 43 height 11
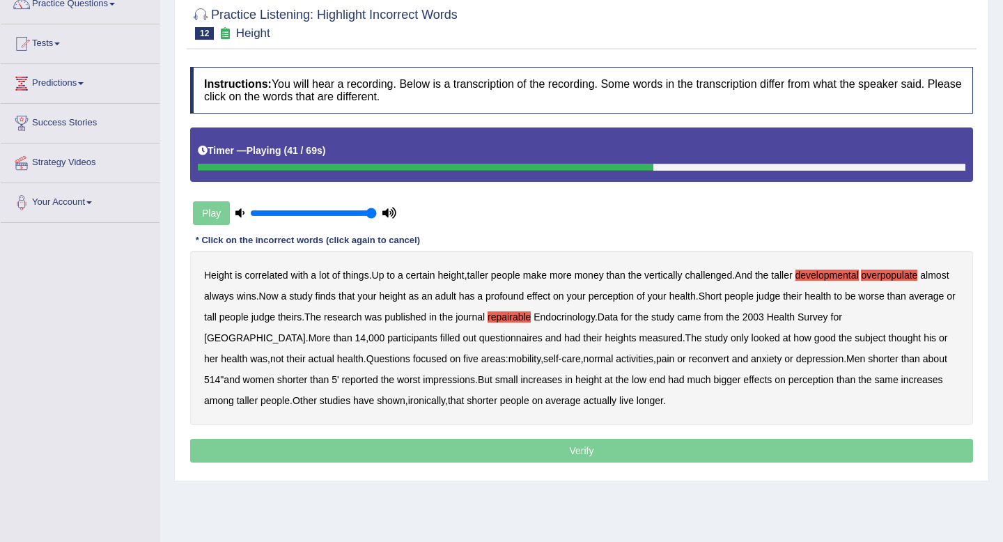
scroll to position [125, 0]
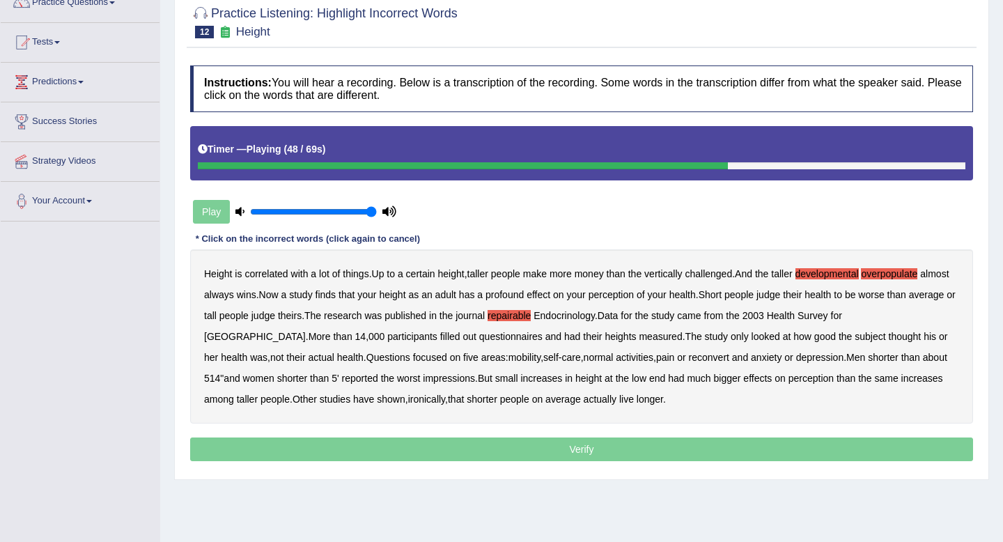
click at [689, 355] on b "reconvert" at bounding box center [709, 357] width 40 height 11
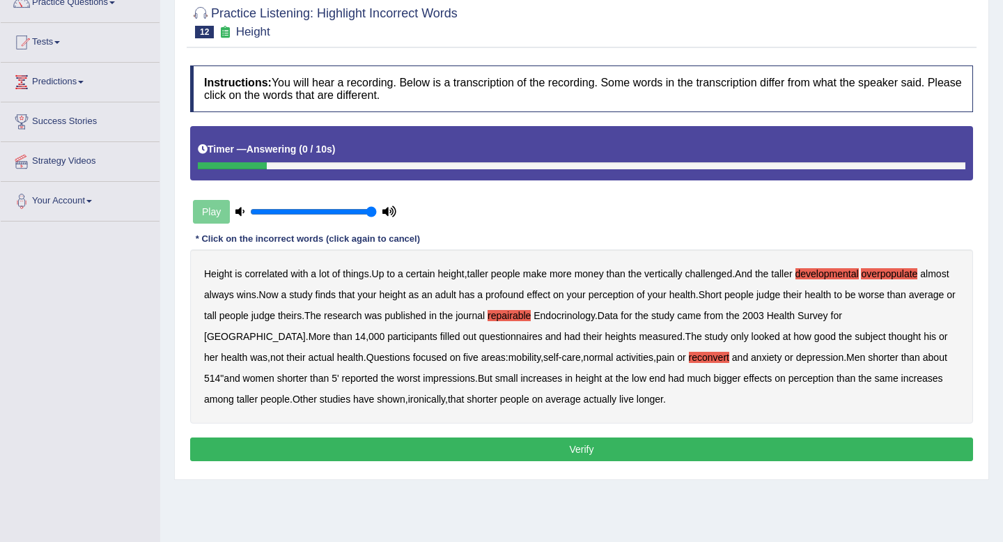
click at [504, 449] on button "Verify" at bounding box center [581, 449] width 783 height 24
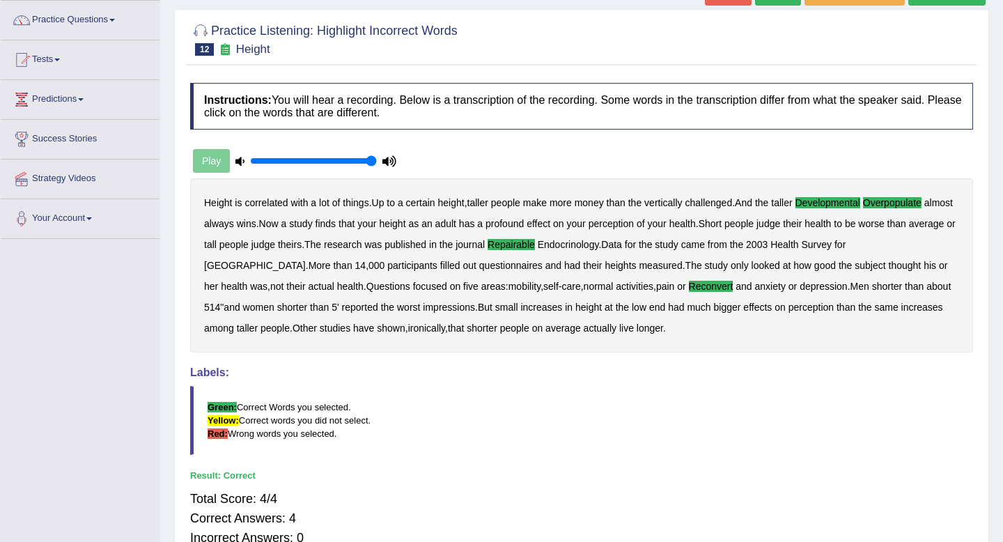
scroll to position [32, 0]
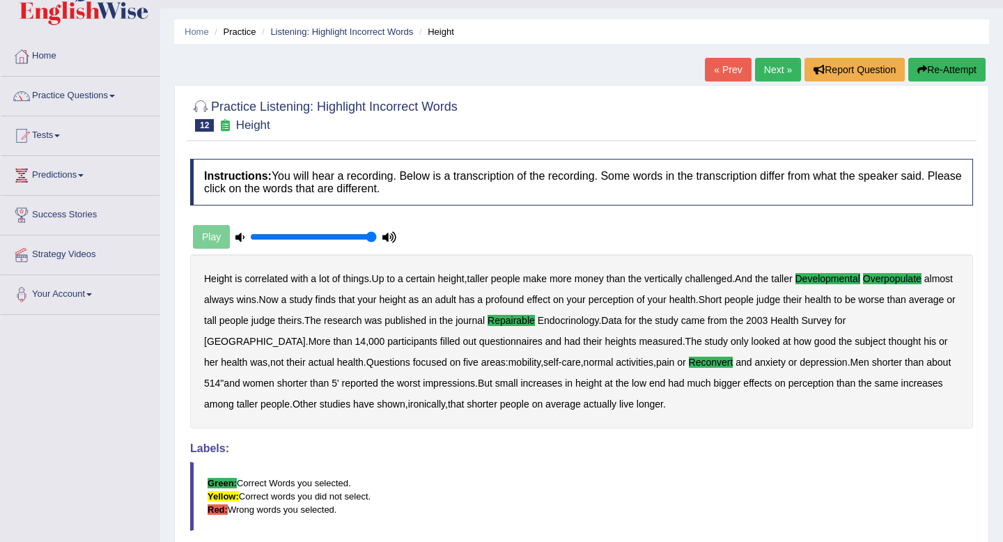
click at [776, 66] on link "Next »" at bounding box center [778, 70] width 46 height 24
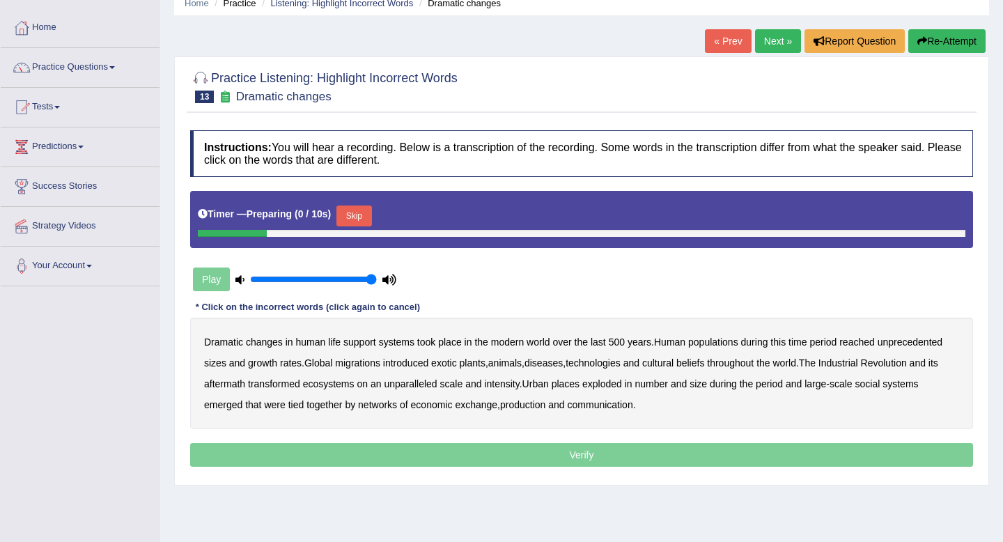
scroll to position [80, 0]
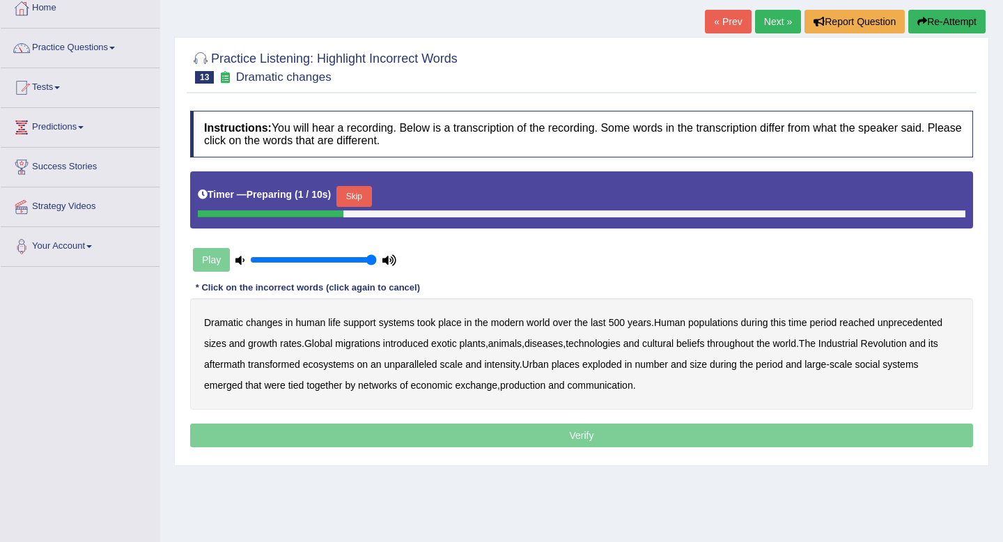
click at [360, 196] on button "Skip" at bounding box center [353, 196] width 35 height 21
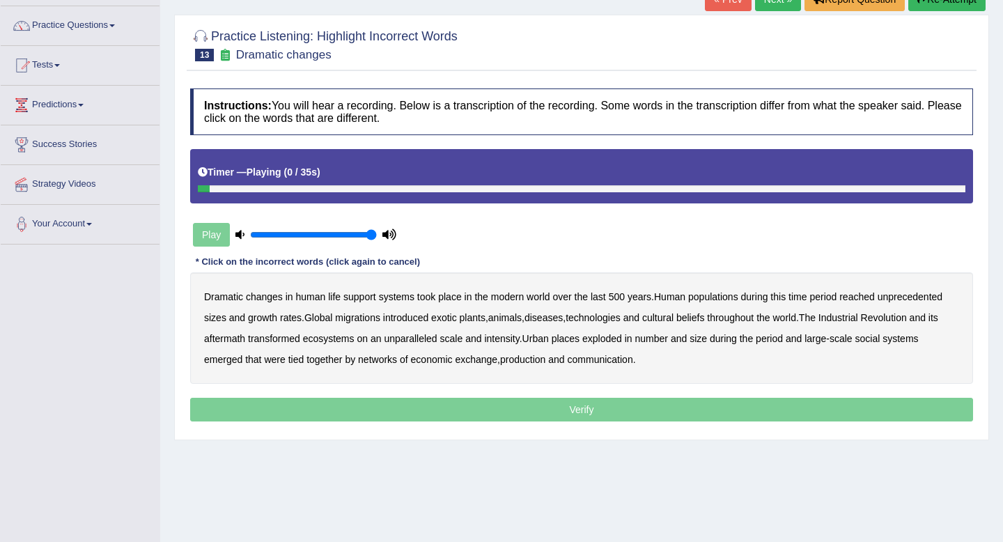
scroll to position [107, 0]
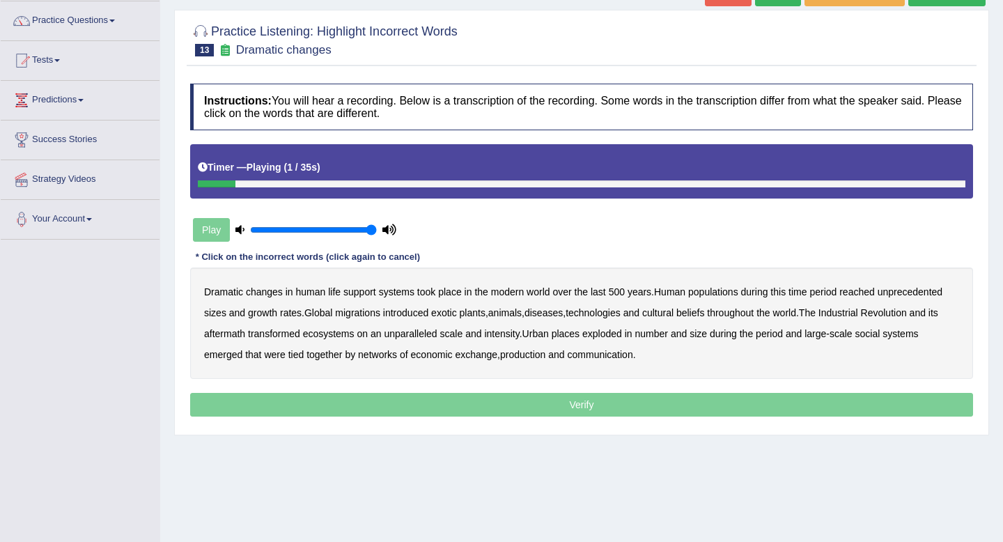
click at [359, 295] on b "support" at bounding box center [359, 291] width 33 height 11
click at [708, 298] on div "Dramatic changes in human life support systems took place in the modern world o…" at bounding box center [581, 322] width 783 height 111
click at [716, 294] on b "populations" at bounding box center [713, 291] width 50 height 11
click at [552, 318] on b "diseases" at bounding box center [543, 312] width 38 height 11
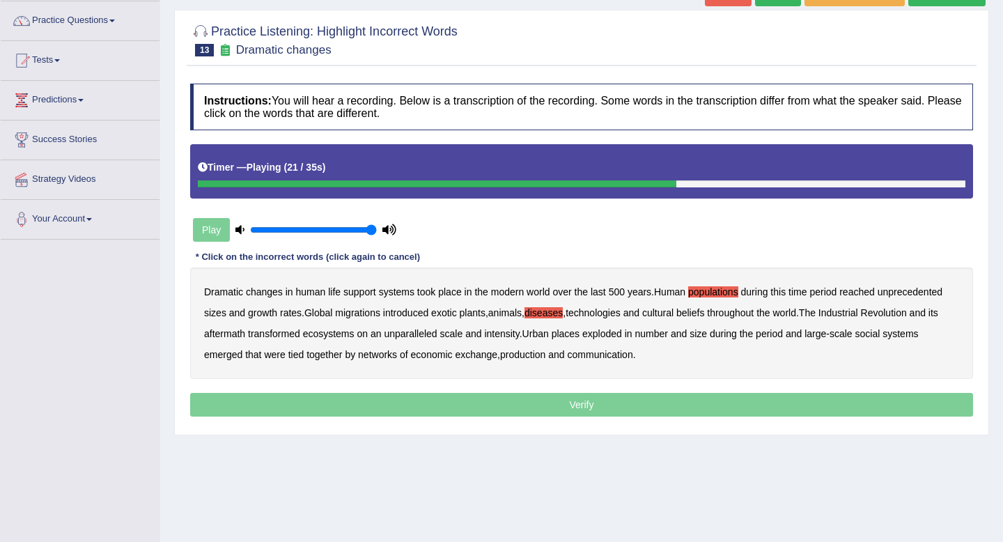
click at [341, 334] on b "ecosystems" at bounding box center [329, 333] width 52 height 11
click at [529, 357] on b "production" at bounding box center [522, 354] width 45 height 11
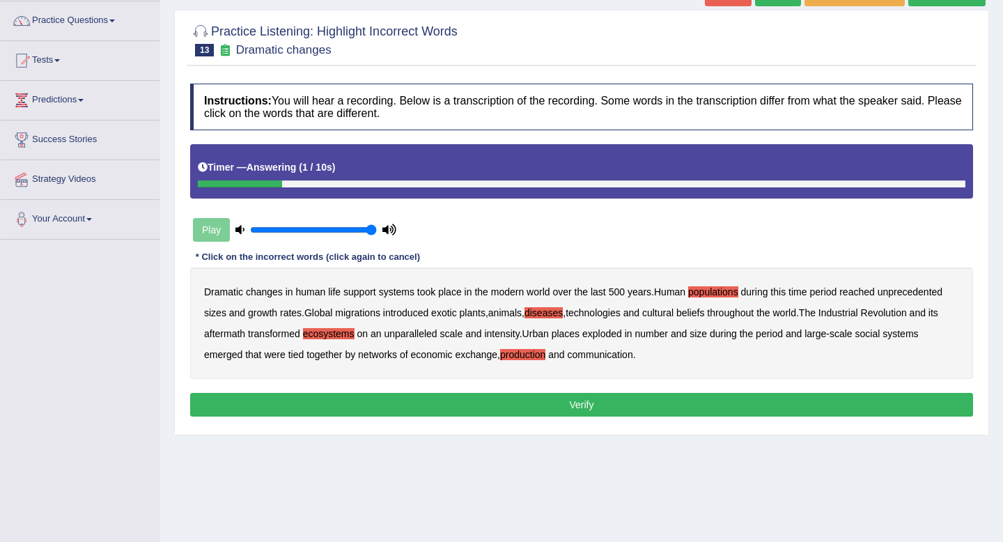
click at [522, 400] on button "Verify" at bounding box center [581, 405] width 783 height 24
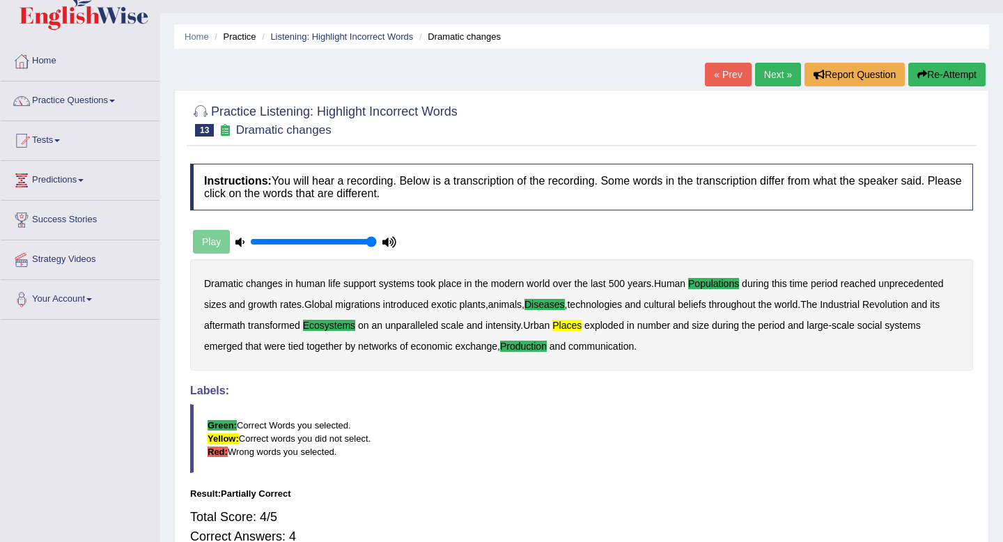
scroll to position [7, 0]
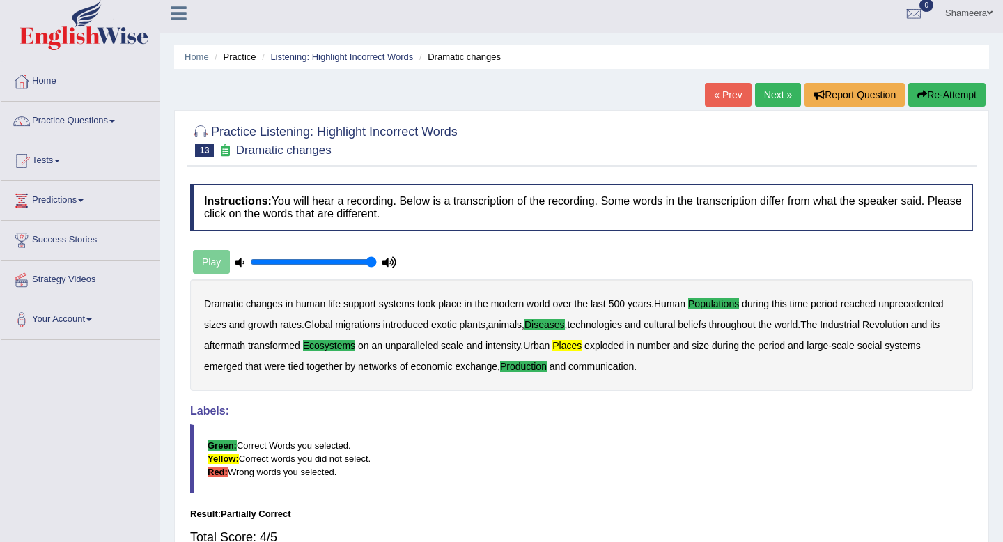
click at [931, 94] on button "Re-Attempt" at bounding box center [946, 95] width 77 height 24
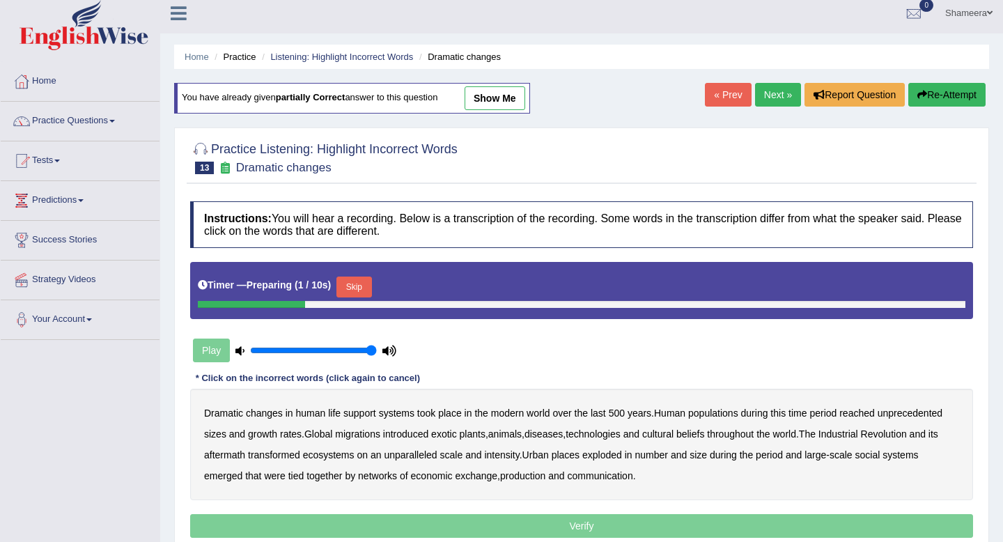
click at [355, 283] on button "Skip" at bounding box center [353, 287] width 35 height 21
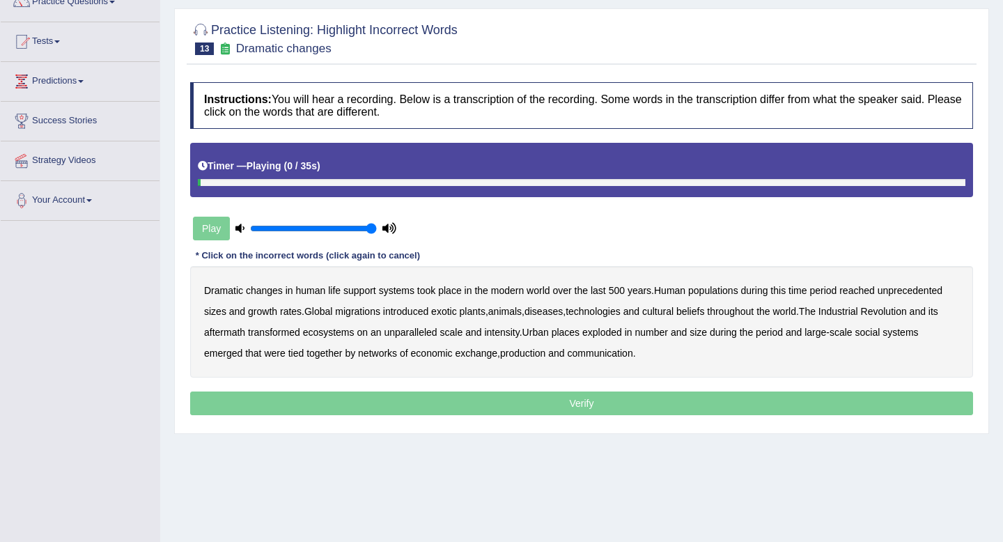
scroll to position [128, 0]
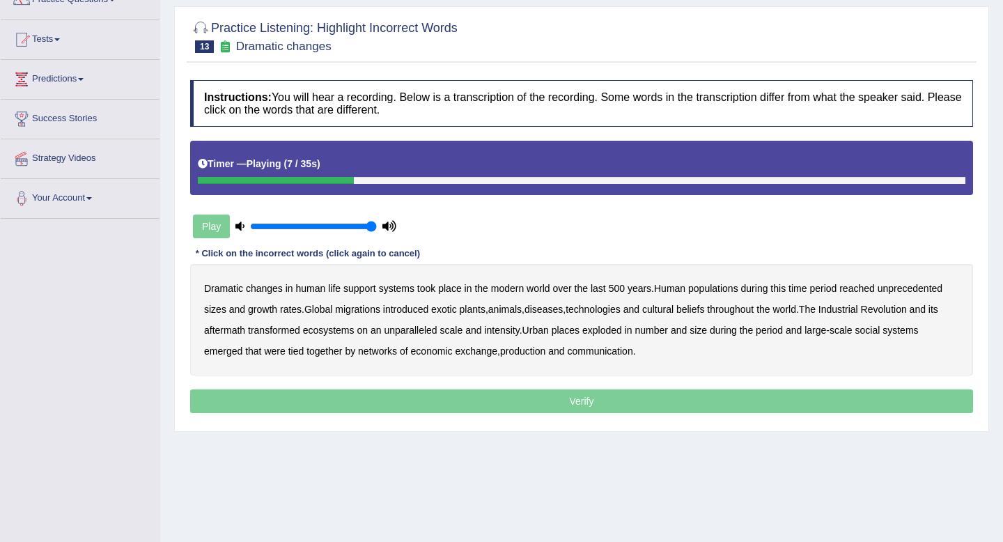
click at [712, 283] on b "populations" at bounding box center [713, 288] width 50 height 11
click at [556, 309] on b "diseases" at bounding box center [543, 309] width 38 height 11
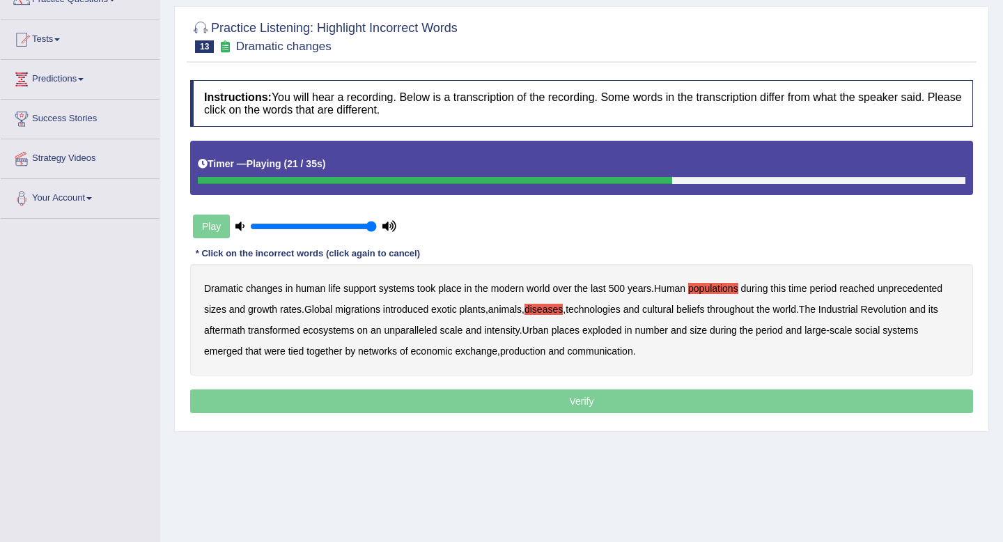
click at [341, 329] on b "ecosystems" at bounding box center [329, 330] width 52 height 11
click at [578, 332] on b "places" at bounding box center [566, 330] width 28 height 11
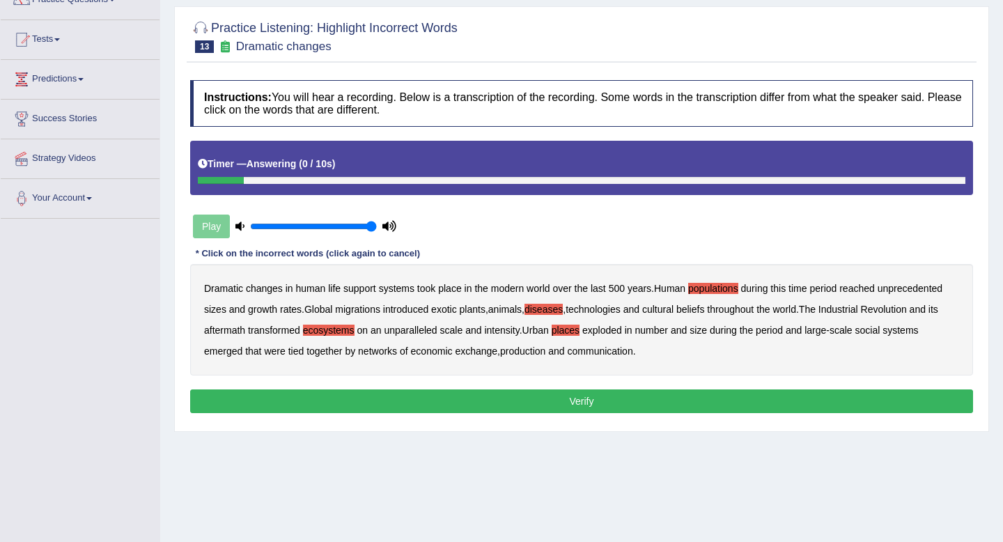
click at [586, 397] on button "Verify" at bounding box center [581, 401] width 783 height 24
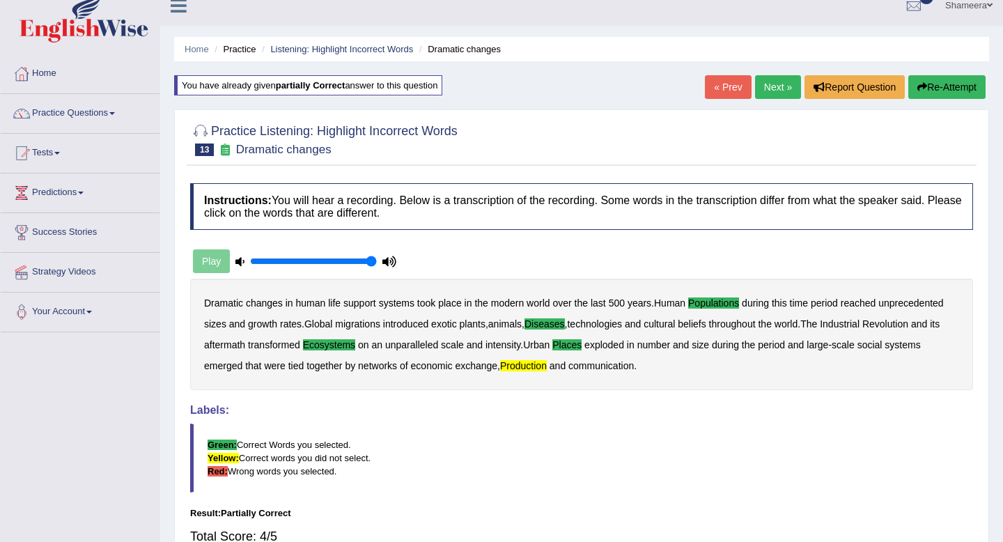
scroll to position [13, 0]
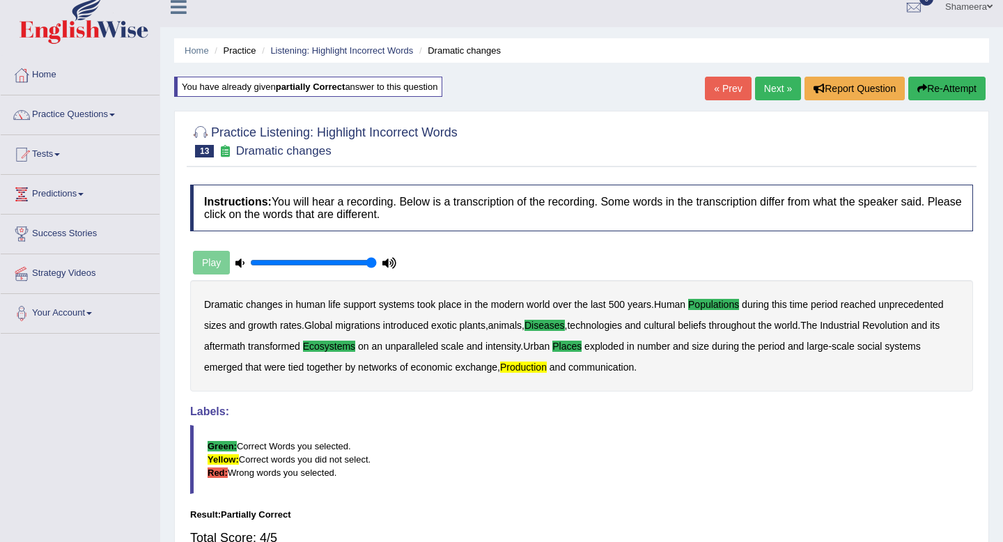
click at [769, 89] on link "Next »" at bounding box center [778, 89] width 46 height 24
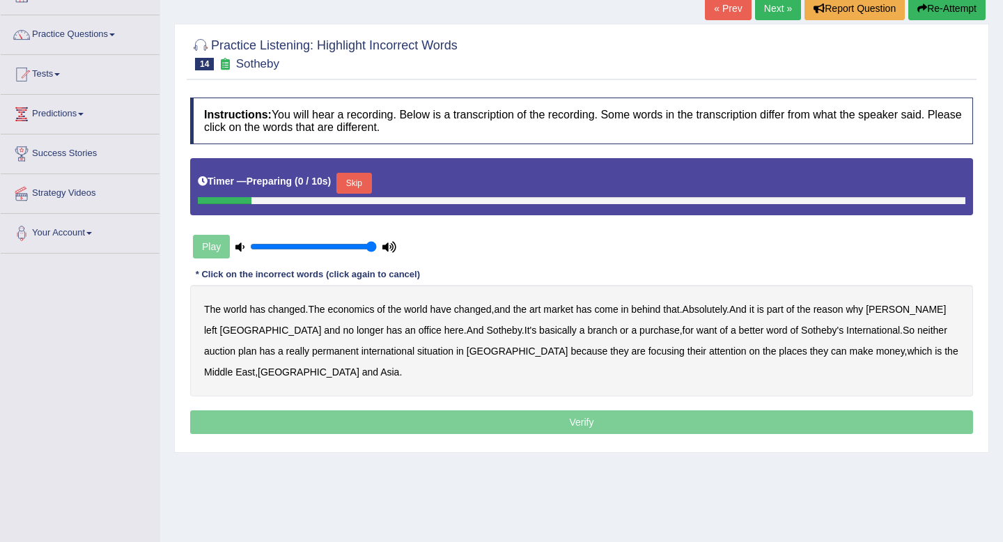
scroll to position [97, 0]
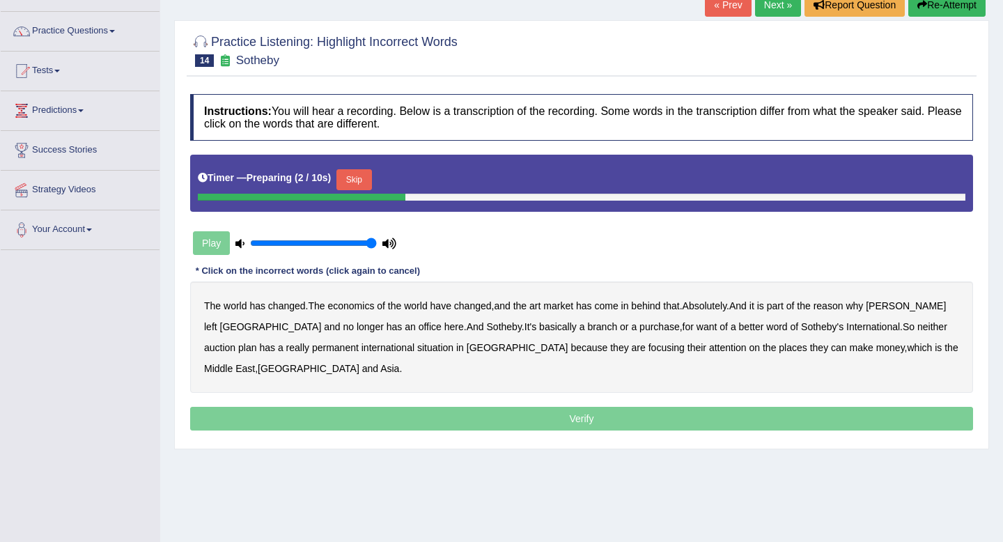
click at [359, 182] on button "Skip" at bounding box center [353, 179] width 35 height 21
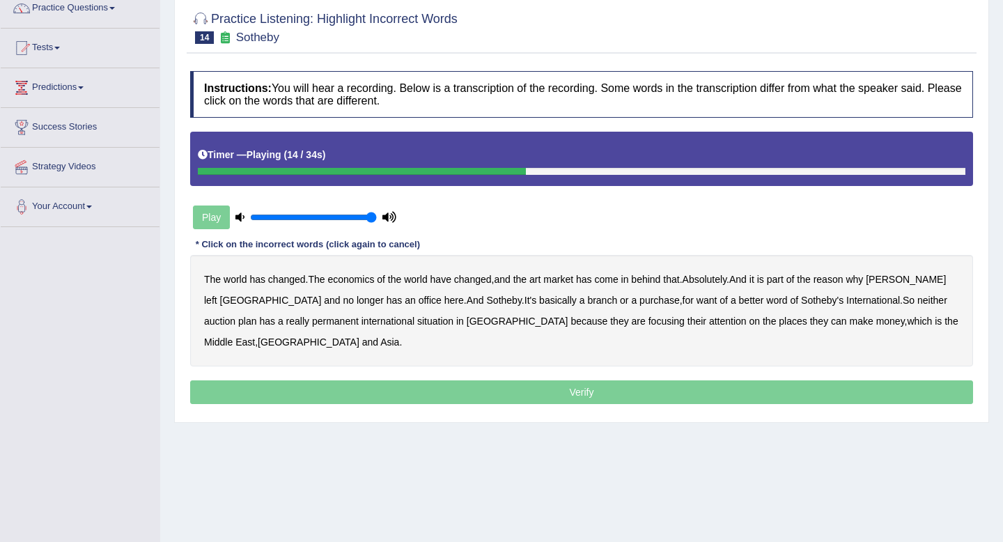
scroll to position [123, 0]
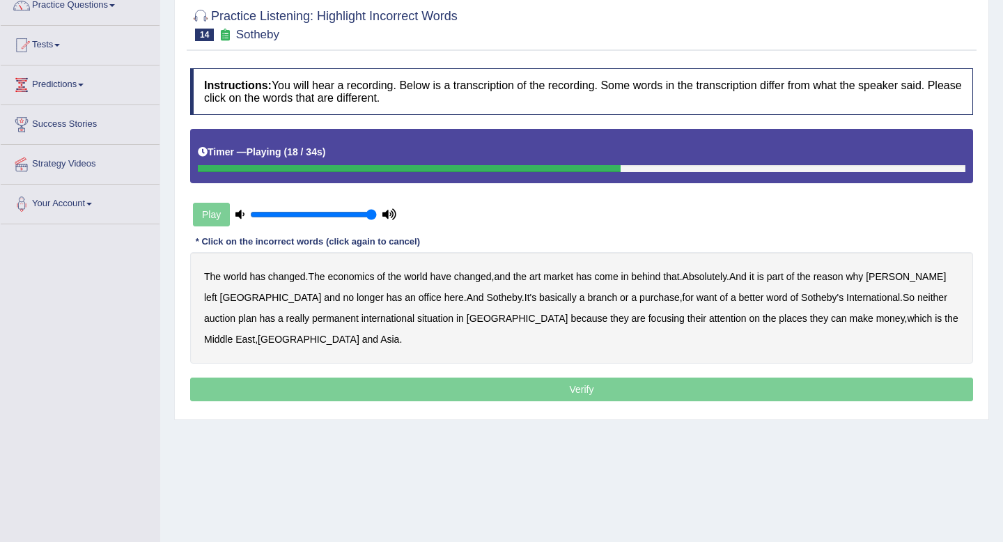
click at [639, 295] on b "purchase" at bounding box center [659, 297] width 40 height 11
click at [696, 297] on b "want" at bounding box center [706, 297] width 21 height 11
click at [256, 313] on b "plan" at bounding box center [247, 318] width 18 height 11
click at [417, 322] on b "situation" at bounding box center [435, 318] width 36 height 11
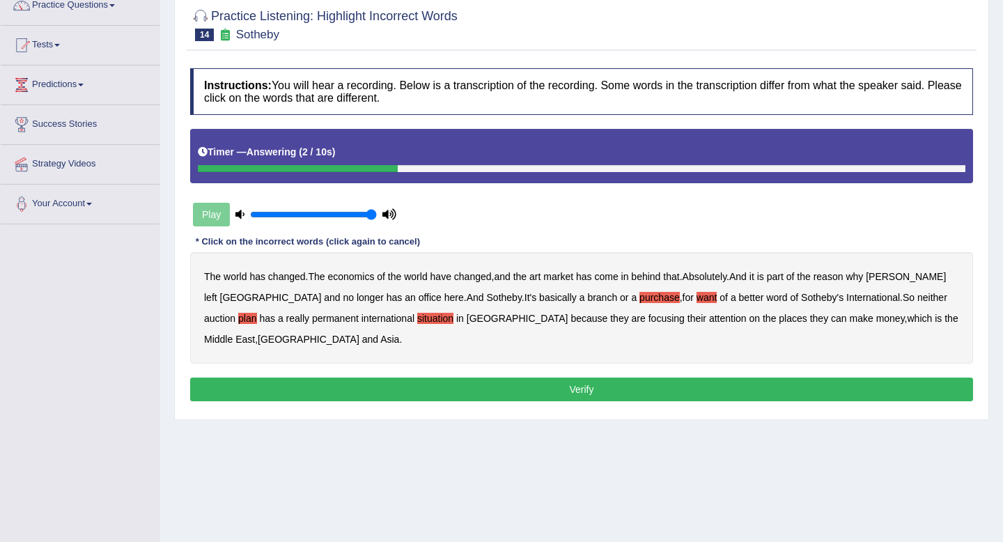
click at [593, 383] on button "Verify" at bounding box center [581, 389] width 783 height 24
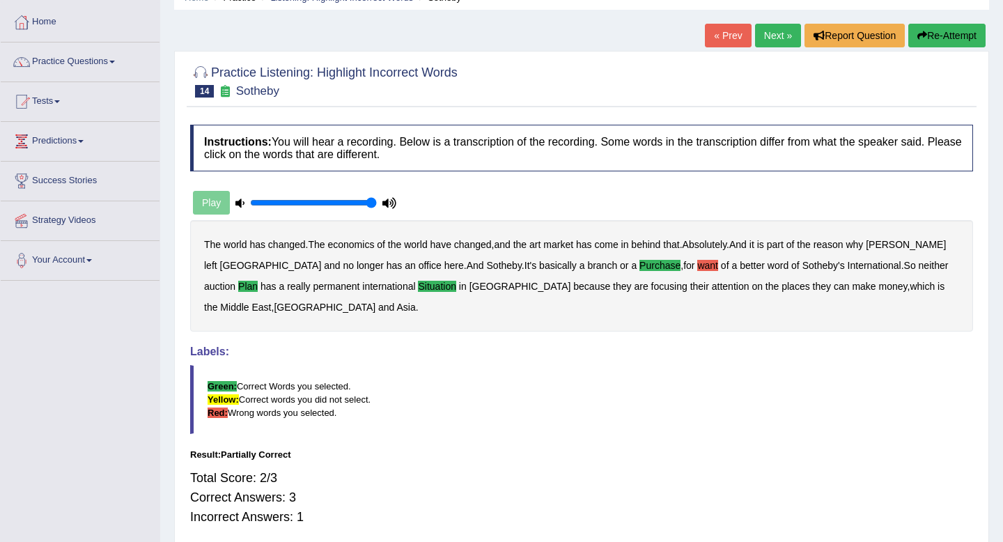
scroll to position [50, 0]
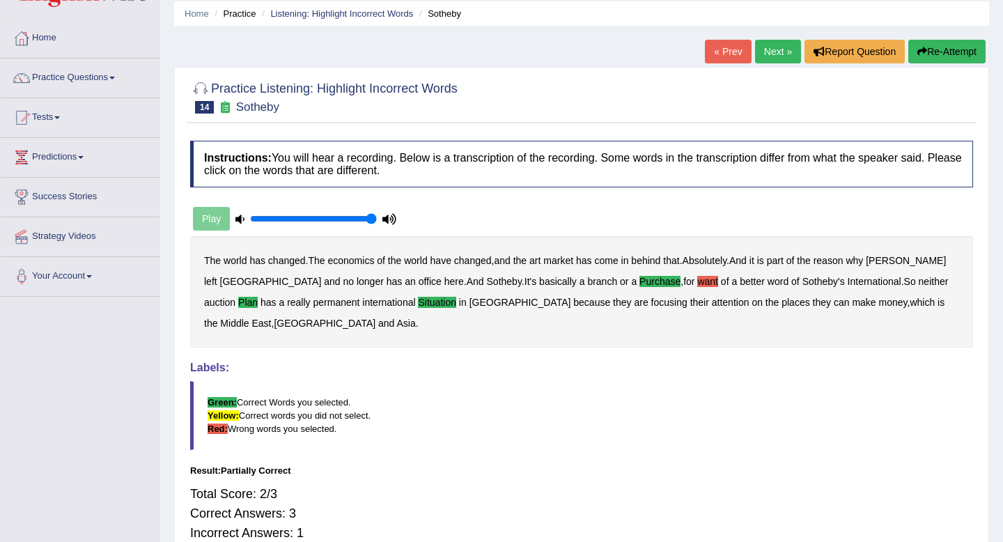
click at [928, 63] on div "« Prev Next » Report Question Re-Attempt" at bounding box center [847, 53] width 284 height 27
click at [931, 44] on button "Re-Attempt" at bounding box center [946, 52] width 77 height 24
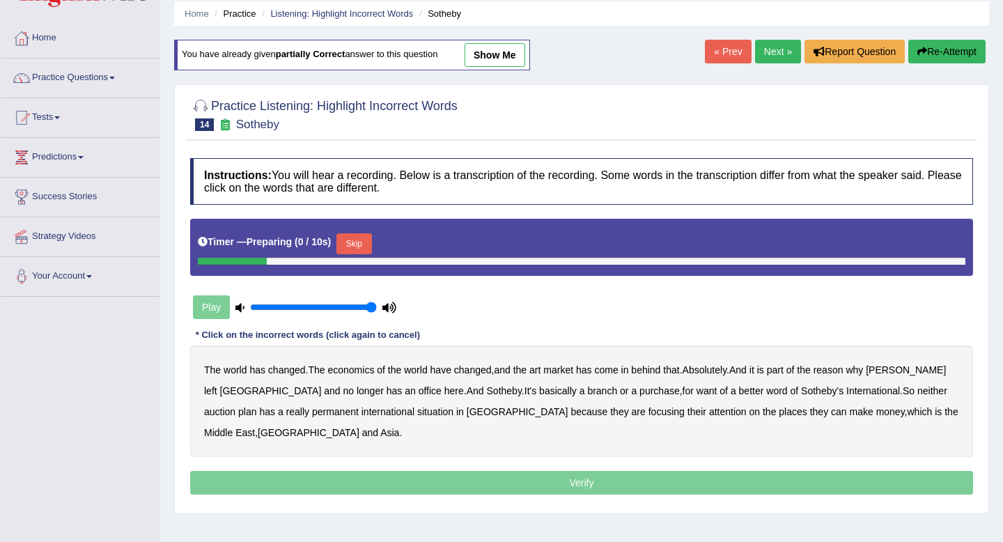
click at [357, 241] on button "Skip" at bounding box center [353, 243] width 35 height 21
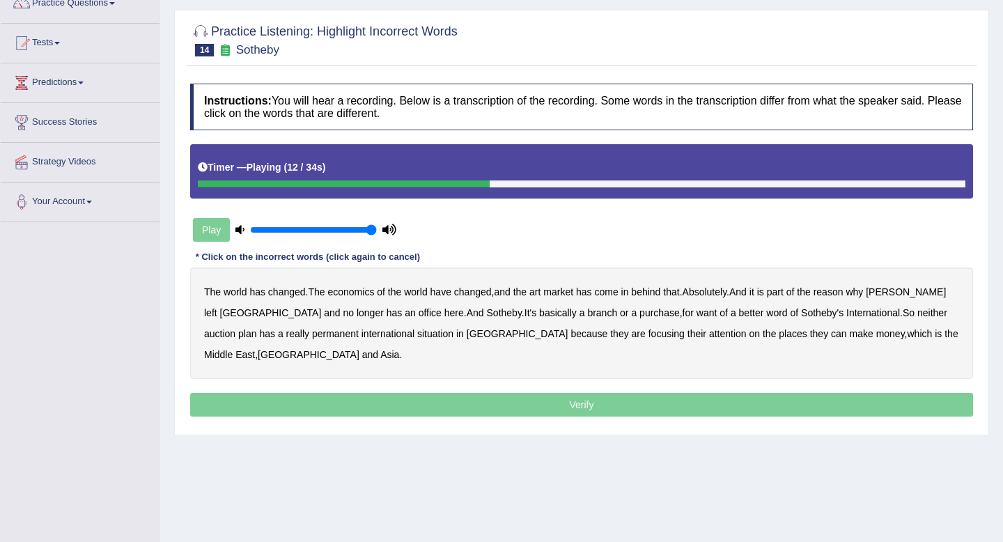
scroll to position [128, 0]
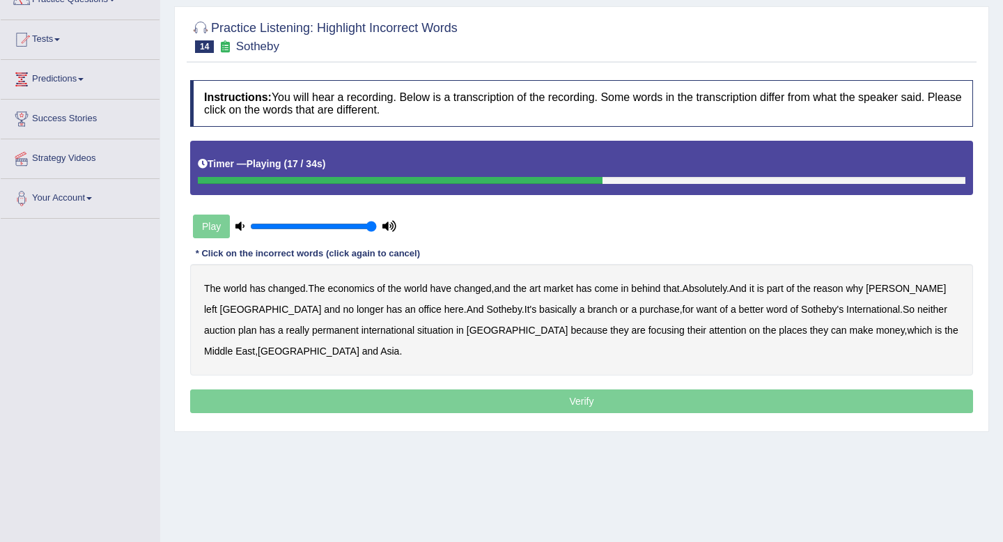
click at [639, 311] on b "purchase" at bounding box center [659, 309] width 40 height 11
click at [417, 329] on b "situation" at bounding box center [435, 330] width 36 height 11
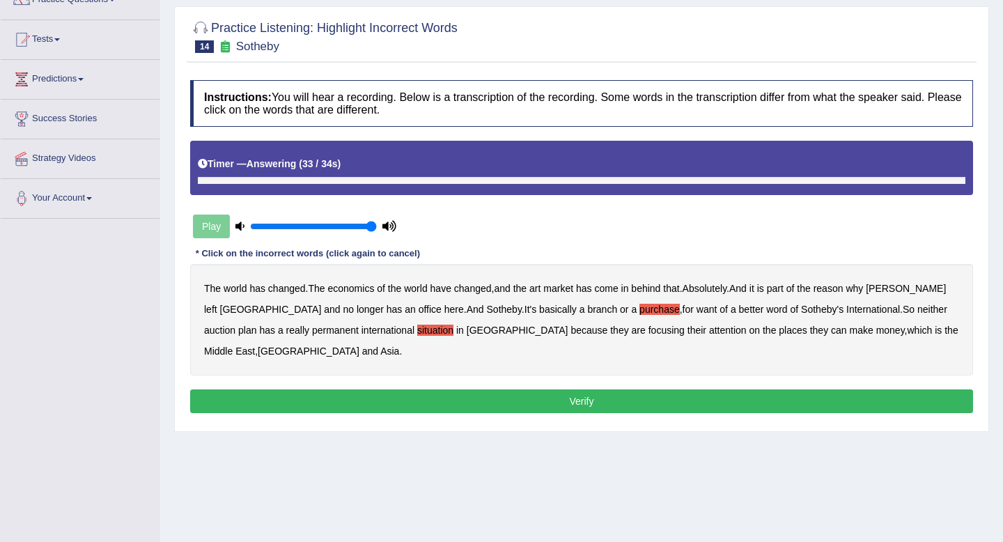
scroll to position [0, 0]
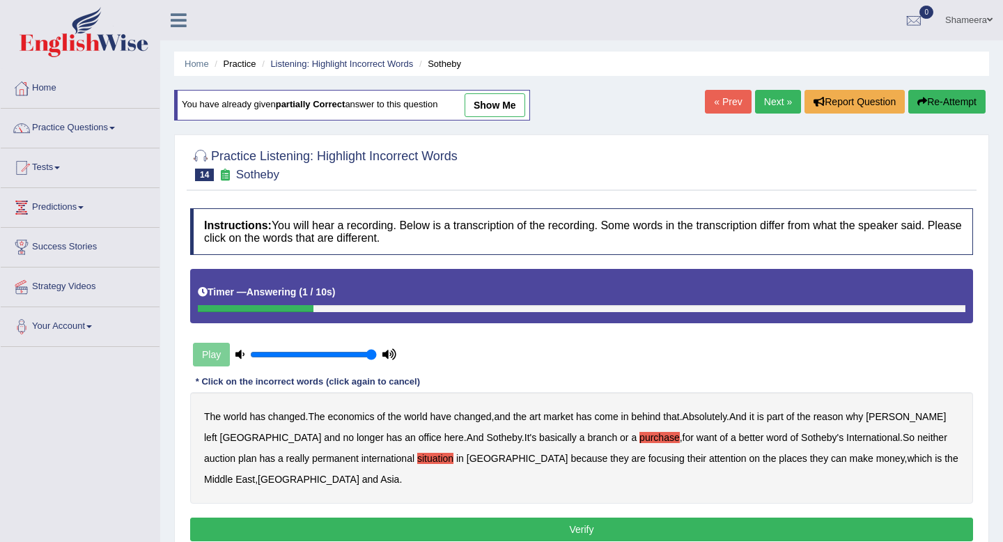
click at [766, 93] on link "Next »" at bounding box center [778, 102] width 46 height 24
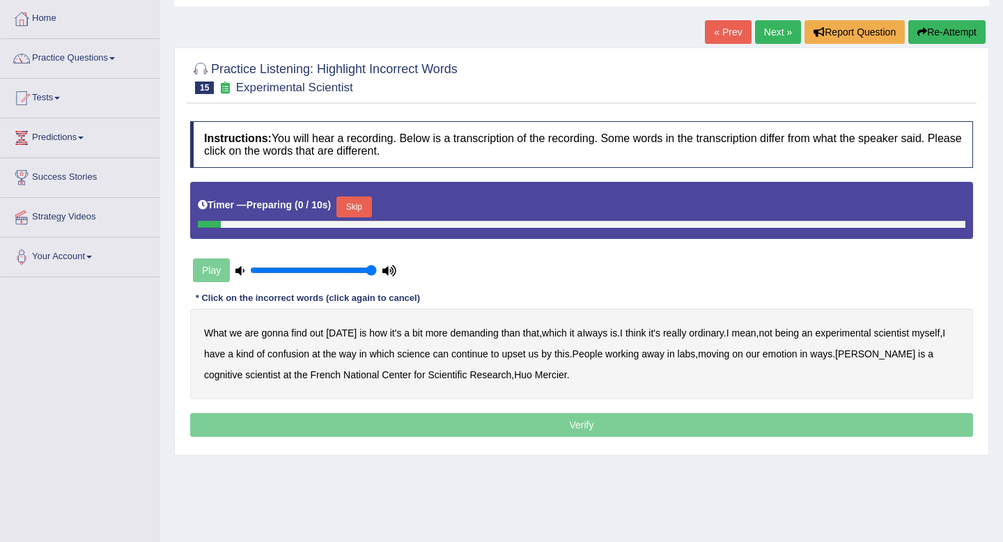
scroll to position [72, 0]
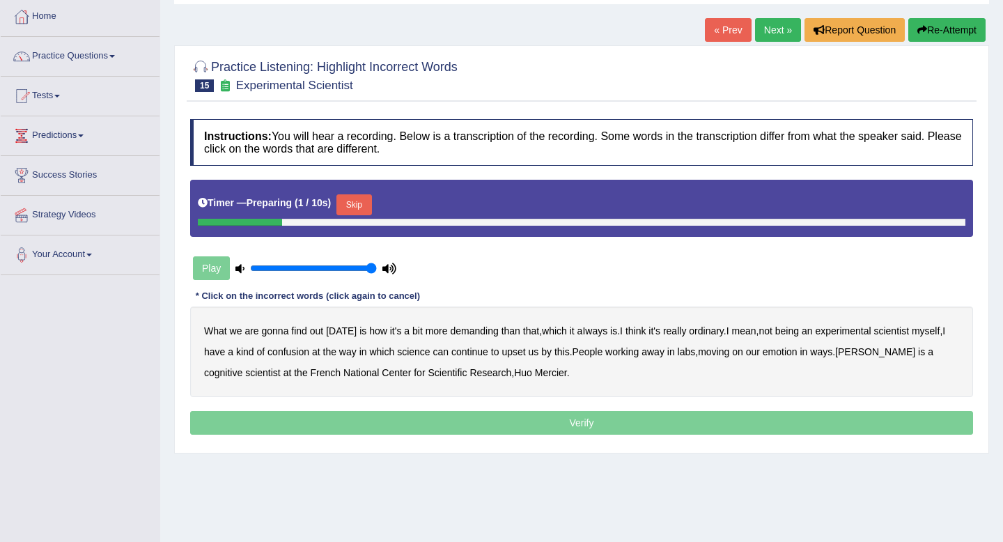
click at [356, 204] on button "Skip" at bounding box center [353, 204] width 35 height 21
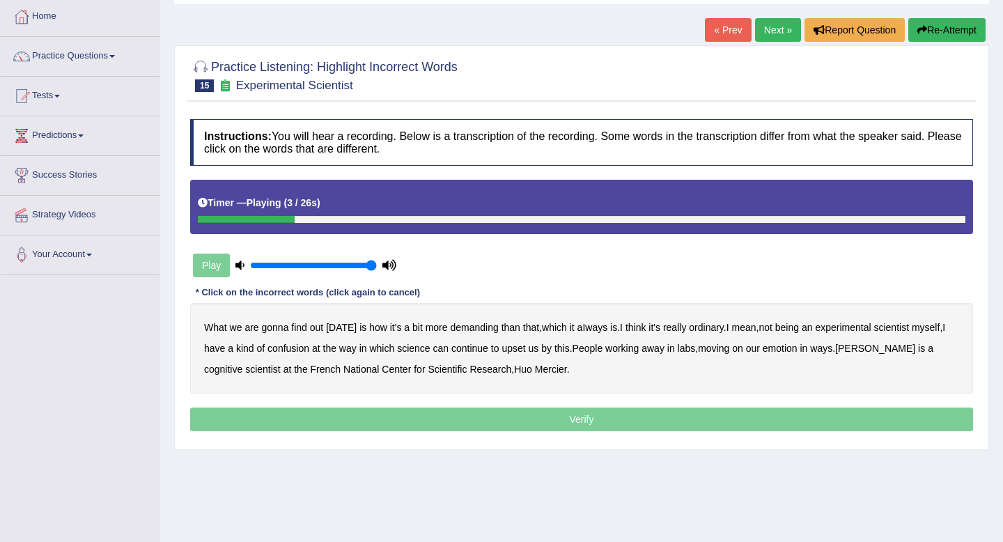
click at [453, 332] on b "demanding" at bounding box center [474, 327] width 48 height 11
click at [703, 326] on b "ordinary" at bounding box center [706, 327] width 35 height 11
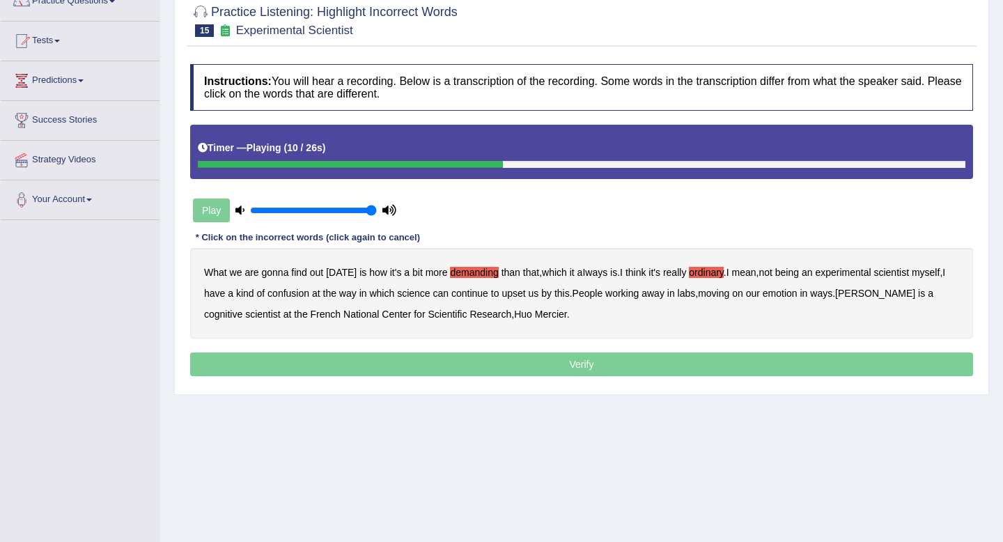
scroll to position [127, 0]
click at [297, 290] on b "confusion" at bounding box center [288, 292] width 42 height 11
click at [520, 282] on div "What we are gonna find out [DATE] is how it's a bit more demanding than that , …" at bounding box center [581, 292] width 783 height 91
click at [522, 289] on b "upset" at bounding box center [513, 292] width 24 height 11
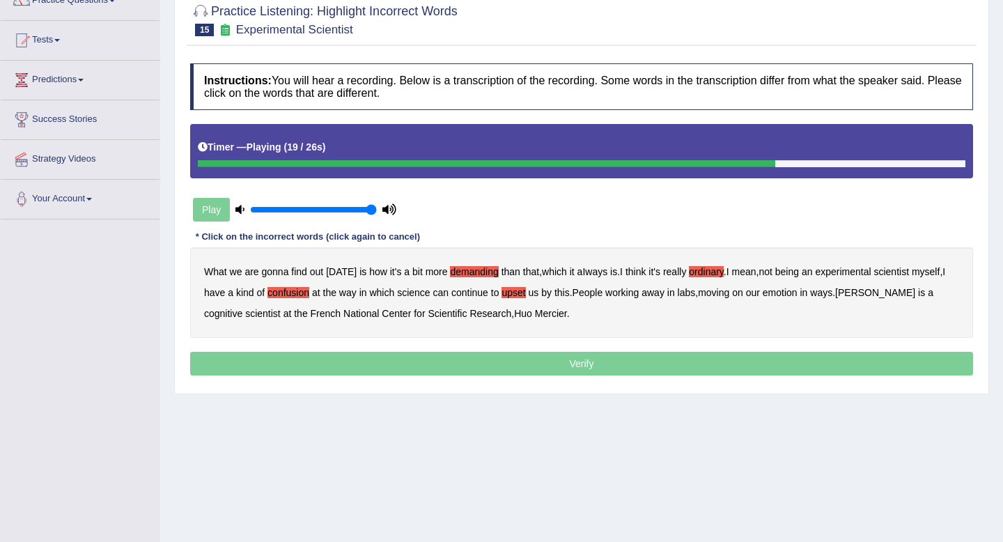
click at [797, 288] on b "emotion" at bounding box center [780, 292] width 35 height 11
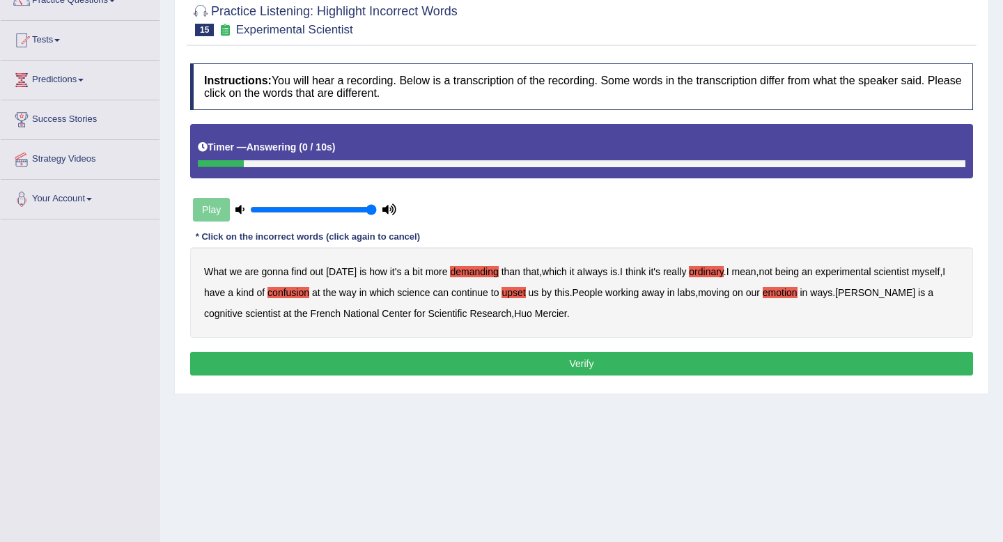
click at [469, 357] on button "Verify" at bounding box center [581, 364] width 783 height 24
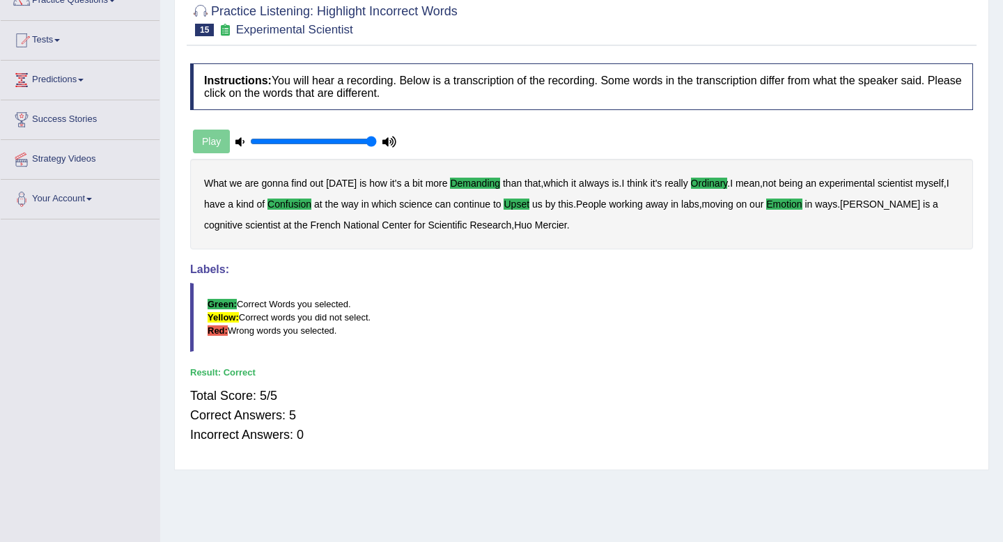
scroll to position [0, 0]
